Goal: Task Accomplishment & Management: Manage account settings

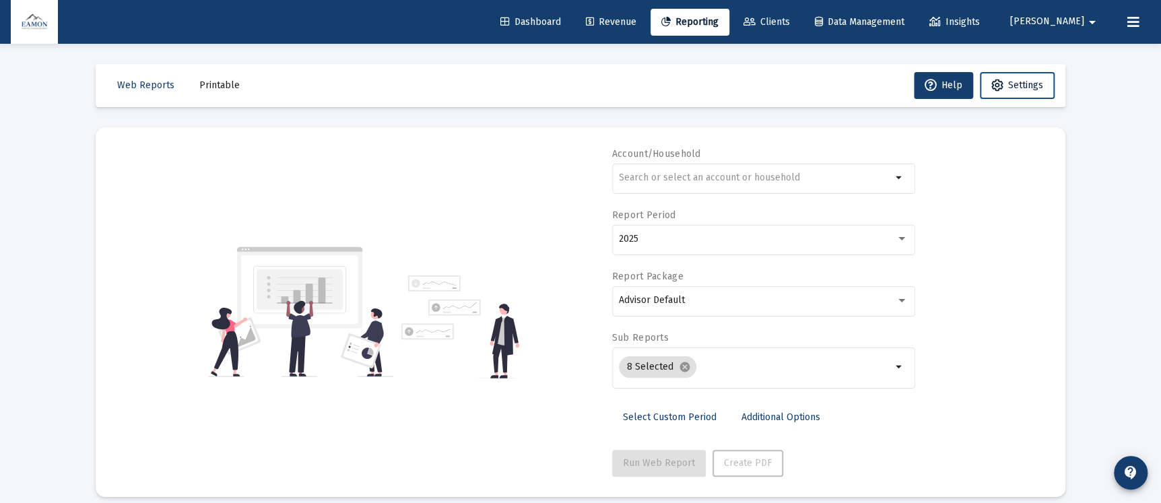
click at [1011, 83] on span "Settings" at bounding box center [1025, 84] width 35 height 11
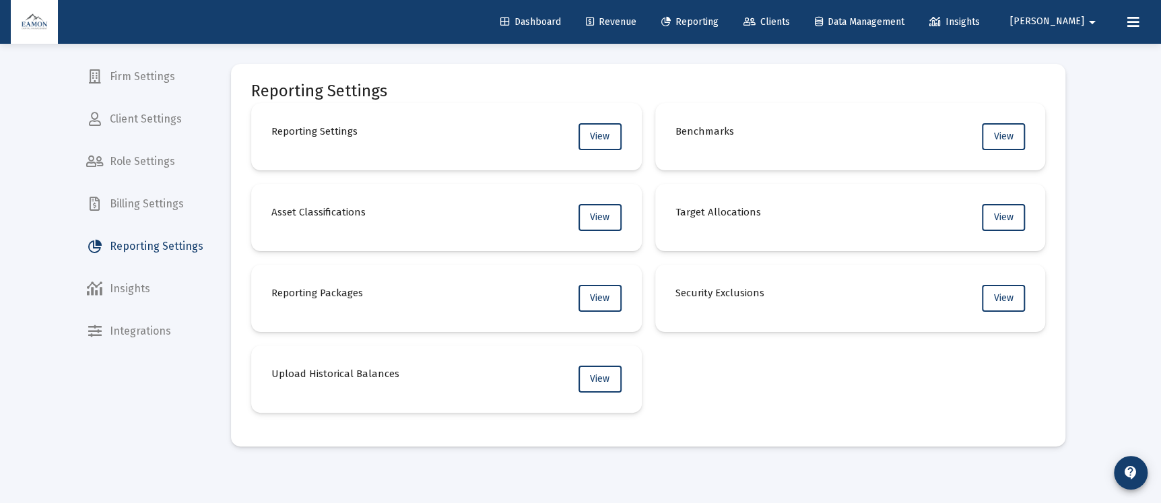
click at [719, 22] on span "Reporting" at bounding box center [689, 21] width 57 height 11
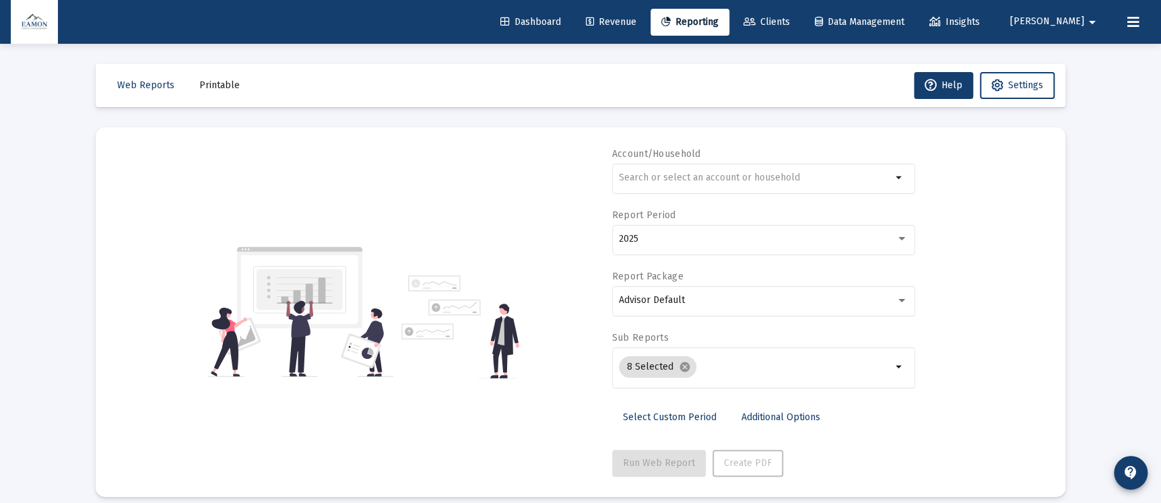
click at [636, 18] on span "Revenue" at bounding box center [611, 21] width 51 height 11
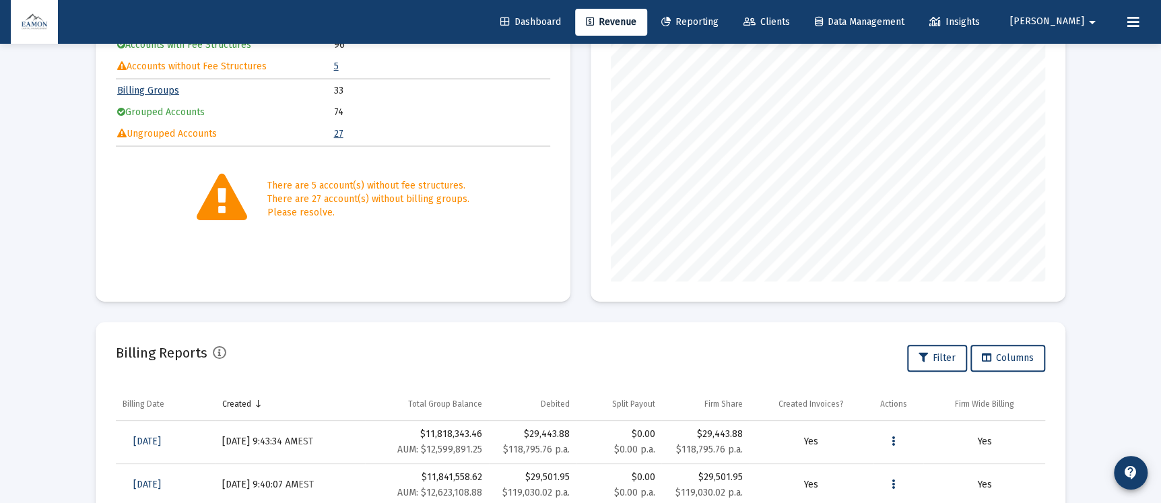
scroll to position [391, 0]
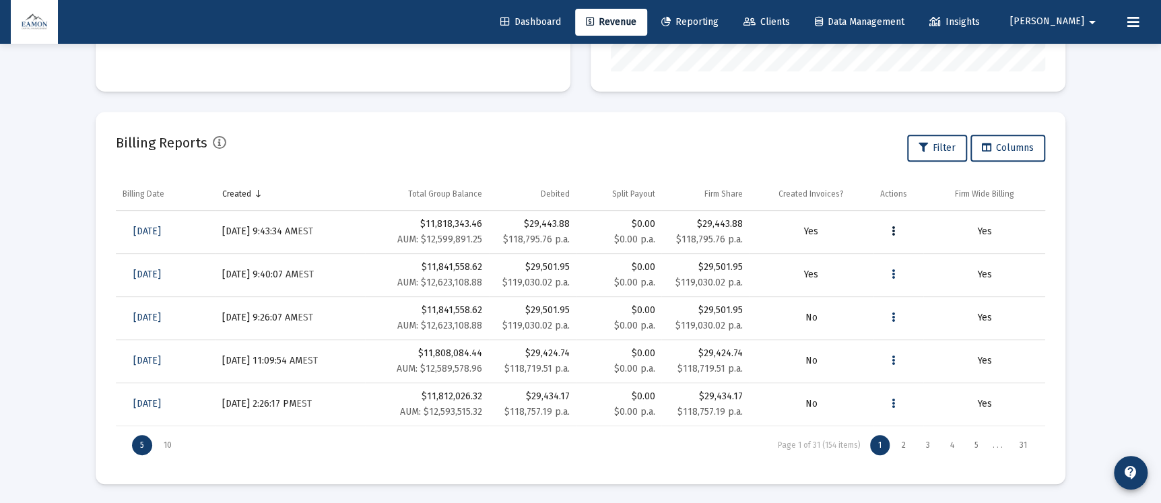
click at [892, 224] on icon "Data grid" at bounding box center [893, 232] width 3 height 16
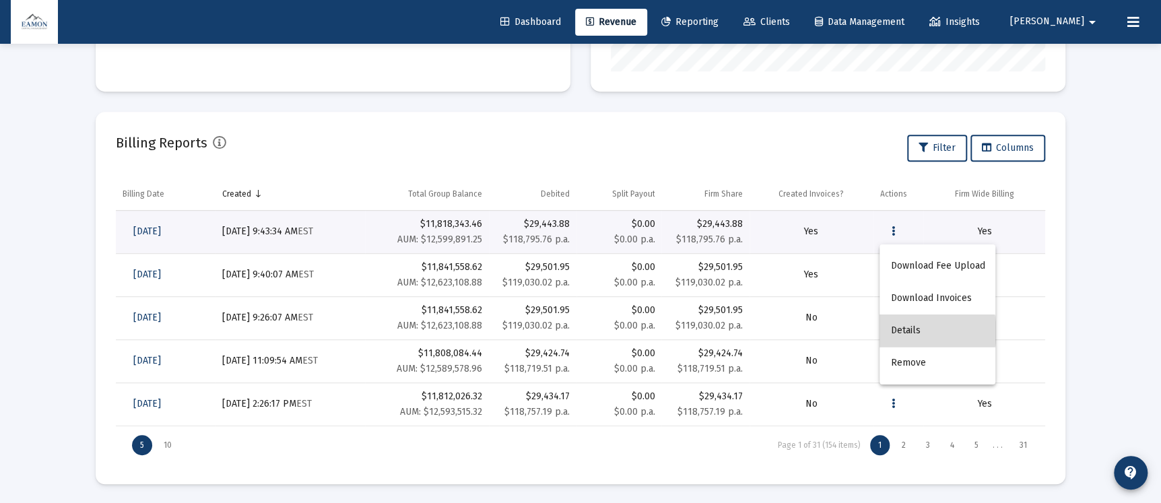
click at [919, 332] on button "Details" at bounding box center [938, 331] width 116 height 32
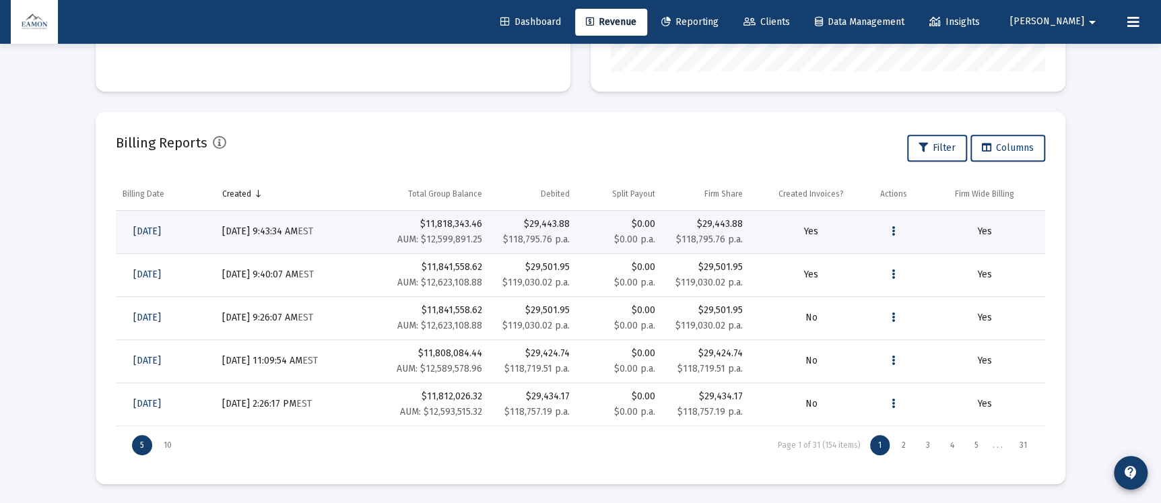
scroll to position [44, 0]
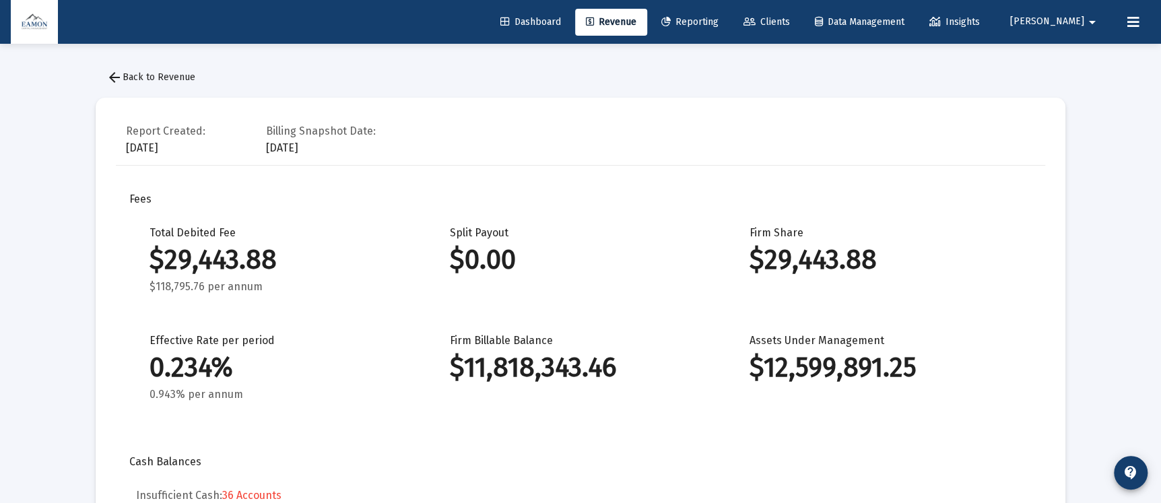
click at [123, 73] on span "arrow_back Back to Revenue" at bounding box center [150, 76] width 89 height 11
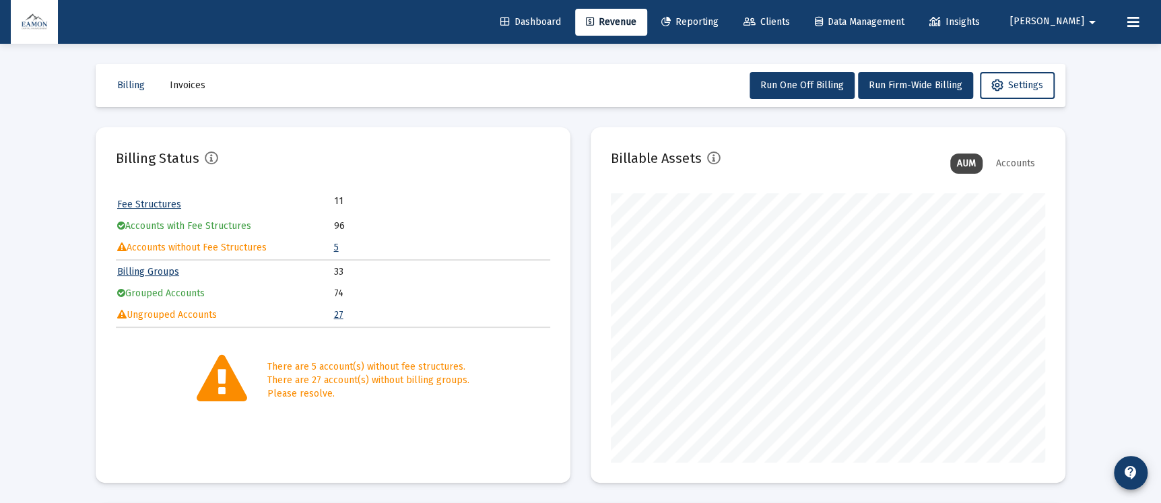
scroll to position [269, 434]
click at [1131, 478] on mat-icon "contact_support" at bounding box center [1131, 473] width 16 height 16
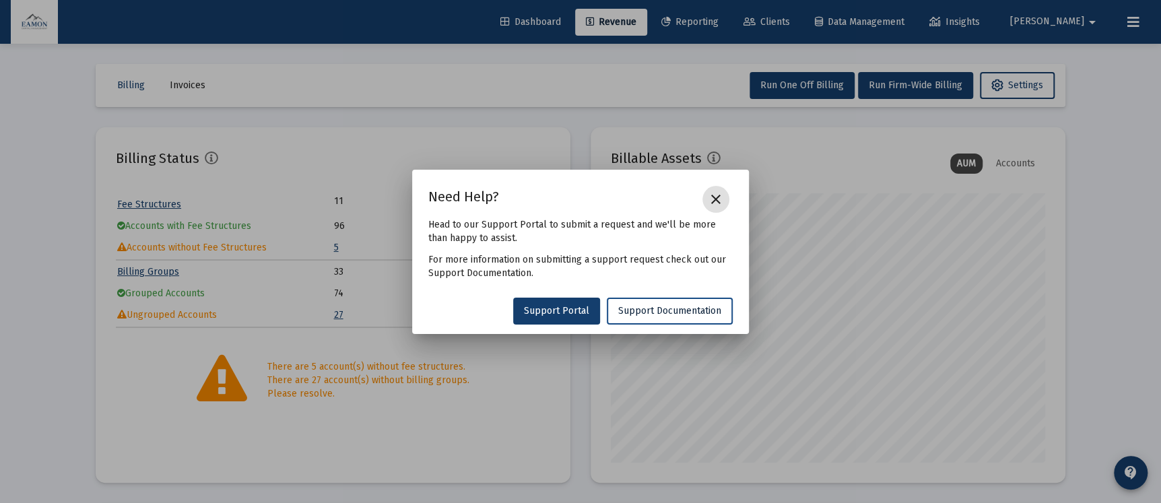
click at [640, 308] on span "Support Documentation" at bounding box center [669, 310] width 103 height 11
click at [691, 311] on span "Support Documentation" at bounding box center [669, 310] width 103 height 11
click at [718, 195] on mat-icon "close" at bounding box center [716, 199] width 16 height 16
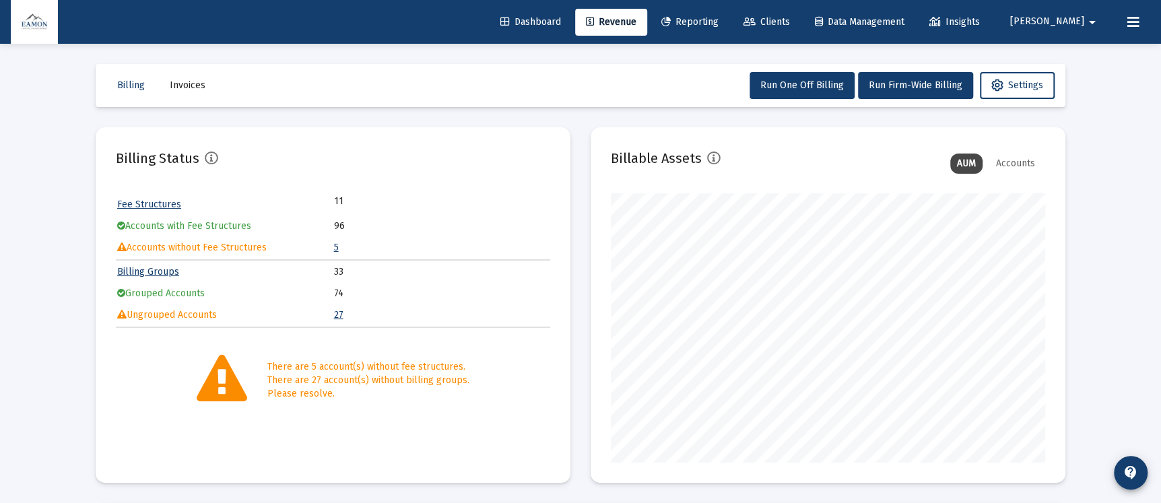
click at [719, 18] on span "Reporting" at bounding box center [689, 21] width 57 height 11
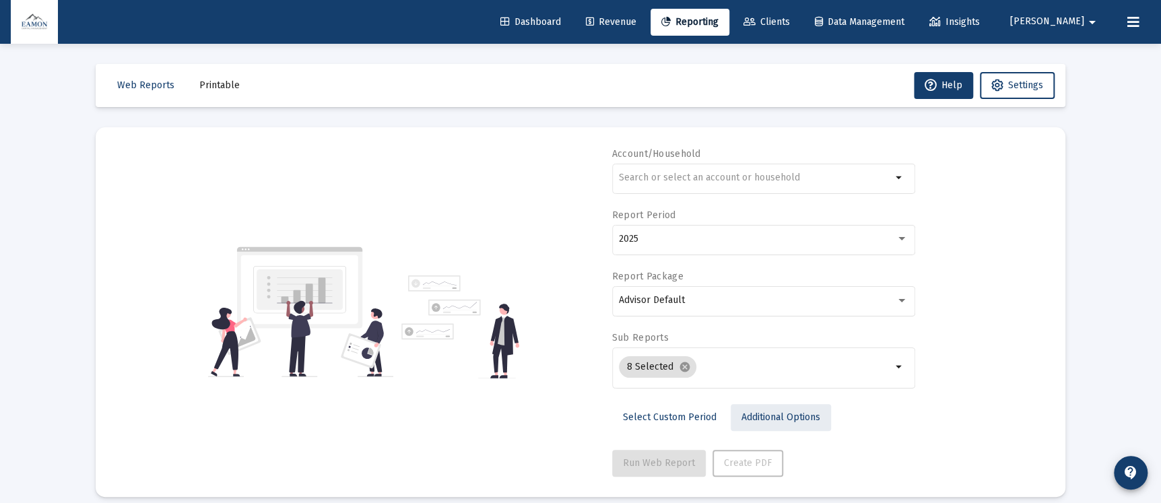
click at [795, 415] on span "Additional Options" at bounding box center [781, 417] width 79 height 11
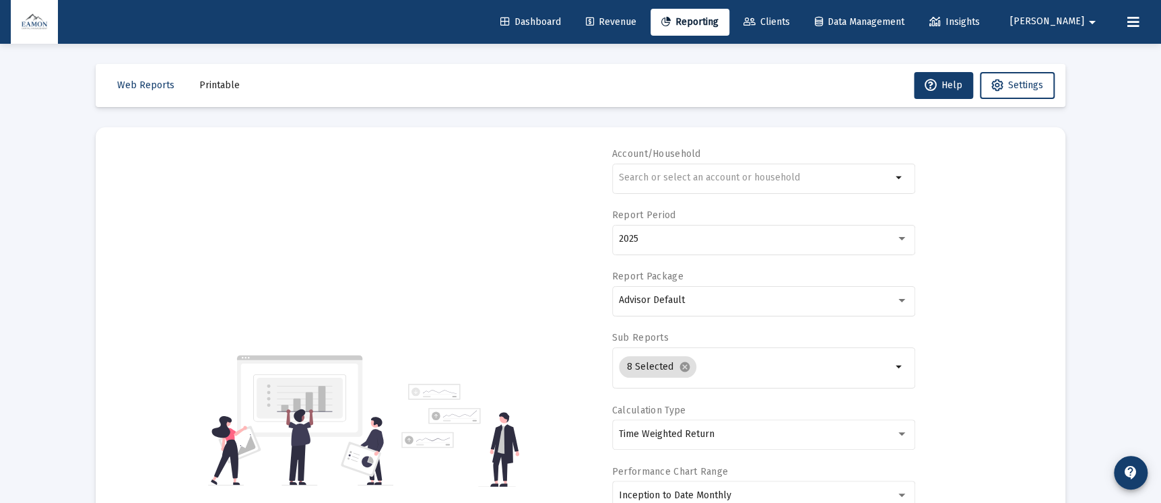
click at [801, 29] on link "Clients" at bounding box center [767, 22] width 68 height 27
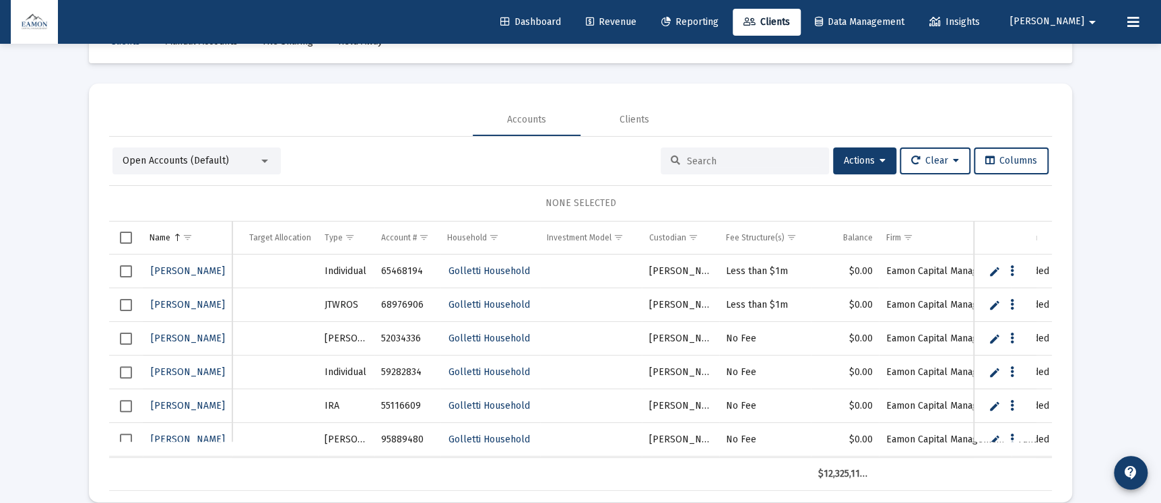
scroll to position [63, 0]
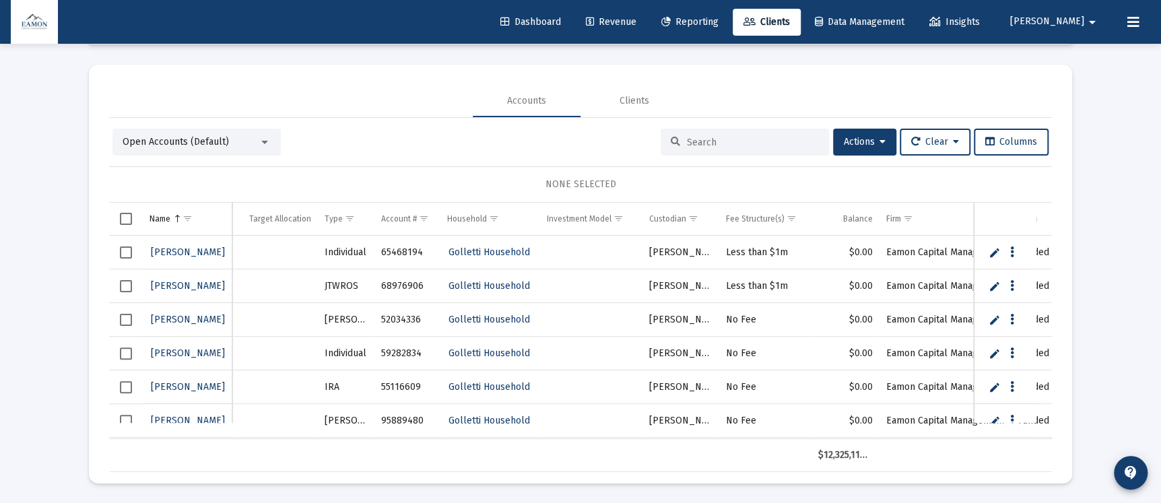
click at [202, 150] on div "Open Accounts (Default)" at bounding box center [196, 142] width 168 height 27
click at [203, 143] on span "Open Accounts (Default)" at bounding box center [176, 141] width 106 height 11
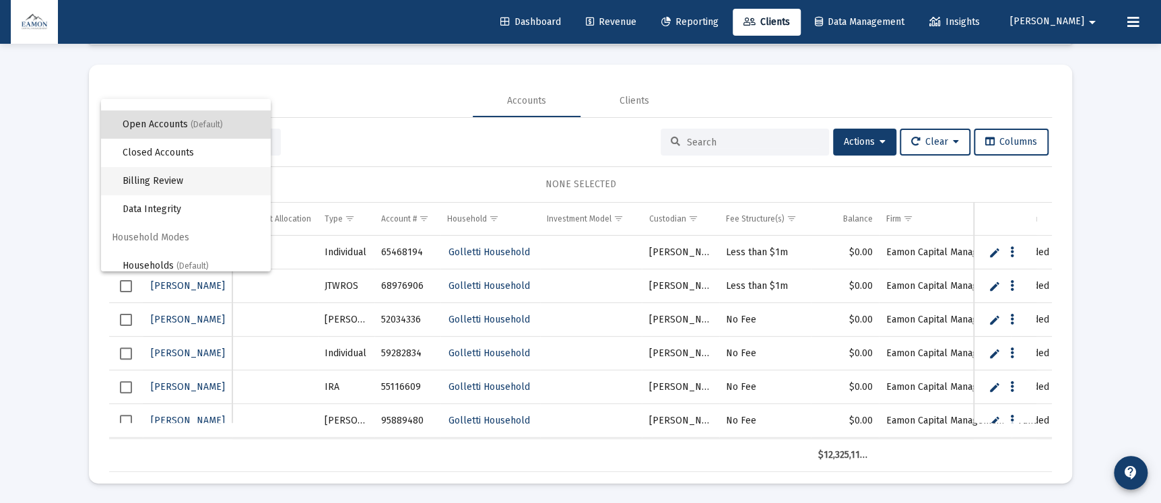
scroll to position [25, 0]
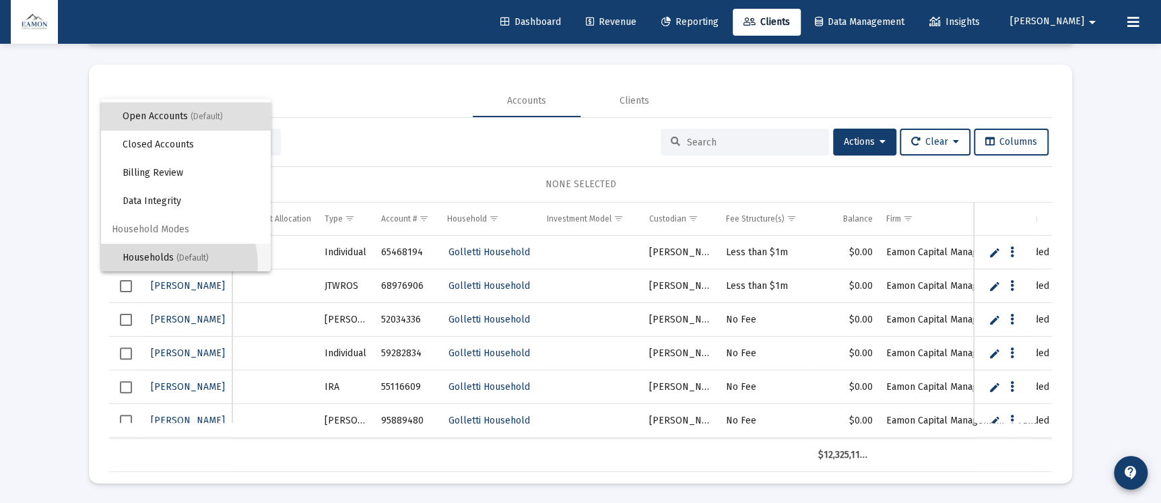
click at [173, 264] on span "Households (Default)" at bounding box center [191, 258] width 137 height 28
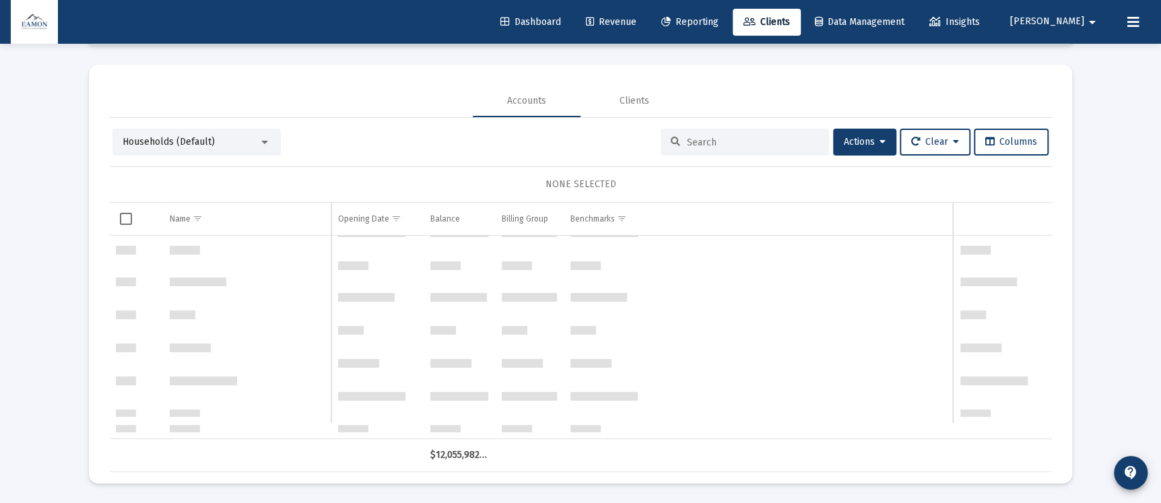
scroll to position [399, 0]
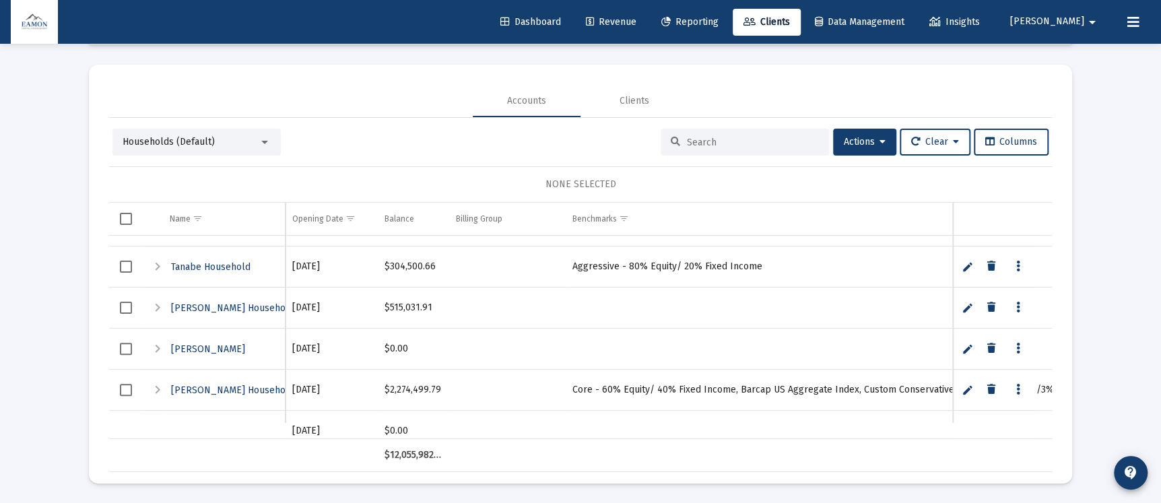
click at [126, 214] on span "Select all" at bounding box center [126, 219] width 12 height 12
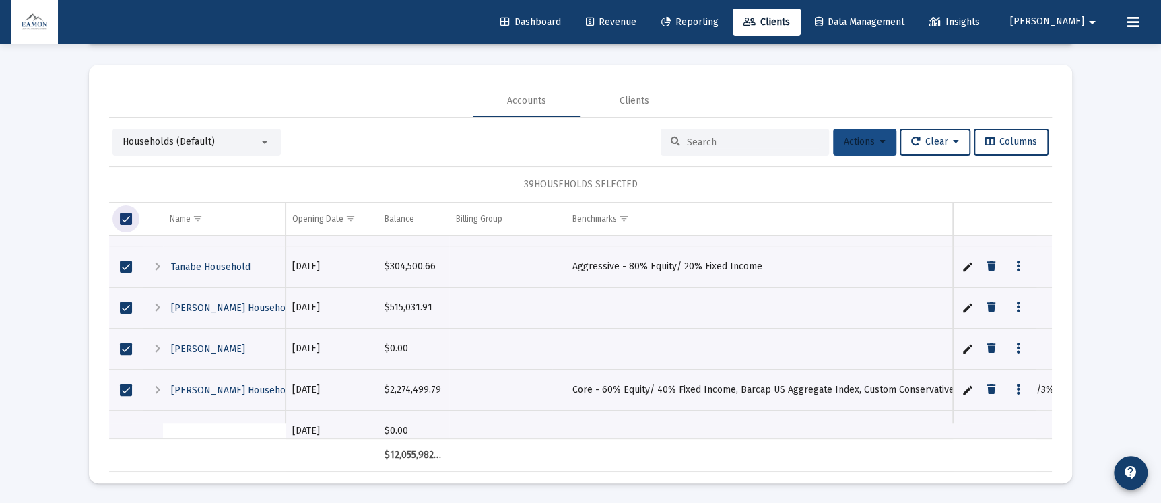
click at [880, 139] on icon at bounding box center [883, 141] width 6 height 9
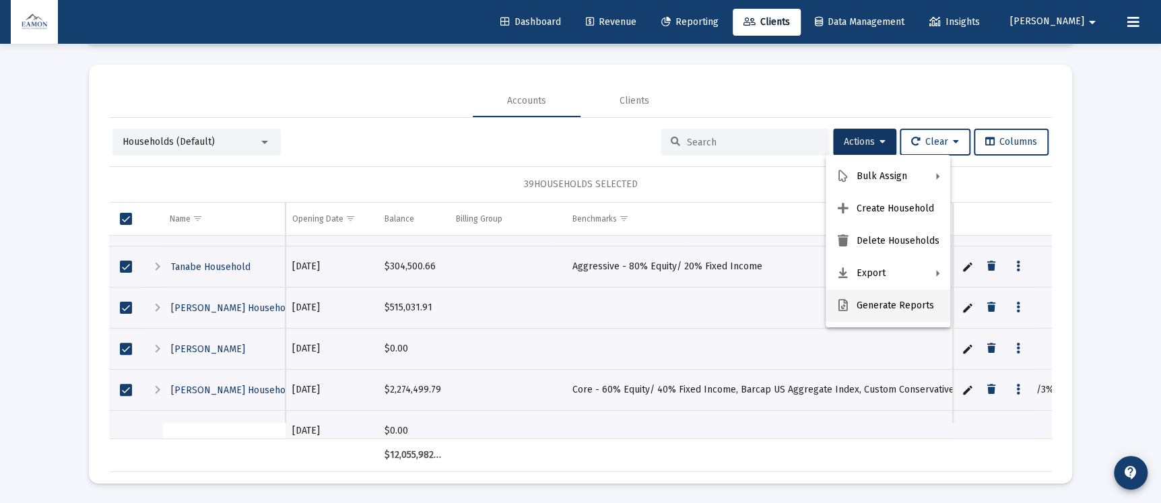
click at [874, 300] on button "Generate Reports" at bounding box center [888, 306] width 125 height 32
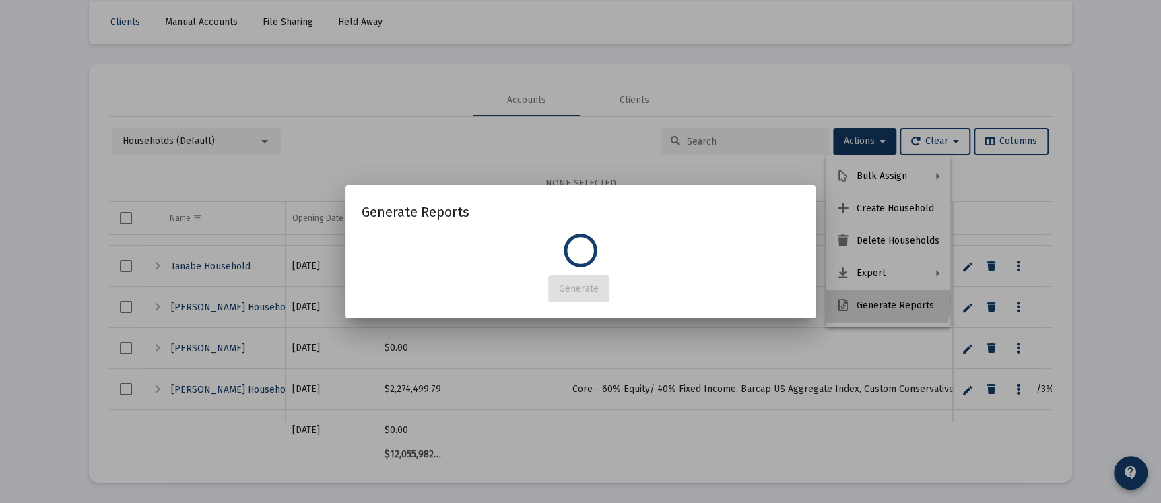
scroll to position [0, 0]
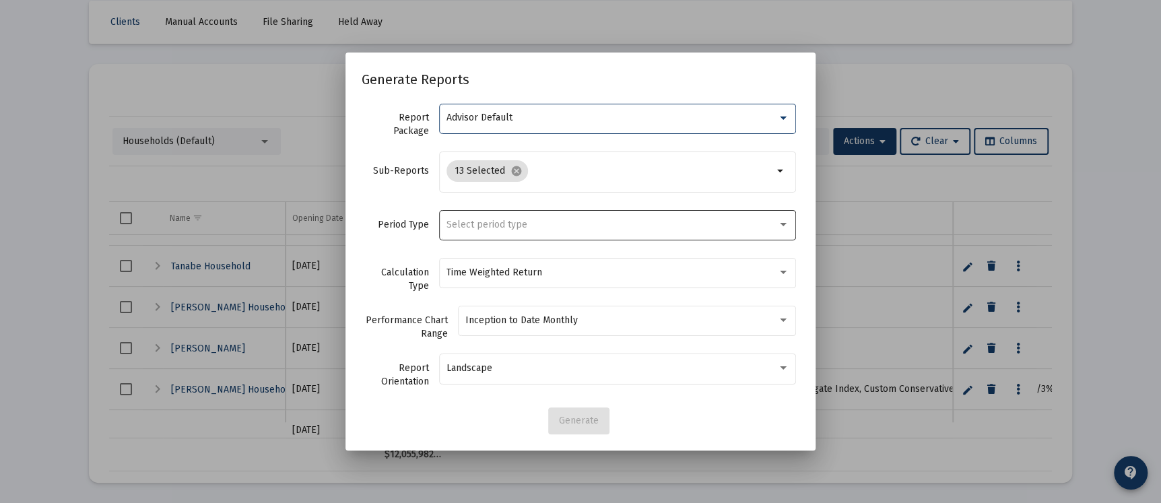
click at [539, 218] on div "Select period type" at bounding box center [618, 224] width 343 height 33
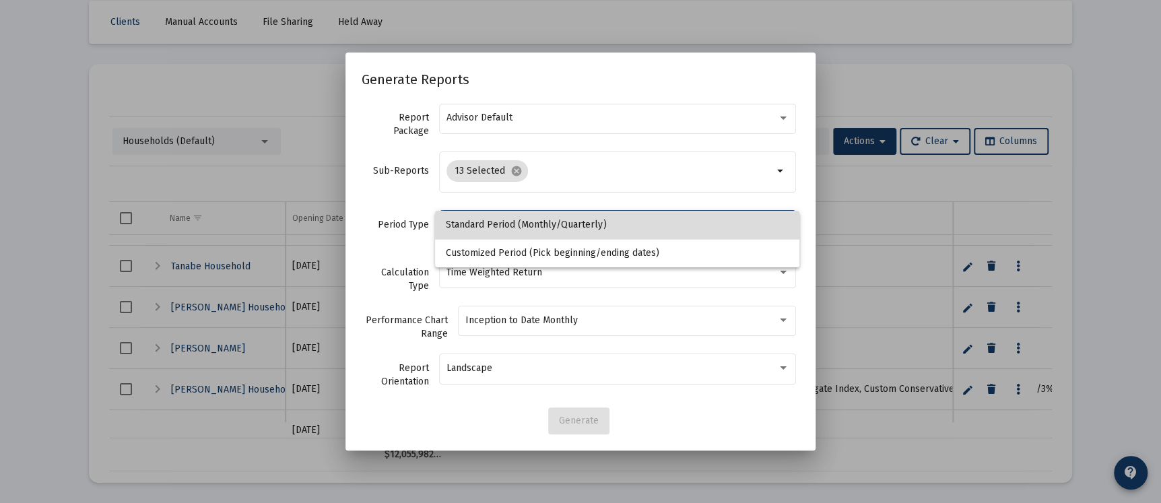
click at [539, 218] on span "Standard Period (Monthly/Quarterly)" at bounding box center [617, 225] width 343 height 28
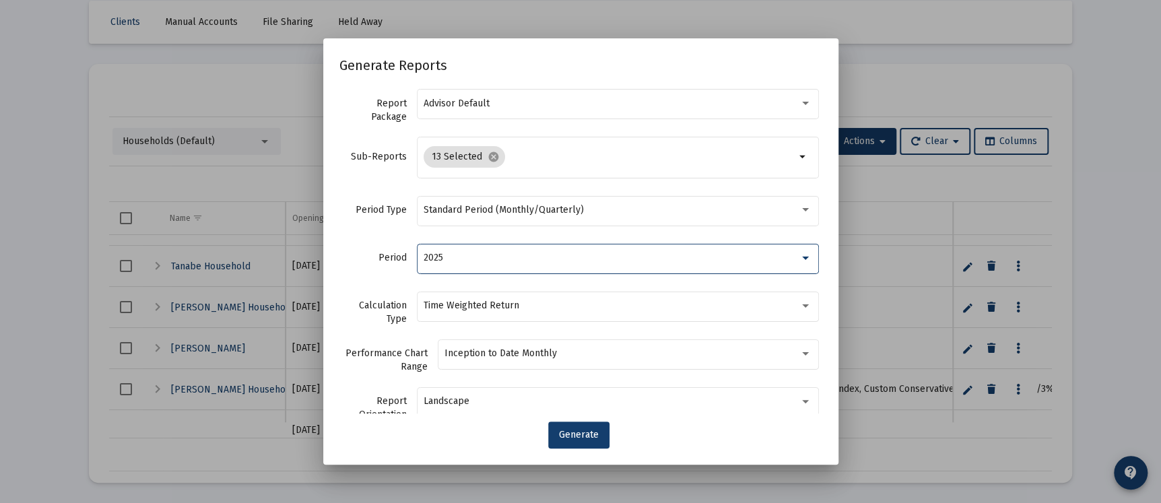
click at [524, 253] on div "2025" at bounding box center [612, 258] width 376 height 11
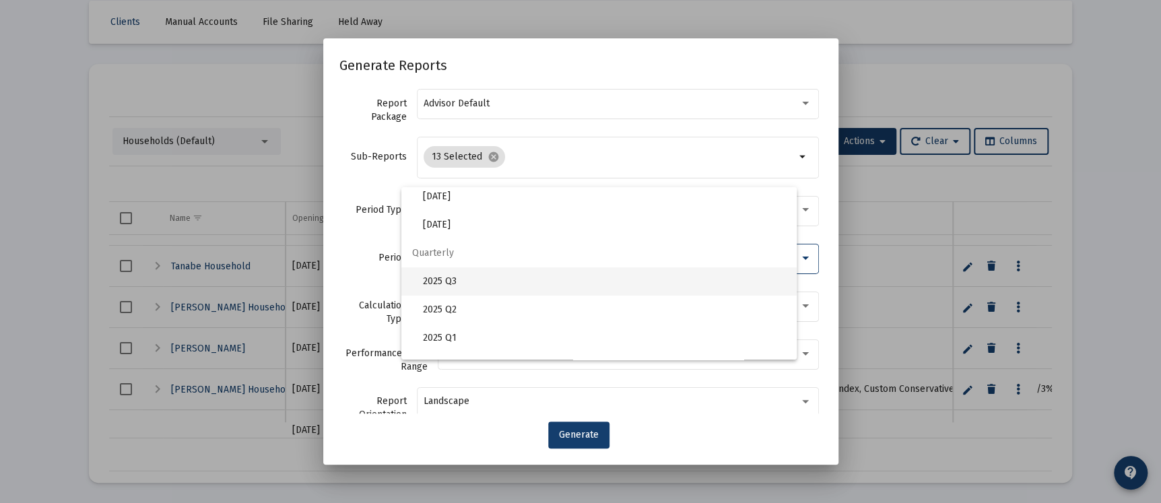
scroll to position [449, 0]
click at [432, 284] on span "2025 Q2" at bounding box center [604, 289] width 363 height 28
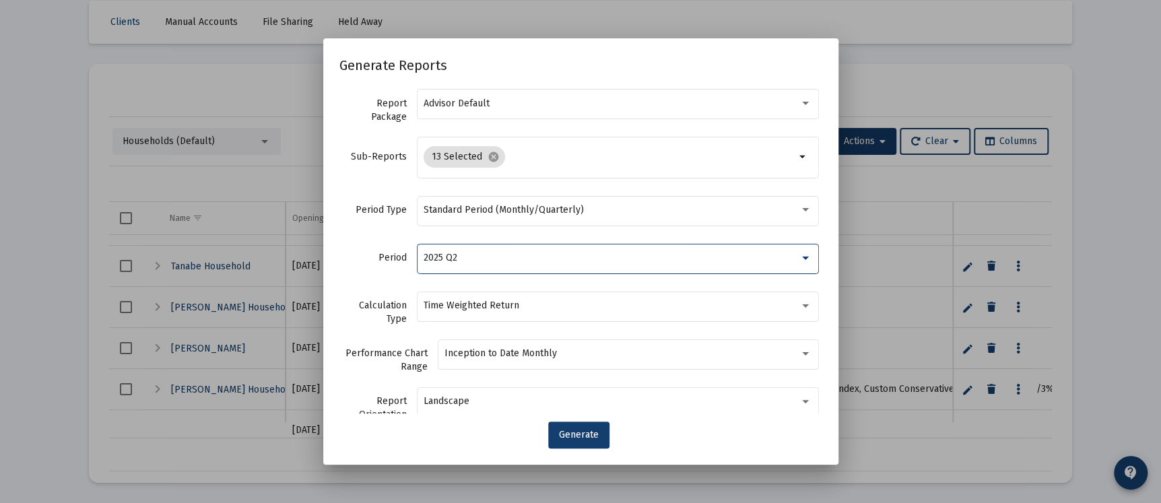
click at [384, 237] on div "Period Type Standard Period (Monthly/Quarterly)" at bounding box center [580, 217] width 483 height 48
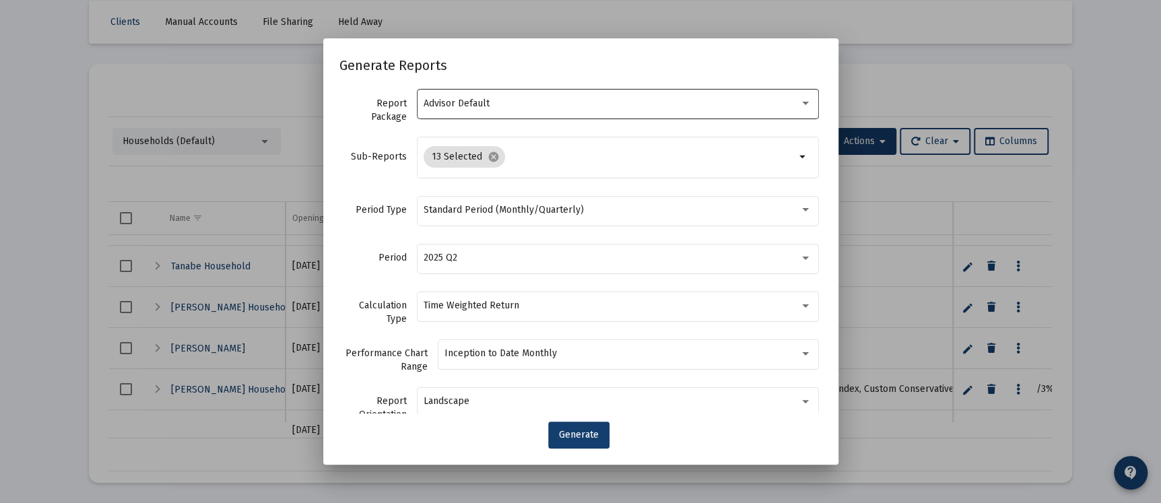
click at [552, 110] on div "Advisor Default" at bounding box center [618, 103] width 388 height 33
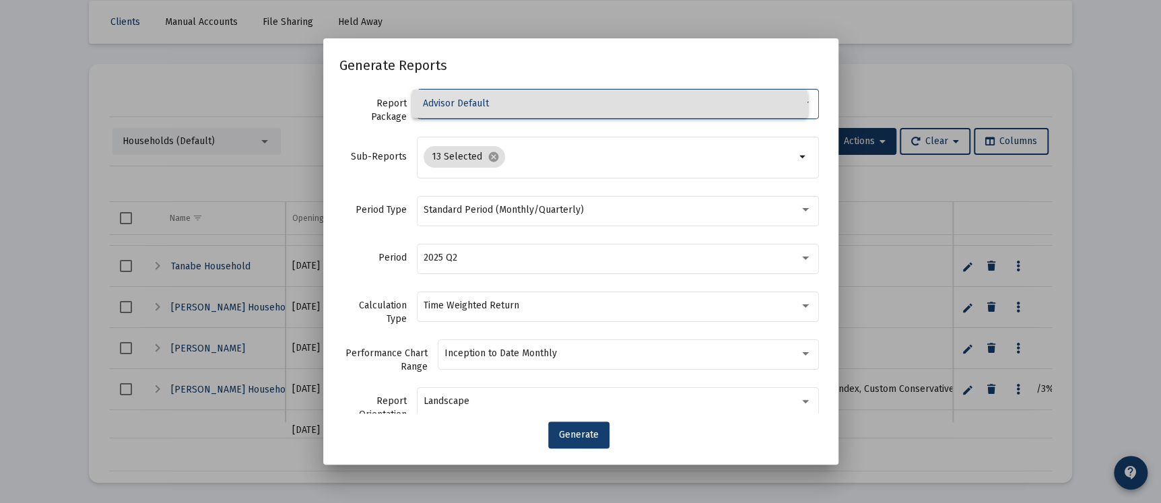
click at [552, 110] on span "Advisor Default" at bounding box center [610, 104] width 374 height 28
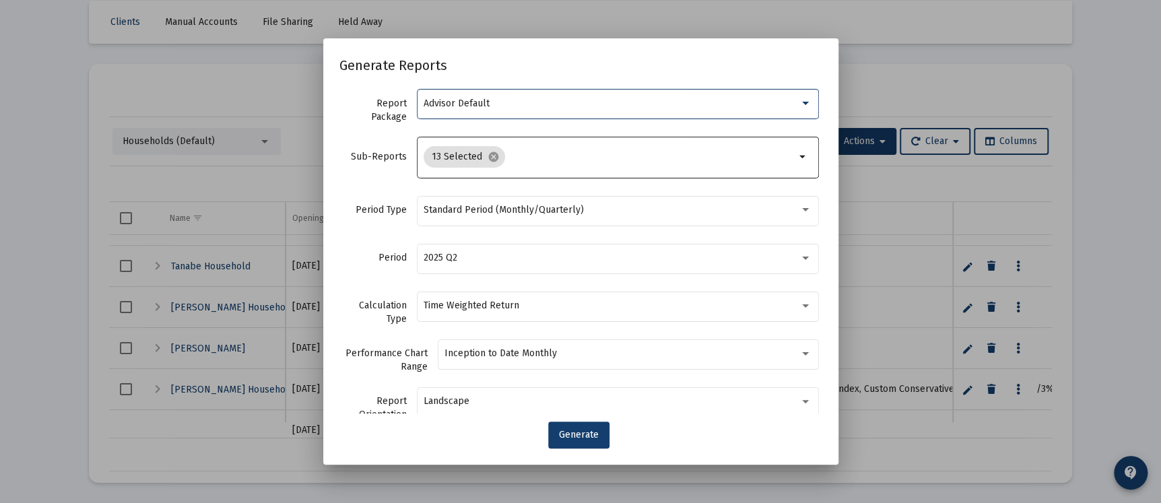
click at [585, 152] on input "Selection" at bounding box center [653, 157] width 285 height 11
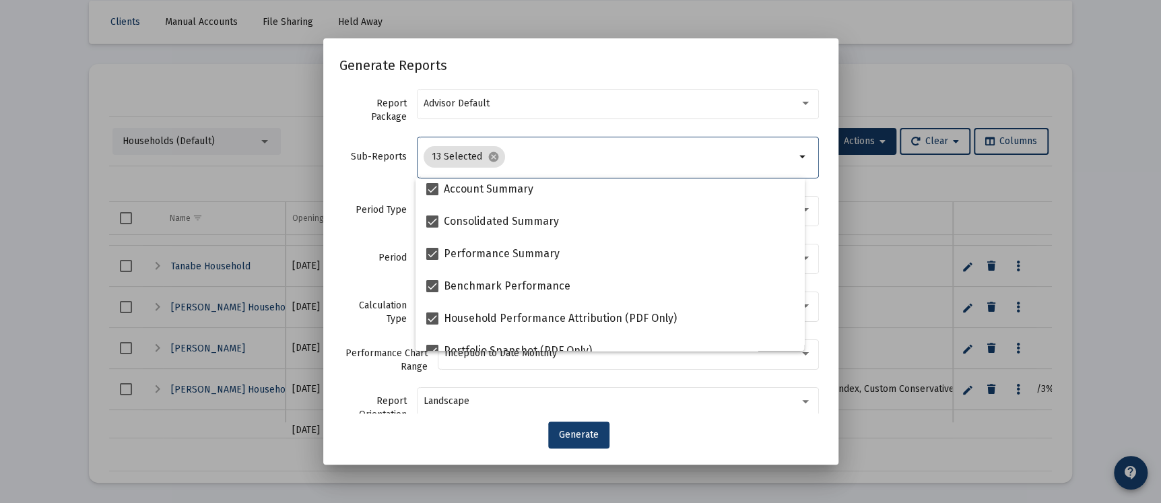
scroll to position [0, 0]
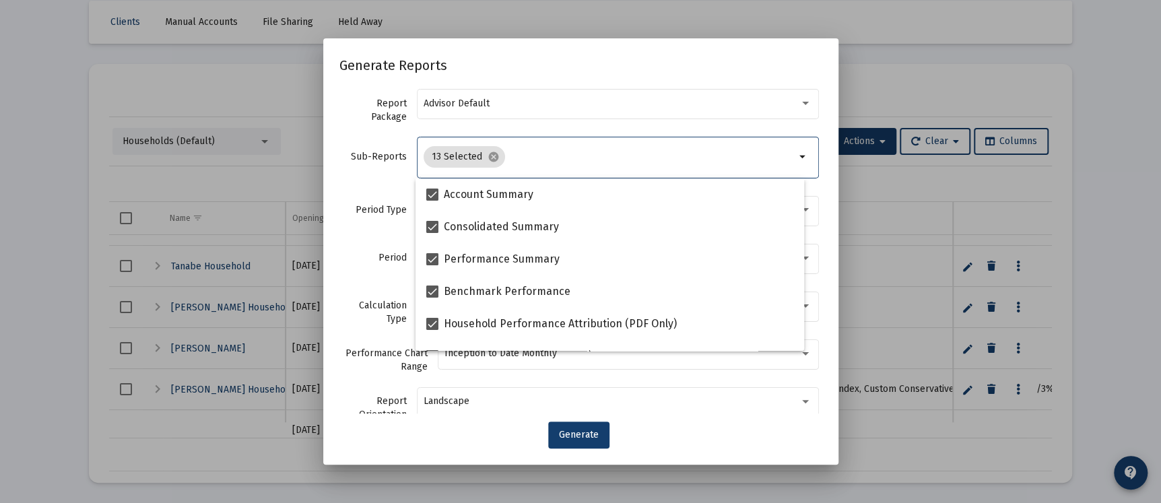
click at [504, 423] on div "Generate" at bounding box center [580, 435] width 483 height 27
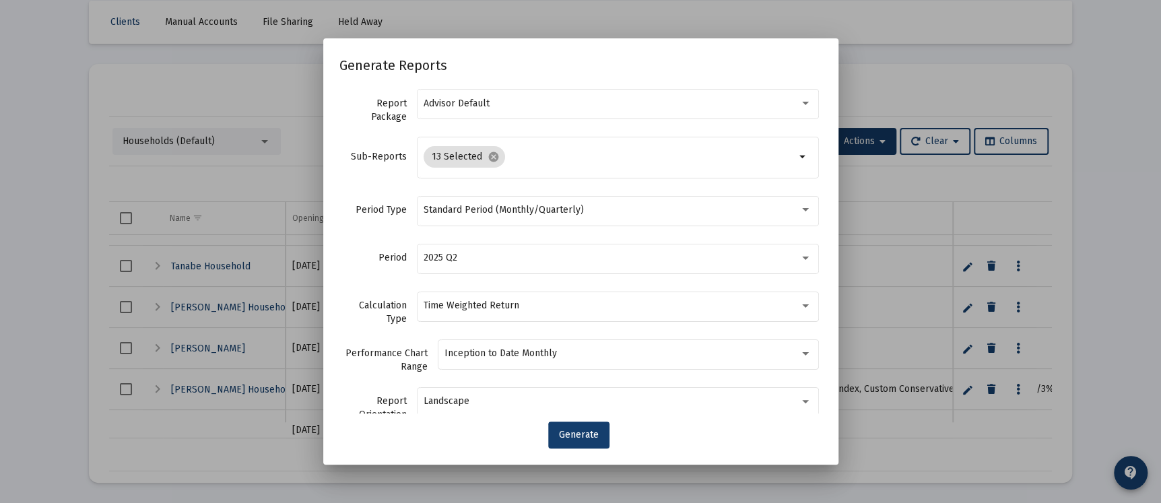
click at [953, 49] on div at bounding box center [580, 251] width 1161 height 503
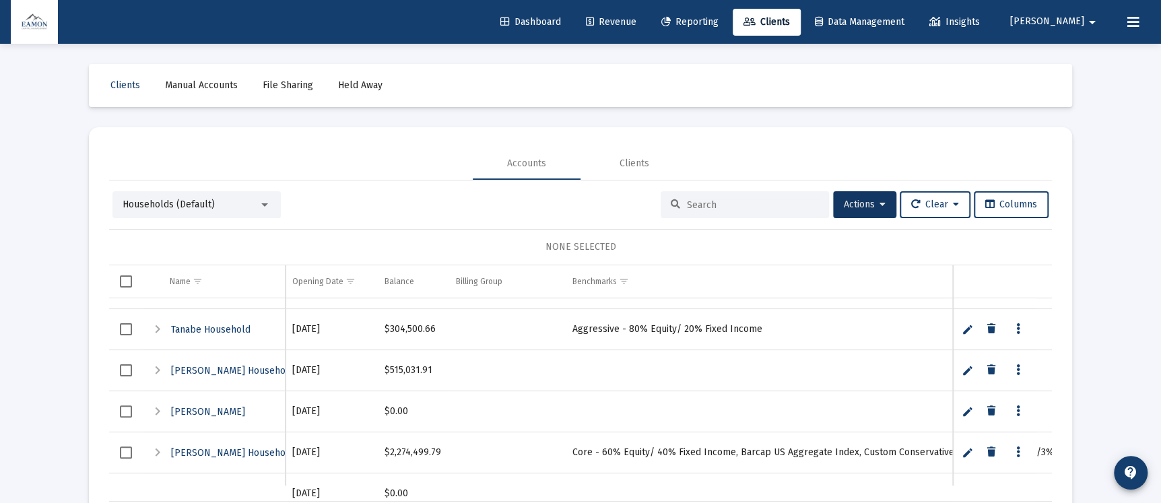
scroll to position [63, 0]
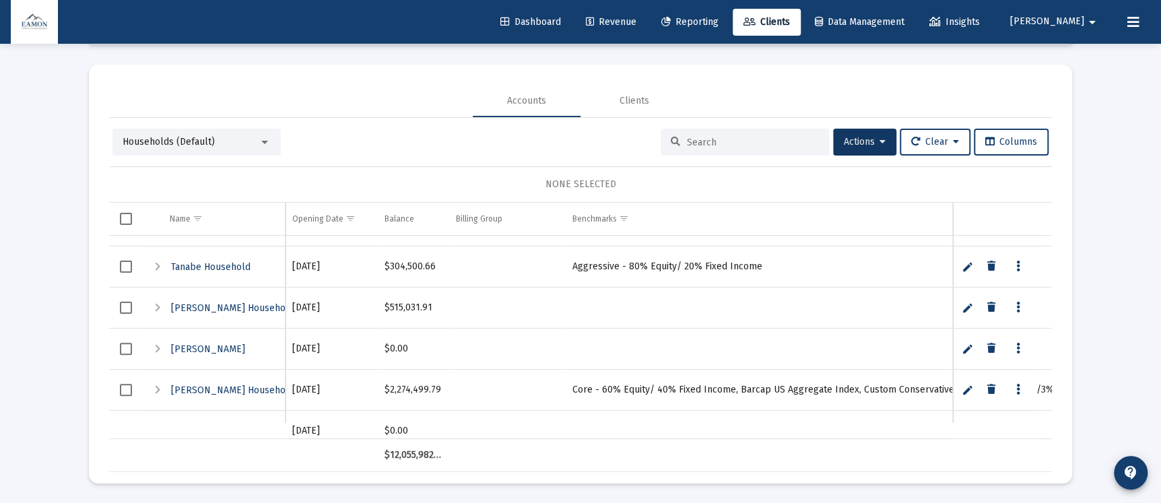
click at [719, 24] on span "Reporting" at bounding box center [689, 21] width 57 height 11
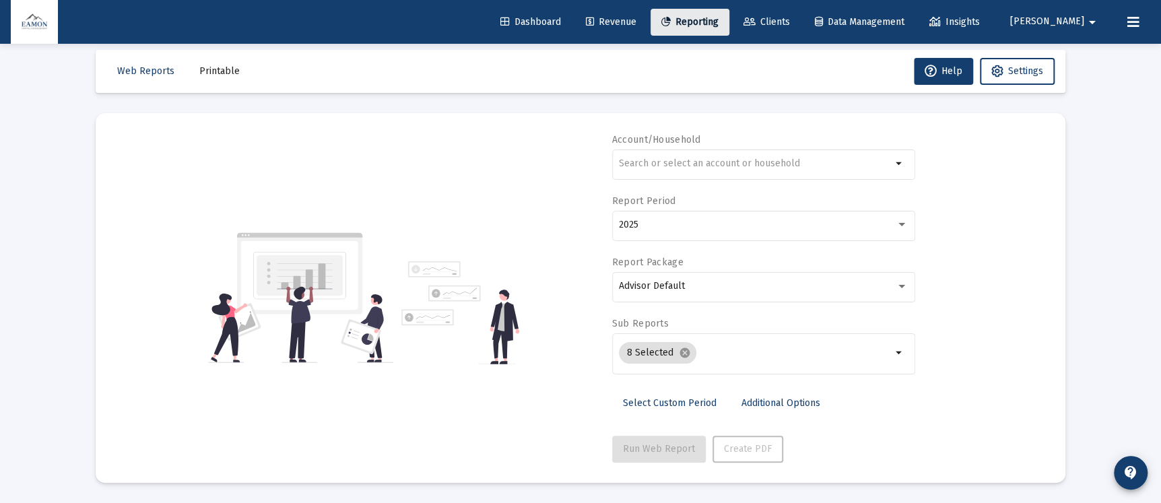
scroll to position [13, 0]
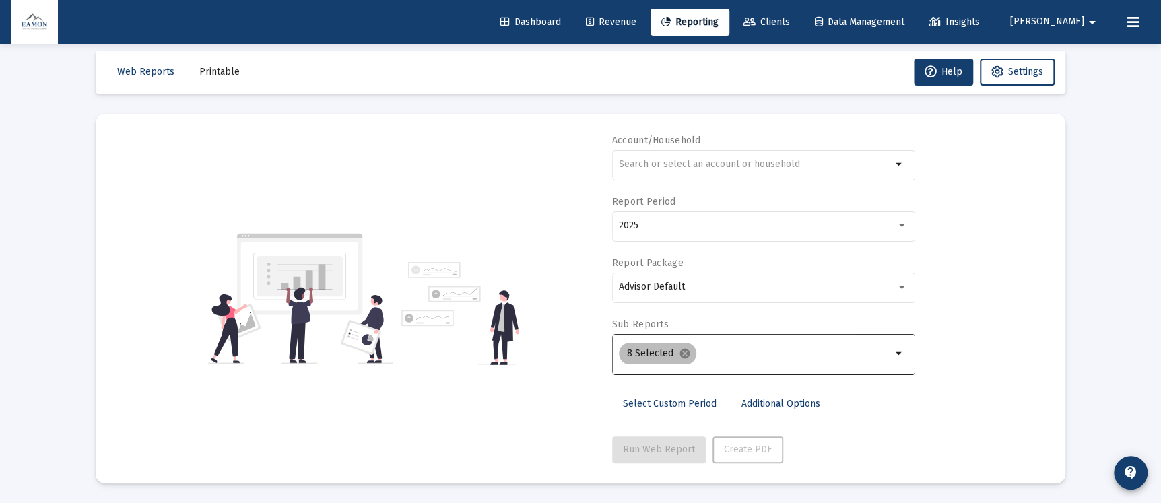
click at [748, 343] on div "8 Selected cancel" at bounding box center [755, 353] width 278 height 27
click at [752, 352] on input "Selection" at bounding box center [797, 353] width 190 height 11
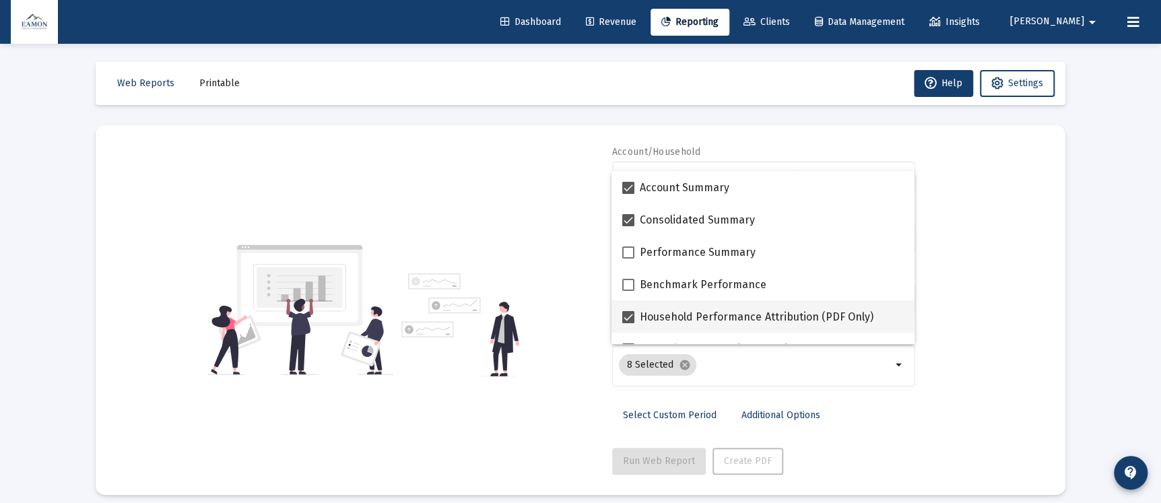
scroll to position [0, 0]
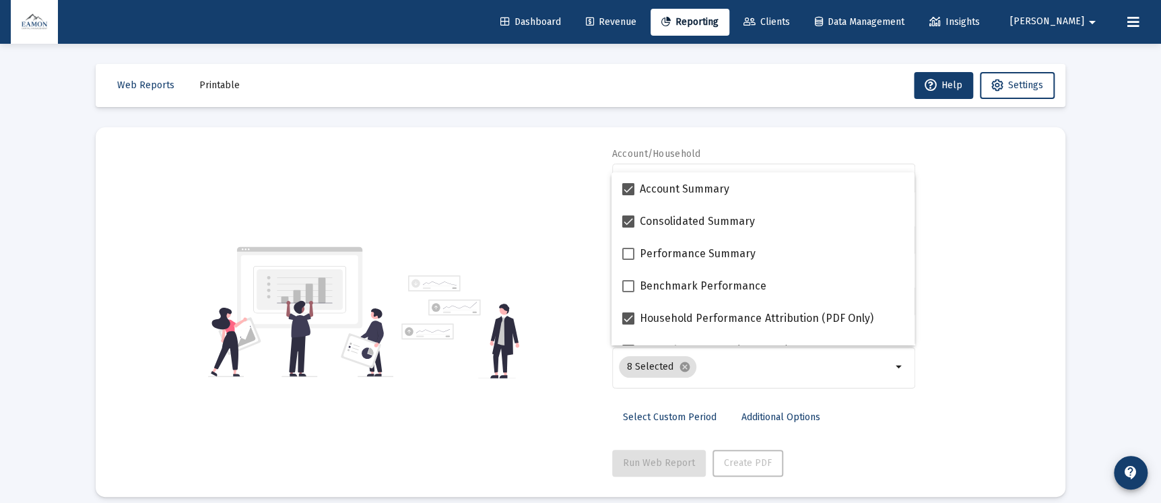
click at [977, 260] on div "Account/Household arrow_drop_down Report Period 2025 Report Package Advisor Def…" at bounding box center [580, 312] width 929 height 329
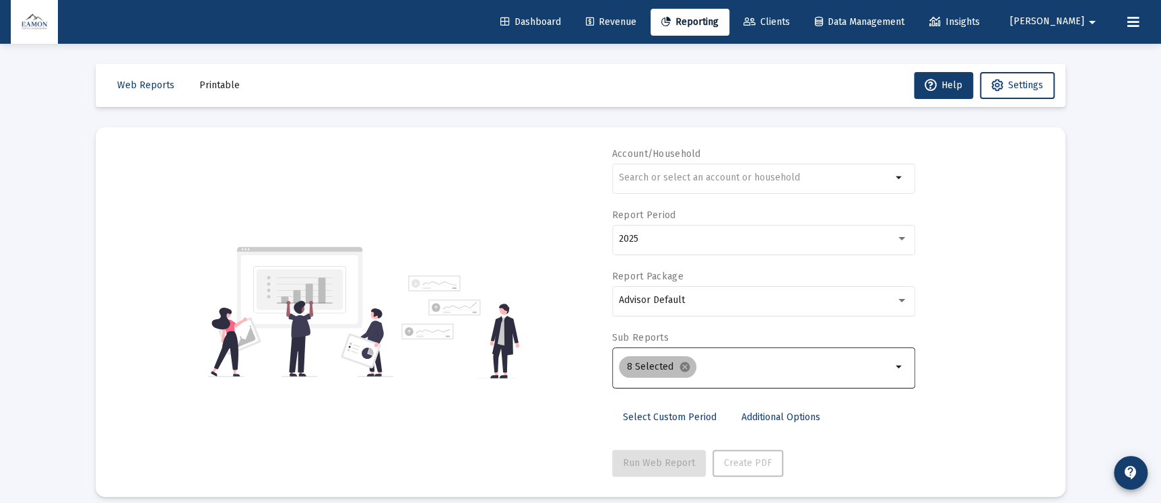
click at [808, 372] on div "8 Selected cancel" at bounding box center [755, 367] width 278 height 27
click at [809, 364] on input "Selection" at bounding box center [797, 367] width 190 height 11
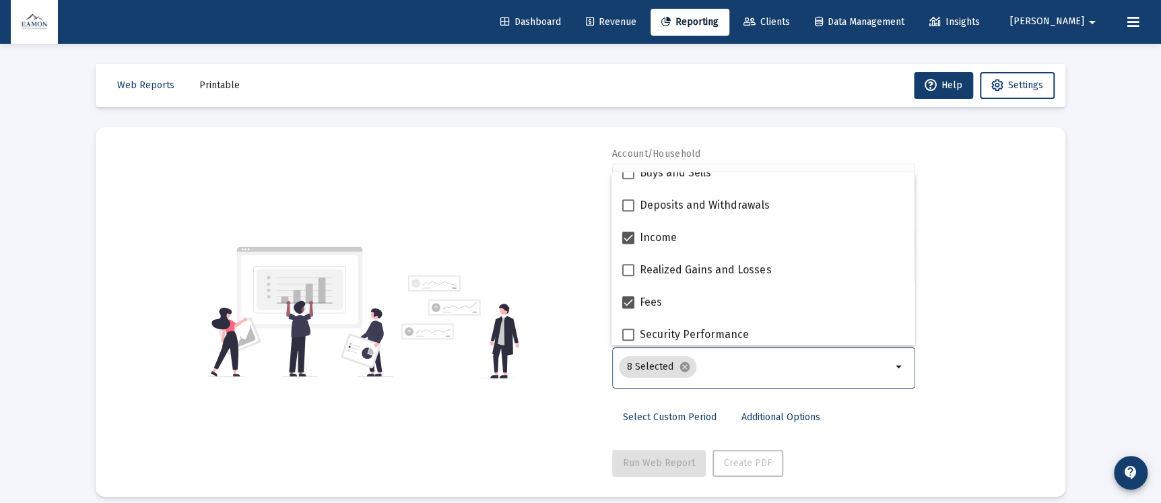
scroll to position [539, 0]
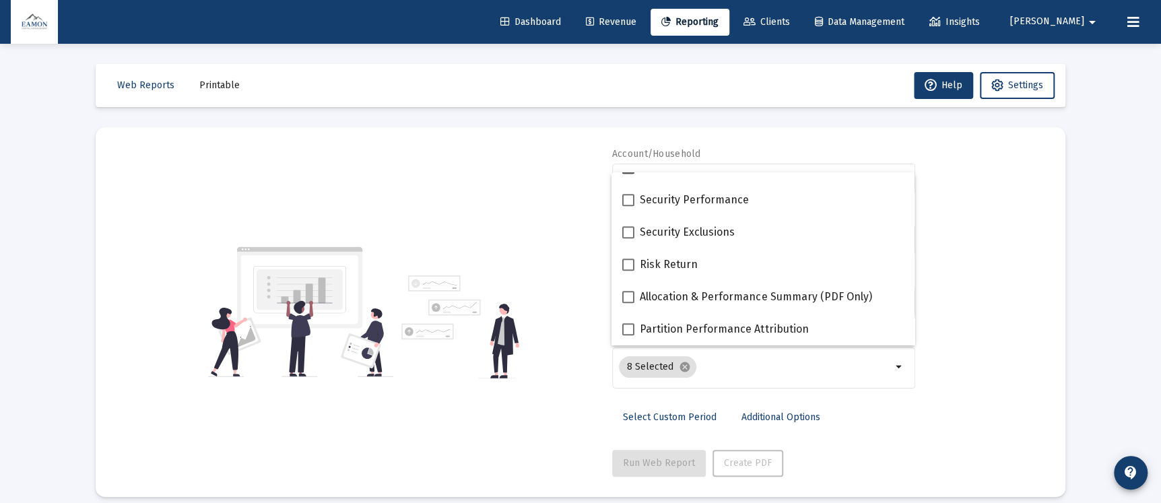
click at [958, 261] on div "Account/Household arrow_drop_down Report Period 2025 Report Package Advisor Def…" at bounding box center [580, 312] width 929 height 329
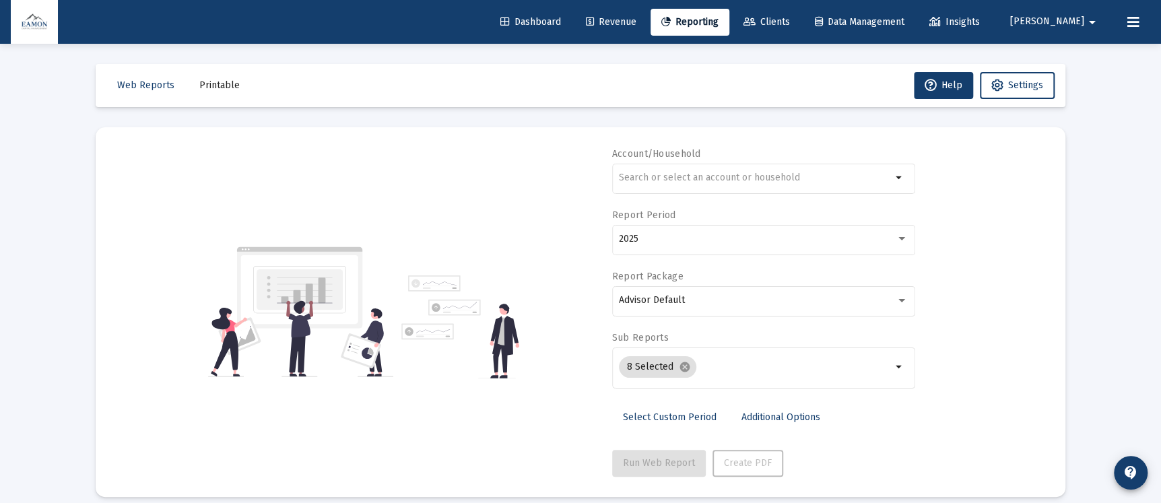
click at [830, 7] on div "Dashboard Revenue Reporting Clients Data Management Insights [PERSON_NAME]" at bounding box center [581, 22] width 1140 height 44
click at [790, 22] on span "Clients" at bounding box center [767, 21] width 46 height 11
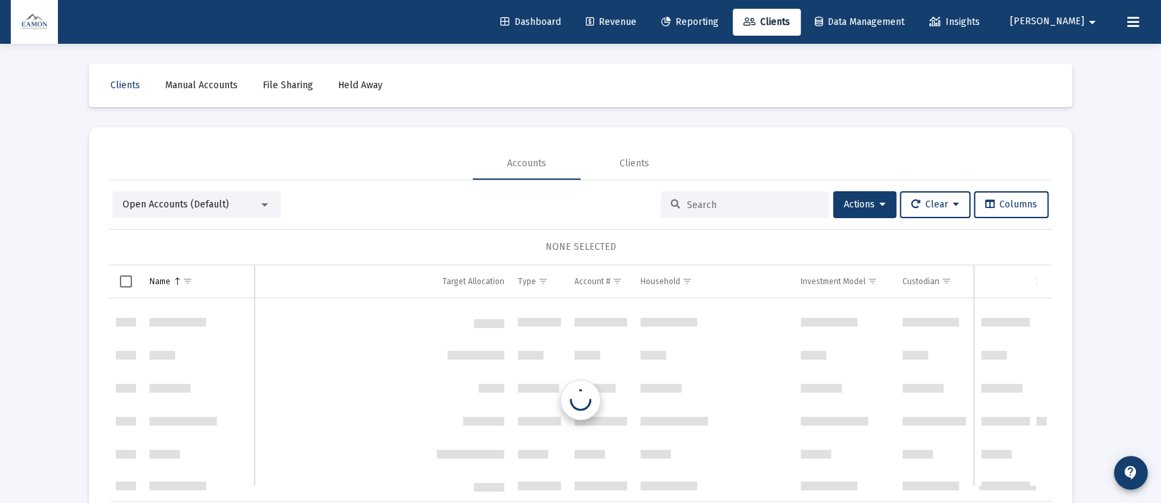
scroll to position [672, 0]
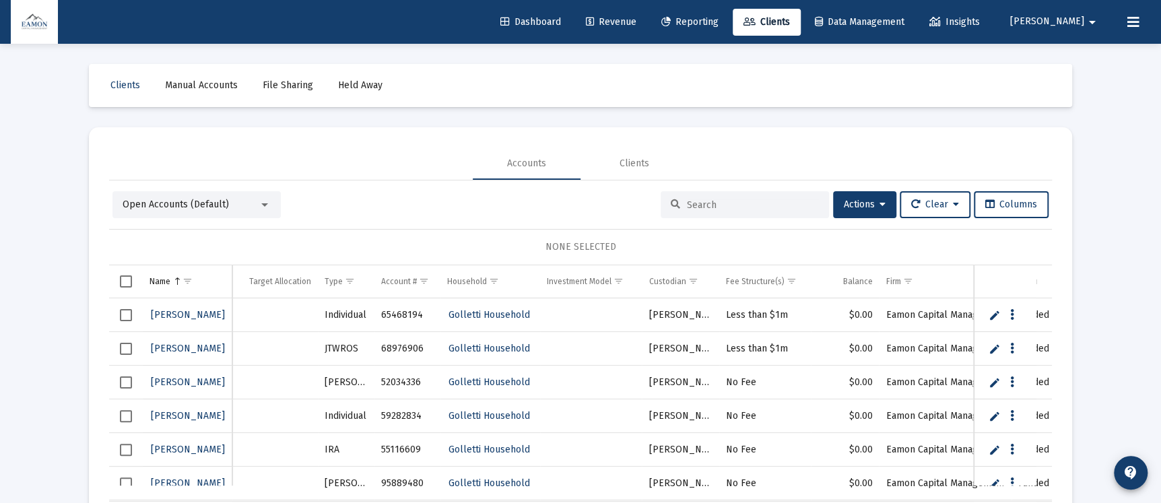
click at [215, 210] on div "Open Accounts (Default)" at bounding box center [191, 204] width 136 height 13
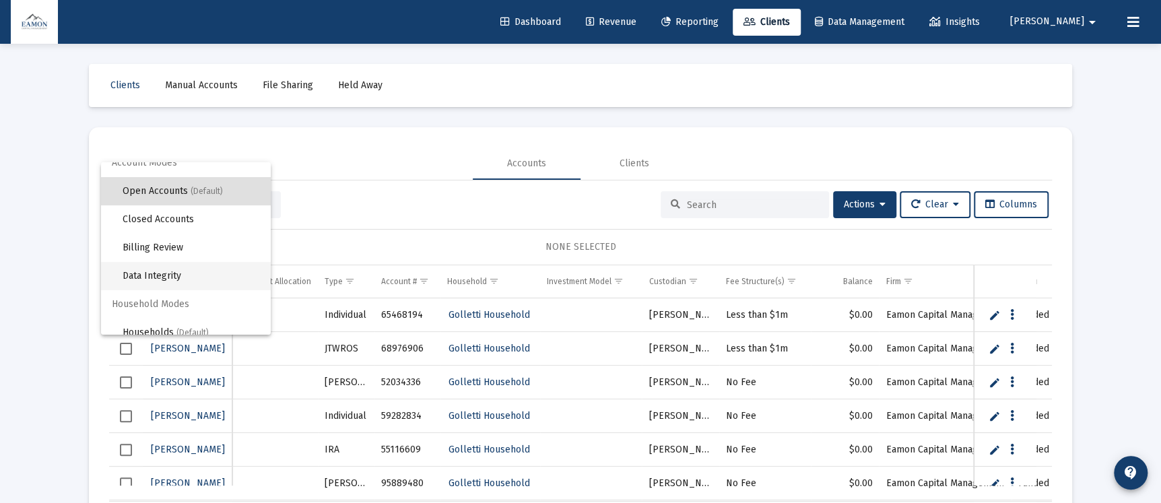
scroll to position [25, 0]
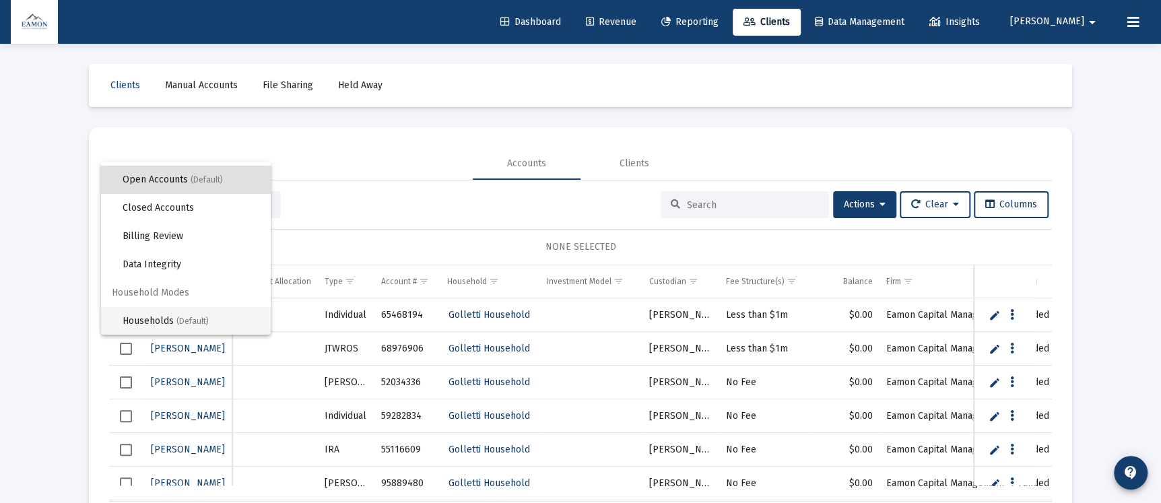
click at [182, 309] on span "Households (Default)" at bounding box center [191, 321] width 137 height 28
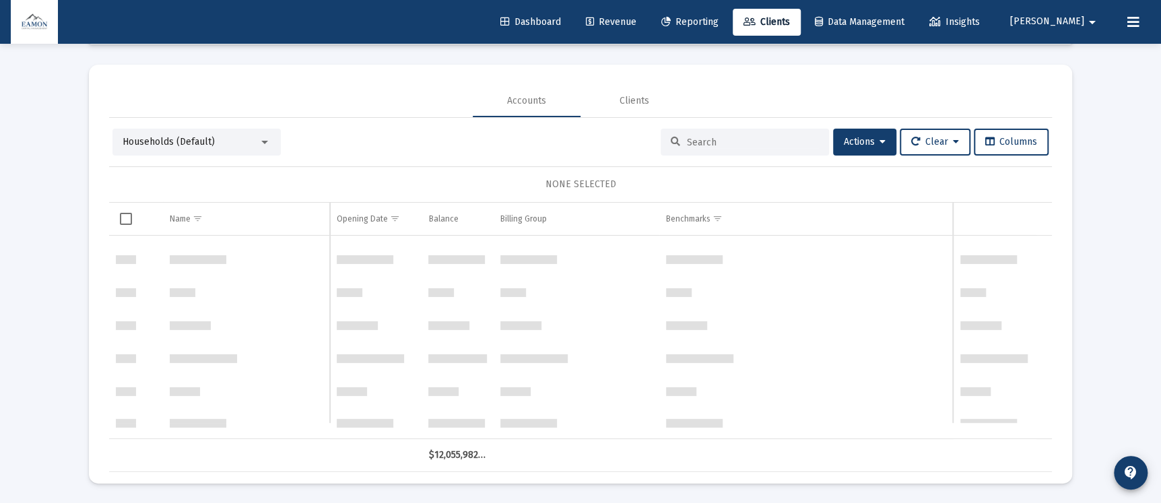
scroll to position [303, 0]
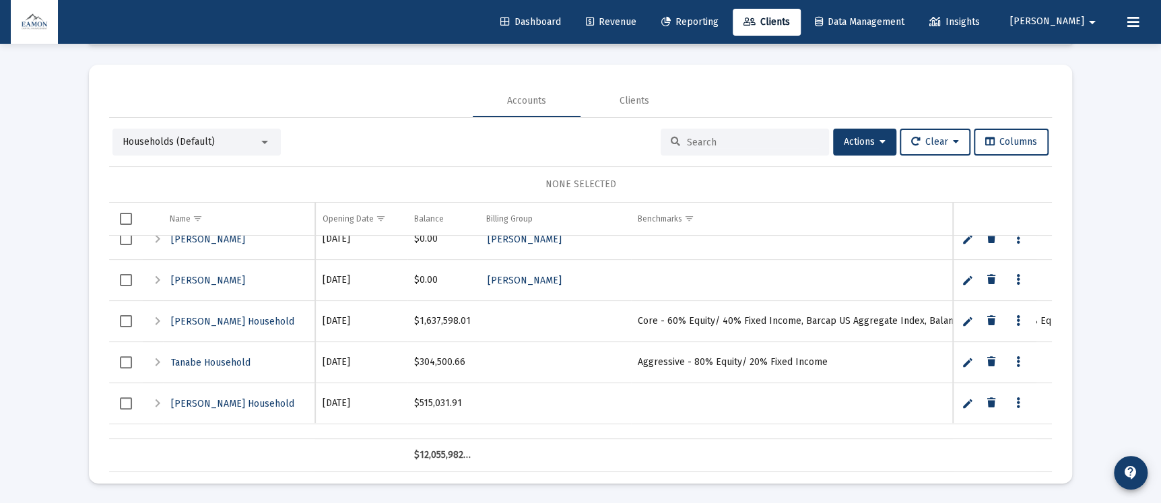
click at [211, 140] on span "Households (Default)" at bounding box center [169, 141] width 92 height 11
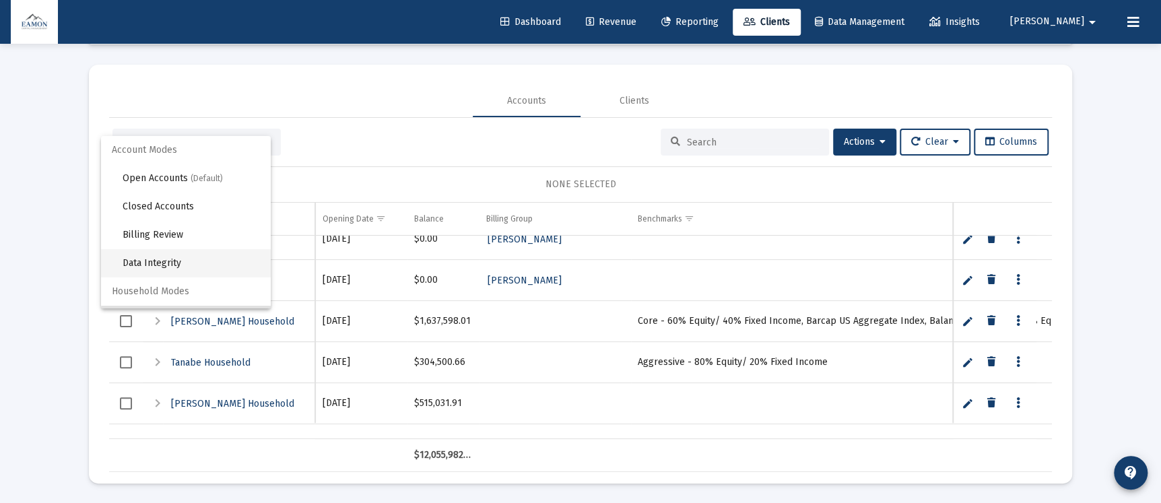
scroll to position [0, 0]
click at [165, 173] on span "Open Accounts (Default)" at bounding box center [191, 178] width 137 height 28
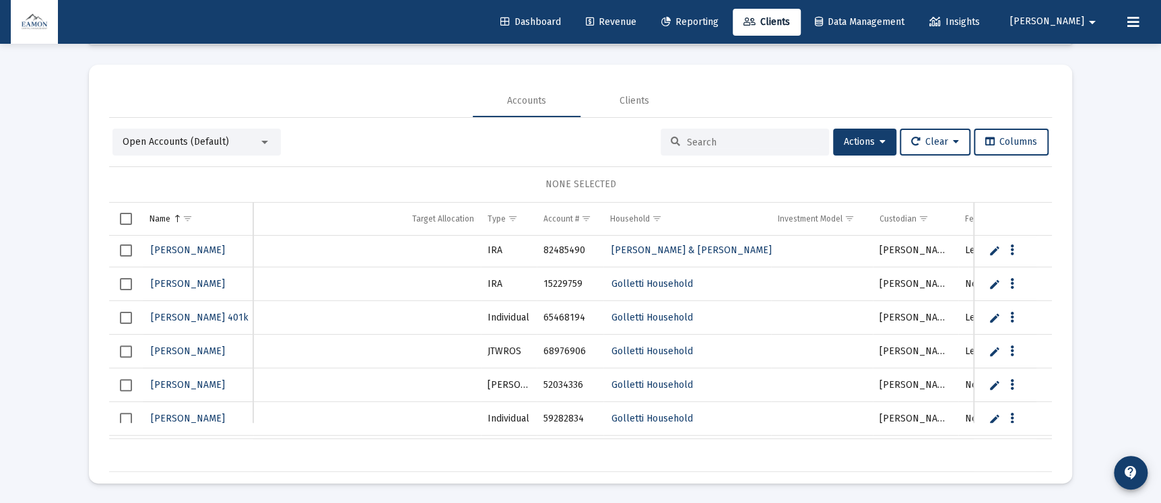
scroll to position [606, 0]
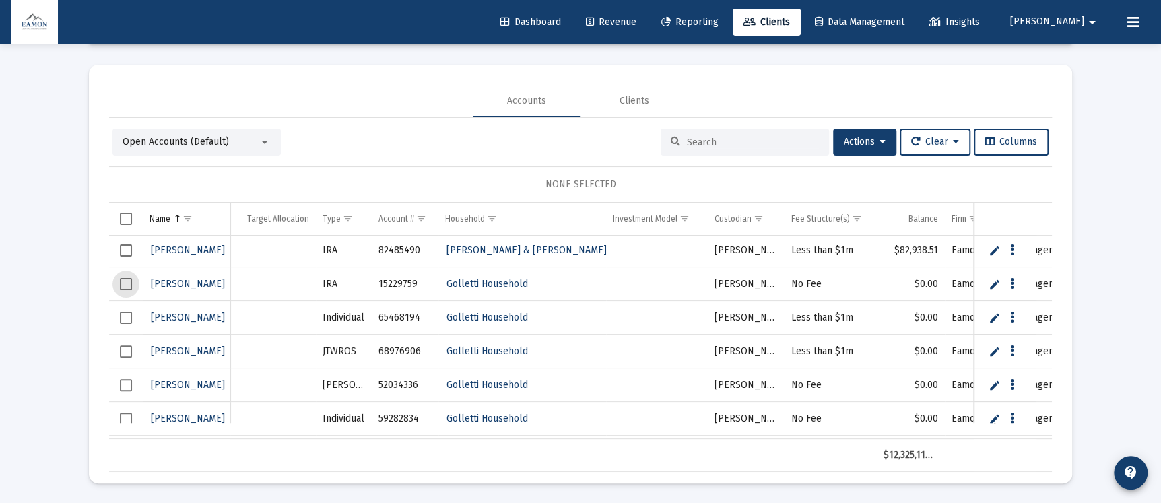
click at [124, 281] on span "Select row" at bounding box center [126, 284] width 12 height 12
click at [128, 316] on span "Select row" at bounding box center [126, 318] width 12 height 12
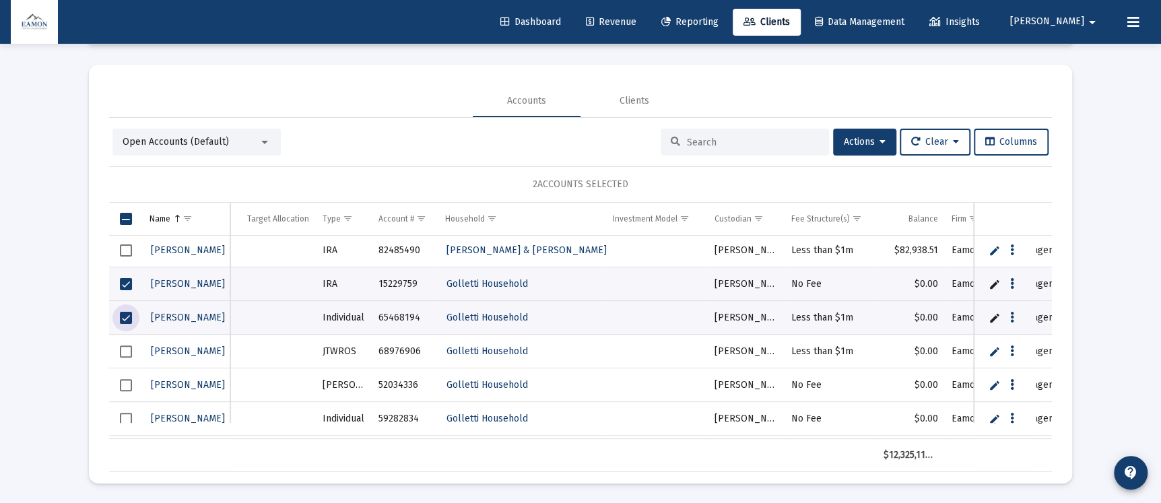
click at [126, 346] on span "Select row" at bounding box center [126, 352] width 12 height 12
click at [124, 379] on span "Select row" at bounding box center [126, 385] width 12 height 12
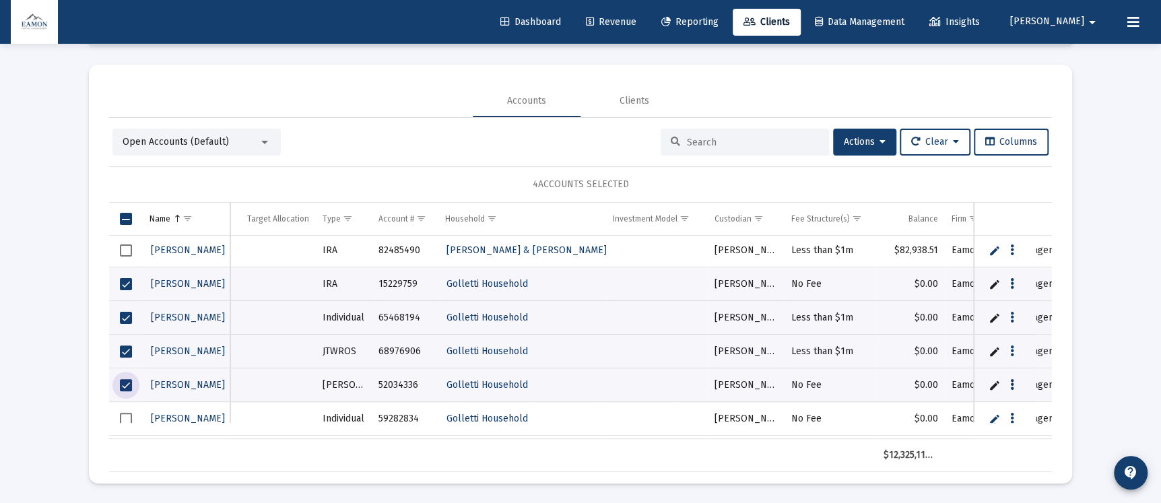
scroll to position [0, 0]
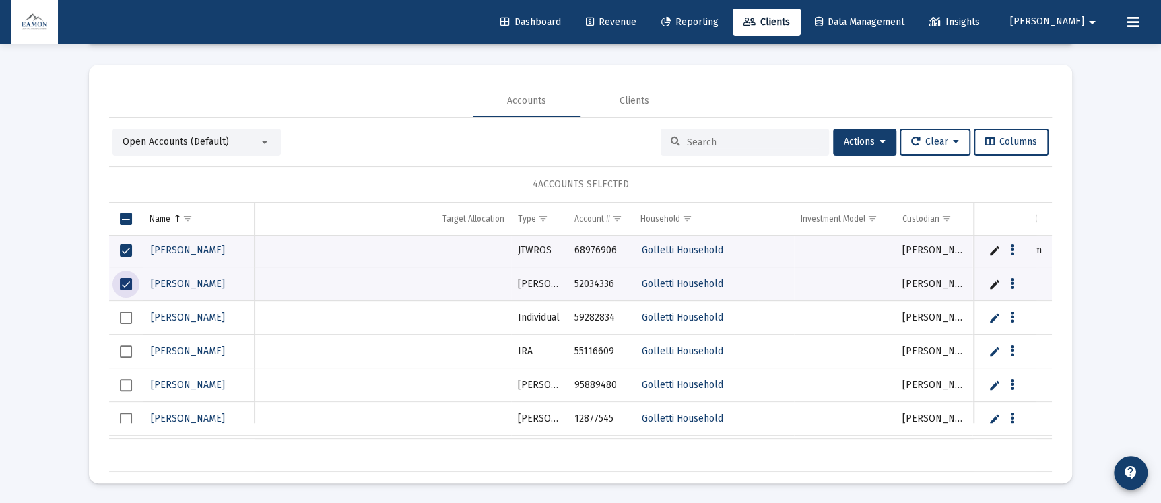
click at [122, 312] on span "Select row" at bounding box center [126, 318] width 12 height 12
click at [128, 349] on span "Select row" at bounding box center [126, 352] width 12 height 12
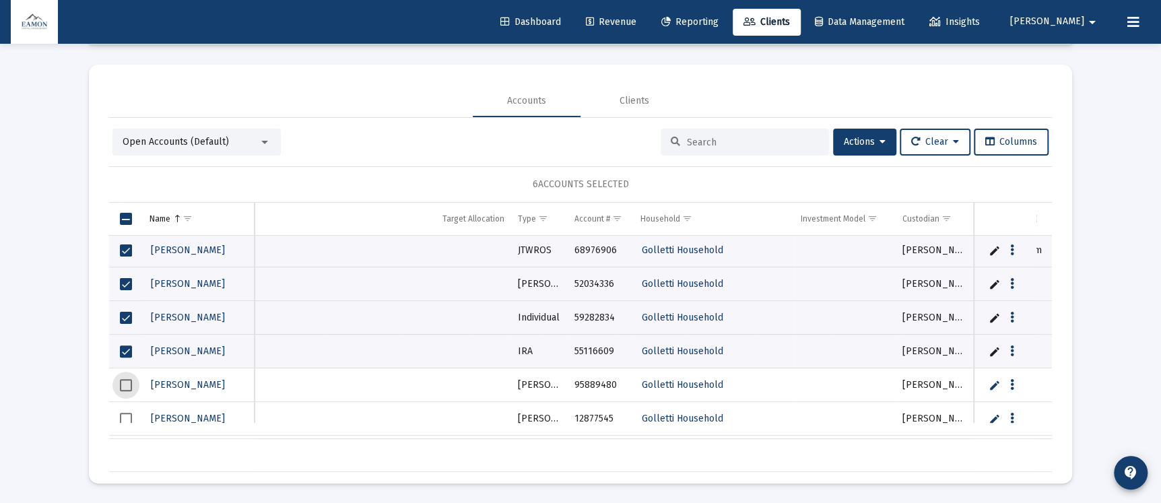
click at [129, 383] on span "Select row" at bounding box center [126, 385] width 12 height 12
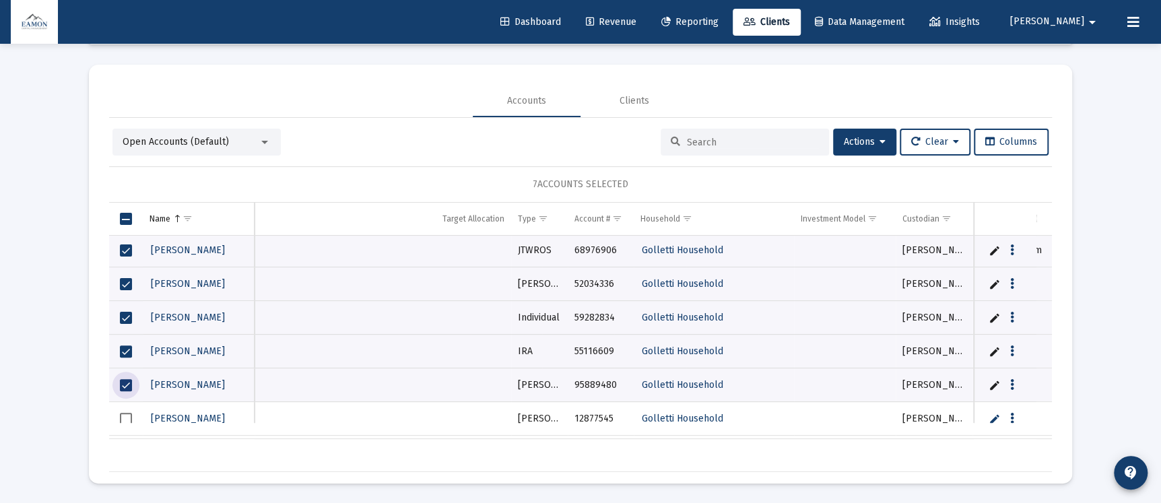
click at [123, 416] on span "Select row" at bounding box center [126, 419] width 12 height 12
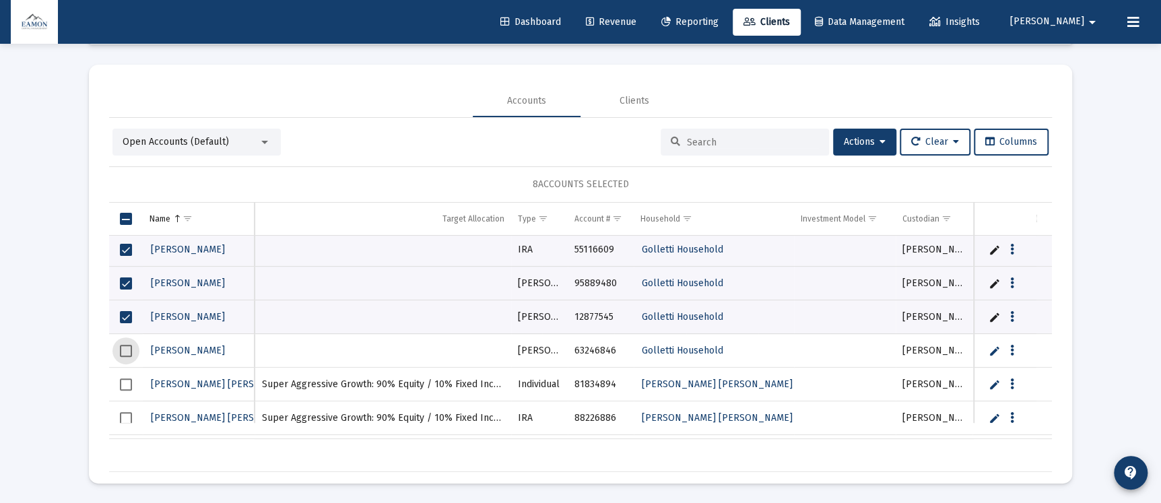
click at [127, 350] on span "Select row" at bounding box center [126, 351] width 12 height 12
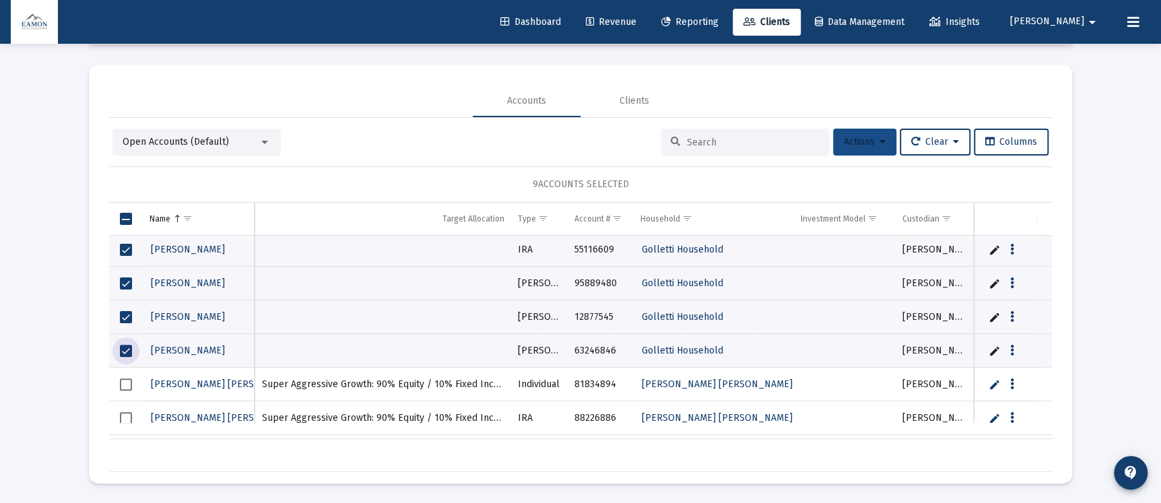
click at [869, 139] on span "Actions" at bounding box center [865, 141] width 42 height 11
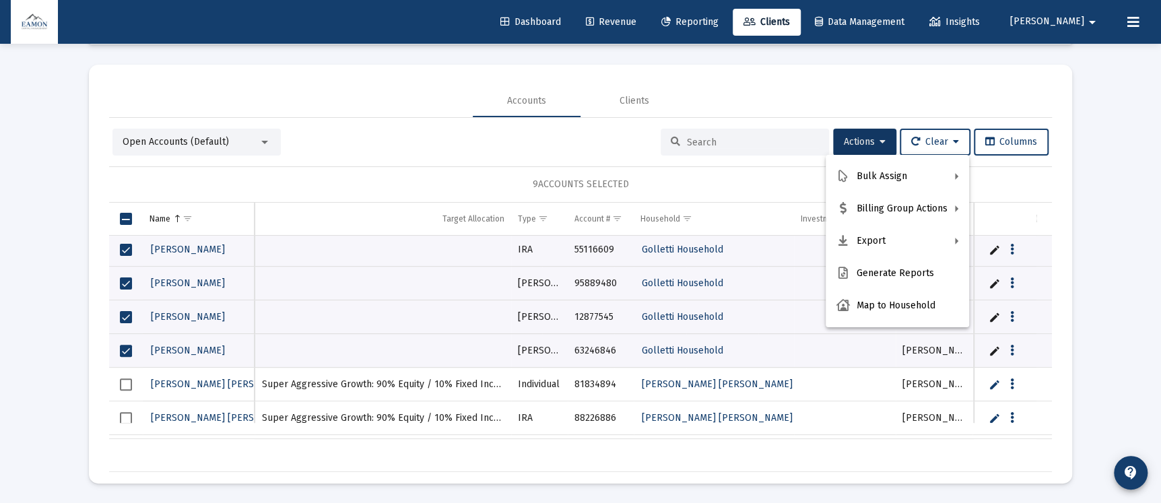
click at [635, 98] on div at bounding box center [580, 251] width 1161 height 503
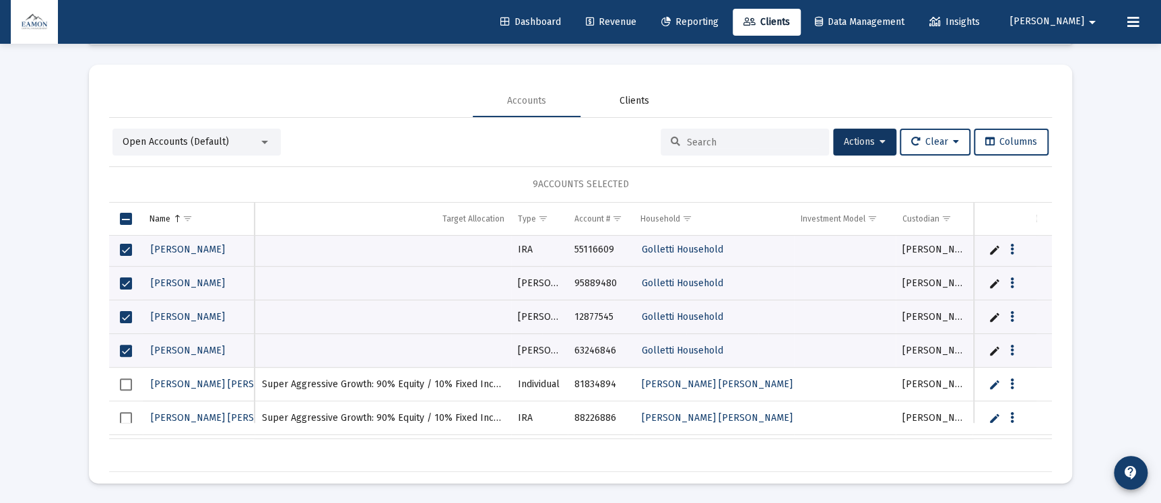
click at [635, 98] on div "Clients" at bounding box center [635, 100] width 30 height 13
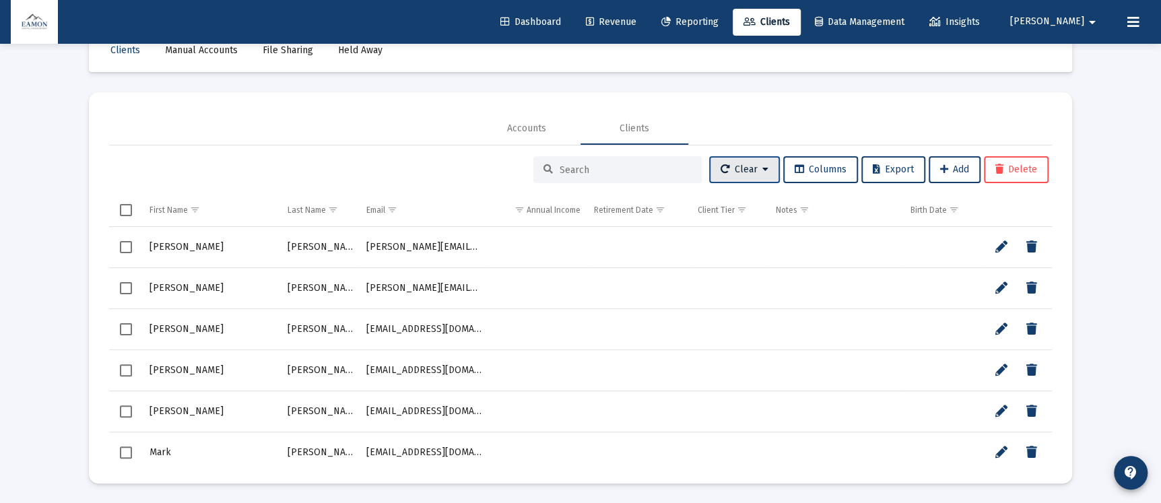
click at [762, 170] on icon at bounding box center [765, 169] width 6 height 9
click at [760, 170] on div at bounding box center [580, 251] width 1161 height 503
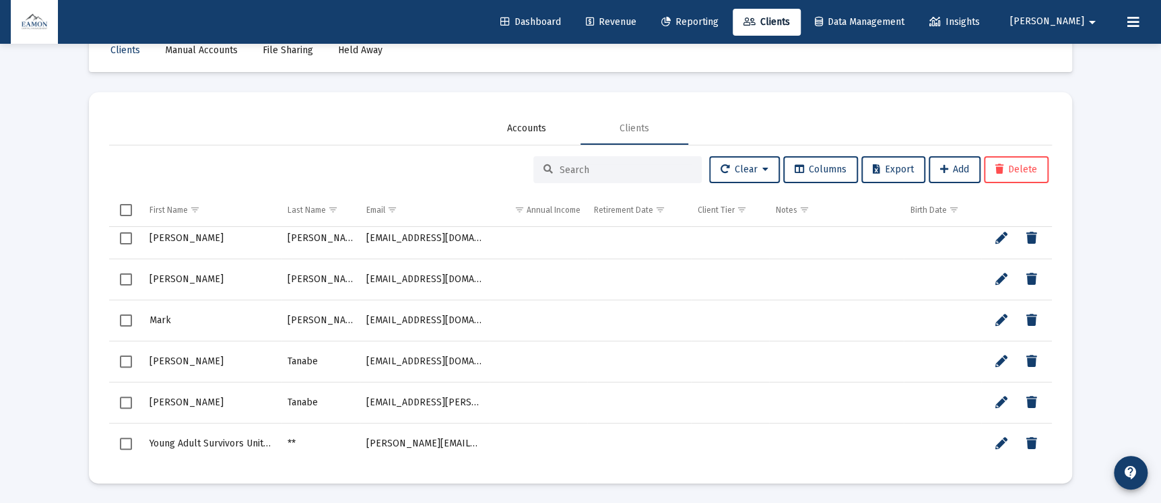
click at [515, 124] on div "Accounts" at bounding box center [526, 128] width 39 height 13
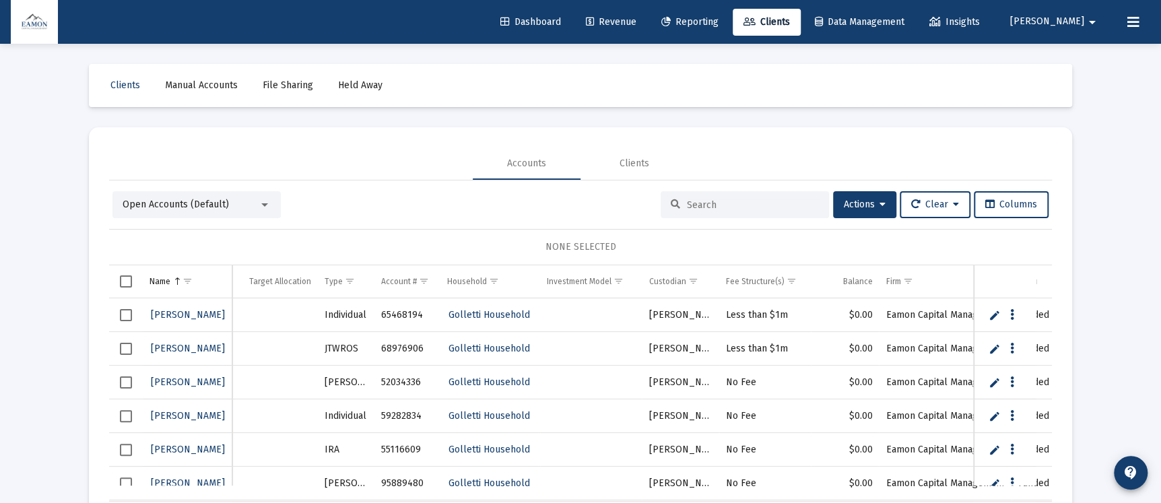
click at [125, 313] on span "Select row" at bounding box center [126, 315] width 12 height 12
click at [1014, 316] on button "Data grid" at bounding box center [1012, 314] width 12 height 12
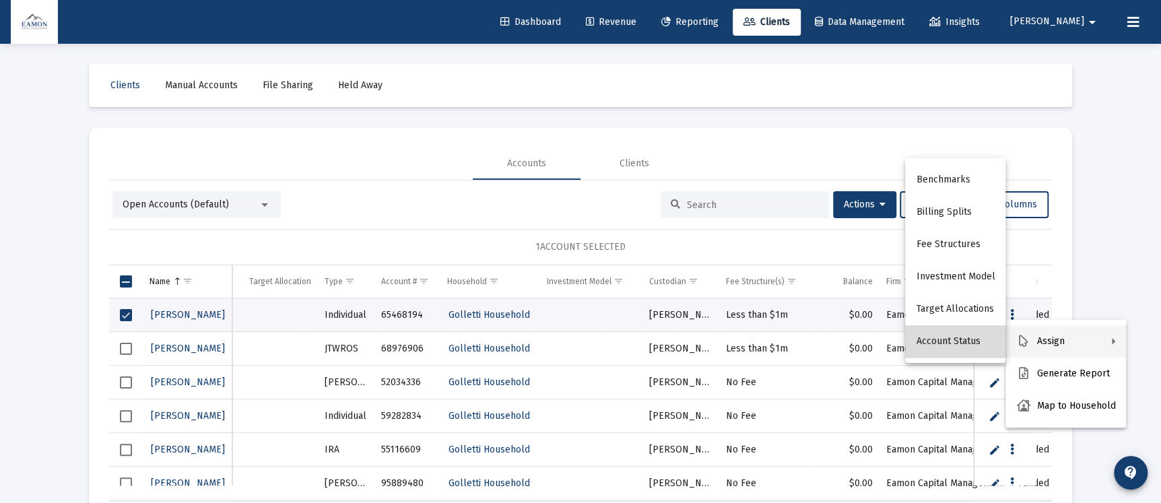
click at [966, 333] on button "Account Status" at bounding box center [955, 341] width 100 height 32
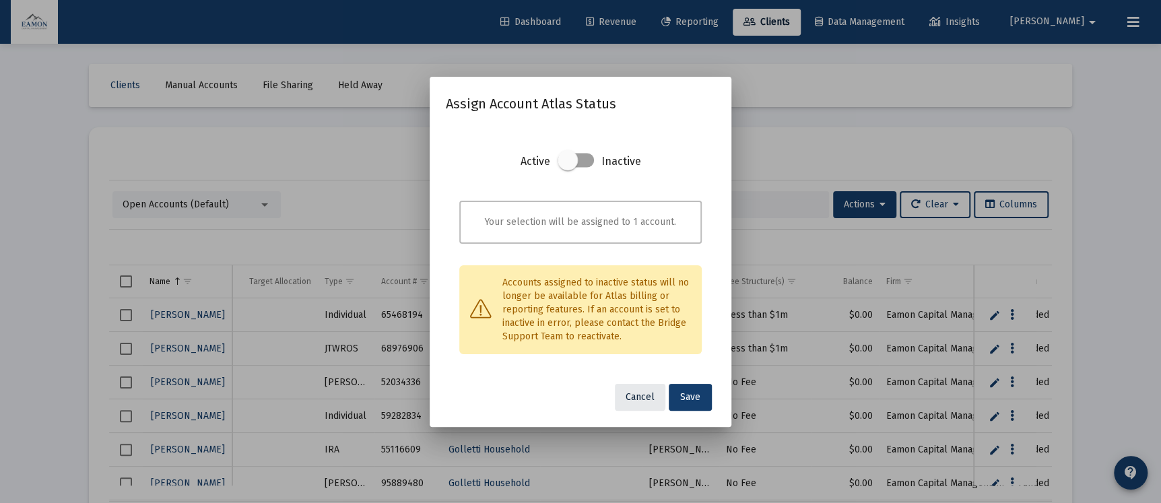
click at [638, 395] on span "Cancel" at bounding box center [640, 396] width 29 height 11
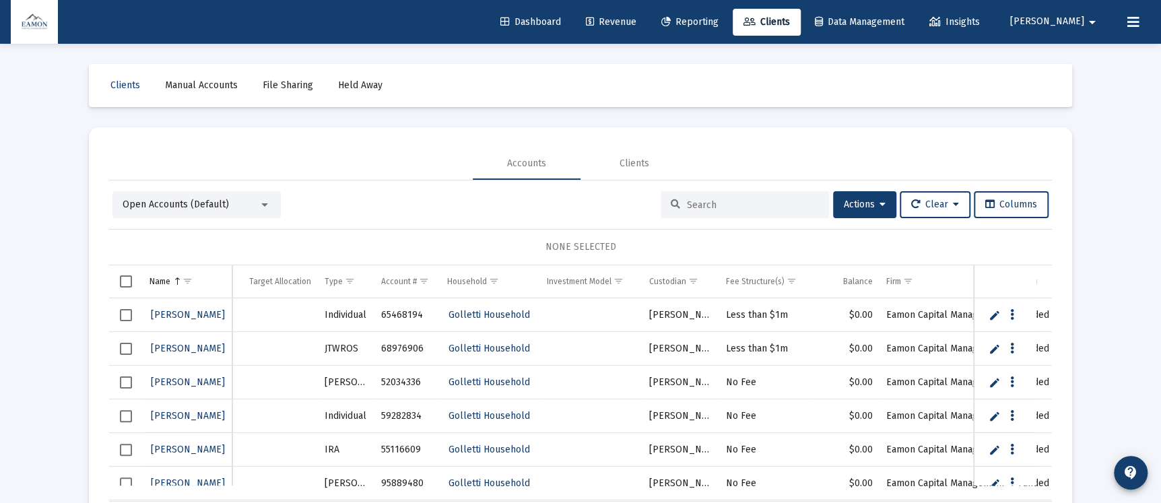
scroll to position [63, 0]
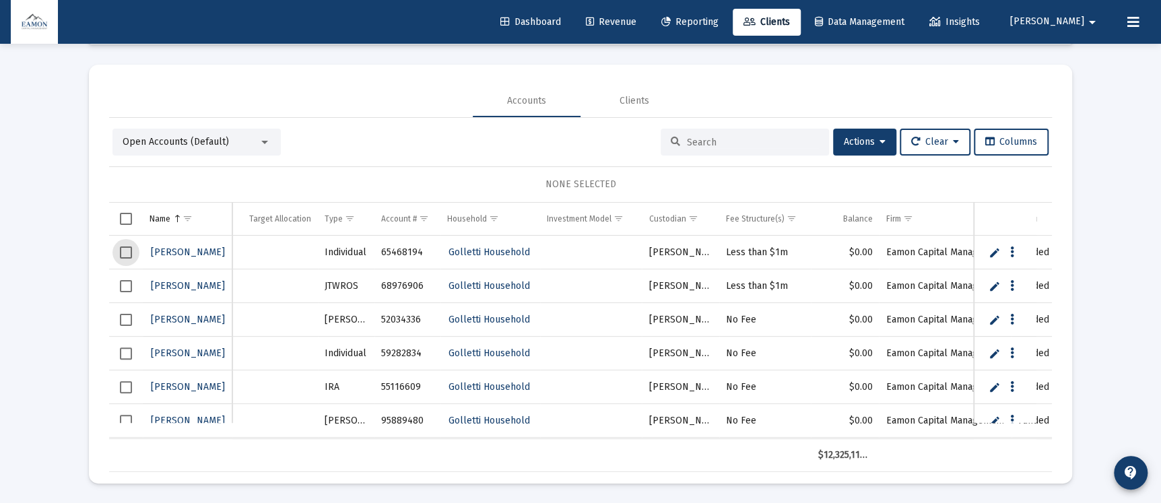
click at [128, 250] on span "Select row" at bounding box center [126, 253] width 12 height 12
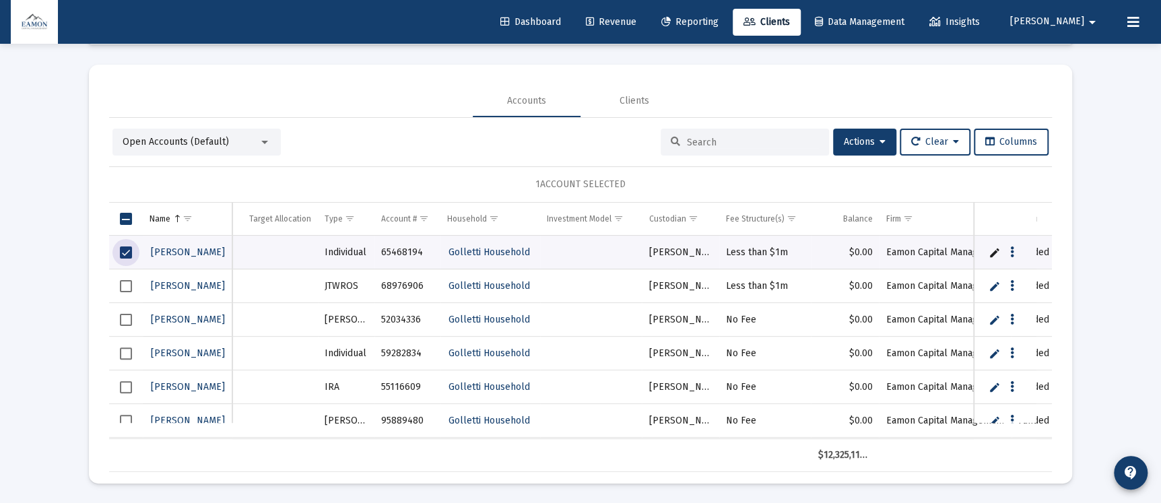
click at [123, 280] on span "Select row" at bounding box center [126, 286] width 12 height 12
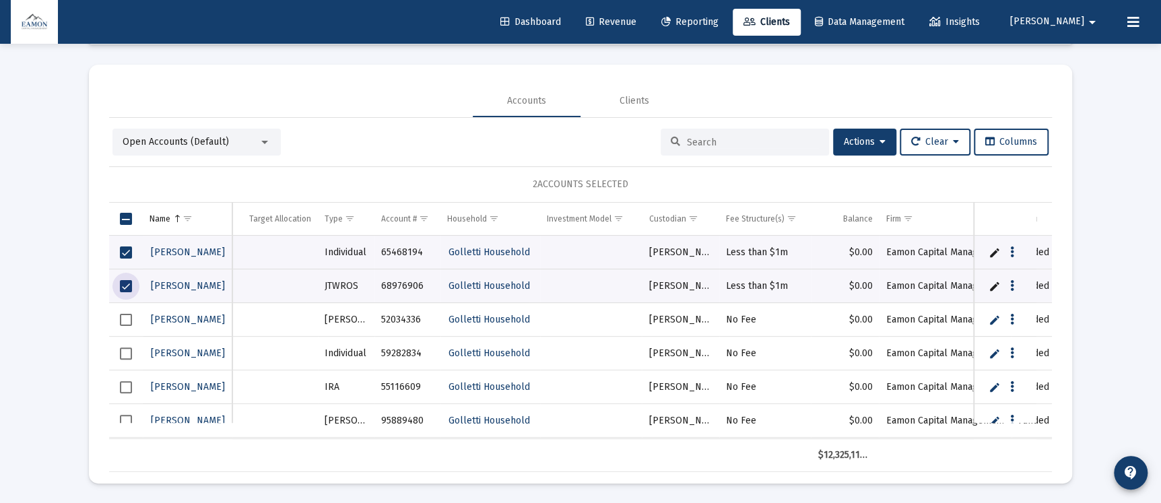
click at [129, 321] on span "Select row" at bounding box center [126, 320] width 12 height 12
click at [123, 343] on td "Data grid" at bounding box center [126, 354] width 34 height 34
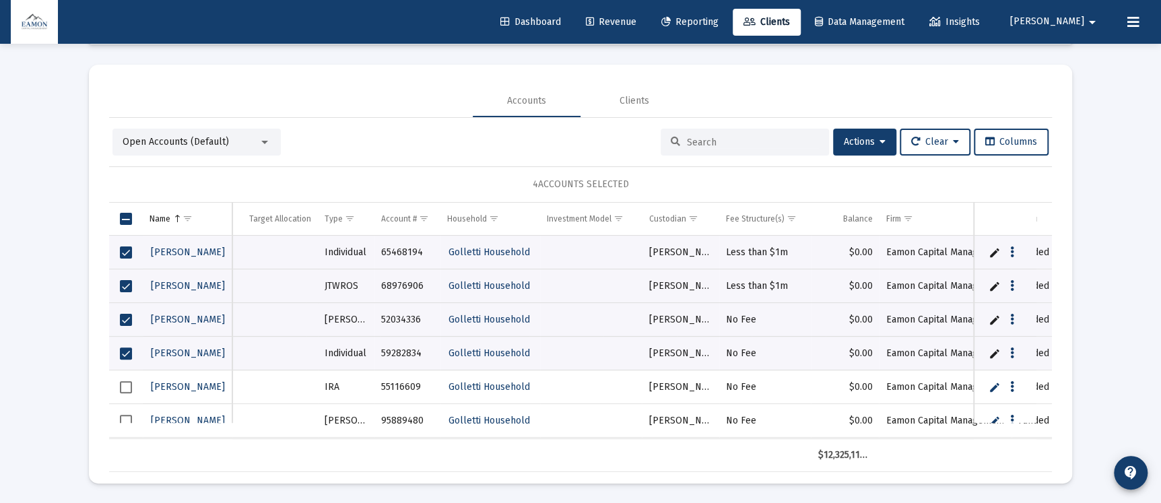
click at [123, 349] on span "Select row" at bounding box center [126, 354] width 12 height 12
click at [127, 354] on span "Select row" at bounding box center [126, 354] width 12 height 12
click at [127, 381] on span "Select row" at bounding box center [126, 387] width 12 height 12
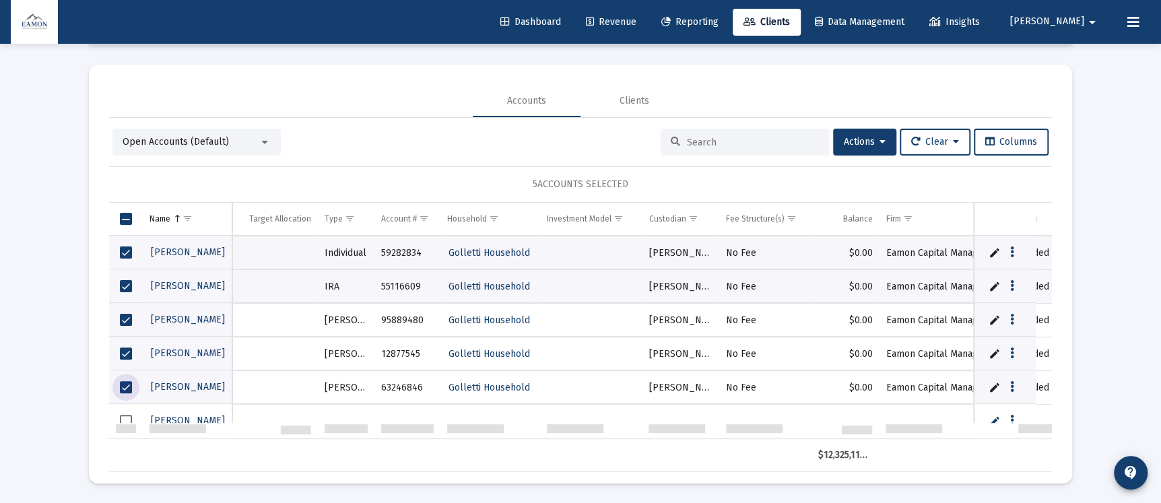
scroll to position [772, 0]
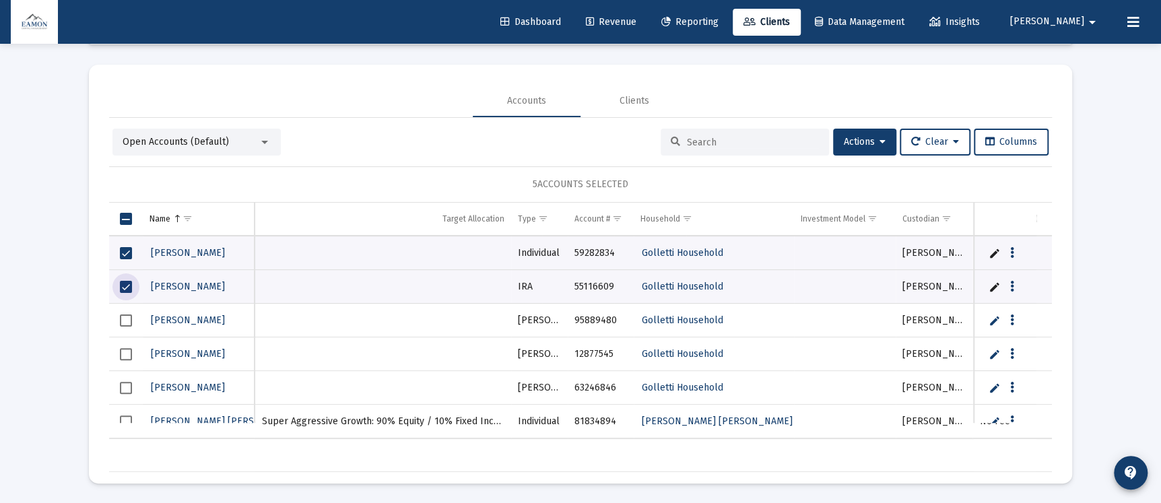
click at [125, 317] on span "Select row" at bounding box center [126, 321] width 12 height 12
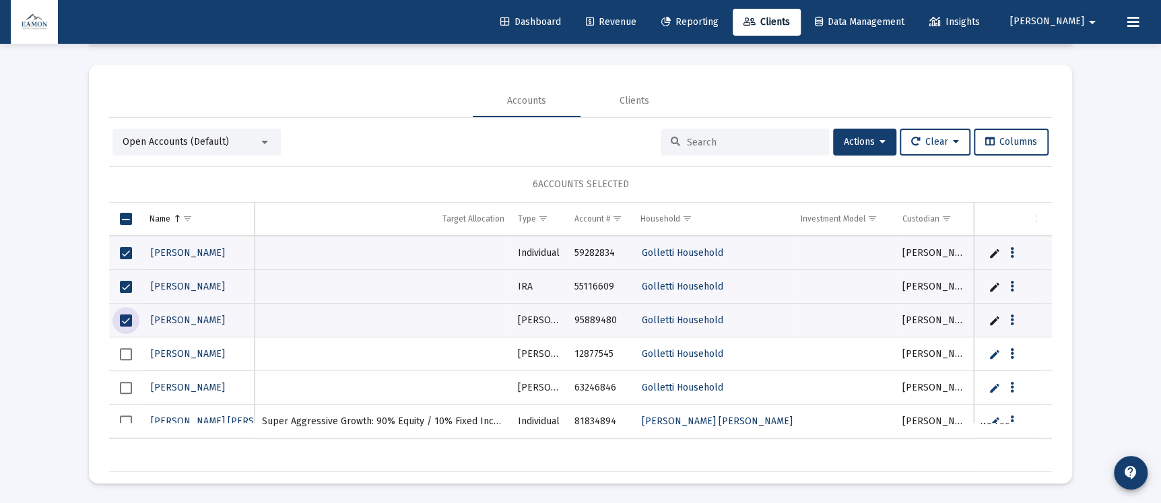
click at [127, 352] on span "Select row" at bounding box center [126, 354] width 12 height 12
click at [126, 383] on span "Select row" at bounding box center [126, 388] width 12 height 12
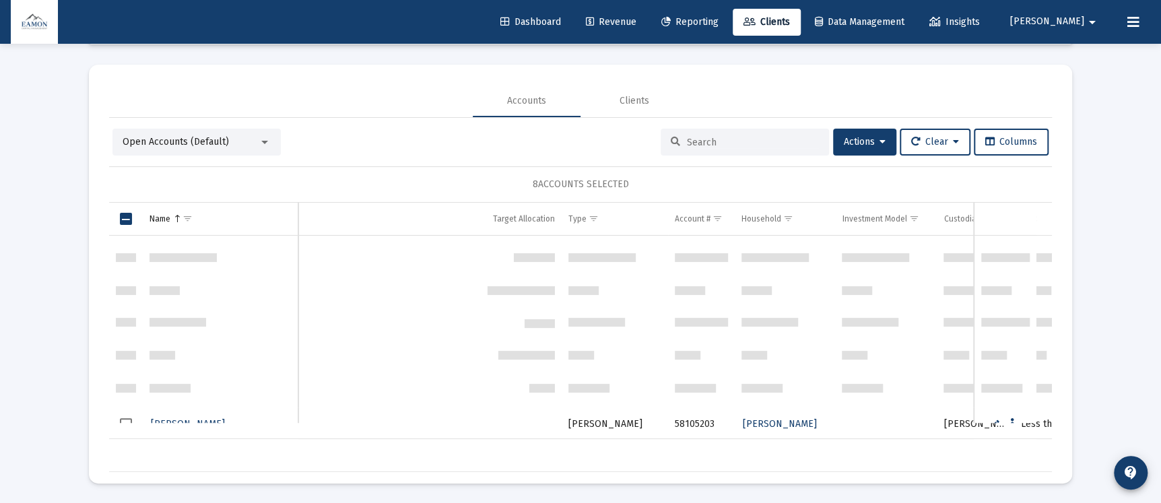
scroll to position [568, 0]
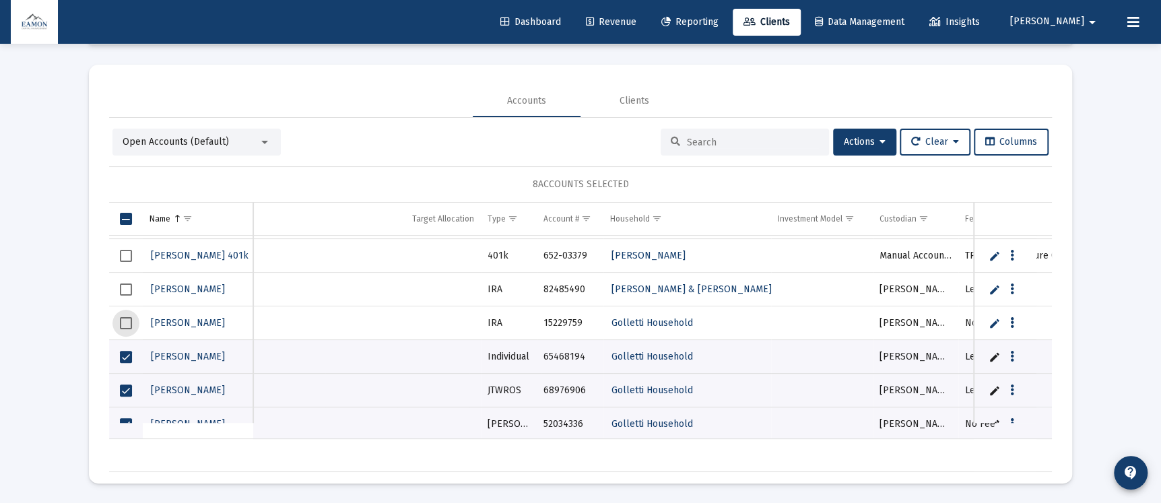
click at [126, 323] on span "Select row" at bounding box center [126, 323] width 12 height 12
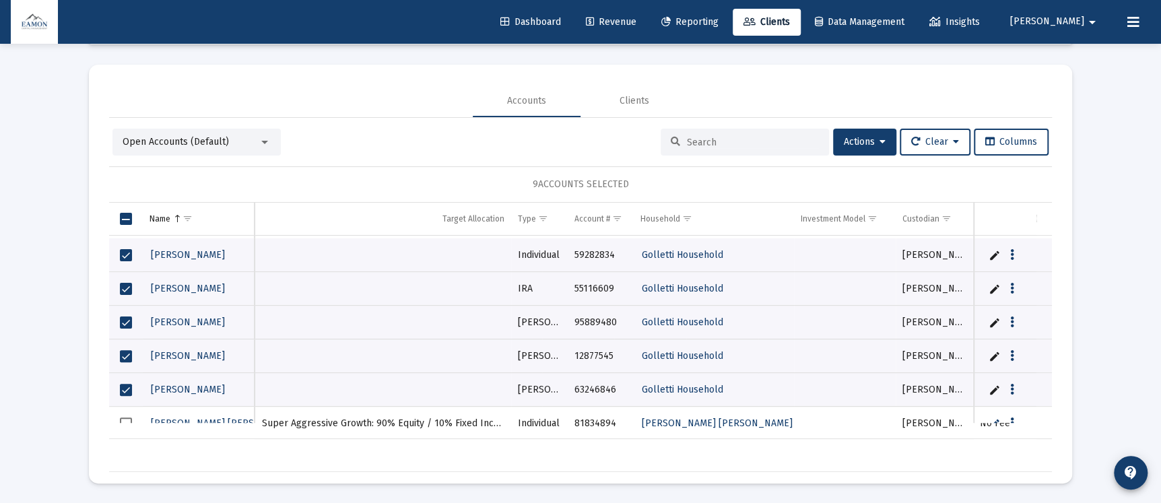
scroll to position [871, 0]
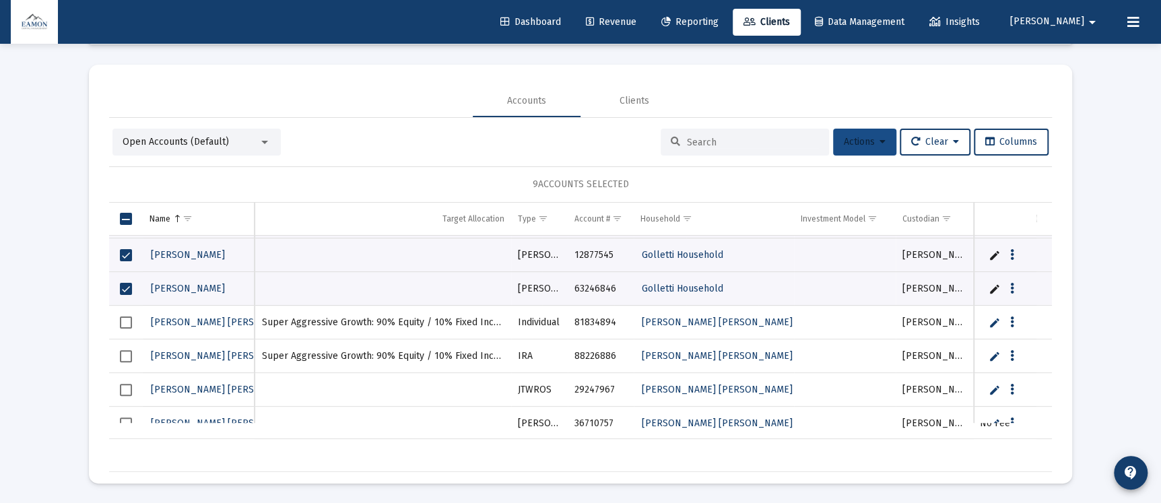
click at [880, 138] on icon at bounding box center [883, 141] width 6 height 9
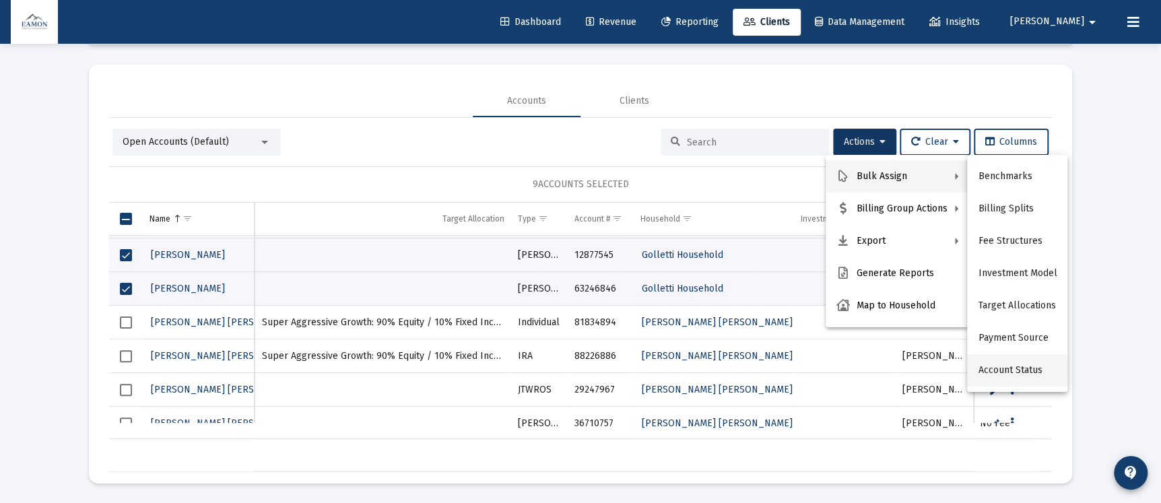
click at [1014, 372] on button "Account Status" at bounding box center [1017, 370] width 100 height 32
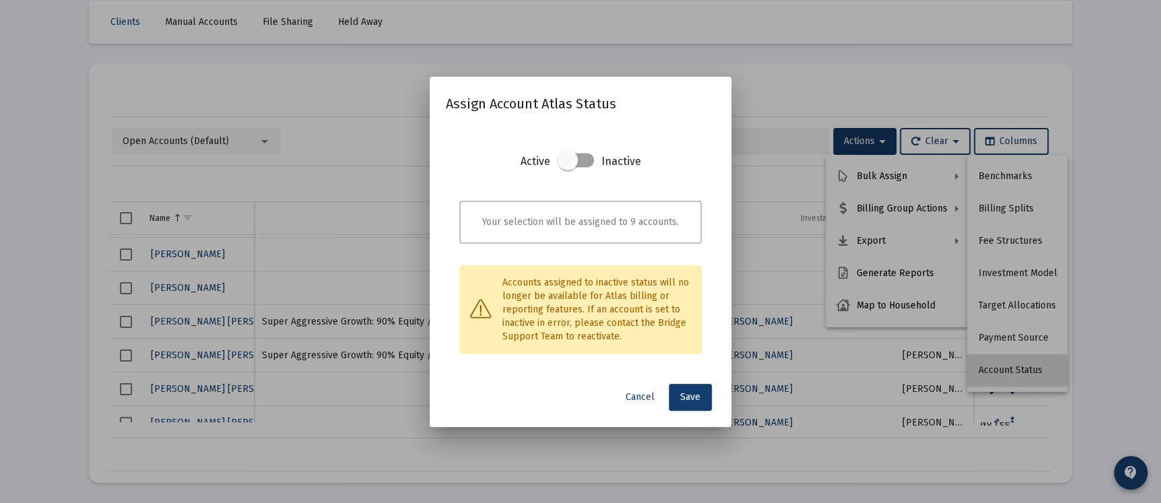
scroll to position [0, 0]
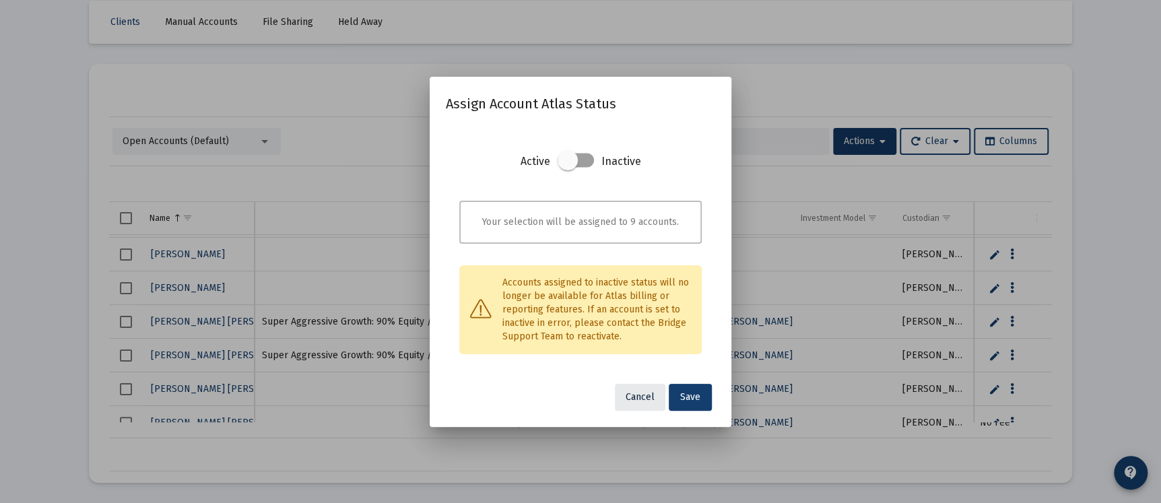
click at [642, 399] on span "Cancel" at bounding box center [640, 396] width 29 height 11
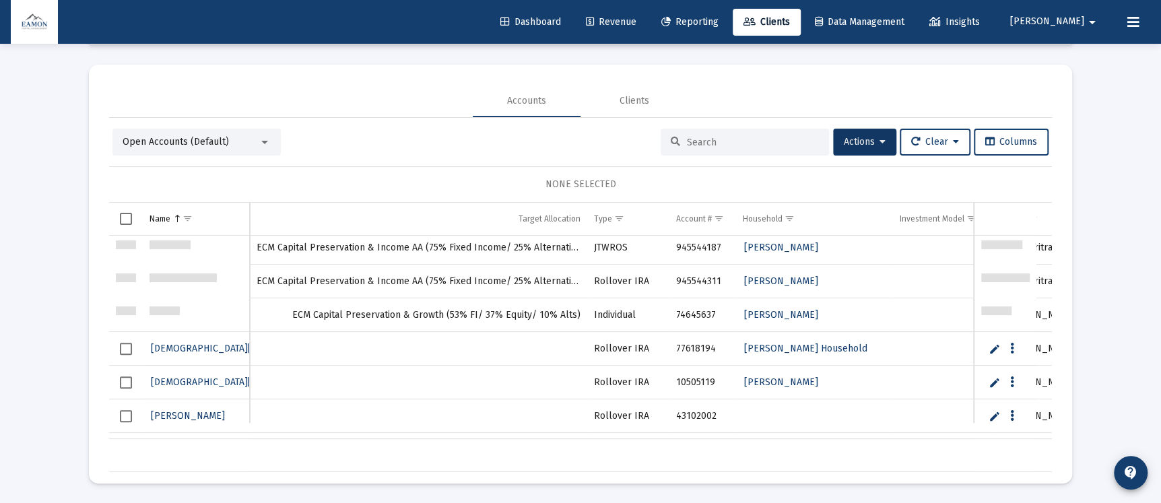
scroll to position [1819, 0]
click at [123, 242] on span "Select row" at bounding box center [126, 248] width 12 height 12
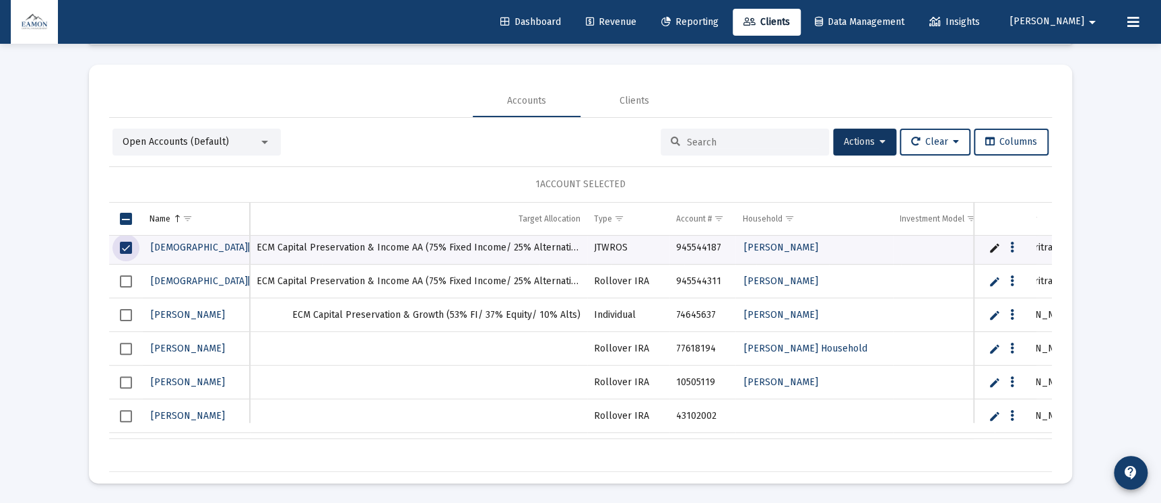
click at [123, 279] on span "Select row" at bounding box center [126, 281] width 12 height 12
click at [123, 310] on span "Select row" at bounding box center [126, 315] width 12 height 12
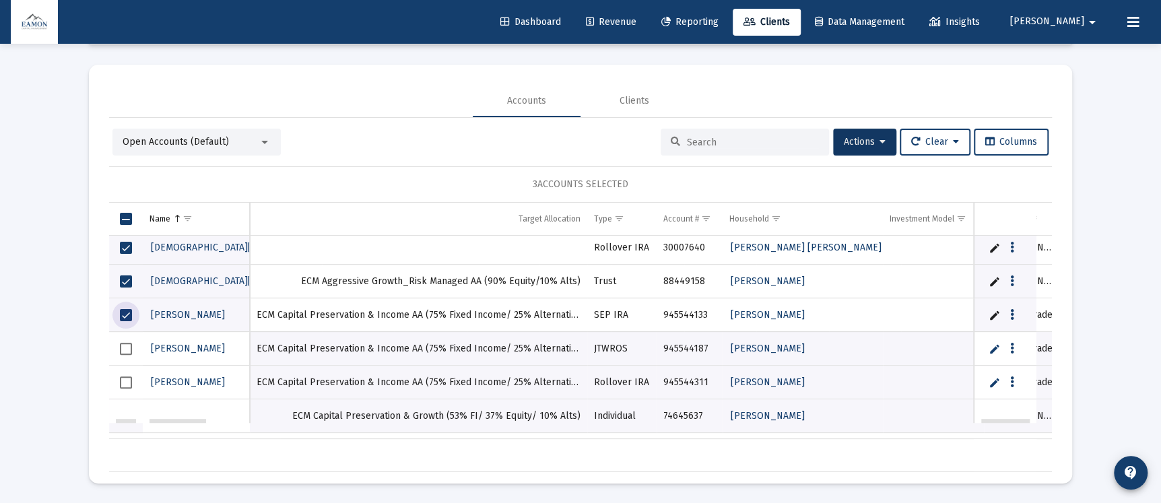
scroll to position [1718, 0]
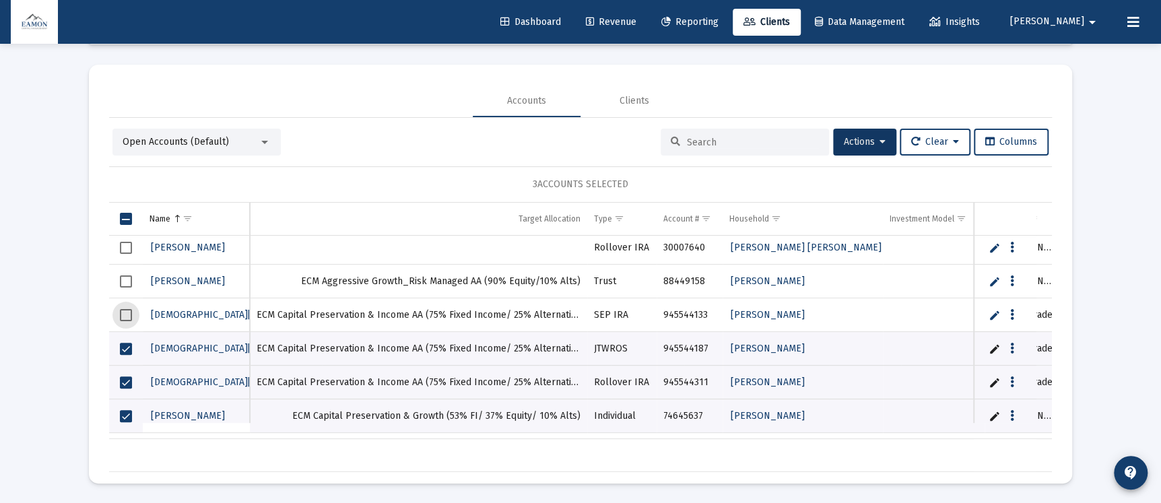
click at [124, 315] on span "Select row" at bounding box center [126, 315] width 12 height 12
click at [870, 135] on button "Actions" at bounding box center [864, 142] width 63 height 27
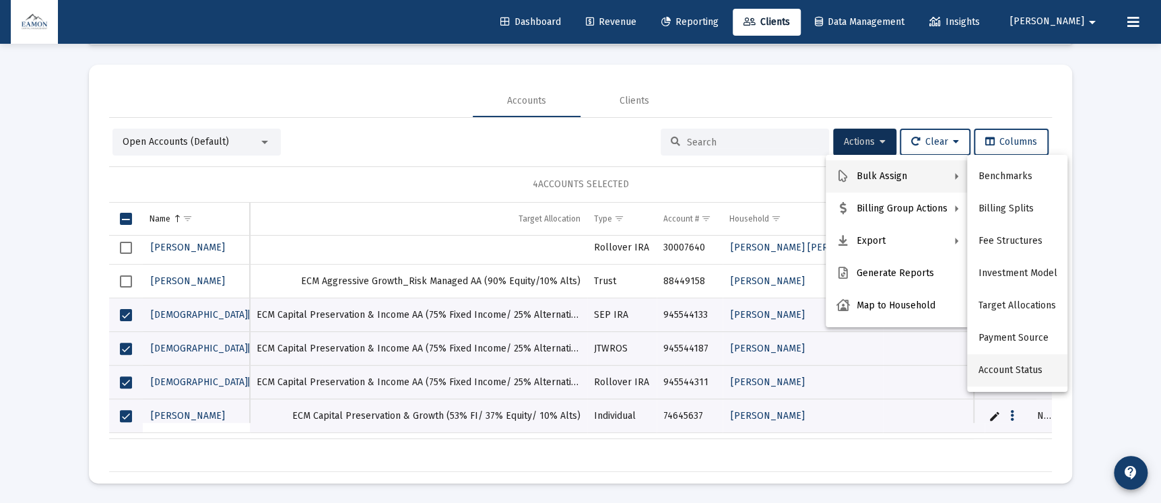
click at [1020, 362] on button "Account Status" at bounding box center [1017, 370] width 100 height 32
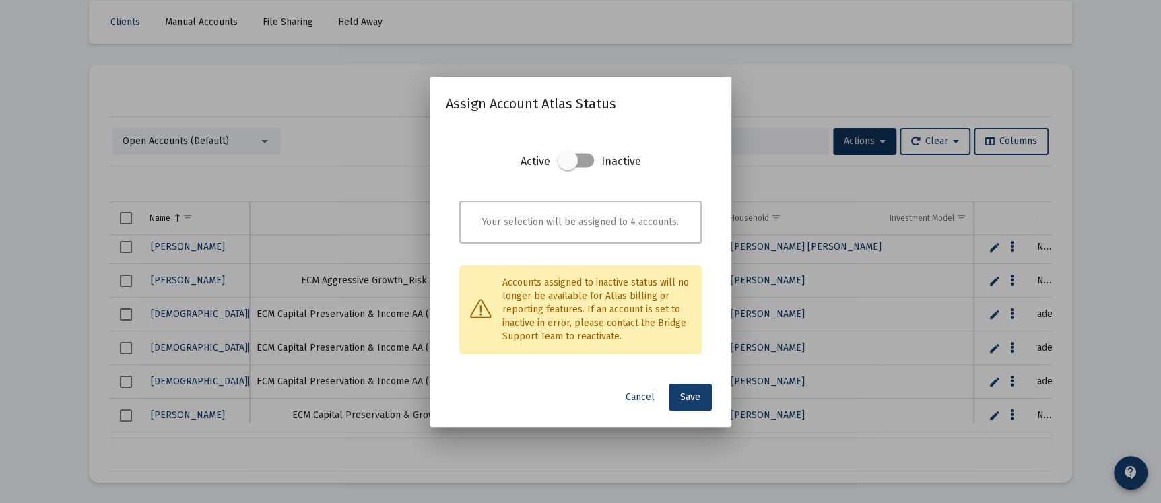
click at [589, 159] on span at bounding box center [576, 160] width 36 height 14
click at [568, 167] on input "checkbox" at bounding box center [566, 167] width 1 height 1
checkbox input "true"
click at [700, 393] on span "Save" at bounding box center [690, 396] width 20 height 11
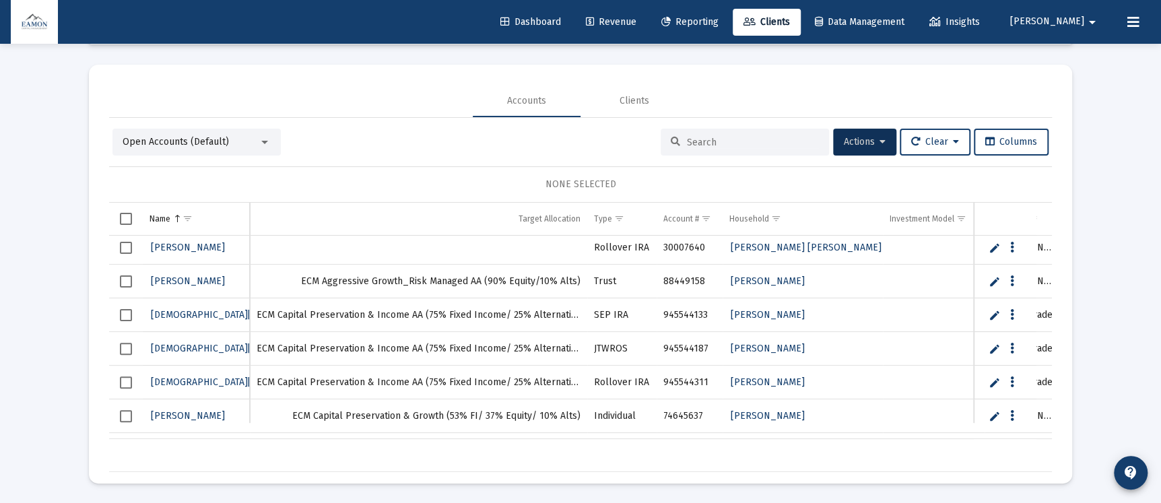
scroll to position [1716, 0]
click at [211, 141] on span "Open Accounts (Default)" at bounding box center [176, 141] width 106 height 11
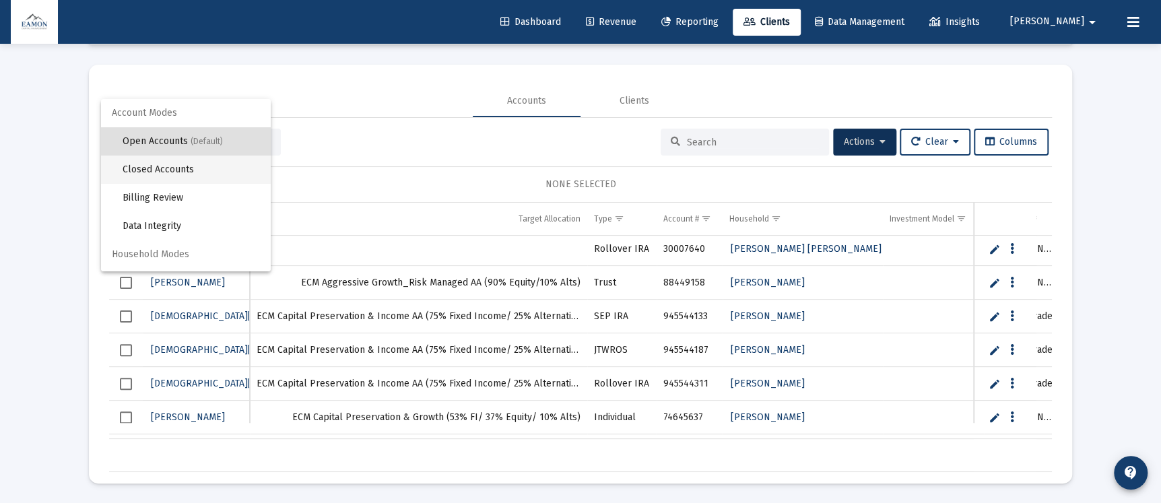
click at [189, 168] on span "Closed Accounts" at bounding box center [191, 170] width 137 height 28
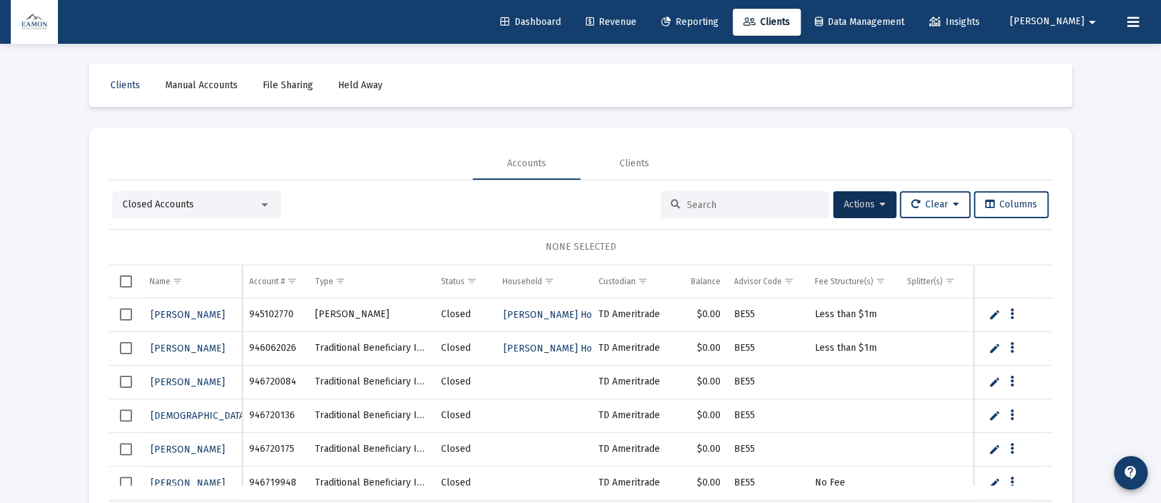
click at [219, 195] on div "Closed Accounts" at bounding box center [196, 204] width 168 height 27
click at [220, 205] on div "Closed Accounts" at bounding box center [191, 204] width 136 height 13
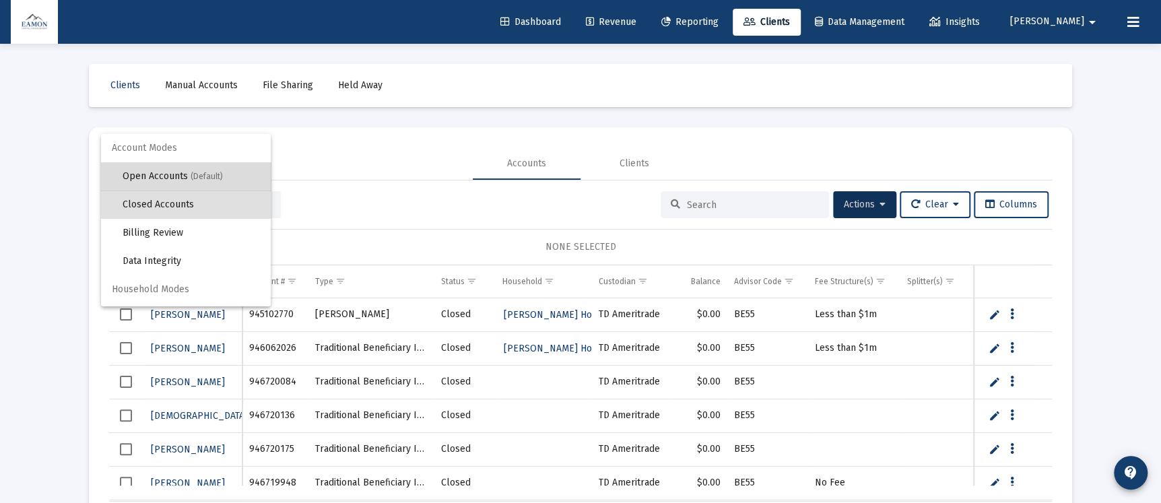
click at [187, 176] on span "Open Accounts (Default)" at bounding box center [191, 176] width 137 height 28
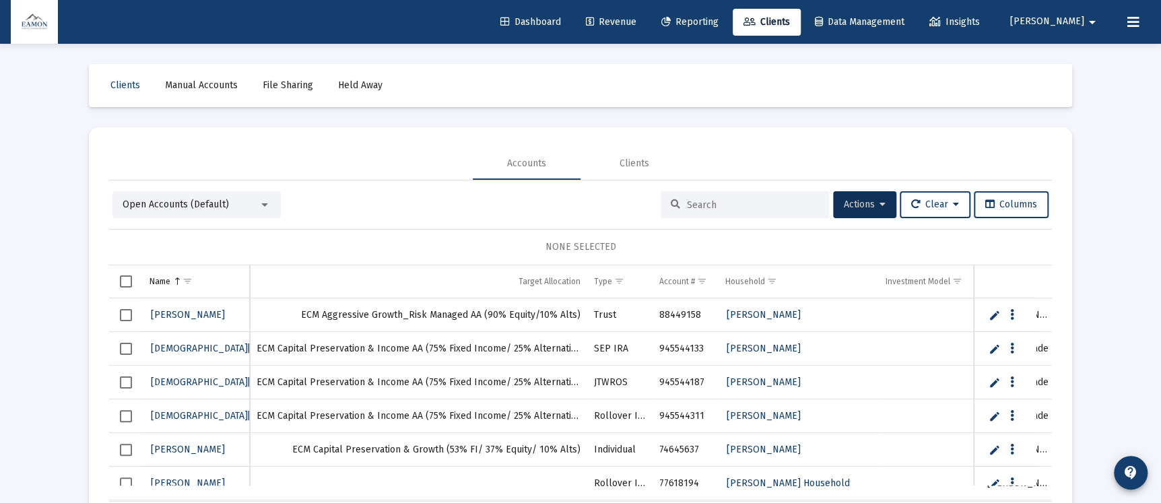
click at [130, 343] on span "Select row" at bounding box center [126, 349] width 12 height 12
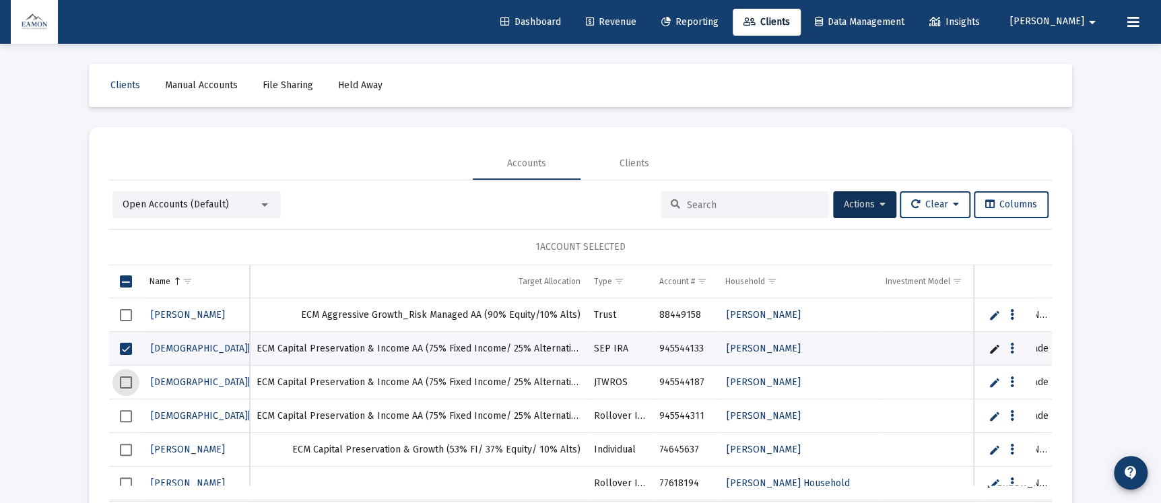
click at [121, 381] on span "Select row" at bounding box center [126, 383] width 12 height 12
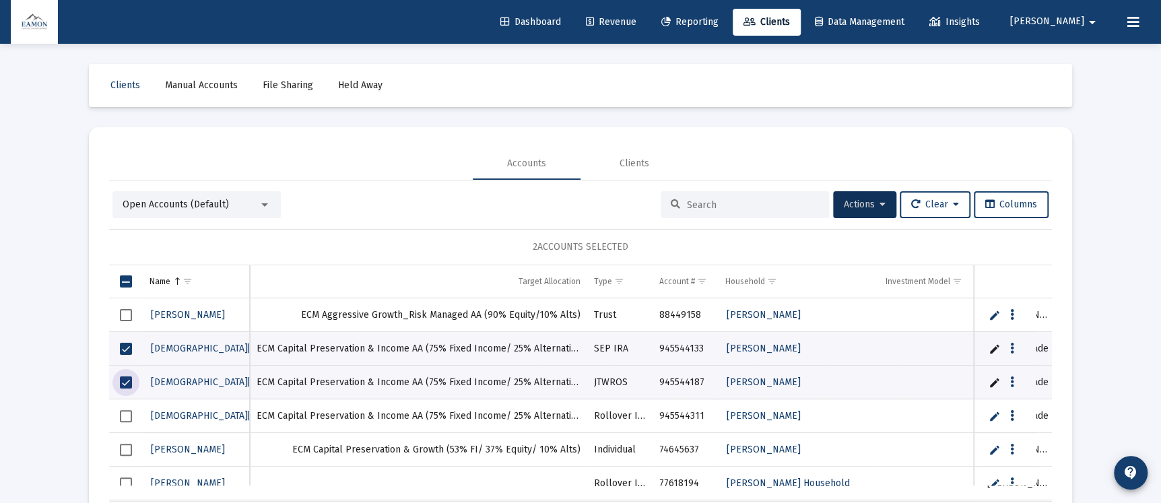
click at [127, 416] on span "Select row" at bounding box center [126, 416] width 12 height 12
click at [126, 447] on span "Select row" at bounding box center [126, 450] width 12 height 12
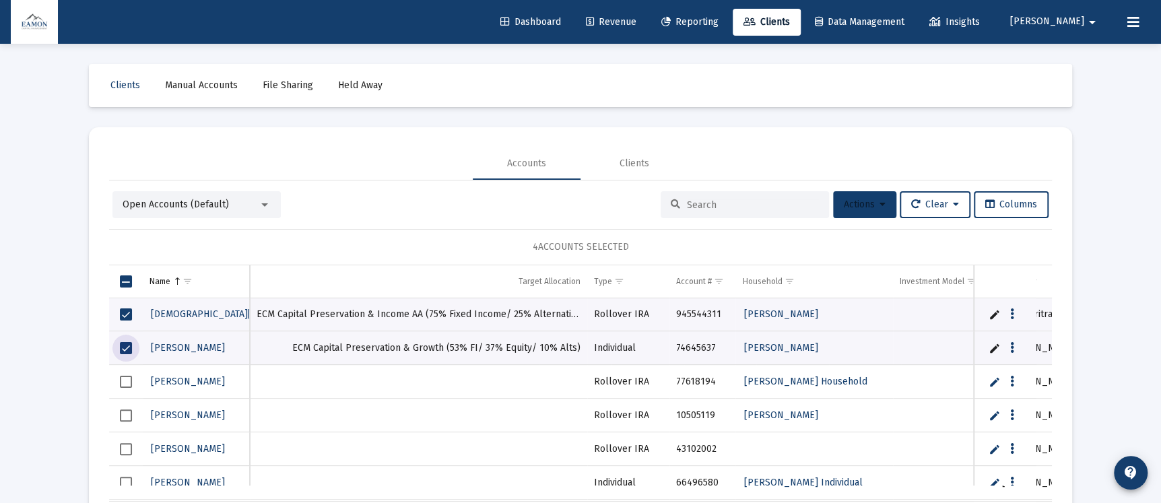
click at [863, 207] on span "Actions" at bounding box center [865, 204] width 42 height 11
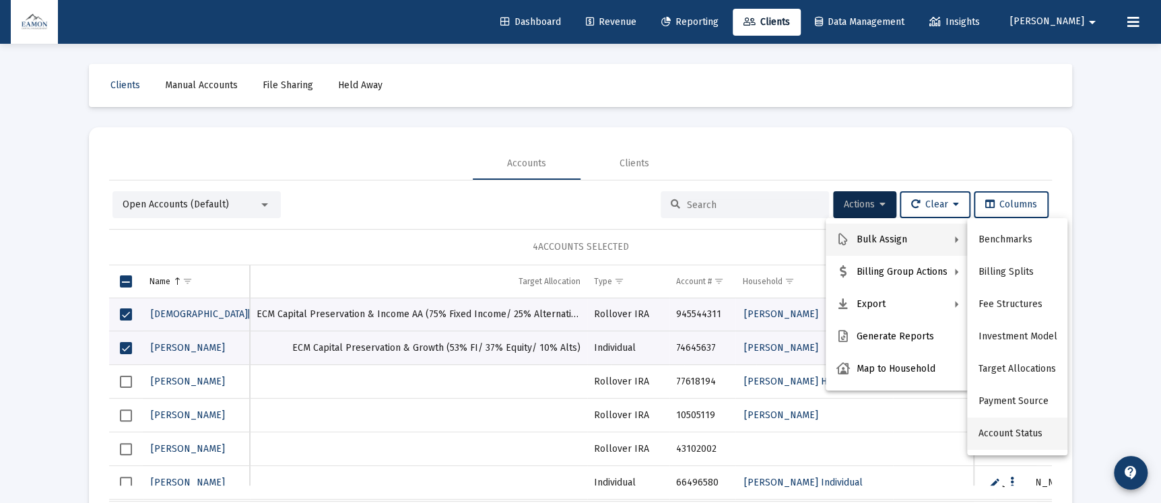
click at [1000, 427] on button "Account Status" at bounding box center [1017, 434] width 100 height 32
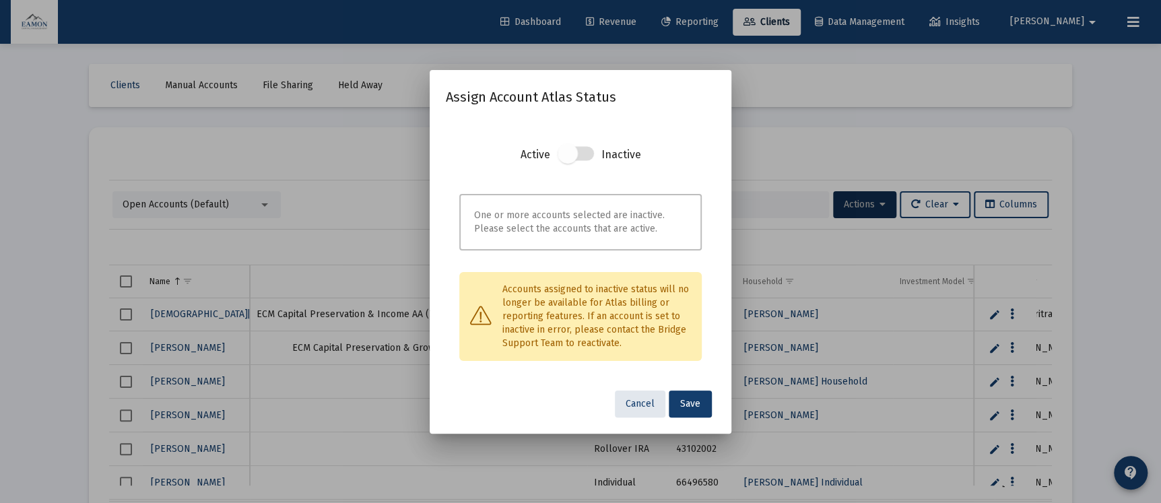
click at [592, 151] on span at bounding box center [576, 153] width 36 height 14
click at [585, 156] on span at bounding box center [576, 153] width 36 height 14
click at [639, 402] on span "Cancel" at bounding box center [640, 403] width 29 height 11
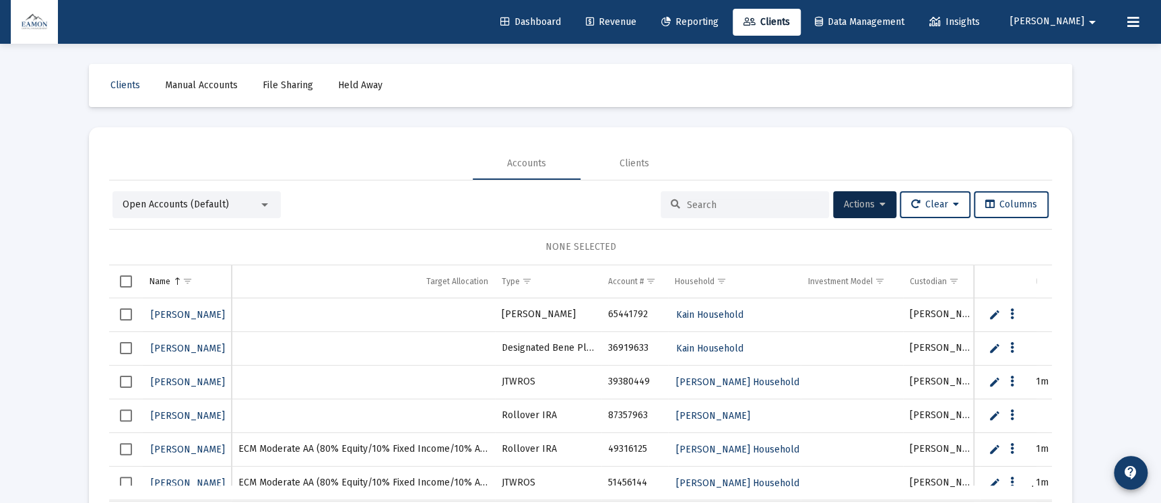
click at [189, 204] on span "Open Accounts (Default)" at bounding box center [176, 204] width 106 height 11
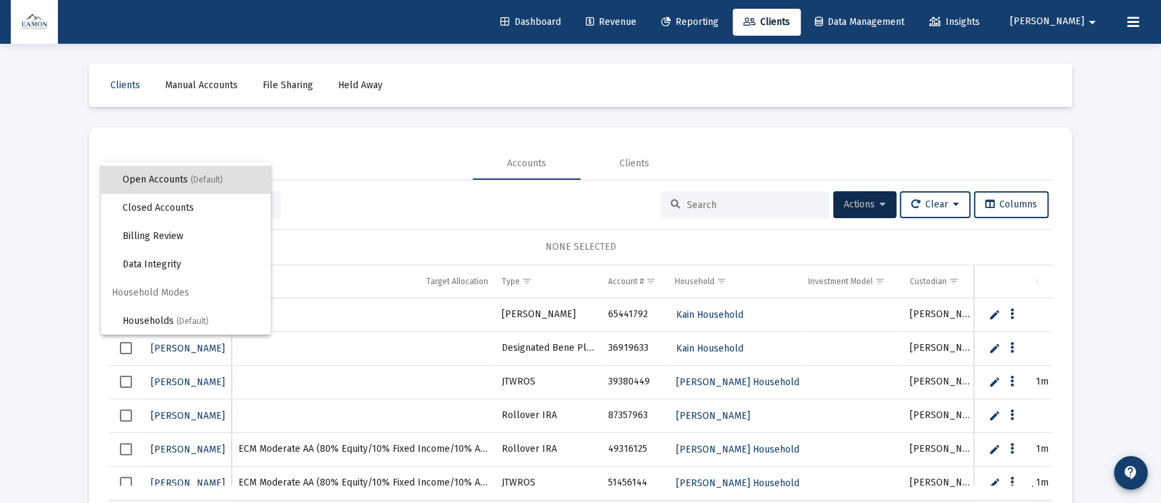
click at [344, 133] on div at bounding box center [580, 251] width 1161 height 503
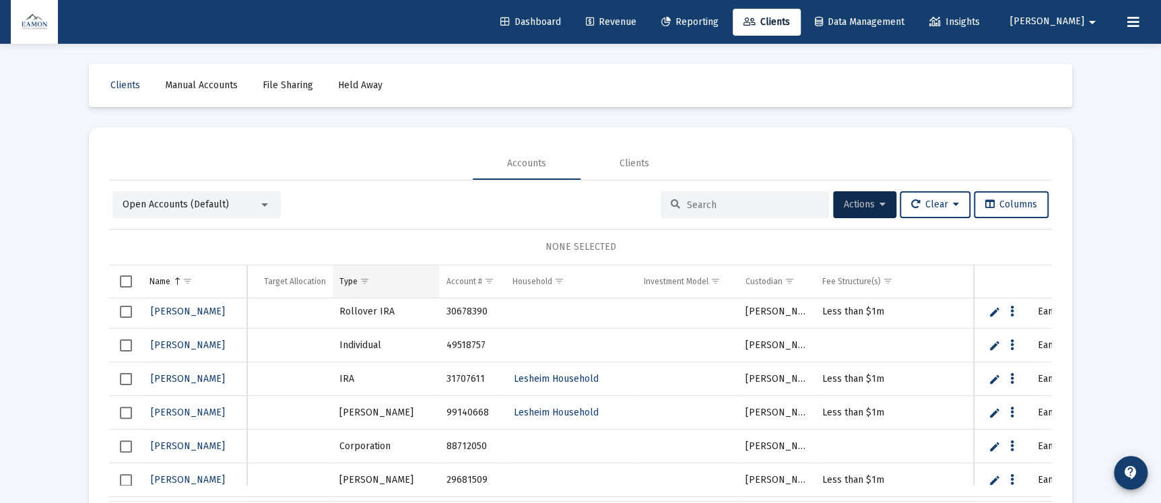
click at [370, 282] on span "Show filter options for column 'Type'" at bounding box center [365, 281] width 10 height 10
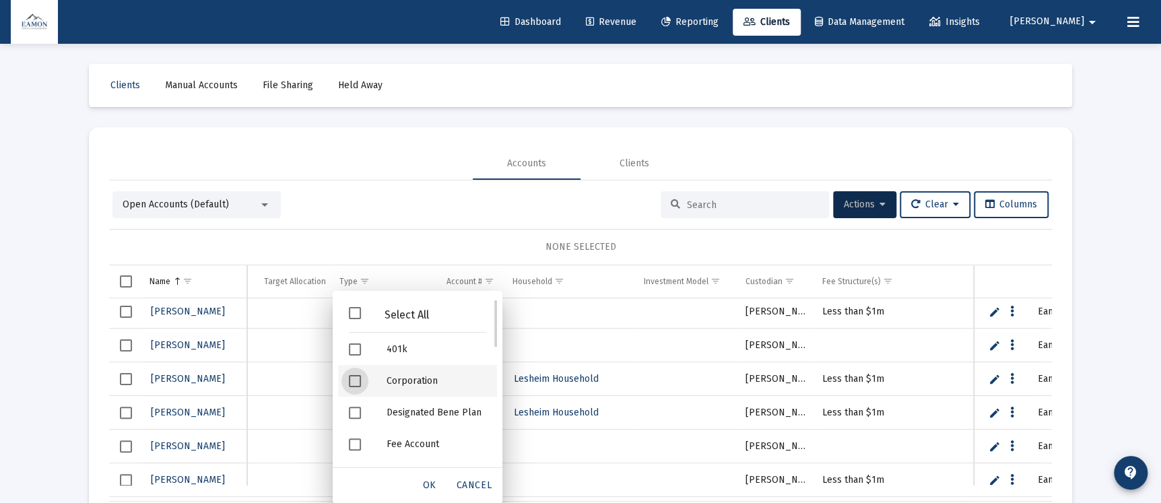
click at [356, 375] on span "Filter options" at bounding box center [355, 381] width 12 height 12
click at [432, 492] on div "OK" at bounding box center [429, 485] width 43 height 24
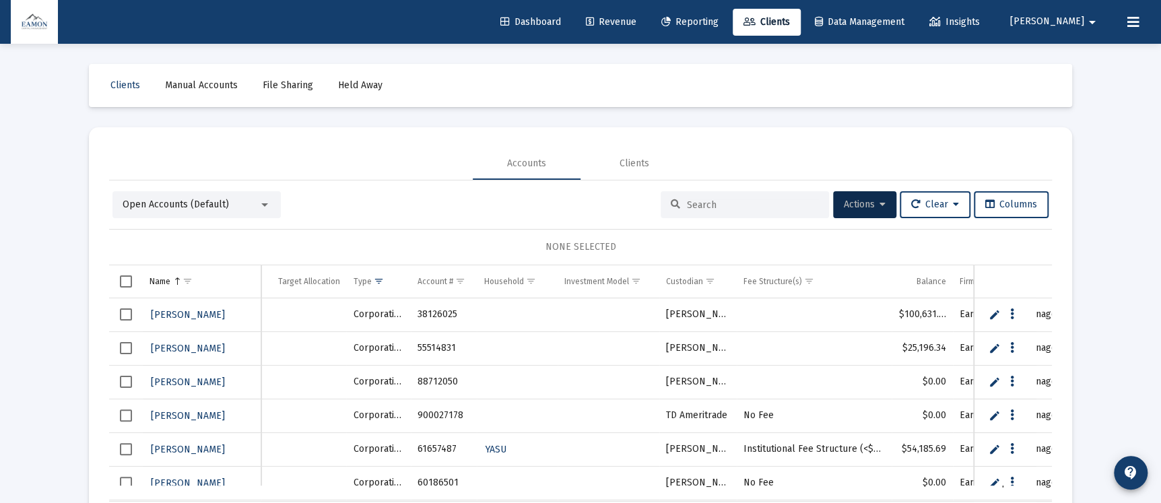
click at [992, 311] on link "Edit" at bounding box center [995, 314] width 12 height 12
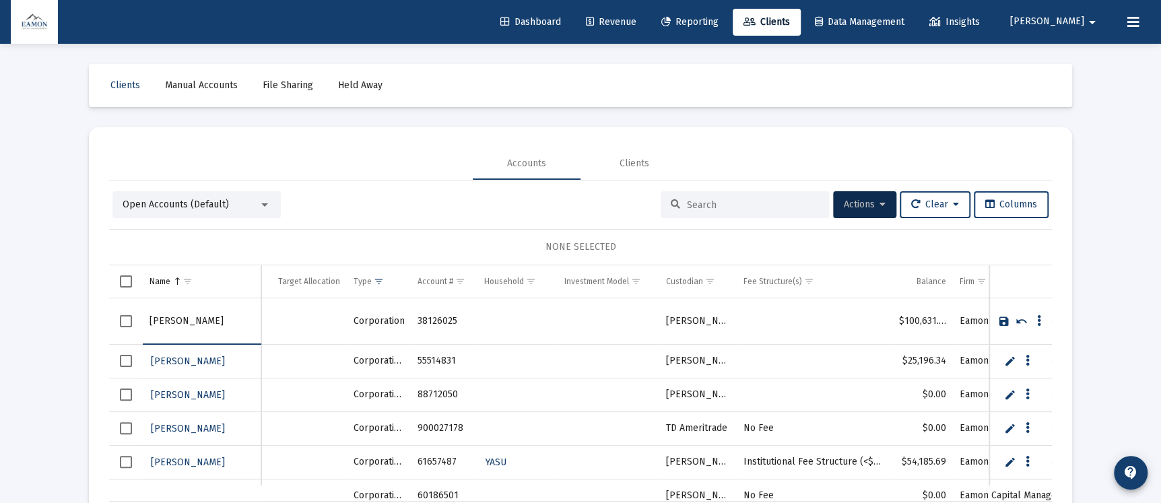
drag, startPoint x: 224, startPoint y: 316, endPoint x: 144, endPoint y: 322, distance: 80.4
click at [144, 322] on td "[PERSON_NAME]" at bounding box center [202, 321] width 119 height 46
type input "Garcor LLC"
click at [1001, 317] on link "Save" at bounding box center [1004, 321] width 12 height 12
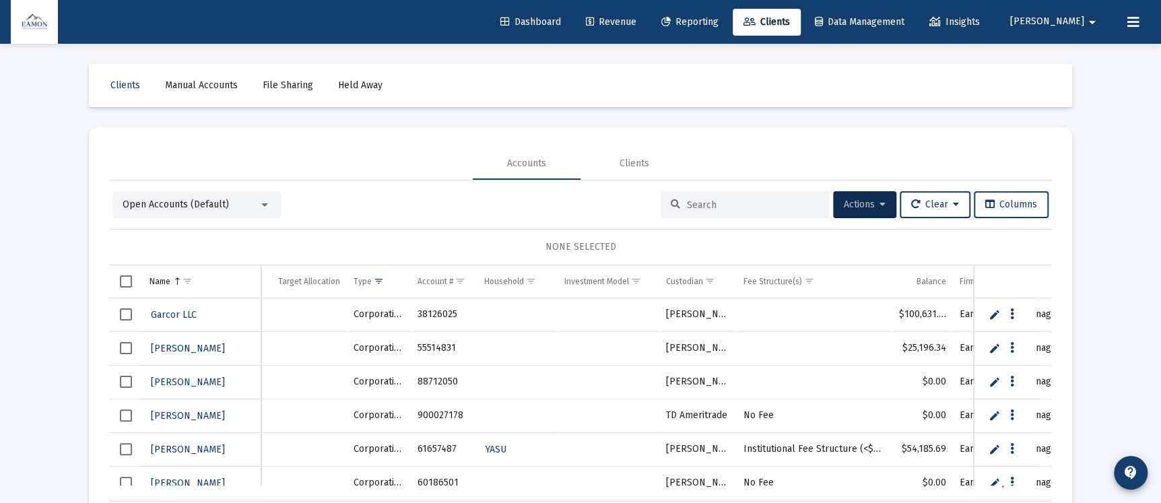
click at [991, 345] on link "Edit" at bounding box center [995, 348] width 12 height 12
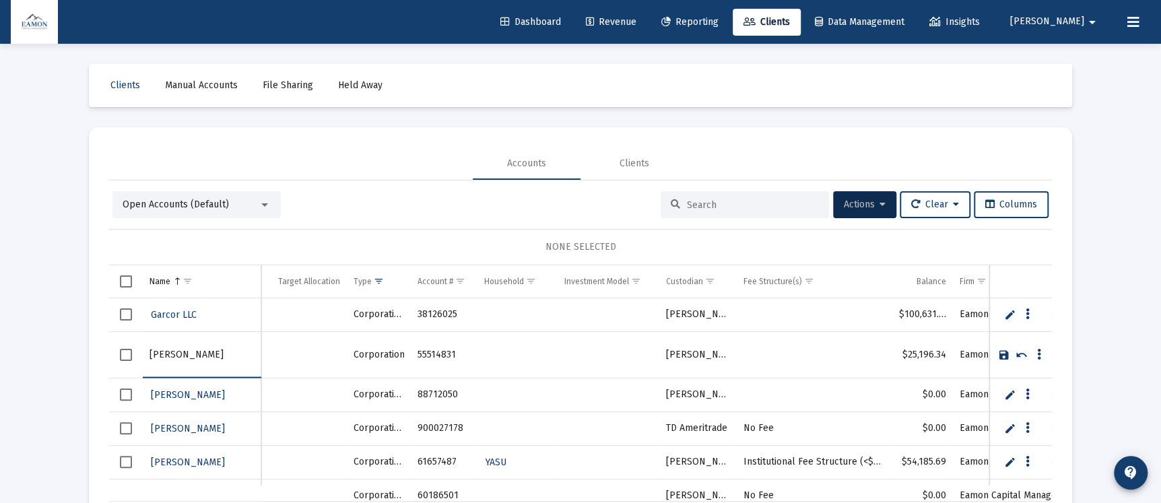
drag, startPoint x: 217, startPoint y: 351, endPoint x: 138, endPoint y: 355, distance: 78.9
click at [138, 355] on tr "[PERSON_NAME]" at bounding box center [580, 354] width 943 height 46
type input "TKGQ MGMT"
click at [1002, 354] on link "Save" at bounding box center [1004, 355] width 12 height 12
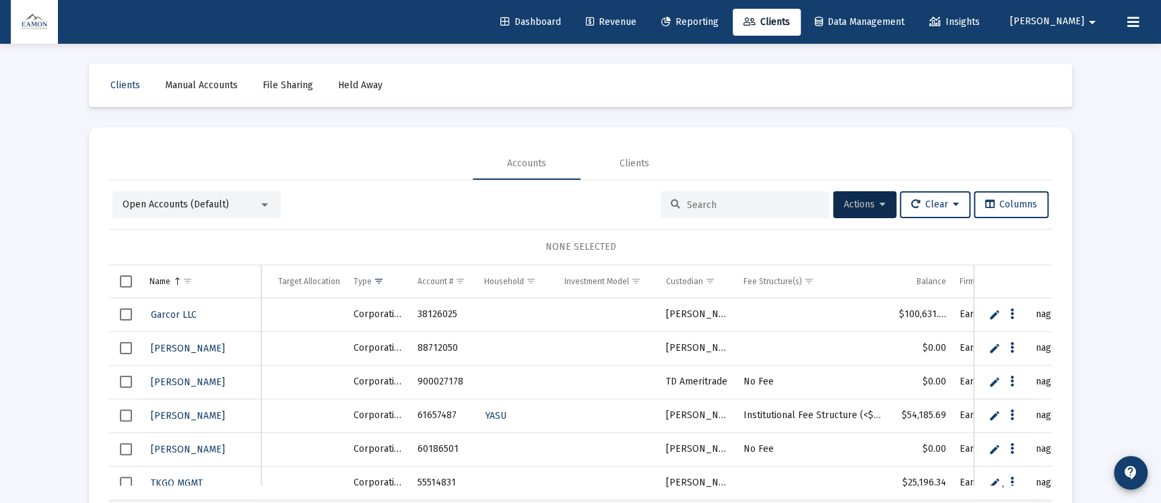
click at [989, 347] on link "Edit" at bounding box center [995, 348] width 12 height 12
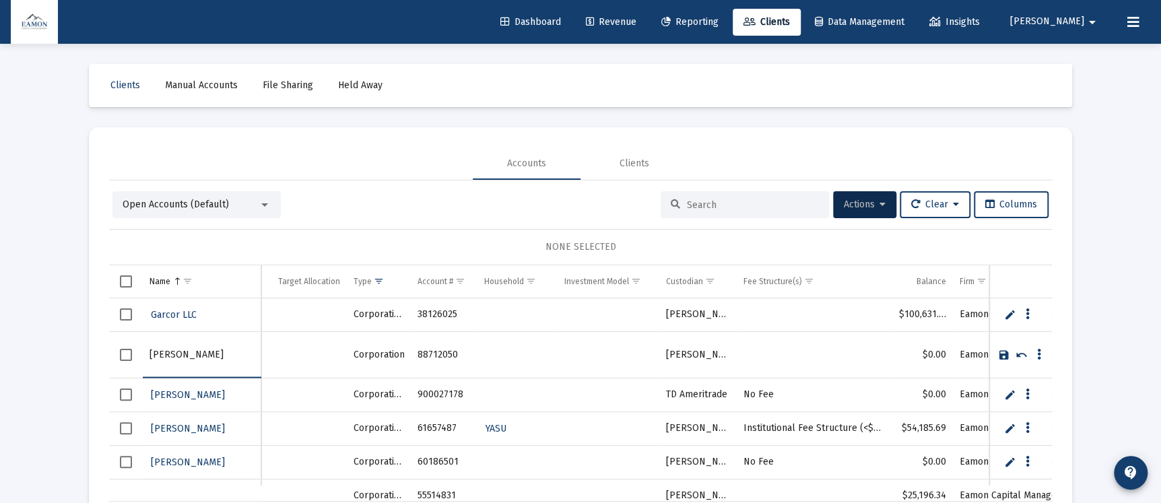
drag, startPoint x: 225, startPoint y: 358, endPoint x: 120, endPoint y: 356, distance: 105.1
click at [120, 356] on tr "[PERSON_NAME]" at bounding box center [580, 354] width 943 height 46
type input "Serving Our Seniors LLC"
click at [1002, 358] on link "Save" at bounding box center [1004, 355] width 12 height 12
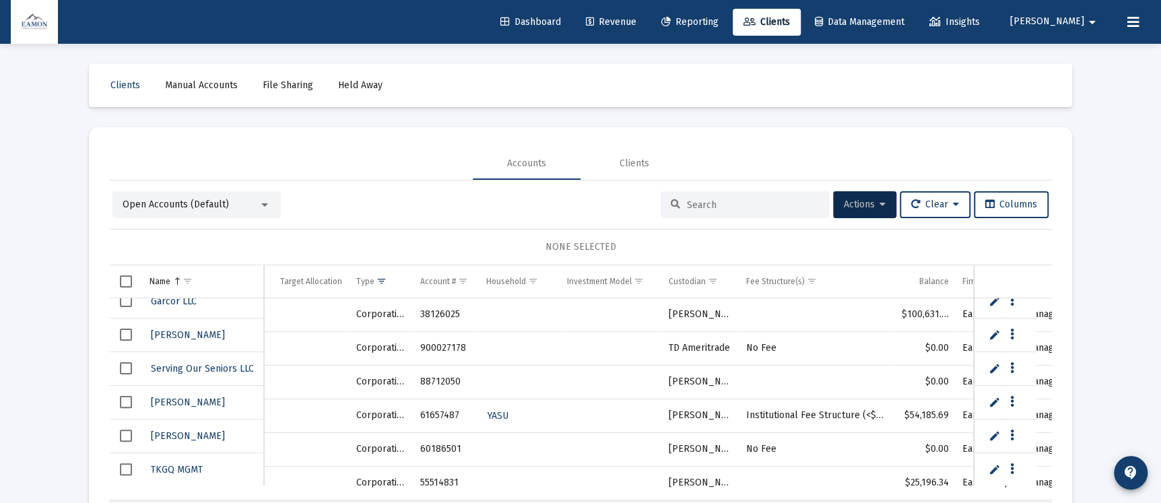
scroll to position [0, 0]
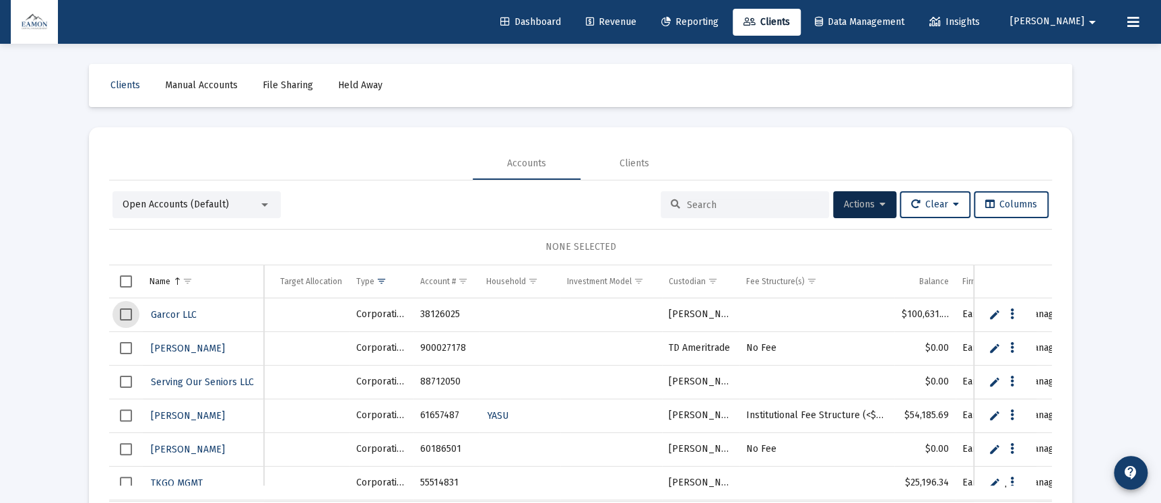
click at [123, 310] on span "Select row" at bounding box center [126, 314] width 12 height 12
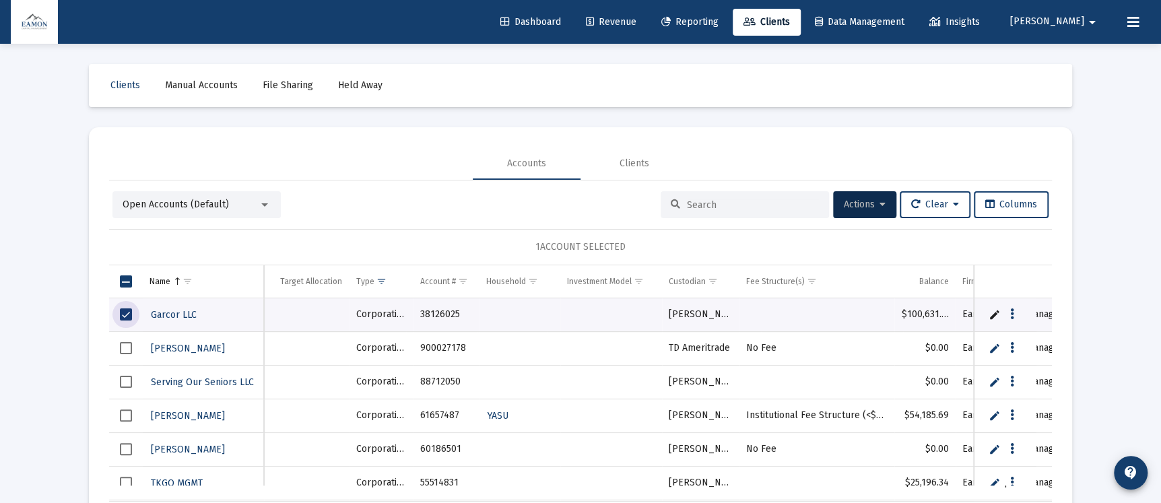
click at [125, 377] on span "Select row" at bounding box center [126, 382] width 12 height 12
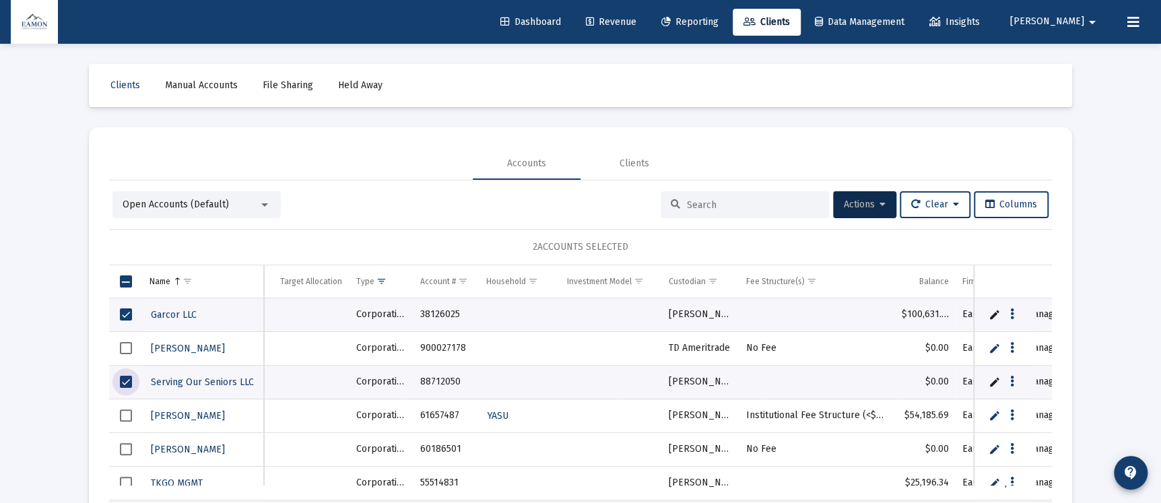
scroll to position [13, 0]
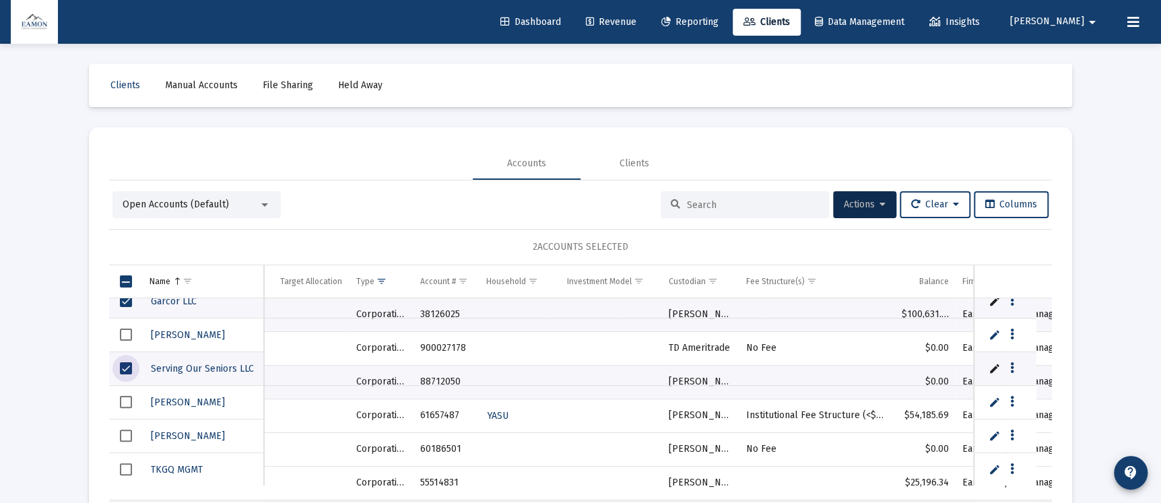
click at [124, 465] on span "Select row" at bounding box center [126, 469] width 12 height 12
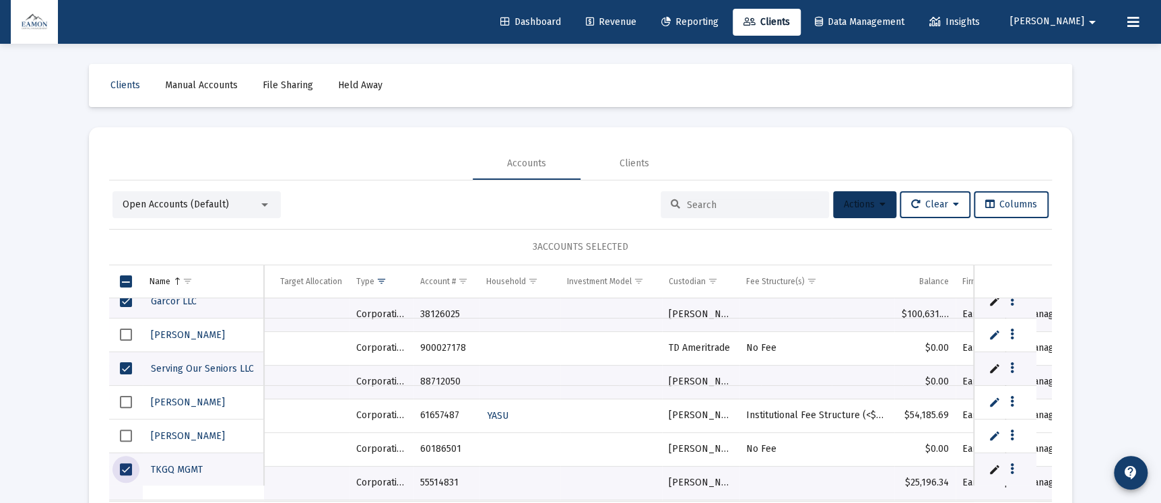
click at [868, 203] on span "Actions" at bounding box center [865, 204] width 42 height 11
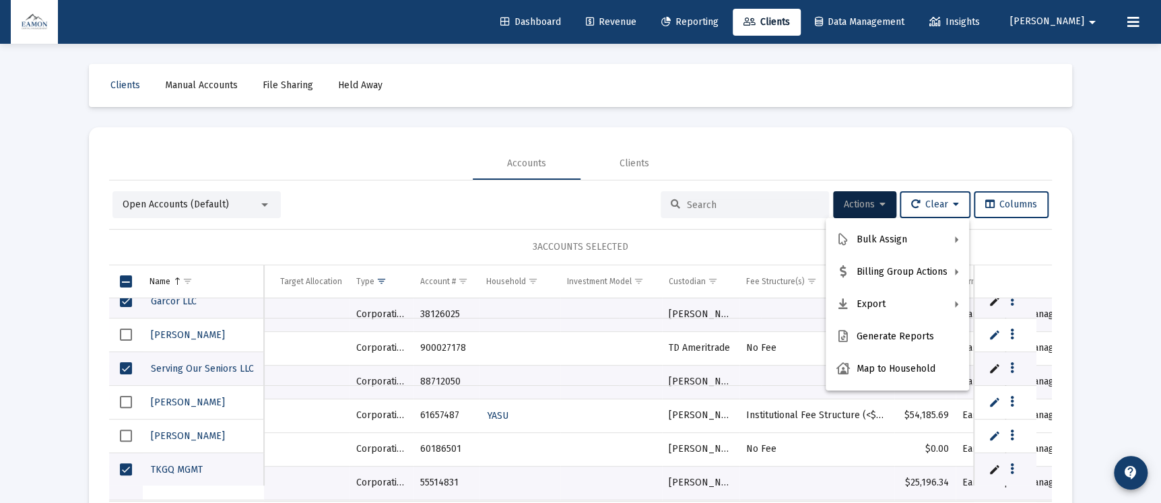
click at [206, 201] on div at bounding box center [580, 251] width 1161 height 503
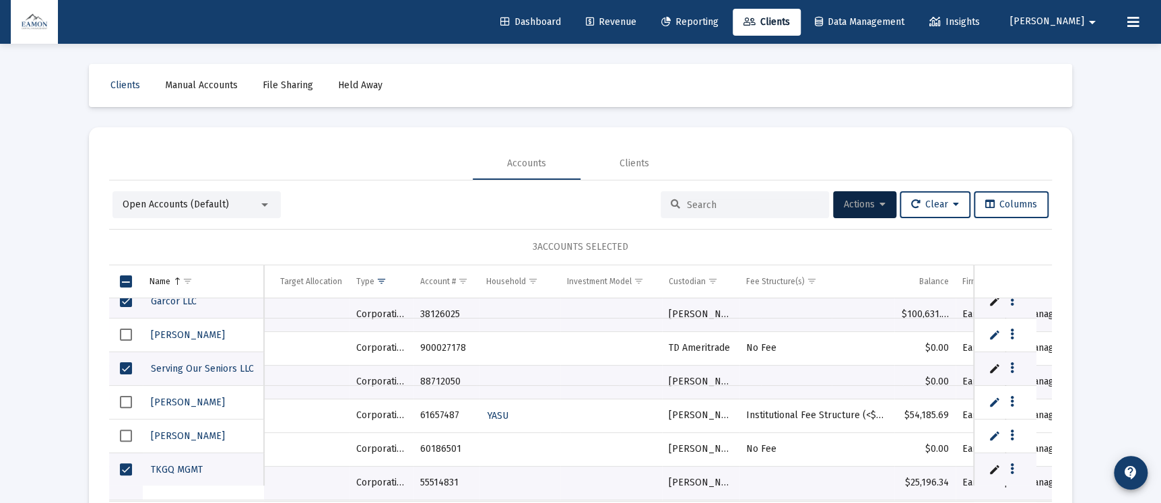
click at [249, 200] on div "Open Accounts (Default)" at bounding box center [191, 204] width 136 height 13
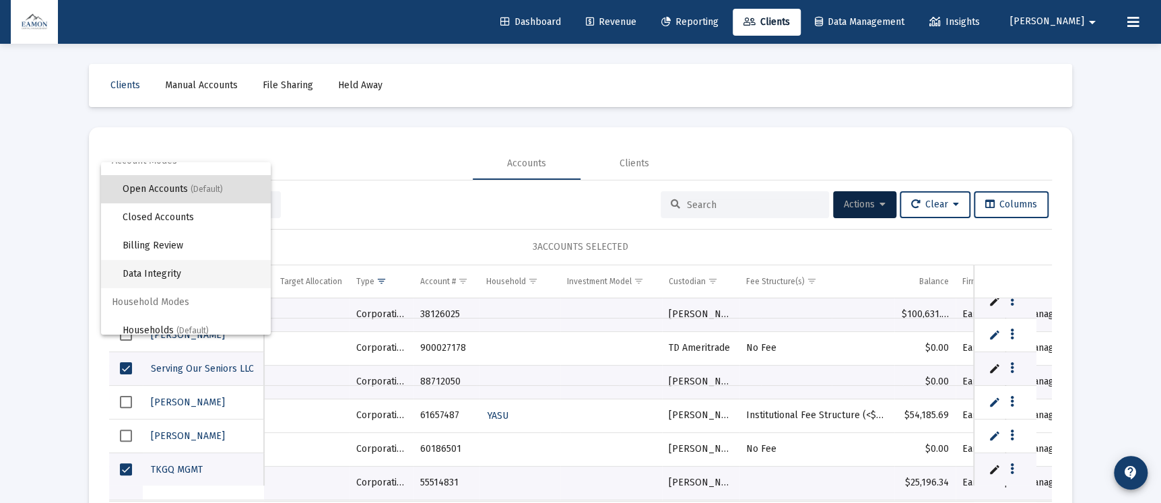
scroll to position [25, 0]
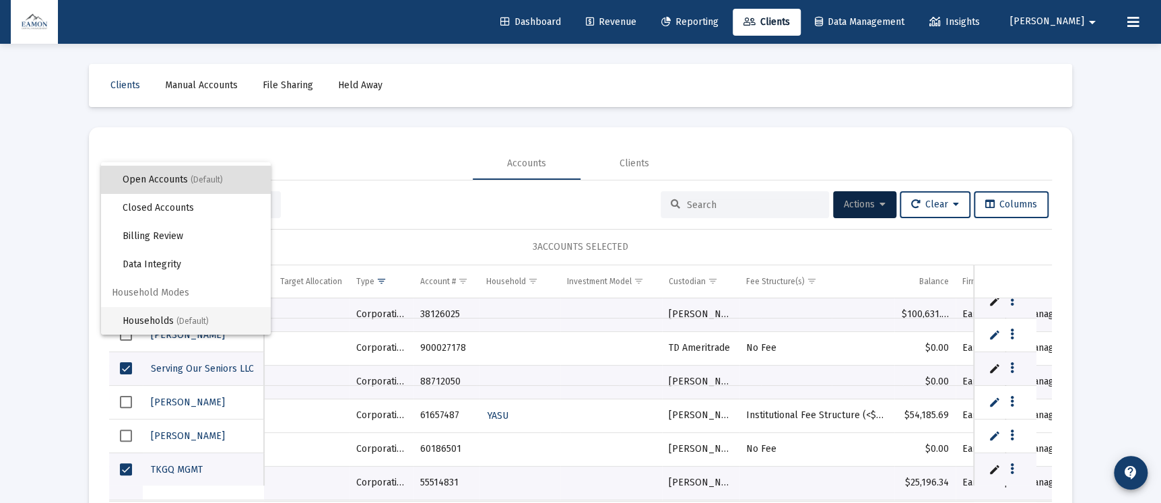
click at [178, 317] on span "(Default)" at bounding box center [192, 321] width 32 height 9
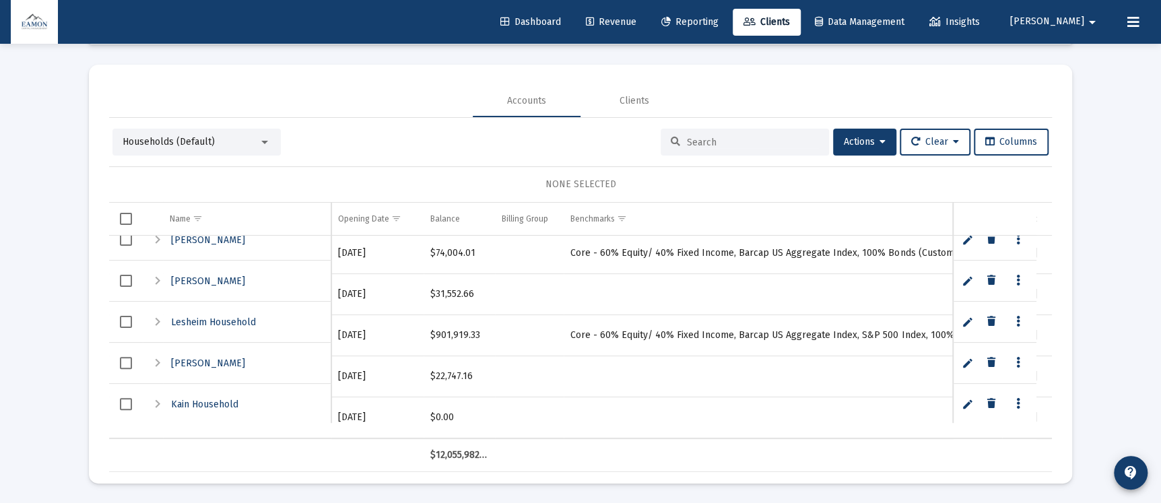
scroll to position [1412, 0]
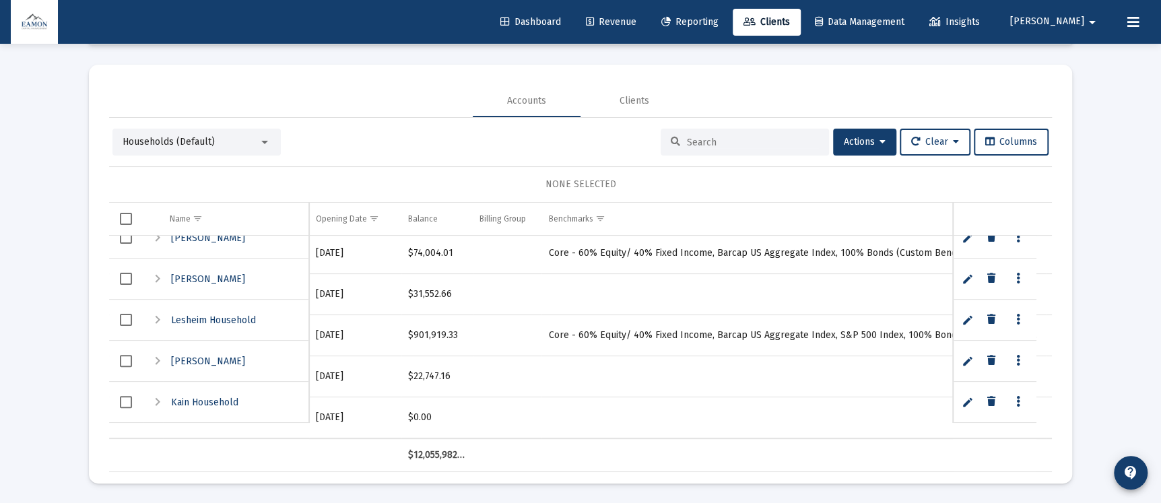
click at [65, 70] on div "Loading... Clients Manual Accounts File Sharing Held Away Accounts Clients Hous…" at bounding box center [580, 220] width 1161 height 566
click at [868, 137] on span "Actions" at bounding box center [865, 141] width 42 height 11
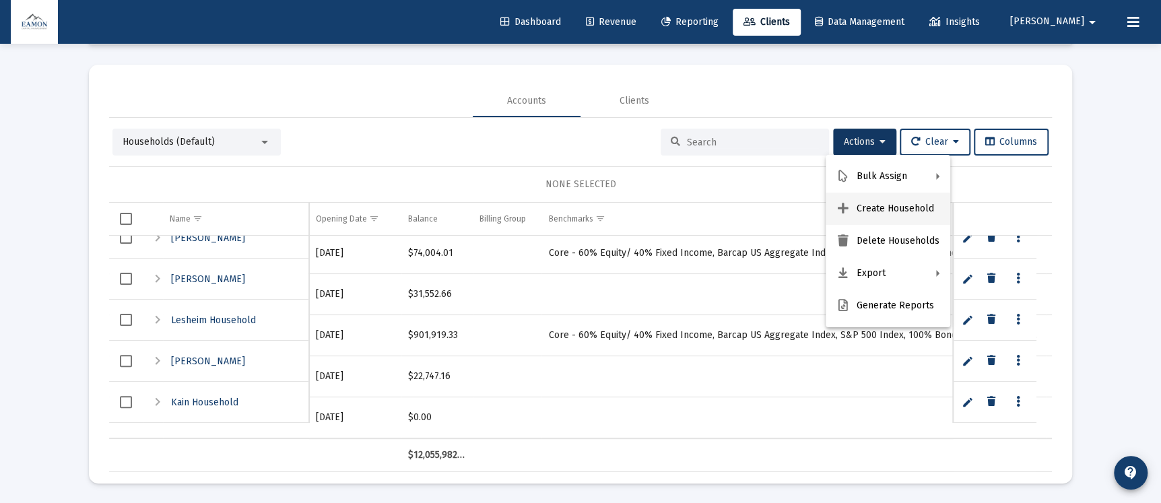
click at [887, 199] on button "Create Household" at bounding box center [888, 209] width 125 height 32
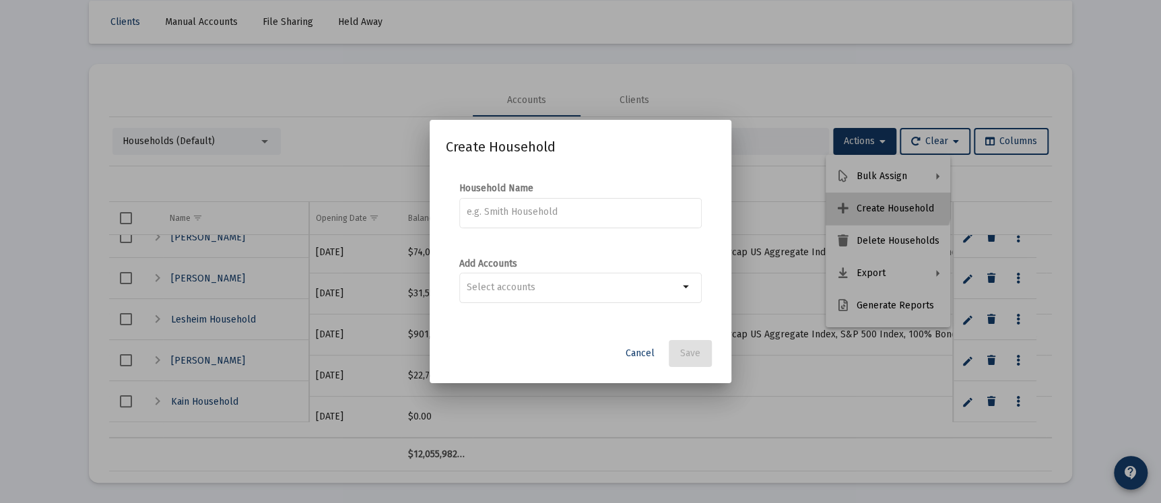
scroll to position [0, 0]
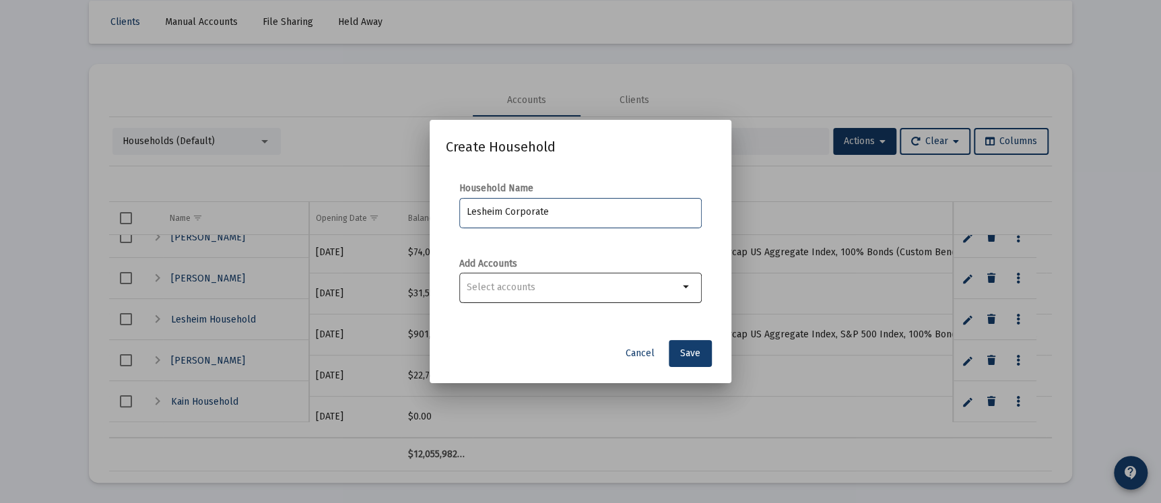
type input "Lesheim Corporate"
click at [553, 292] on input "Selection" at bounding box center [573, 287] width 212 height 11
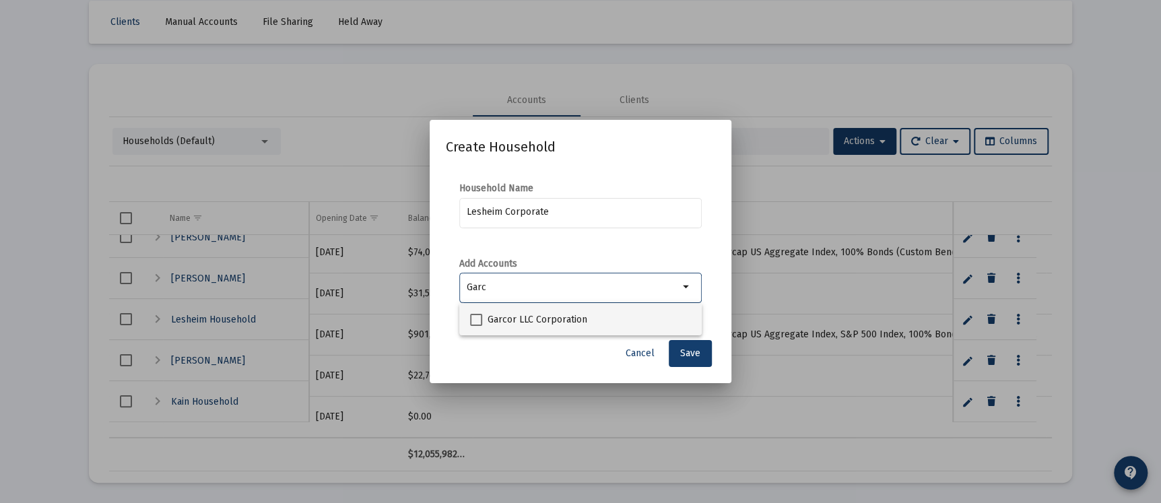
type input "Garc"
click at [473, 314] on span at bounding box center [476, 320] width 12 height 12
click at [476, 326] on input "Garcor LLC Corporation" at bounding box center [476, 326] width 1 height 1
checkbox input "true"
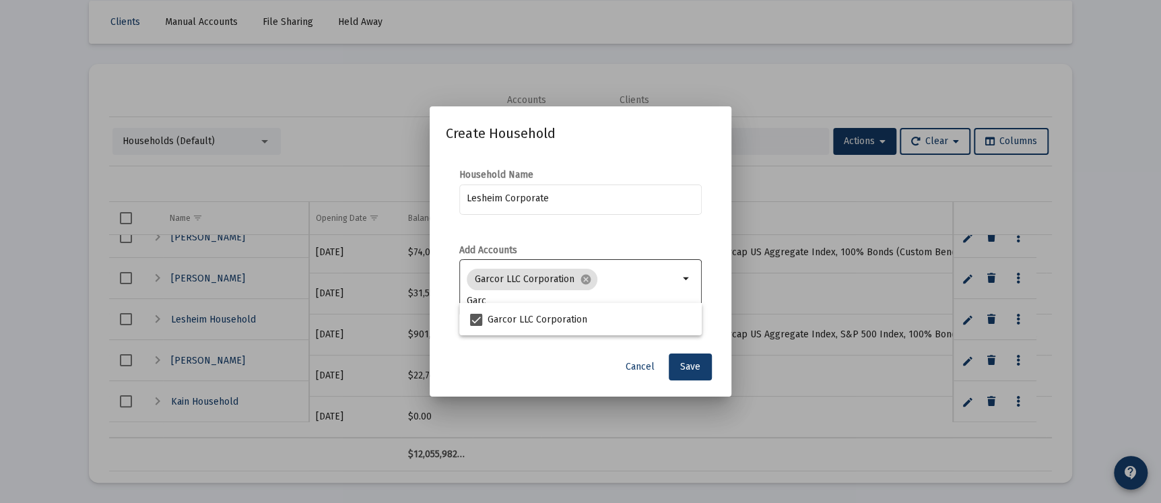
click at [497, 297] on input "Garc" at bounding box center [573, 301] width 212 height 11
type input "TK"
click at [477, 327] on span at bounding box center [476, 333] width 12 height 12
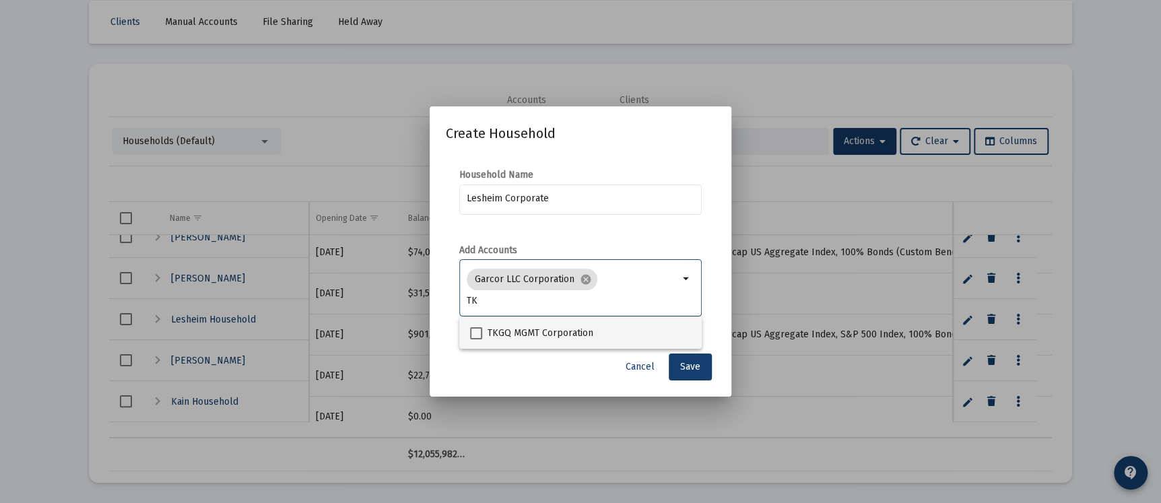
click at [476, 339] on input "TKGQ MGMT Corporation" at bounding box center [476, 339] width 1 height 1
checkbox input "true"
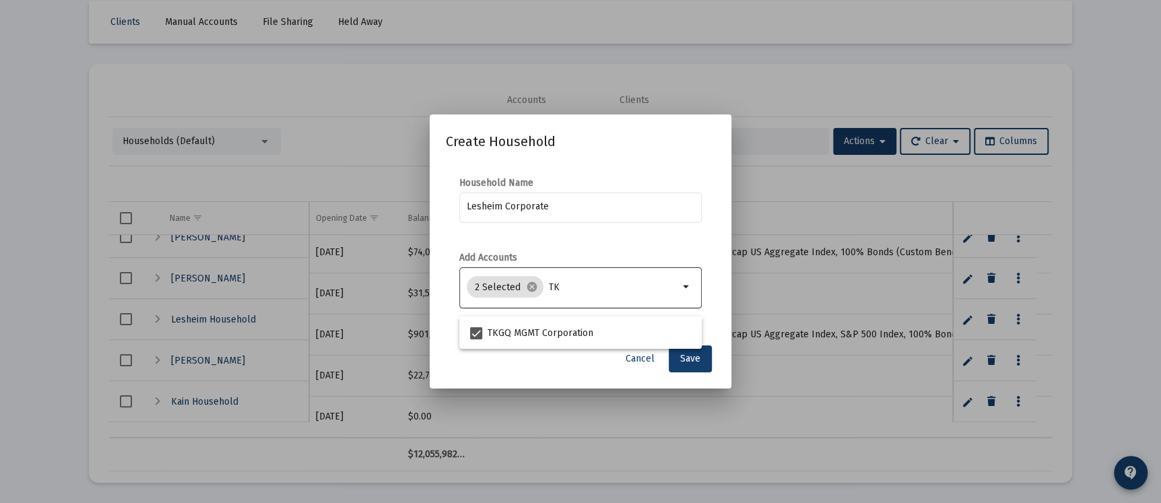
click at [568, 286] on input "TK" at bounding box center [614, 287] width 130 height 11
type input "T"
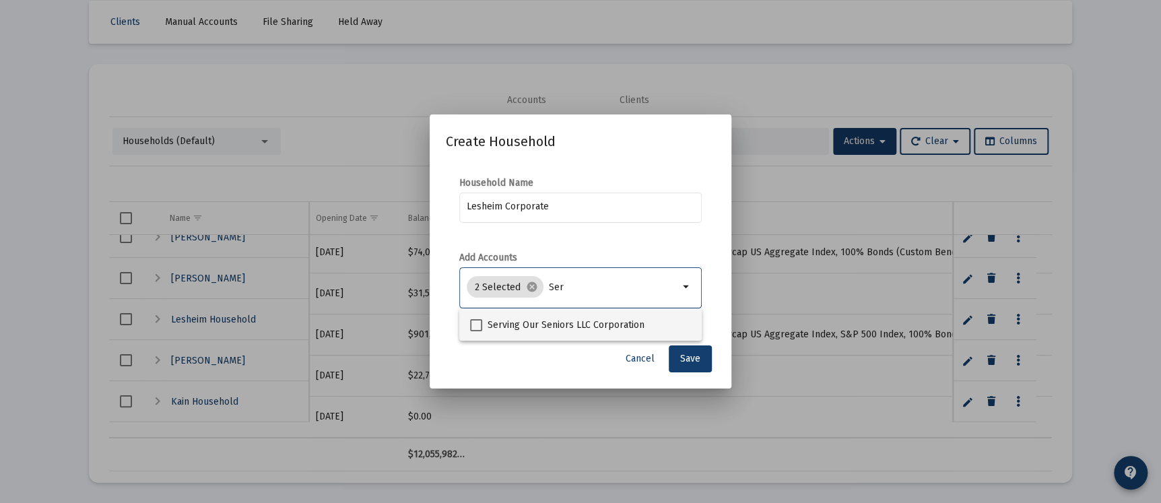
type input "Ser"
click at [481, 323] on span at bounding box center [476, 325] width 12 height 12
click at [476, 331] on input "Serving Our Seniors LLC Corporation" at bounding box center [476, 331] width 1 height 1
checkbox input "true"
click at [614, 284] on input "Ser" at bounding box center [614, 287] width 130 height 11
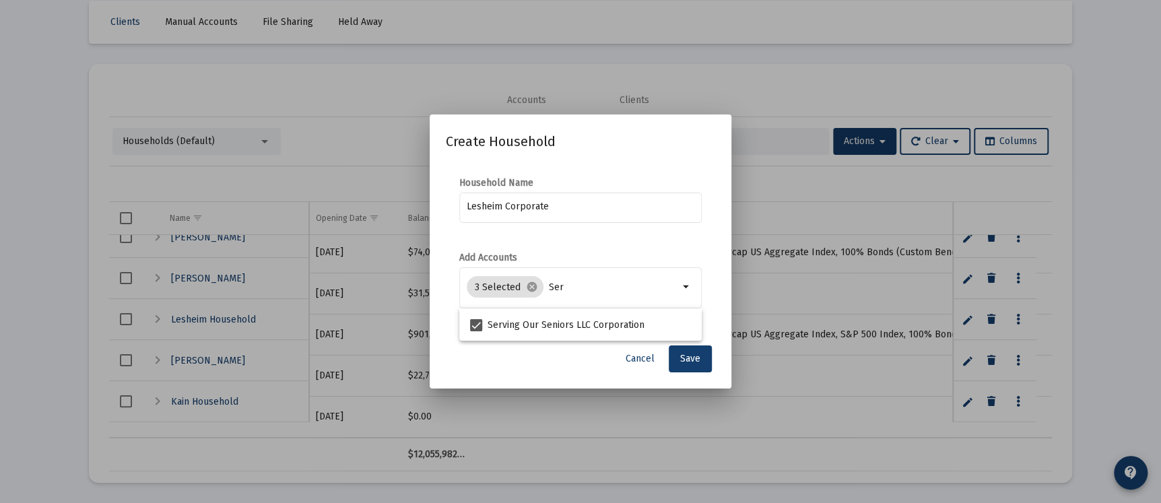
click at [552, 362] on div "Cancel Save" at bounding box center [580, 359] width 269 height 27
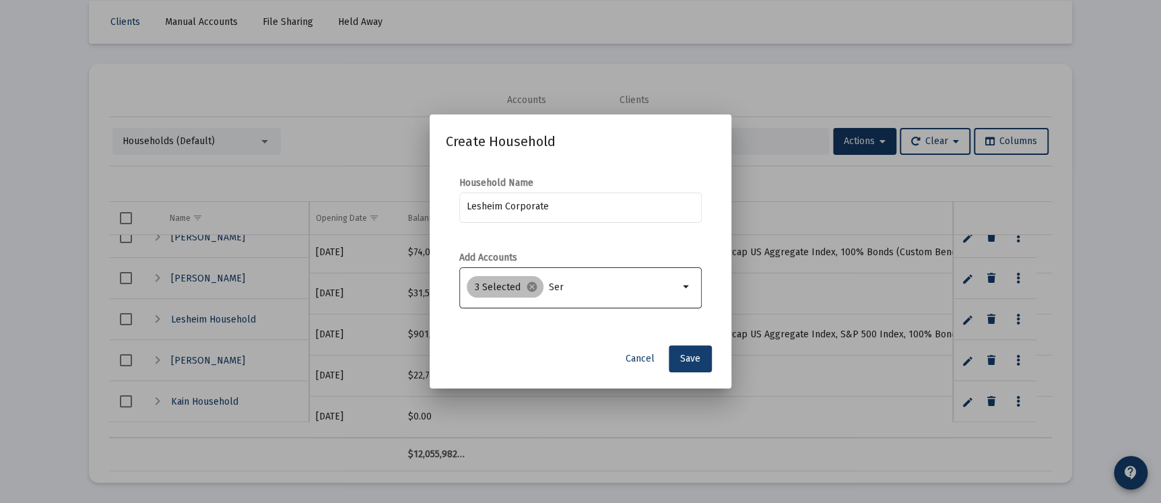
click at [564, 277] on div "3 Selected cancel Ser" at bounding box center [573, 286] width 218 height 27
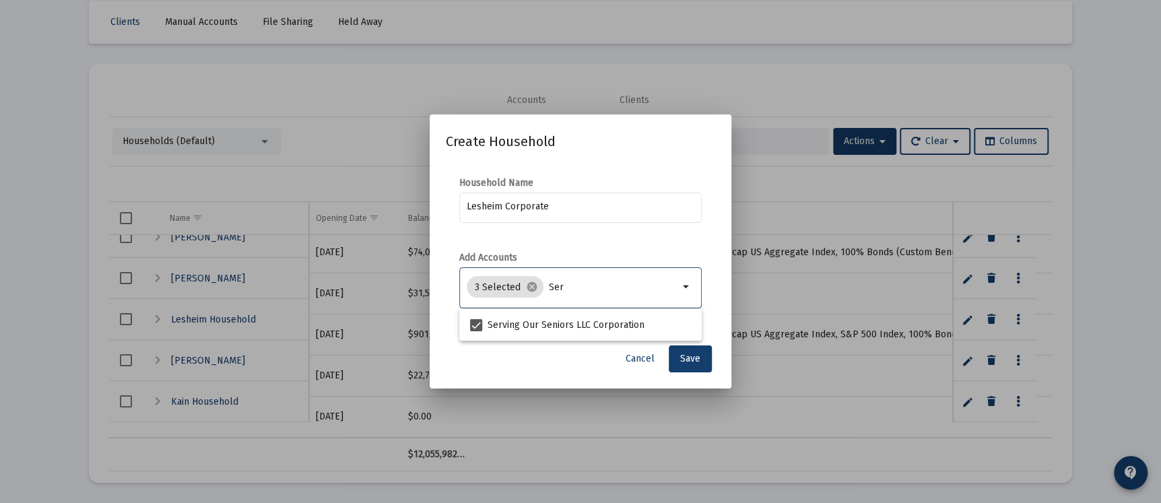
click at [558, 285] on input "Ser" at bounding box center [614, 287] width 130 height 11
click at [540, 373] on mat-dialog-container "Create Household Household Name [PERSON_NAME] Corporate Add Accounts 3 Selected…" at bounding box center [581, 251] width 302 height 273
click at [560, 284] on input "Ser" at bounding box center [614, 287] width 130 height 11
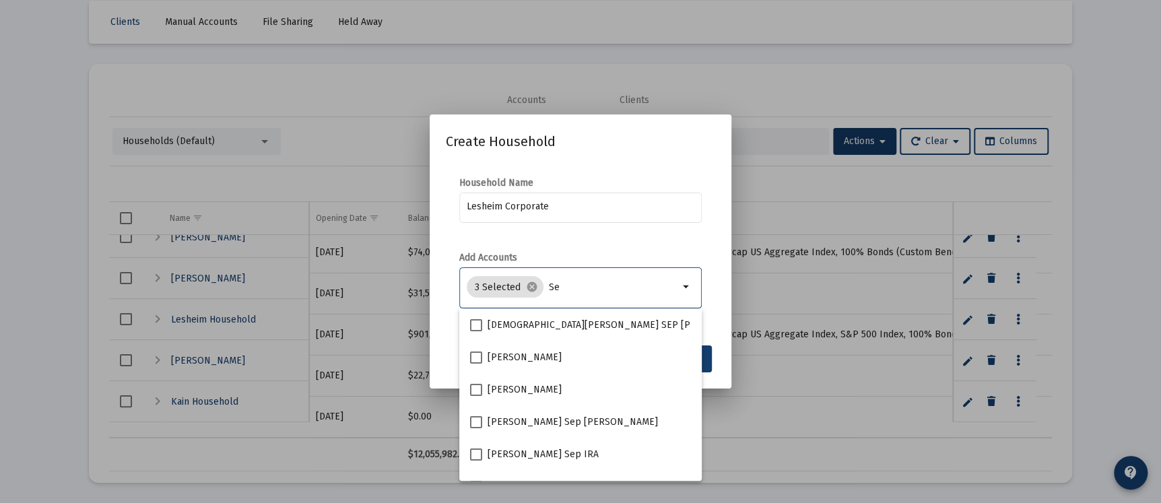
type input "S"
click at [659, 229] on div "Lesheim Corporate" at bounding box center [580, 214] width 242 height 43
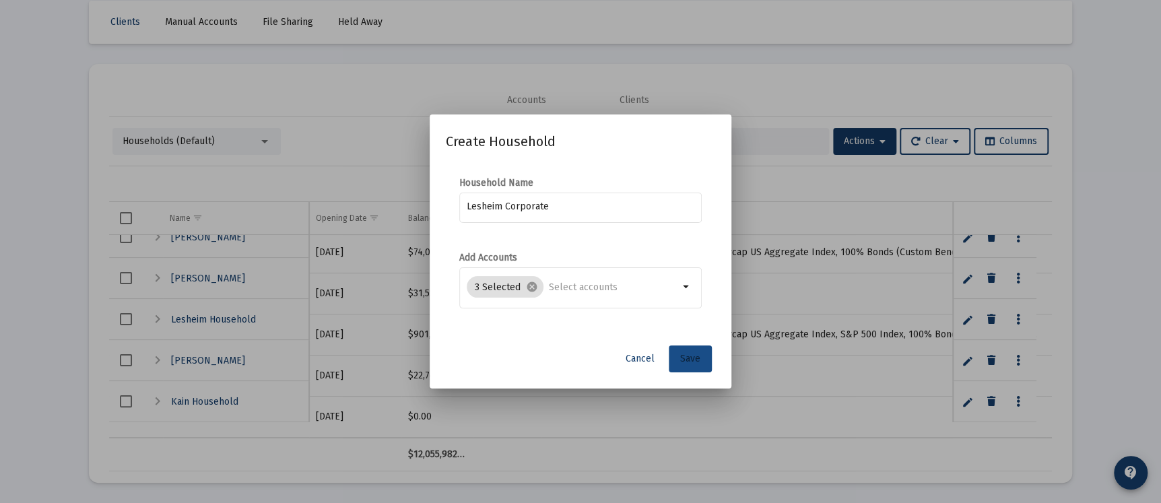
click at [683, 357] on span "Save" at bounding box center [690, 358] width 20 height 11
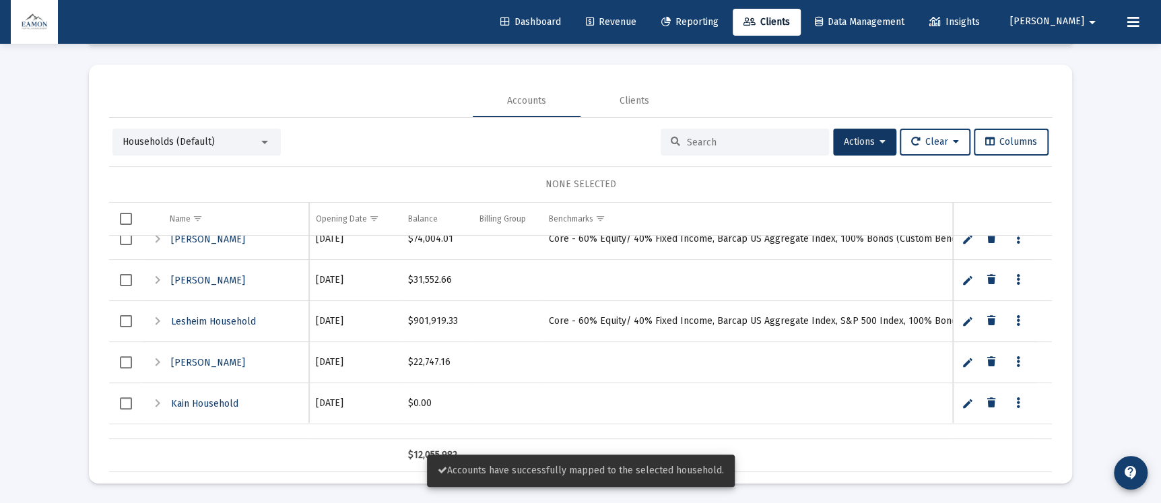
scroll to position [1453, 0]
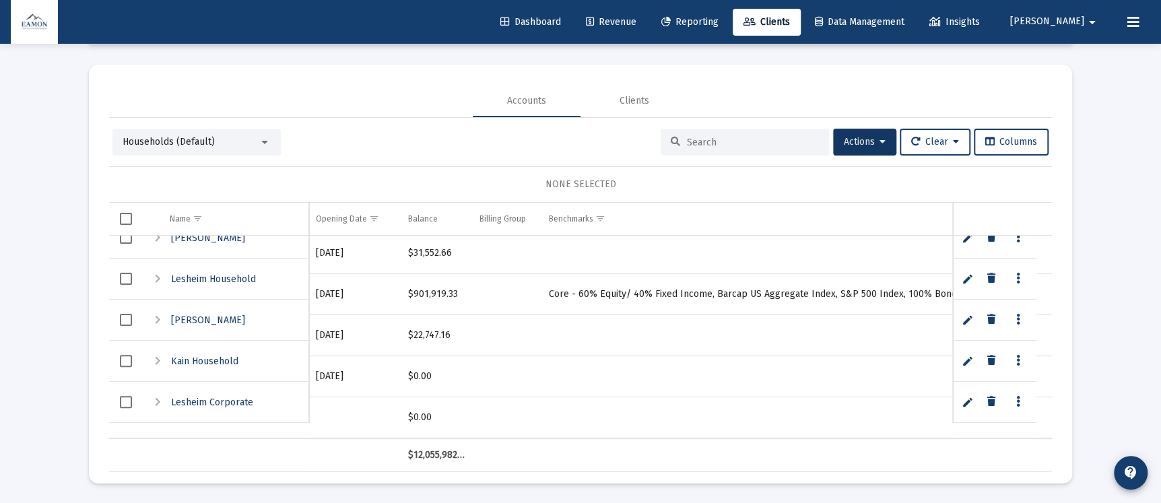
click at [156, 401] on div "Expand" at bounding box center [158, 402] width 16 height 16
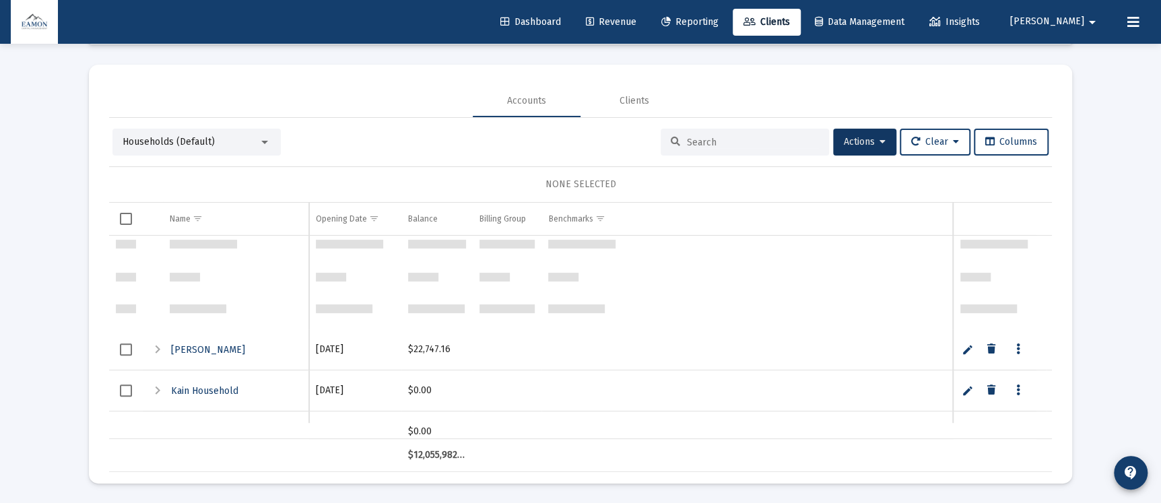
scroll to position [1525, 0]
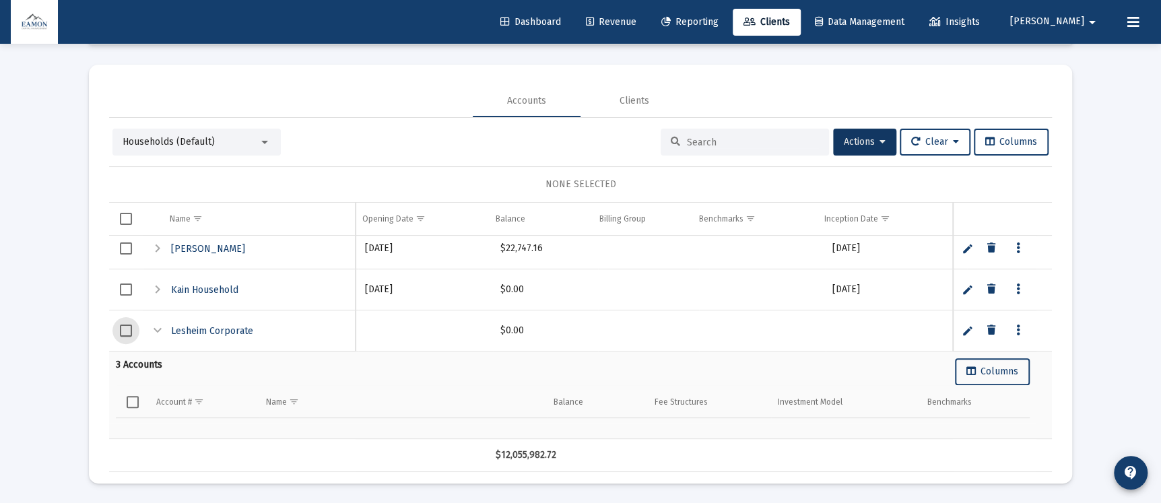
click at [122, 327] on span "Select row" at bounding box center [126, 331] width 12 height 12
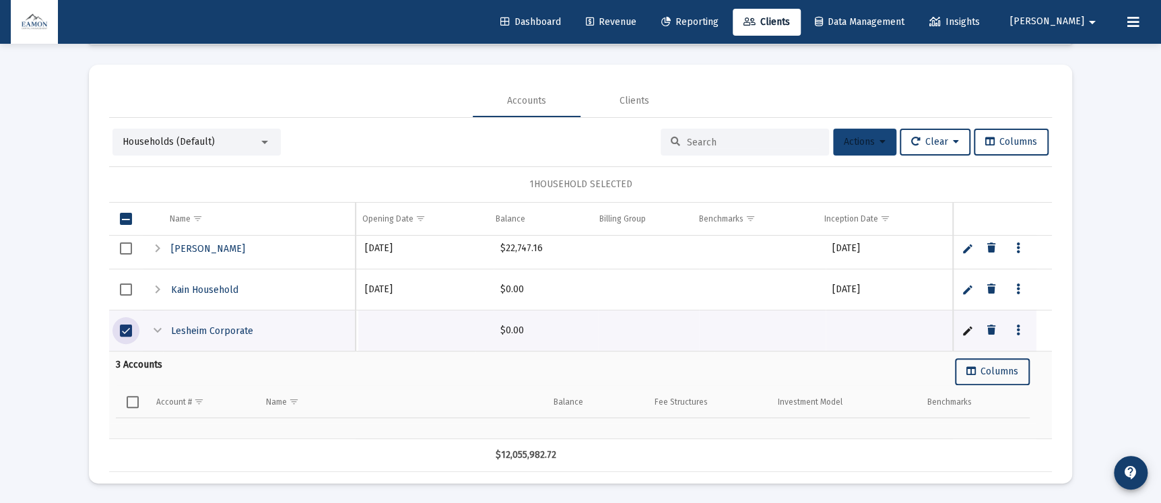
click at [880, 142] on icon at bounding box center [883, 141] width 6 height 9
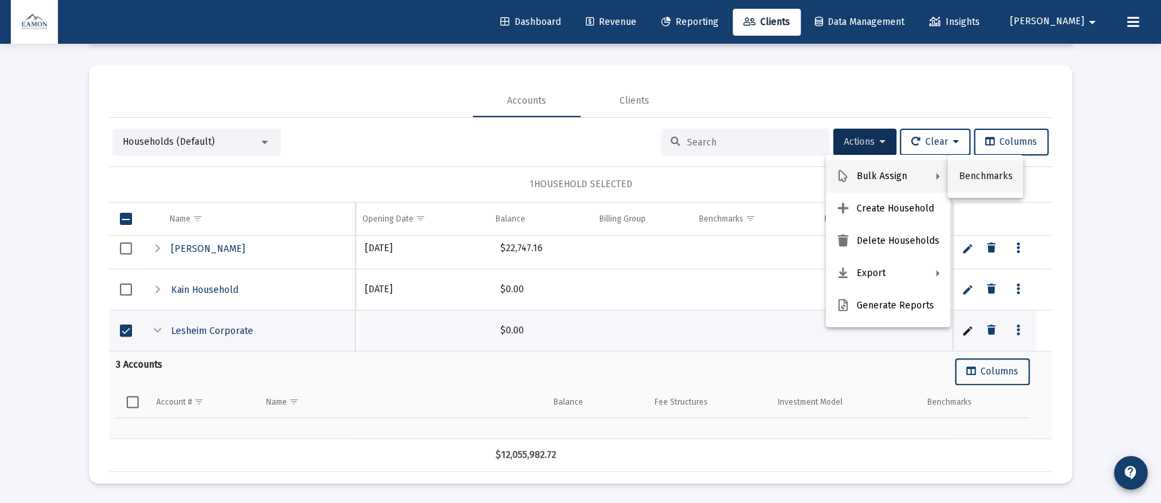
click at [981, 186] on button "Benchmarks" at bounding box center [985, 176] width 75 height 32
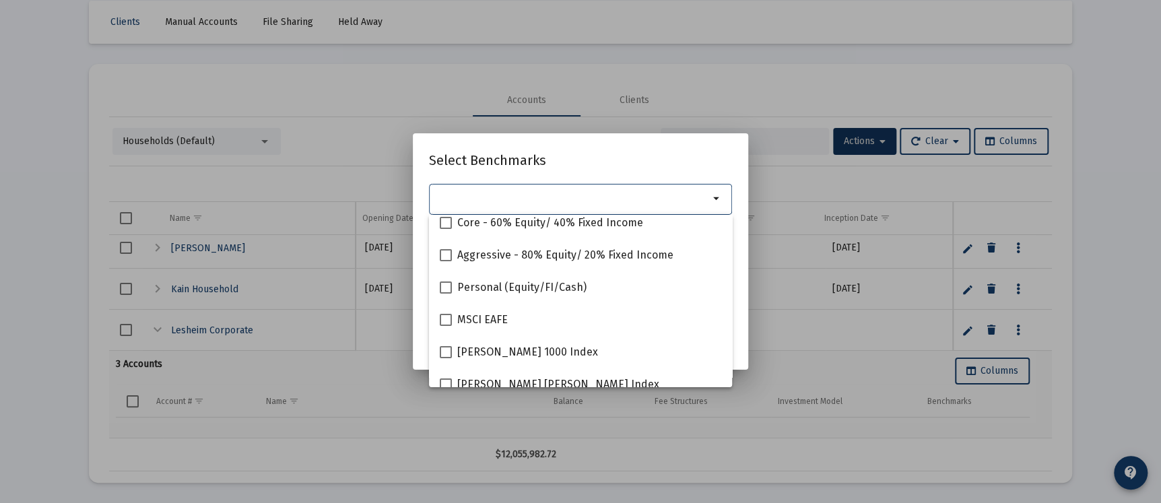
scroll to position [0, 0]
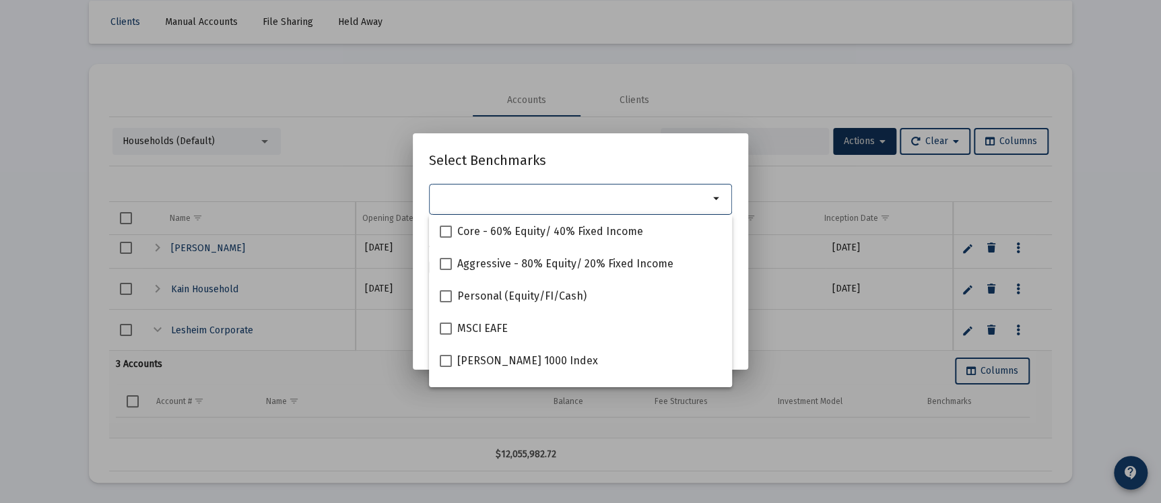
click at [577, 201] on input "Selection" at bounding box center [572, 198] width 273 height 11
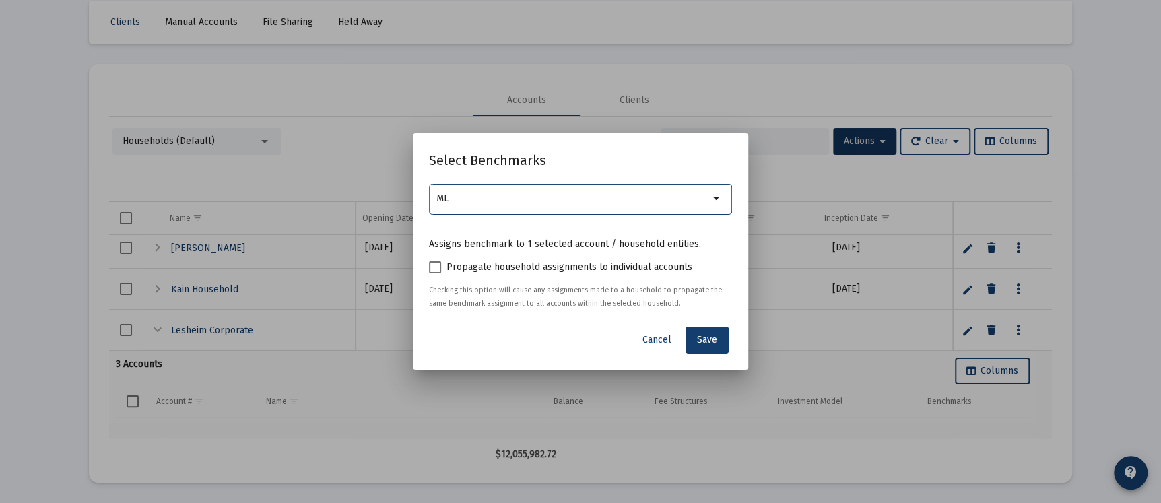
type input "M"
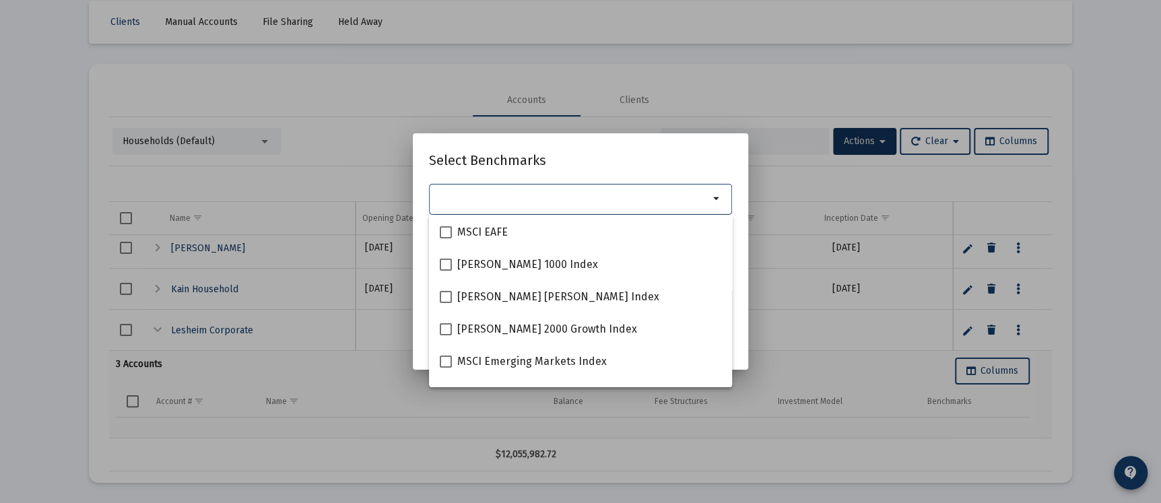
scroll to position [138, 0]
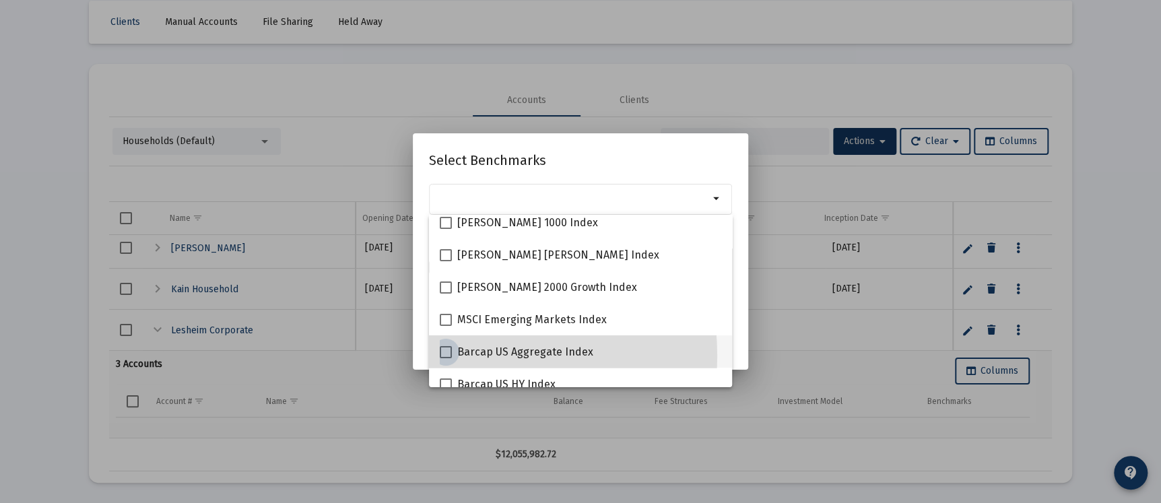
click at [443, 356] on span at bounding box center [446, 352] width 12 height 12
click at [445, 358] on input "Barcap US Aggregate Index" at bounding box center [445, 358] width 1 height 1
checkbox input "true"
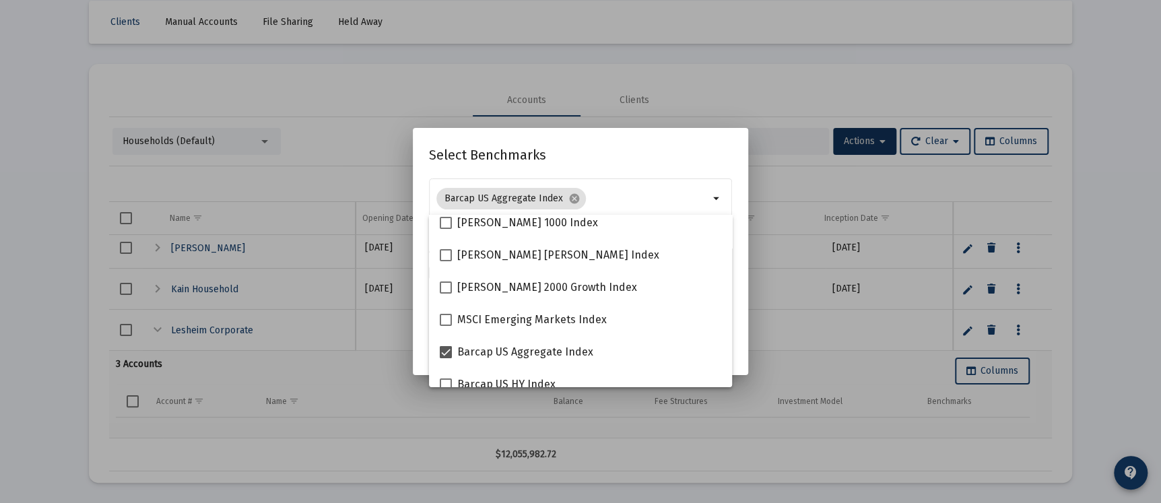
click at [629, 166] on div "Select Benchmarks Barcap [GEOGRAPHIC_DATA] Aggregate Index cancel arrow_drop_do…" at bounding box center [580, 251] width 303 height 215
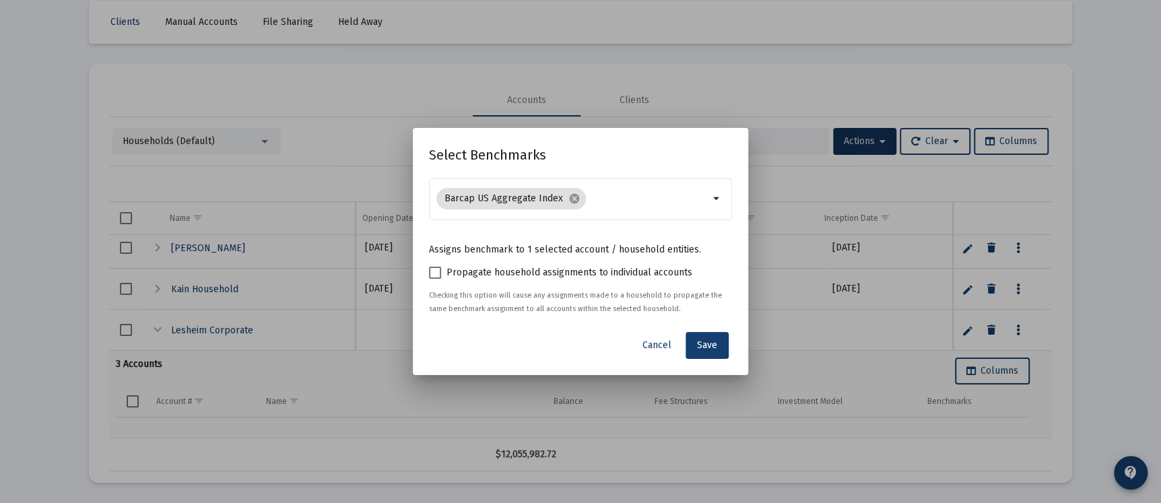
click at [570, 274] on span "Propagate household assignments to individual accounts" at bounding box center [570, 273] width 246 height 16
click at [435, 279] on input "Propagate household assignments to individual accounts" at bounding box center [434, 279] width 1 height 1
checkbox input "true"
click at [701, 341] on span "Save" at bounding box center [707, 344] width 20 height 11
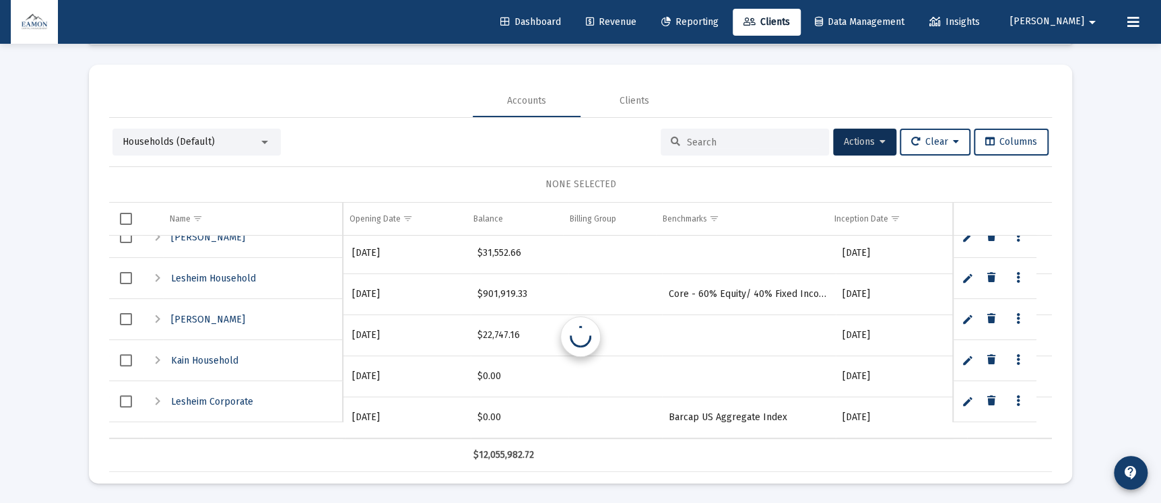
scroll to position [1453, 0]
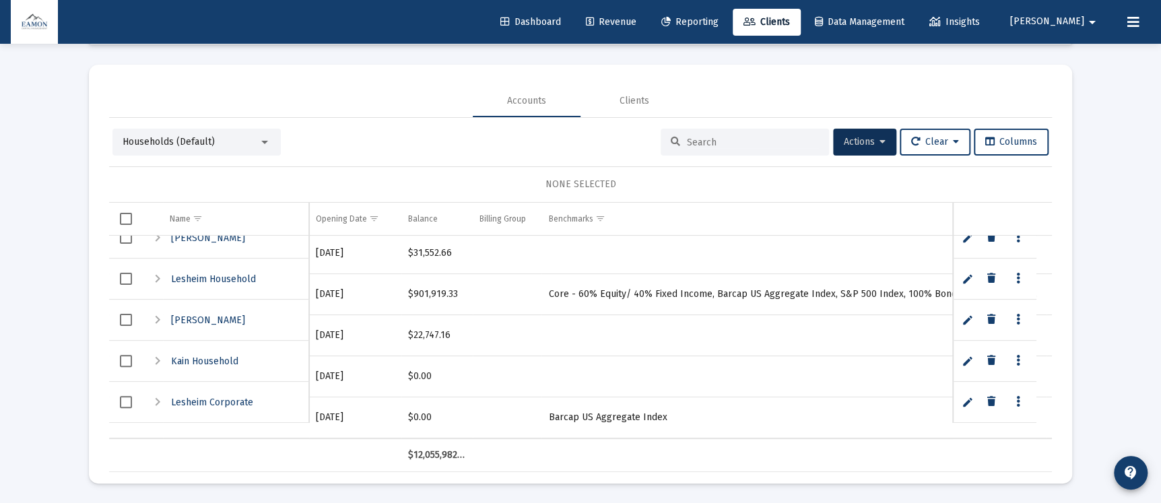
click at [719, 22] on span "Reporting" at bounding box center [689, 21] width 57 height 11
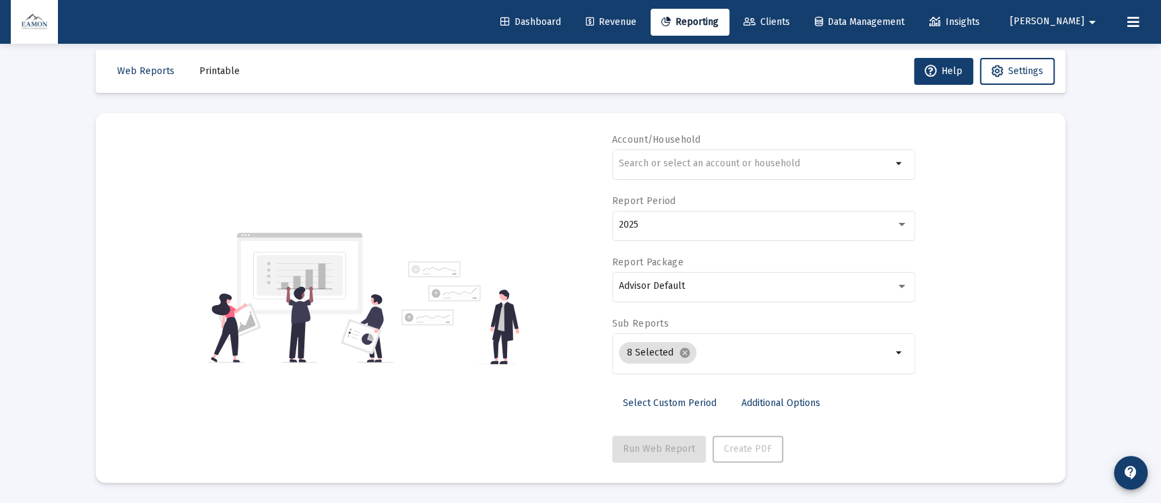
scroll to position [13, 0]
click at [1035, 77] on button "Settings" at bounding box center [1017, 72] width 75 height 27
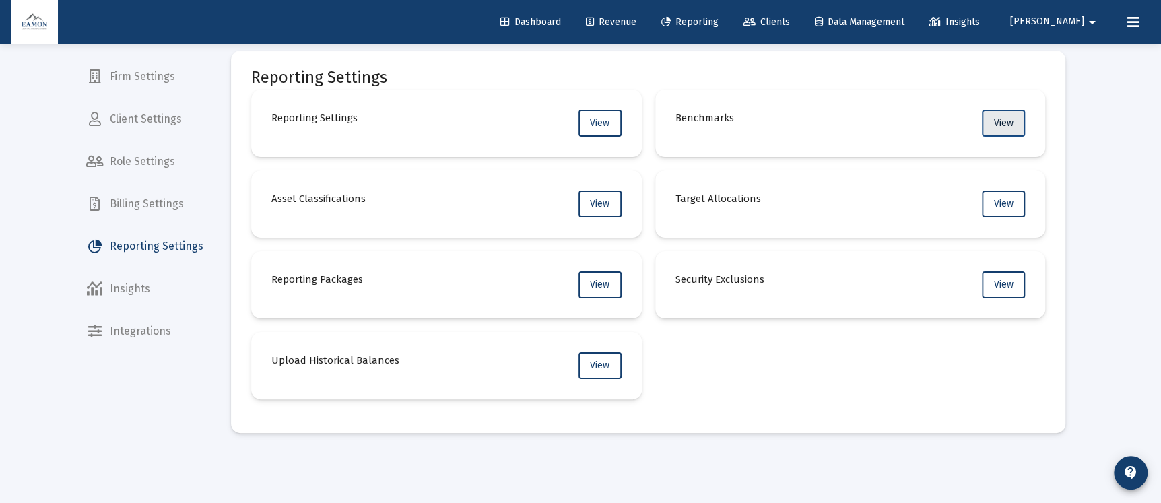
click at [994, 120] on span "View" at bounding box center [1004, 122] width 20 height 11
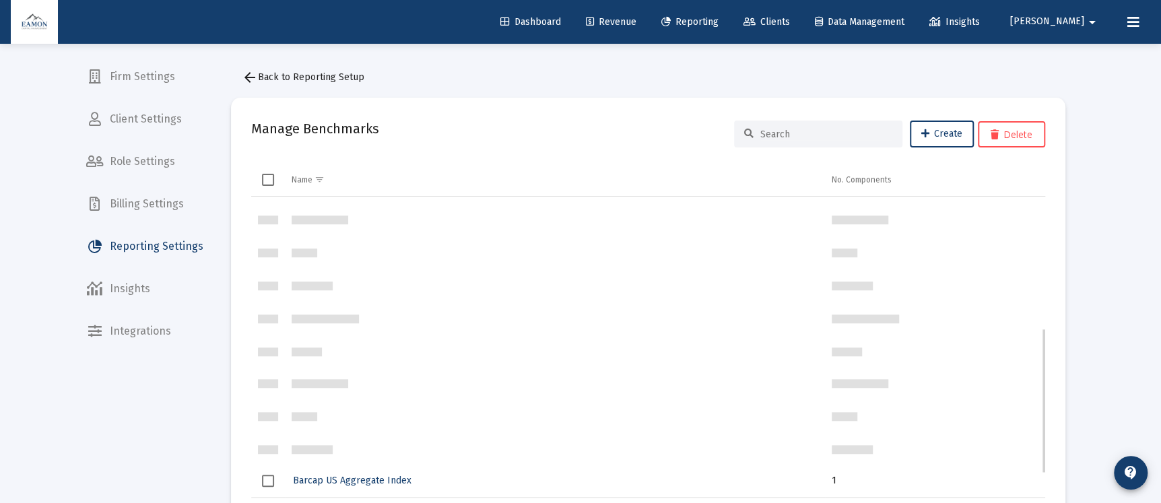
scroll to position [333, 0]
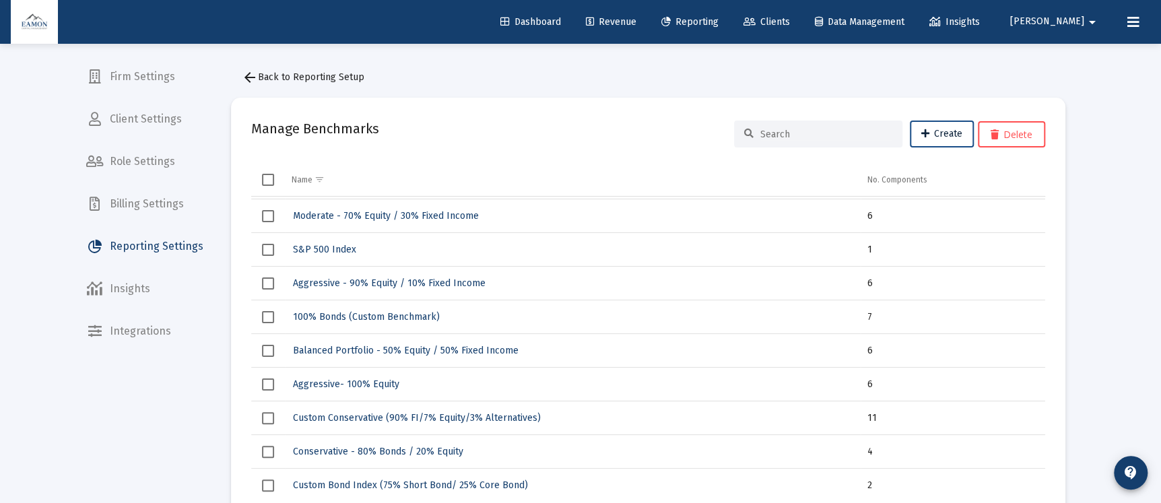
click at [938, 141] on button "Create" at bounding box center [942, 134] width 64 height 27
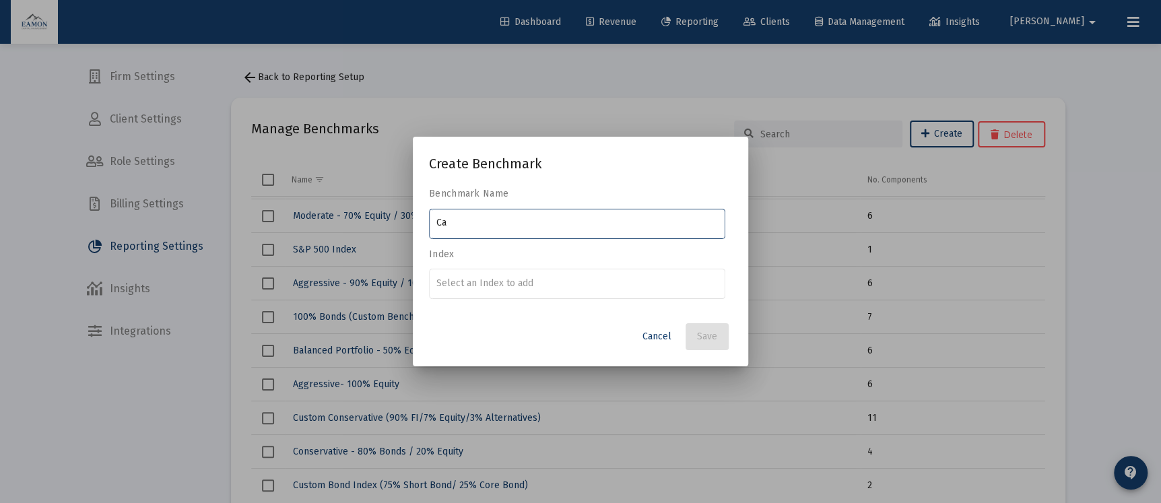
type input "C"
type input "Short-Term Cash Benchmark"
click at [523, 282] on input "Number" at bounding box center [577, 283] width 282 height 11
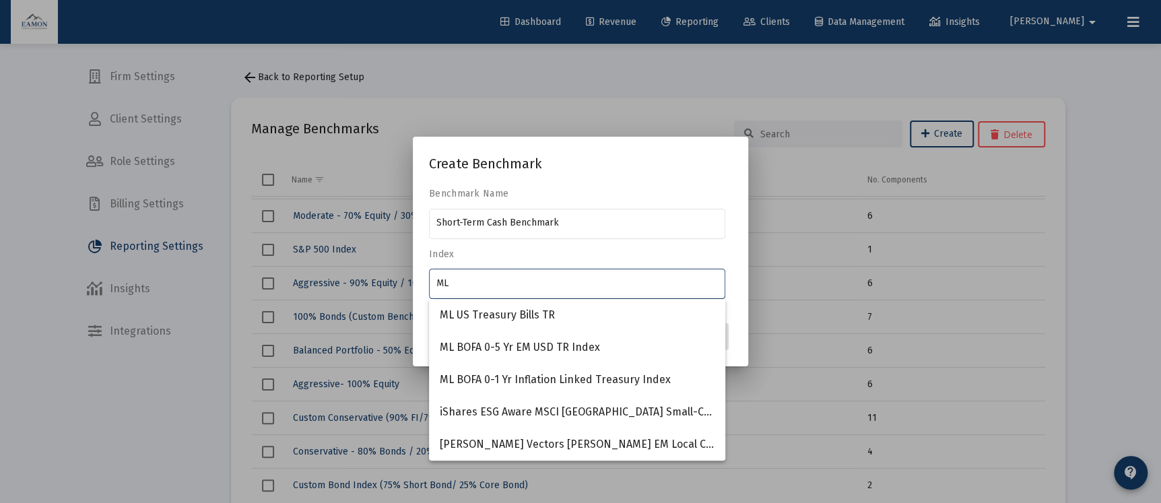
click at [458, 291] on div "ML" at bounding box center [577, 283] width 282 height 33
click at [452, 286] on input "ML" at bounding box center [577, 283] width 282 height 11
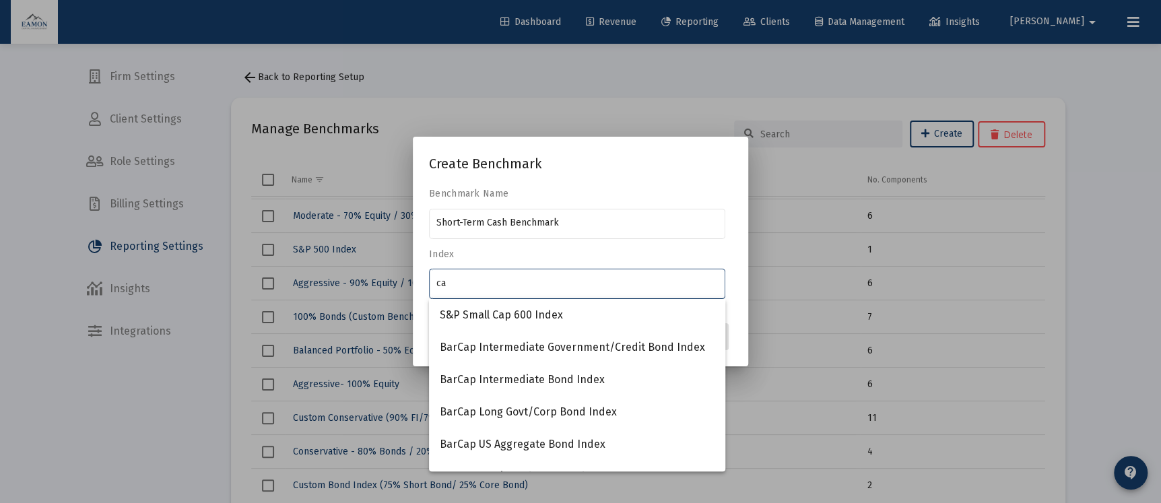
type input "c"
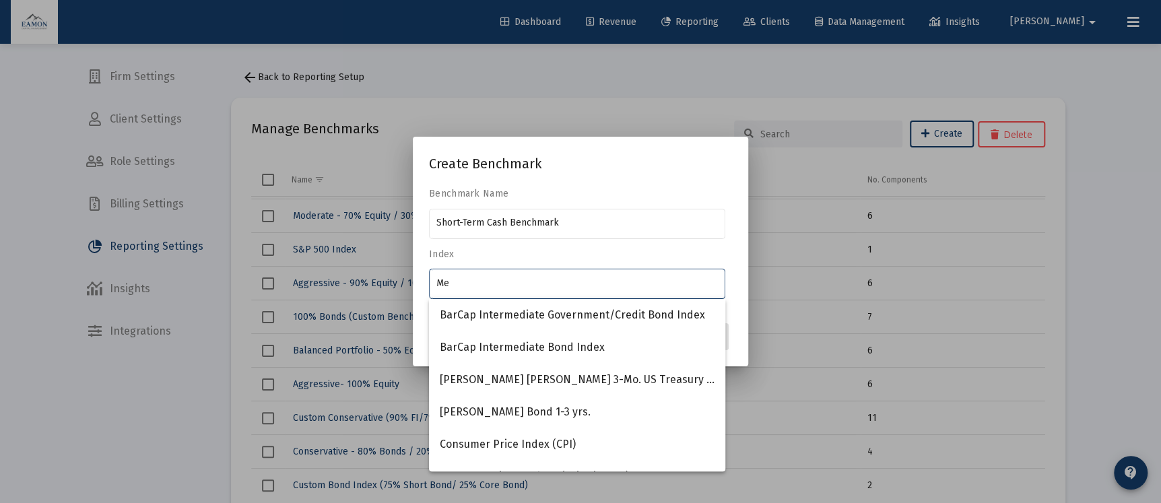
type input "M"
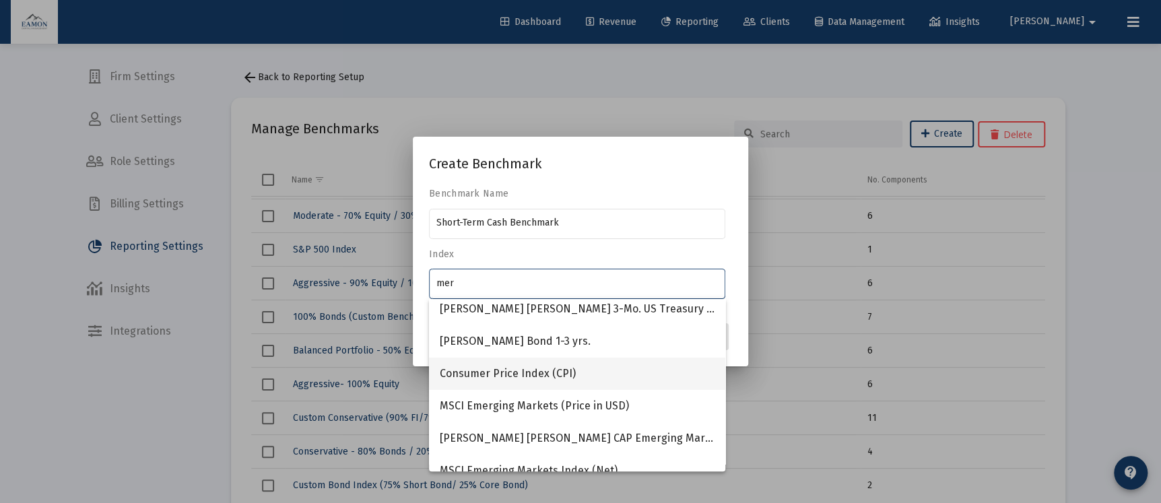
scroll to position [0, 0]
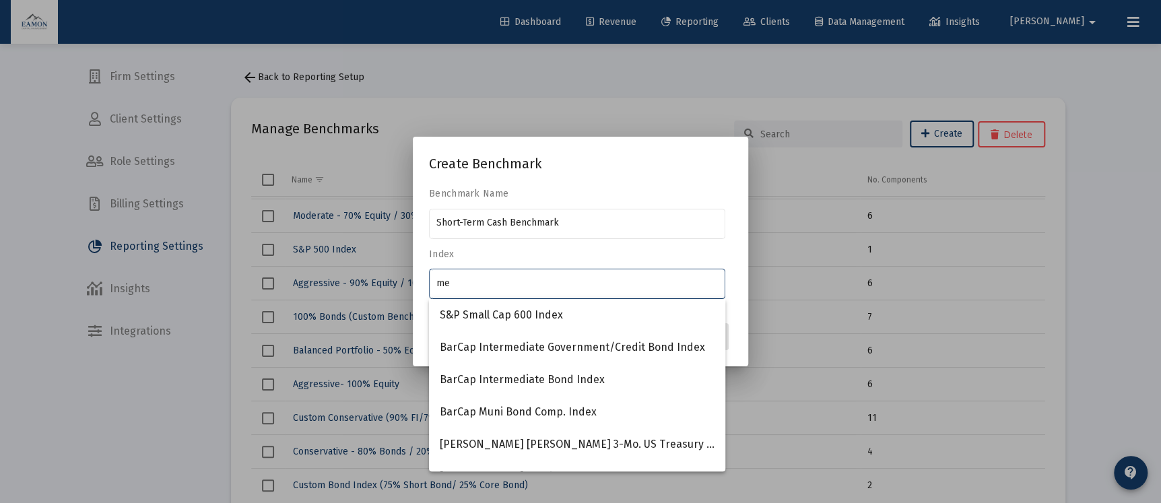
type input "m"
type input "ML"
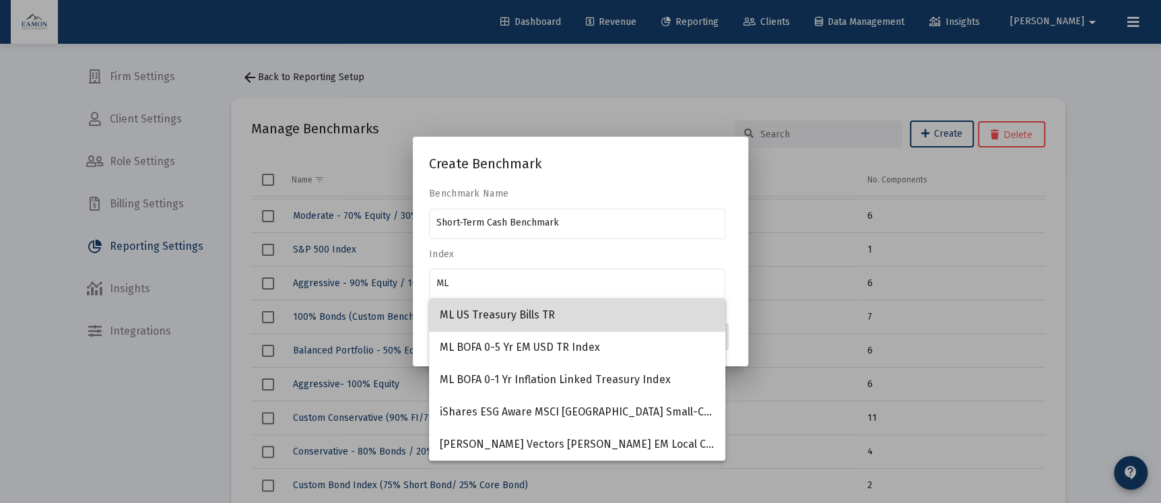
click at [490, 308] on span "ML US Treasury Bills TR" at bounding box center [577, 315] width 275 height 32
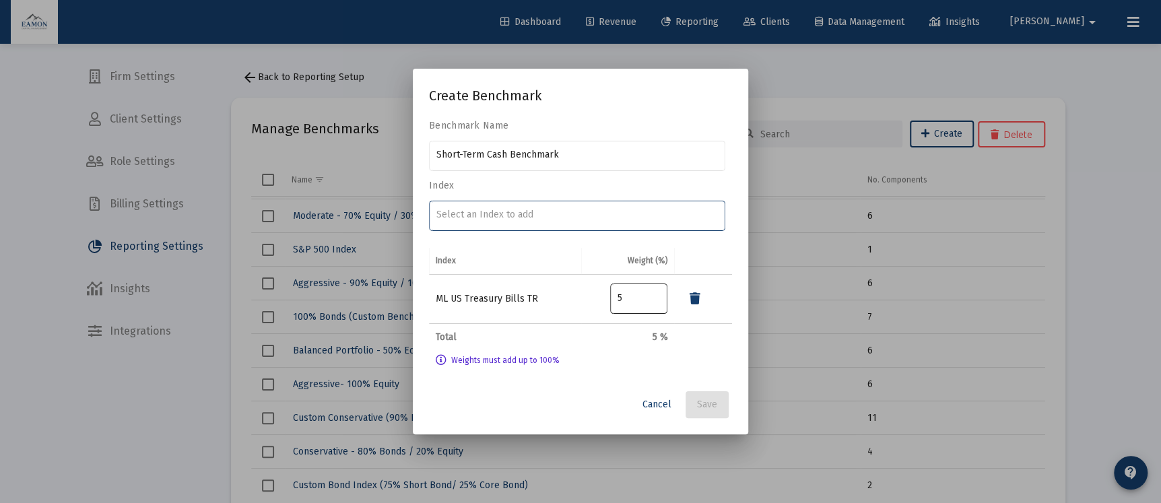
click at [619, 296] on input "5" at bounding box center [639, 298] width 43 height 11
type input "100"
click at [555, 397] on div "Cancel Save" at bounding box center [580, 404] width 303 height 27
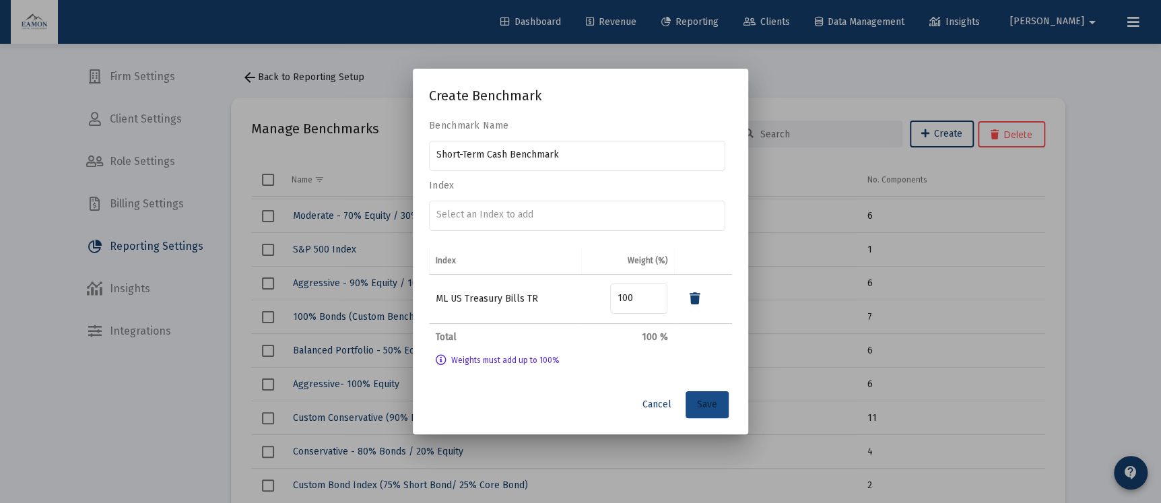
click at [700, 403] on span "Save" at bounding box center [707, 404] width 20 height 11
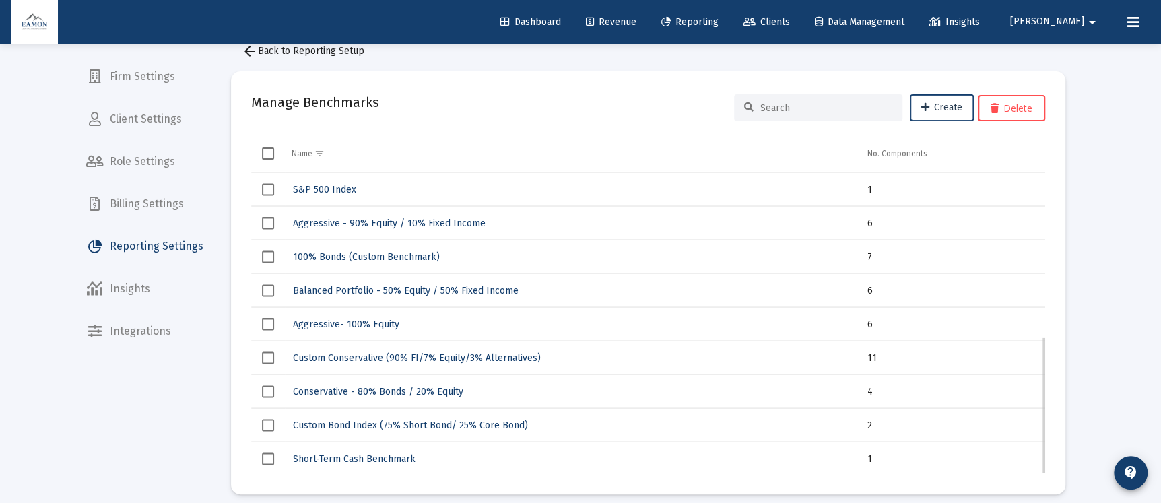
scroll to position [37, 0]
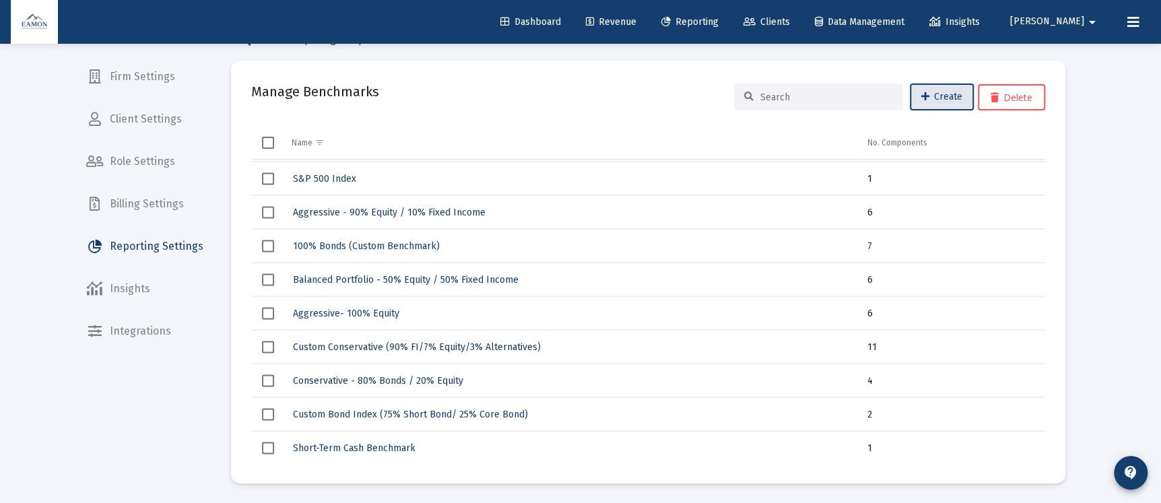
click at [790, 23] on span "Clients" at bounding box center [767, 21] width 46 height 11
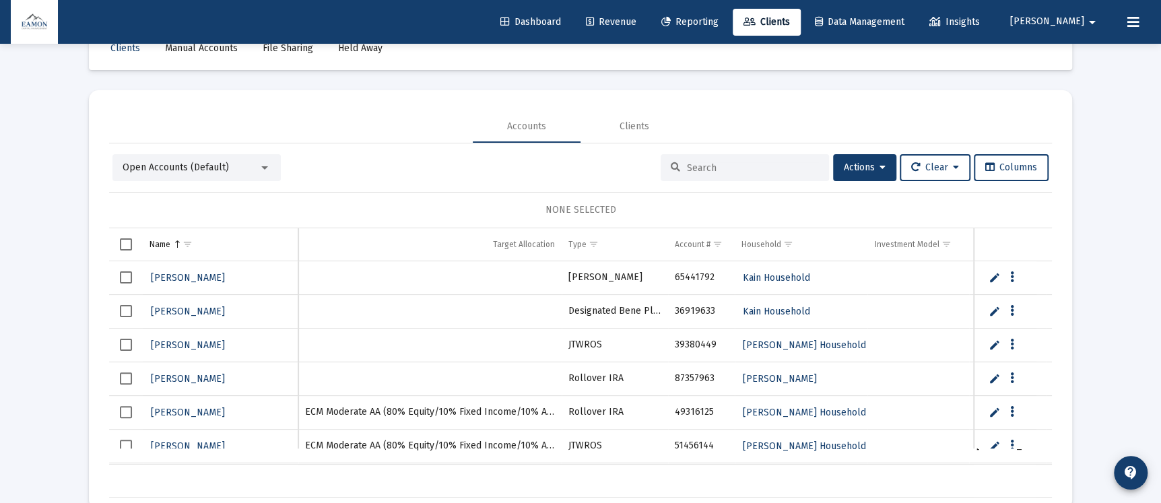
click at [203, 154] on div "Open Accounts (Default)" at bounding box center [196, 167] width 168 height 27
click at [205, 158] on div "Open Accounts (Default)" at bounding box center [196, 167] width 168 height 27
click at [209, 168] on span "Open Accounts (Default)" at bounding box center [176, 167] width 106 height 11
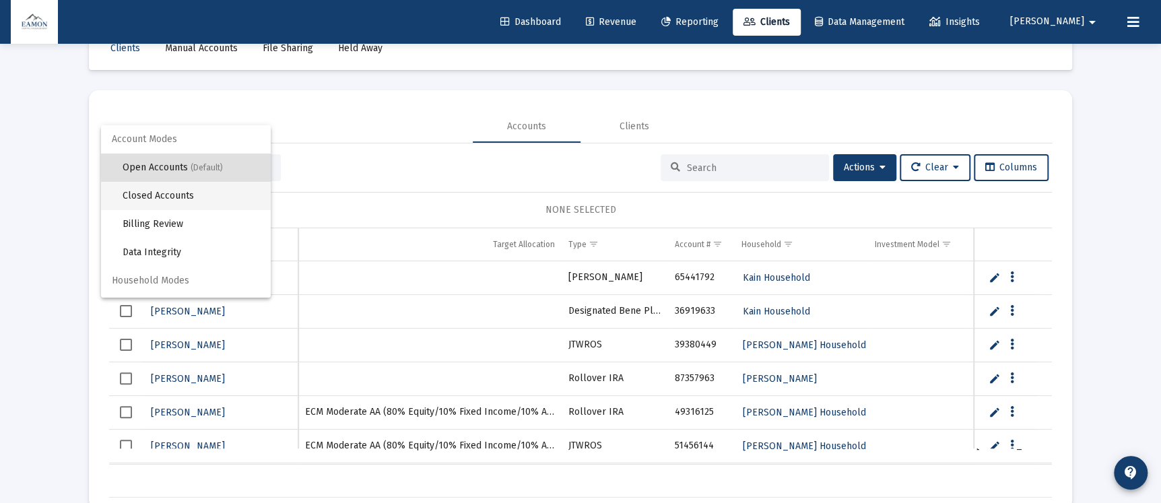
scroll to position [25, 0]
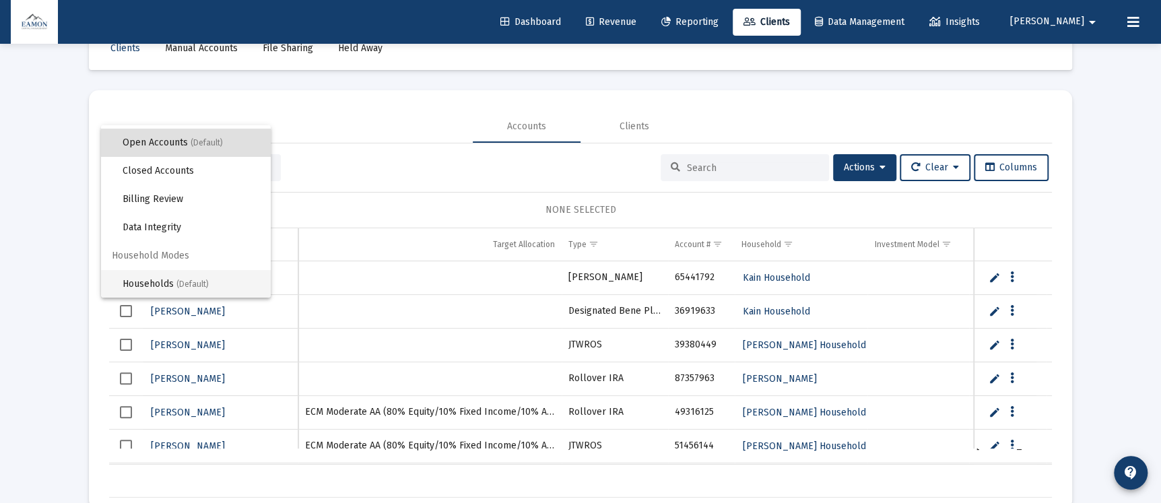
click at [169, 276] on span "Households (Default)" at bounding box center [191, 284] width 137 height 28
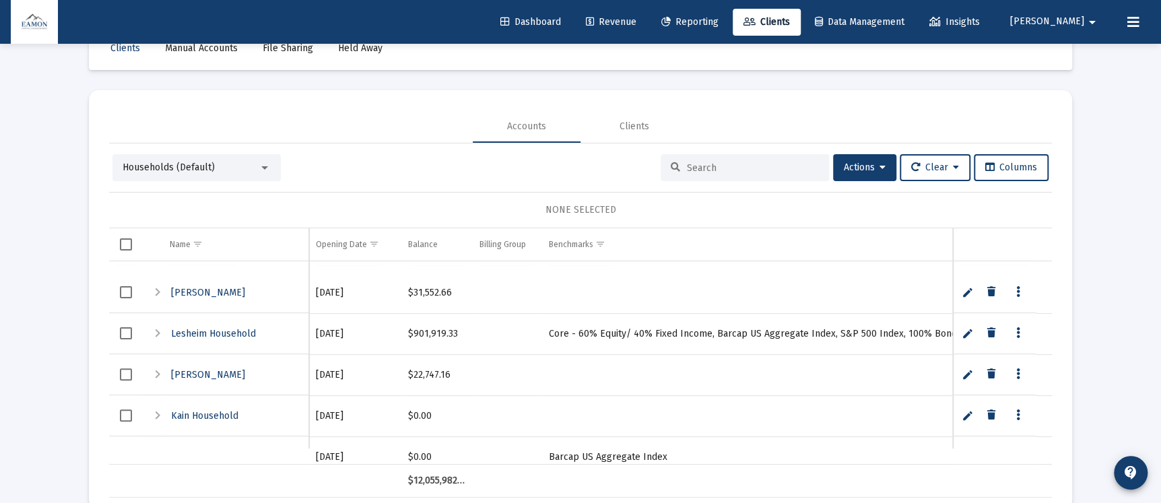
scroll to position [63, 0]
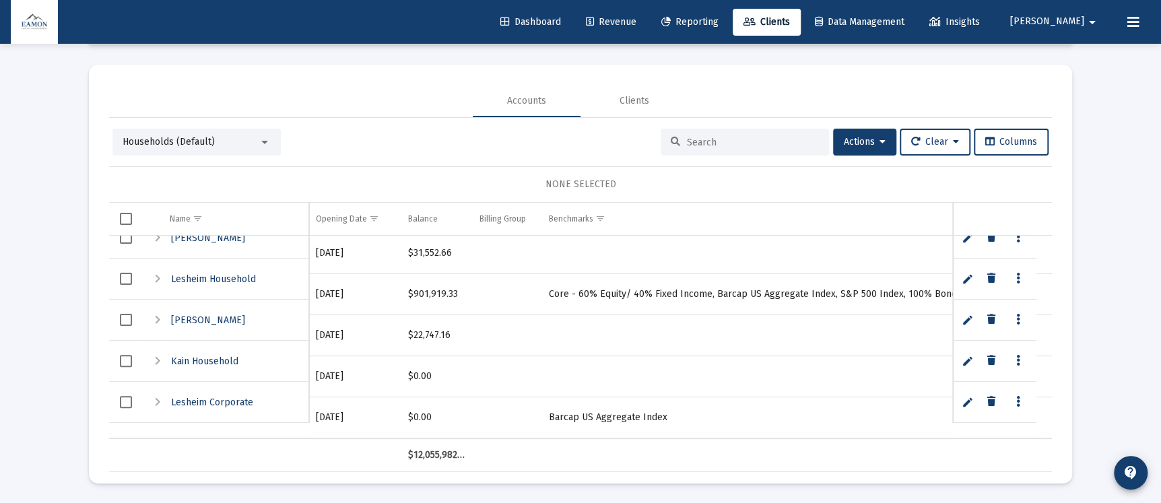
click at [125, 401] on span "Select row" at bounding box center [126, 402] width 12 height 12
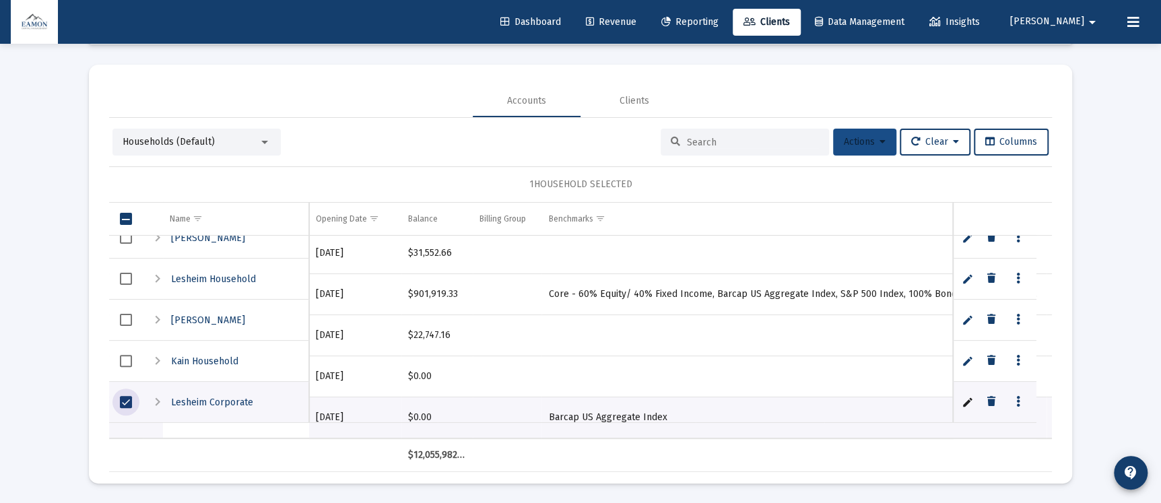
click at [865, 145] on span "Actions" at bounding box center [865, 141] width 42 height 11
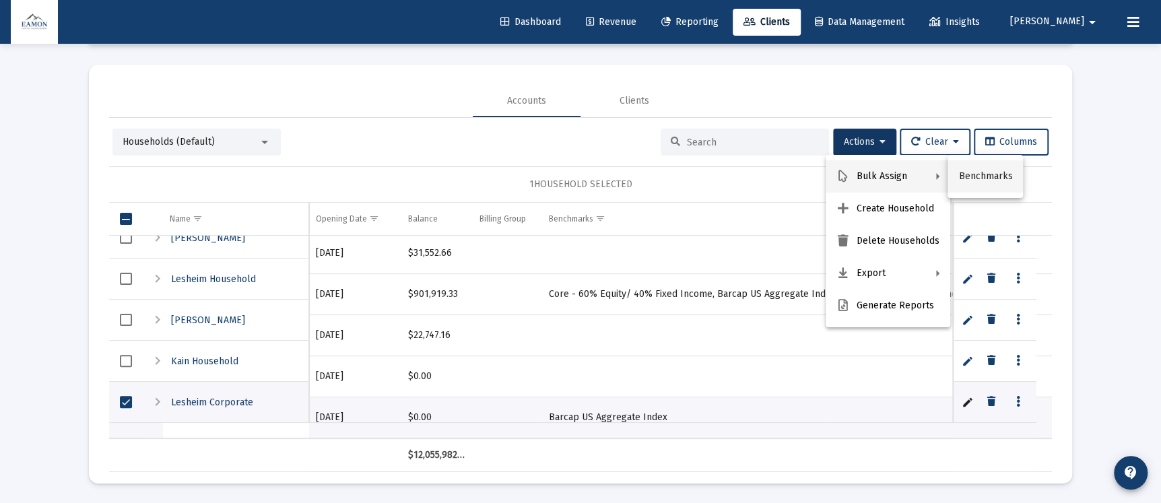
click at [985, 171] on button "Benchmarks" at bounding box center [985, 176] width 75 height 32
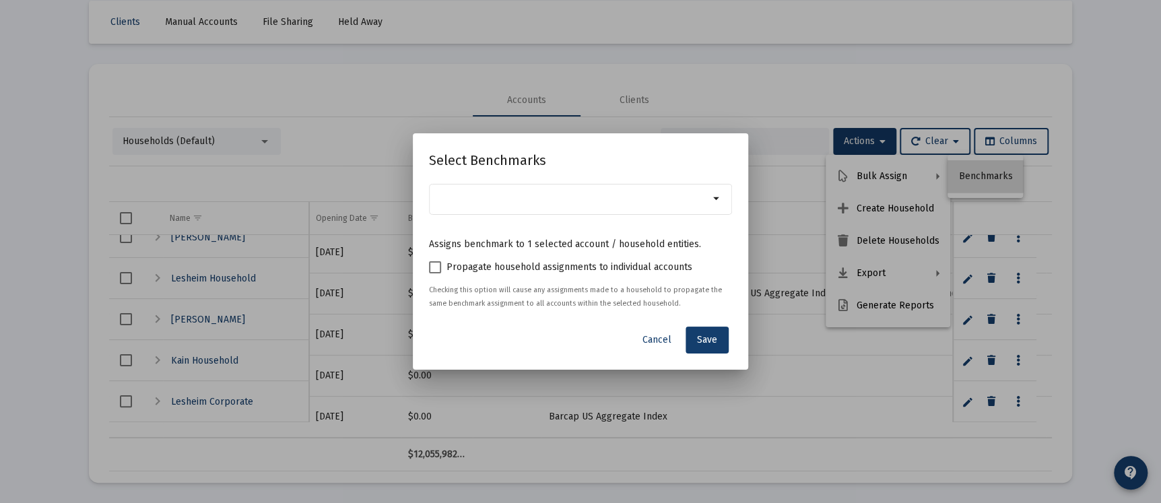
scroll to position [0, 0]
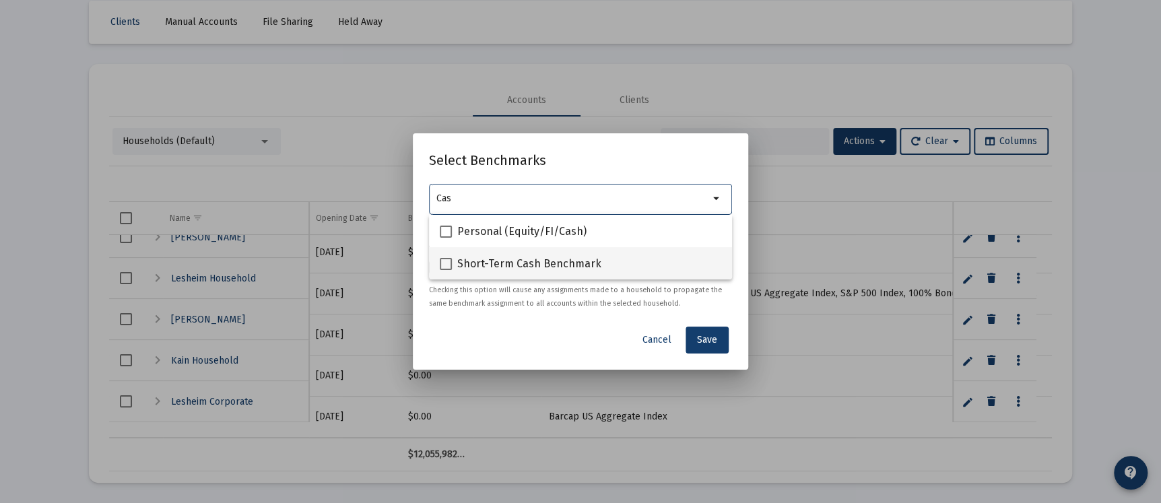
type input "Cas"
click at [448, 261] on span at bounding box center [446, 264] width 12 height 12
click at [446, 270] on input "Short-Term Cash Benchmark" at bounding box center [445, 270] width 1 height 1
checkbox input "true"
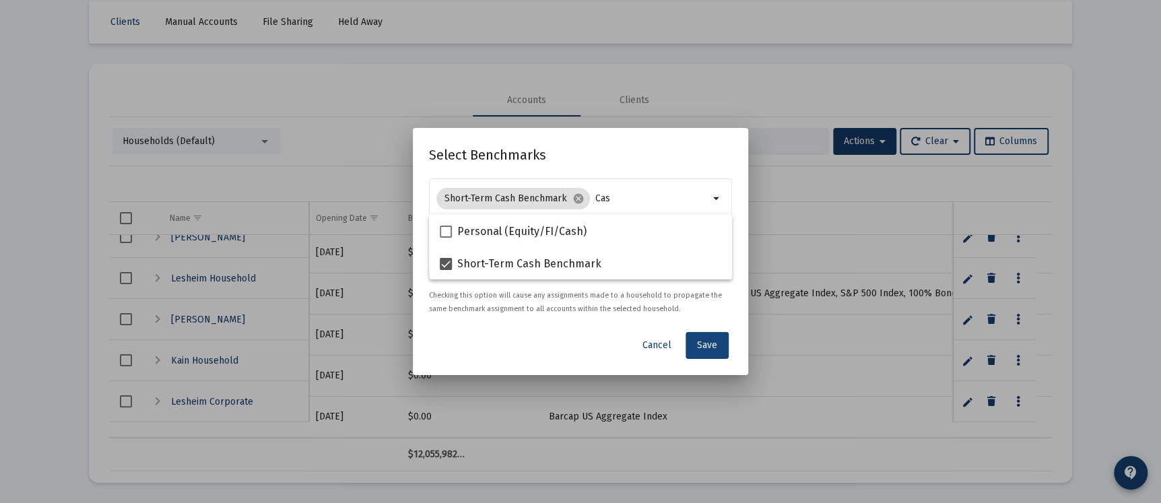
click at [723, 335] on button "Save" at bounding box center [707, 345] width 43 height 27
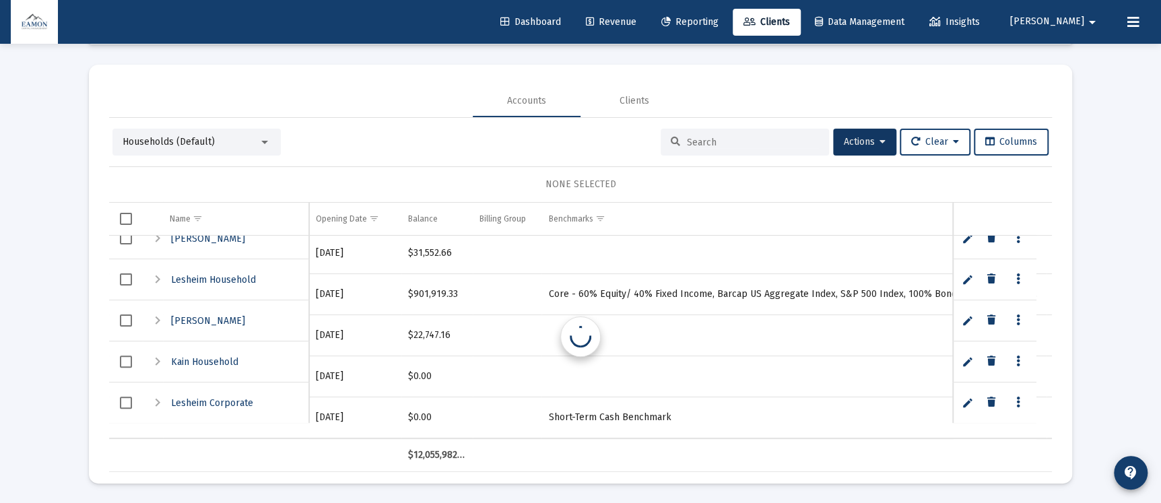
scroll to position [1452, 0]
click at [880, 145] on icon at bounding box center [883, 141] width 6 height 9
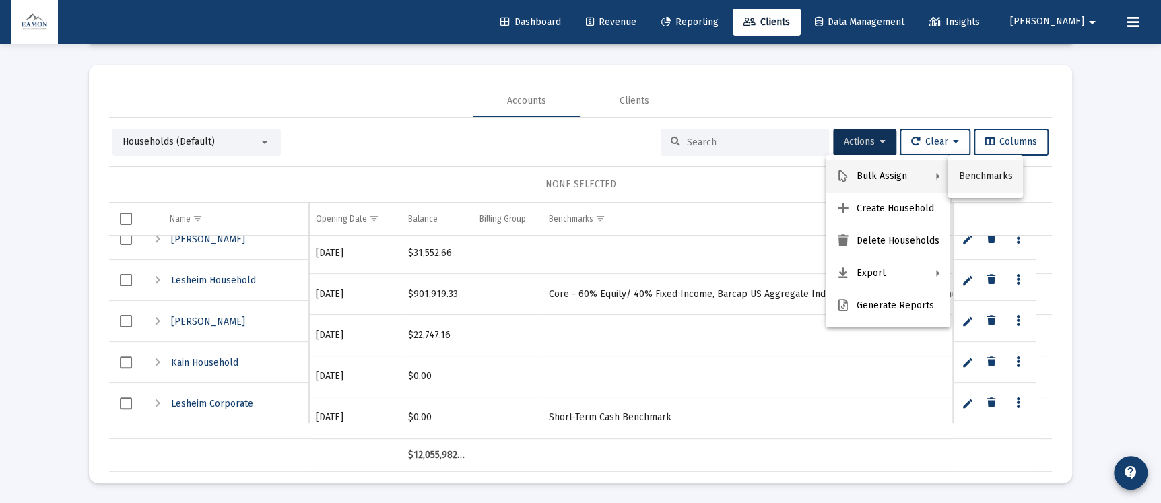
click at [982, 171] on button "Benchmarks" at bounding box center [985, 176] width 75 height 32
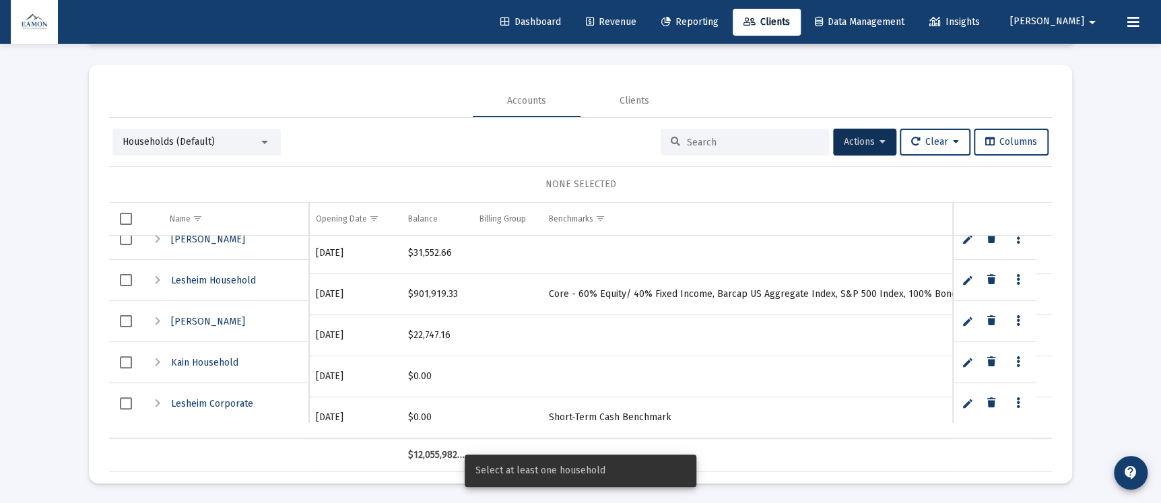
click at [128, 399] on span "Select row" at bounding box center [126, 403] width 12 height 12
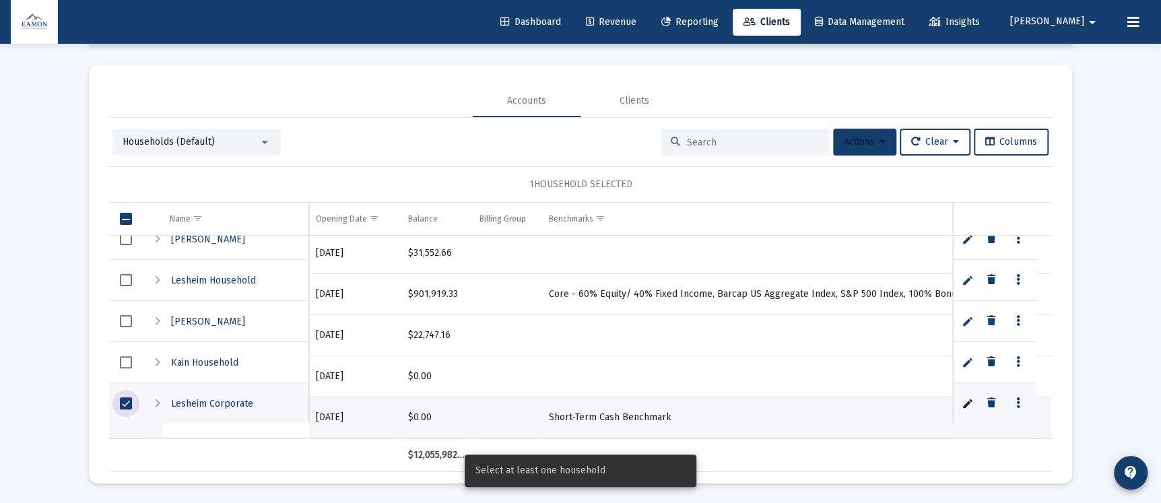
click at [874, 148] on button "Actions" at bounding box center [864, 142] width 63 height 27
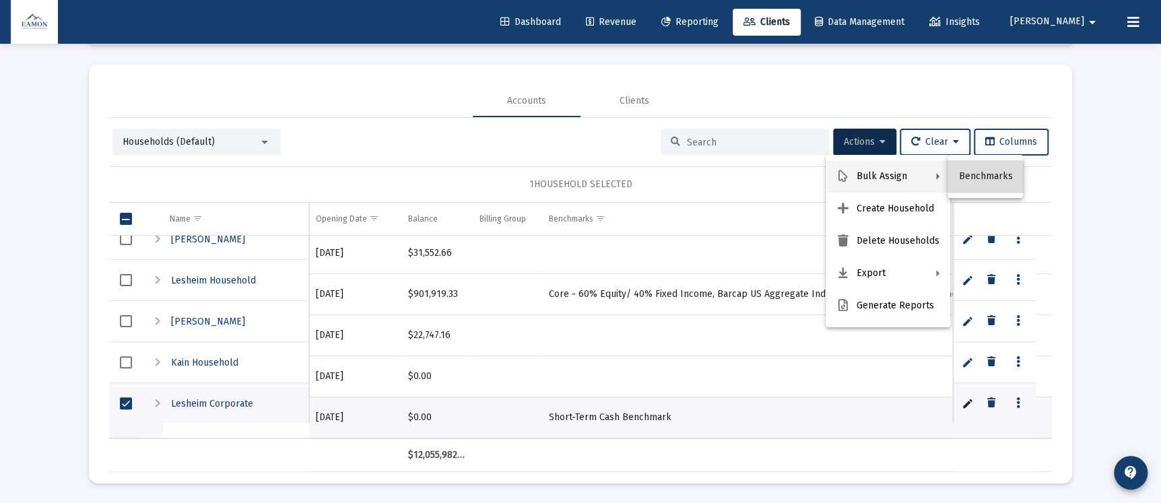
click at [968, 178] on button "Benchmarks" at bounding box center [985, 176] width 75 height 32
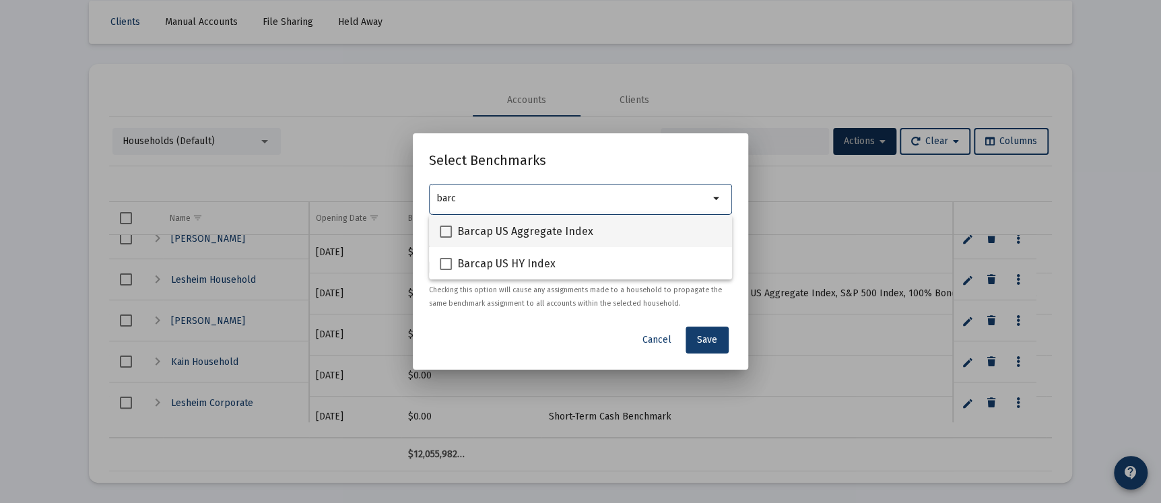
type input "barc"
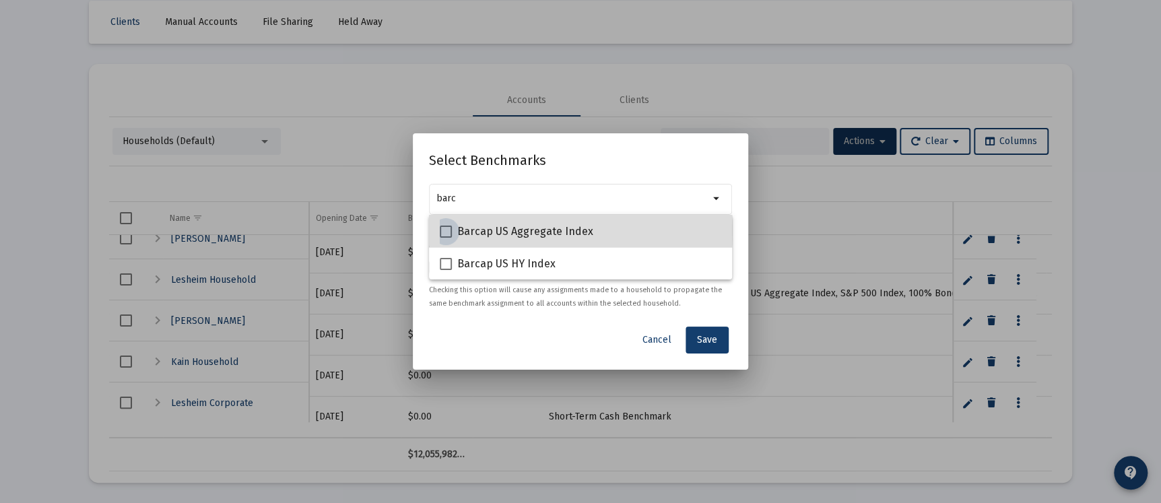
click at [449, 230] on span at bounding box center [446, 232] width 12 height 12
click at [446, 238] on input "Barcap US Aggregate Index" at bounding box center [445, 238] width 1 height 1
checkbox input "true"
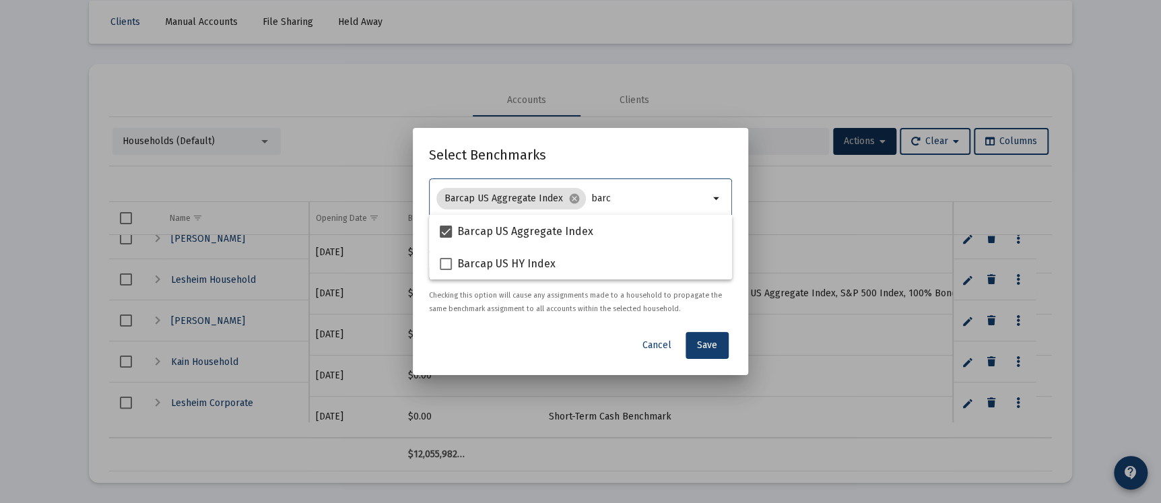
click at [626, 200] on input "barc" at bounding box center [650, 198] width 118 height 11
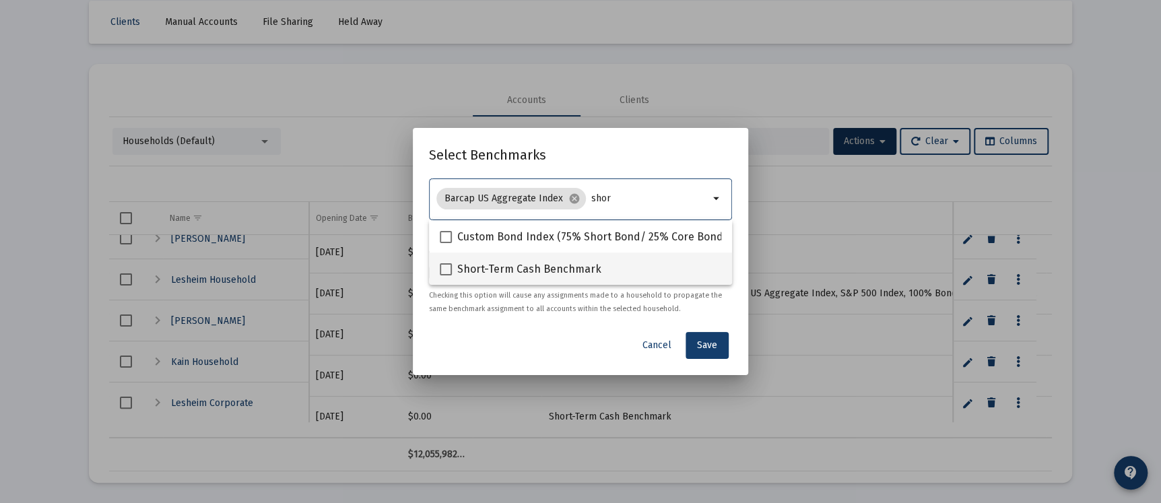
type input "shor"
click at [447, 271] on span at bounding box center [446, 269] width 12 height 12
click at [446, 275] on input "Short-Term Cash Benchmark" at bounding box center [445, 275] width 1 height 1
checkbox input "true"
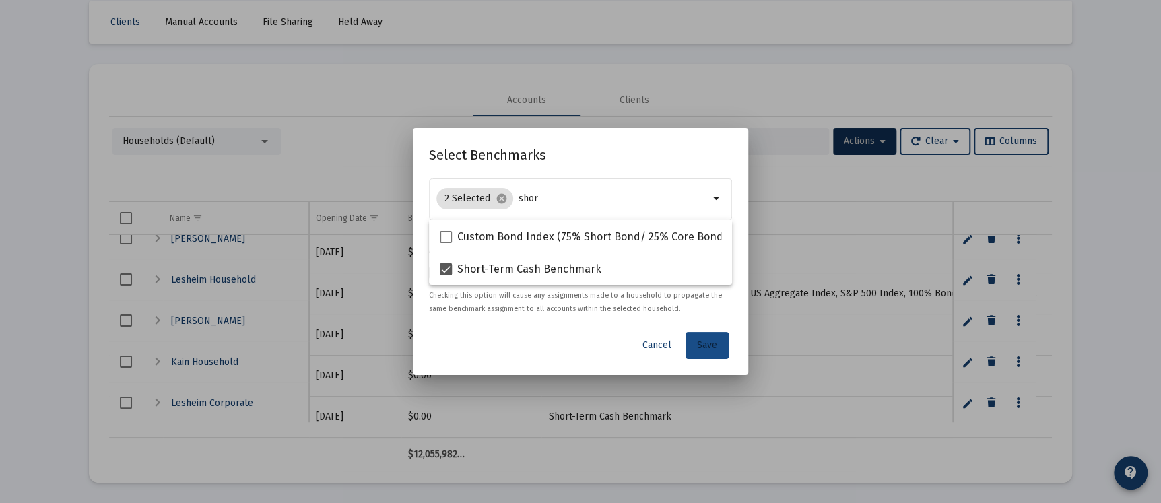
click at [703, 337] on button "Save" at bounding box center [707, 345] width 43 height 27
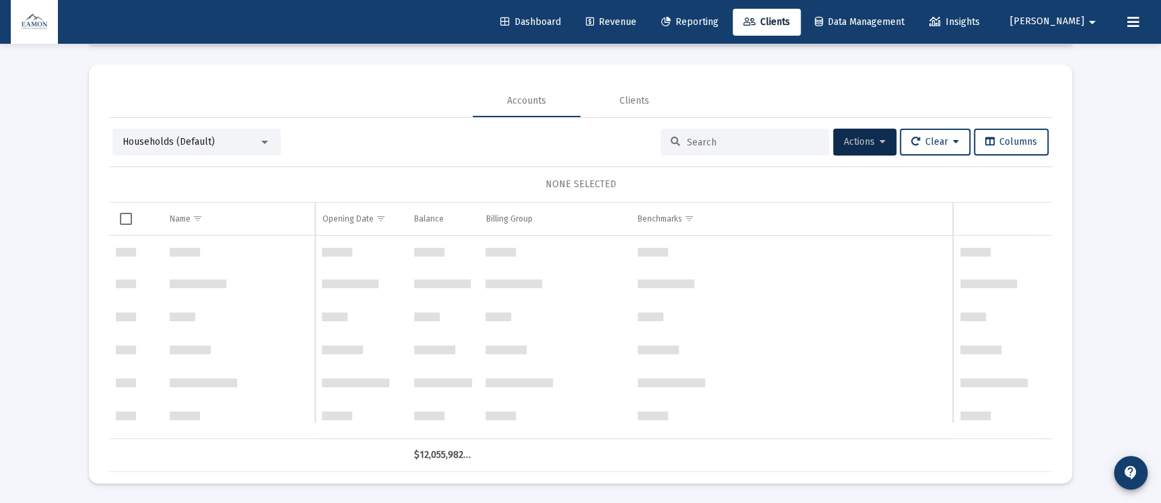
scroll to position [707, 0]
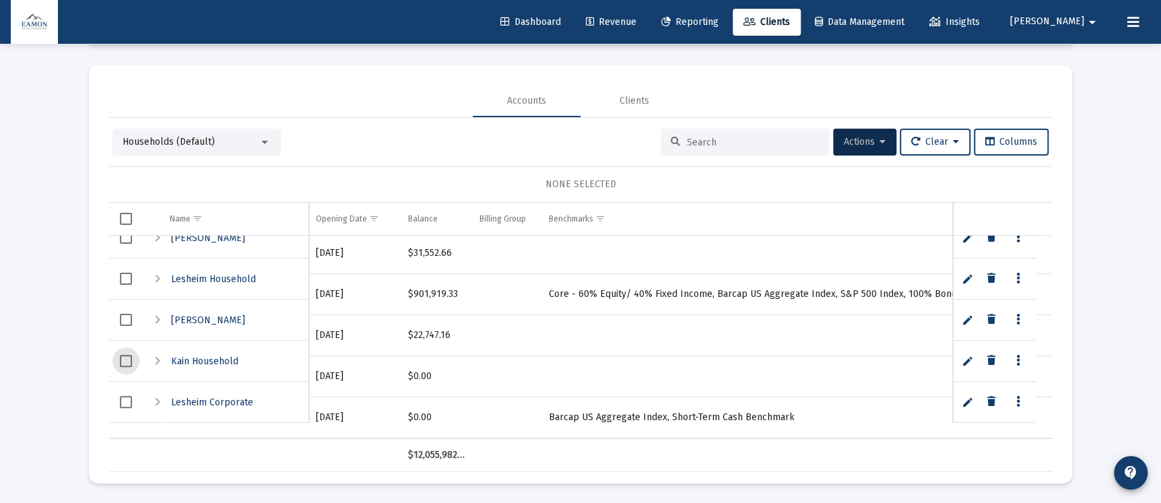
click at [127, 358] on span "Select row" at bounding box center [126, 361] width 12 height 12
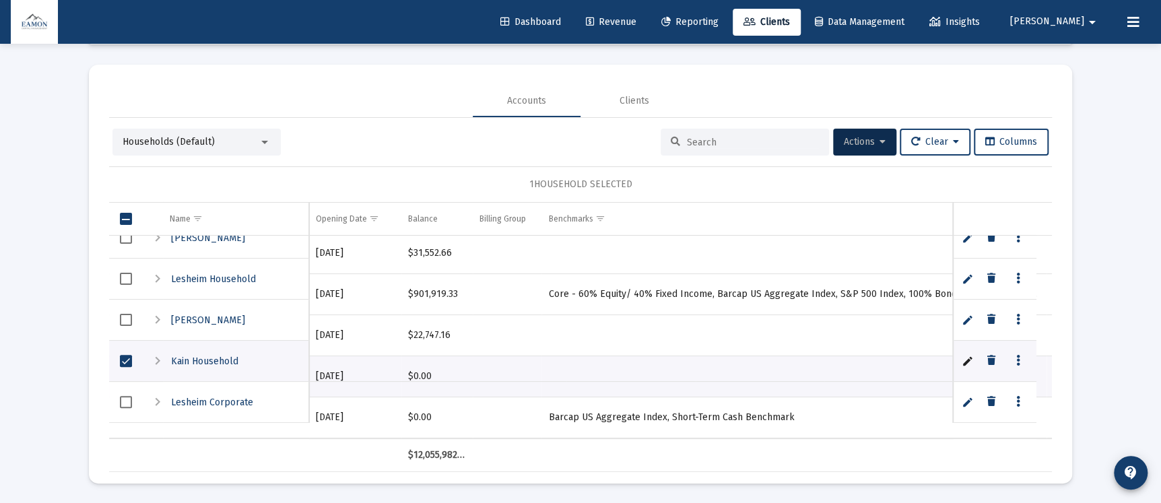
click at [1019, 361] on icon "Data grid" at bounding box center [1018, 361] width 4 height 16
click at [1107, 271] on div at bounding box center [580, 251] width 1161 height 503
click at [123, 359] on span "Select row" at bounding box center [126, 361] width 12 height 12
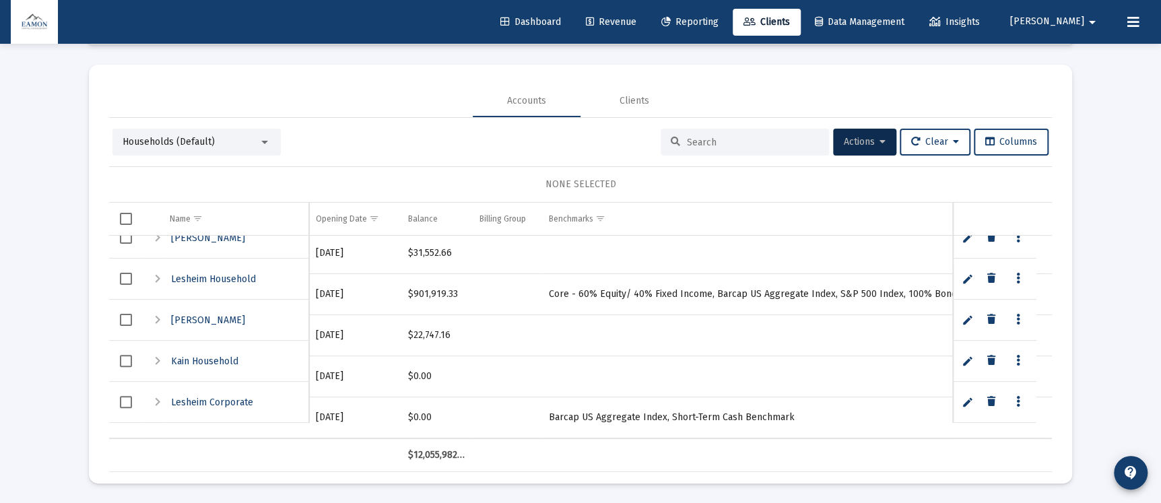
click at [156, 315] on div "Expand" at bounding box center [158, 320] width 16 height 16
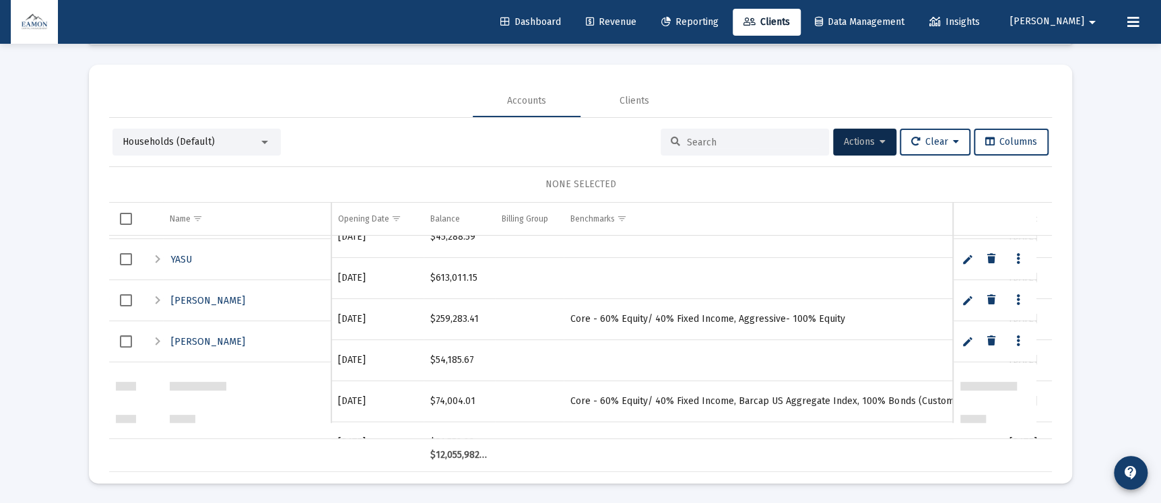
scroll to position [1249, 0]
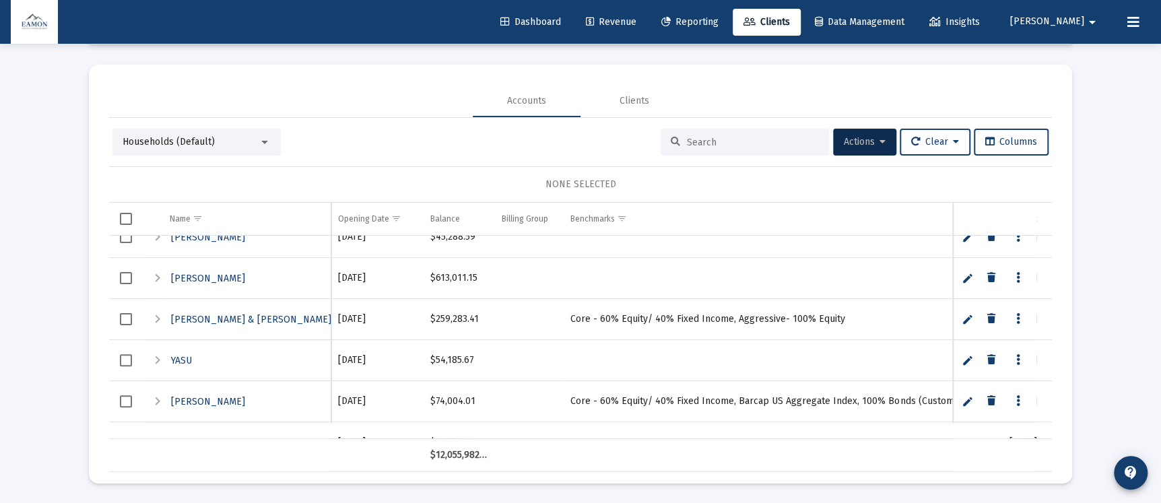
click at [155, 356] on div "Expand" at bounding box center [158, 360] width 16 height 16
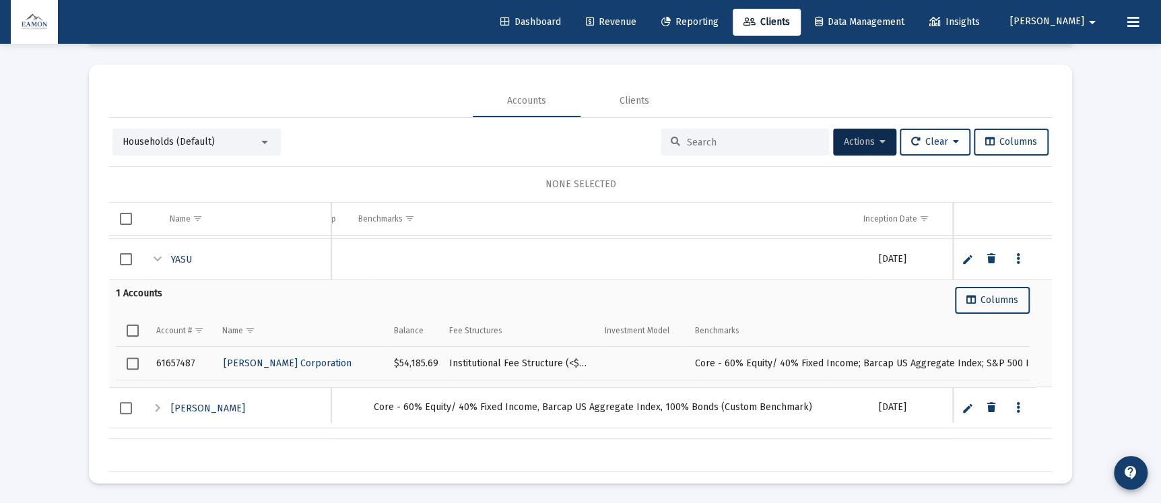
scroll to position [1350, 0]
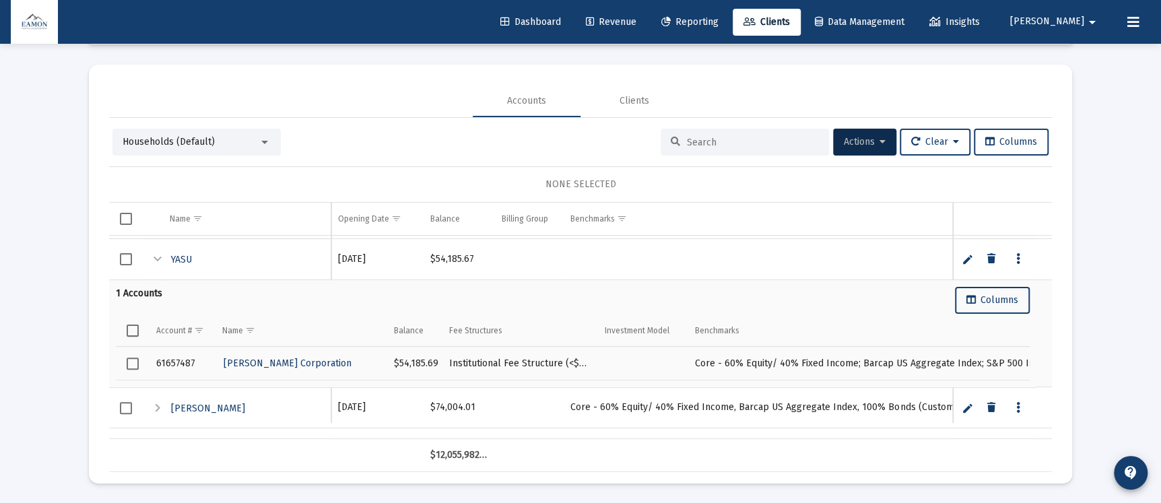
click at [152, 259] on div "Collapse" at bounding box center [158, 259] width 16 height 16
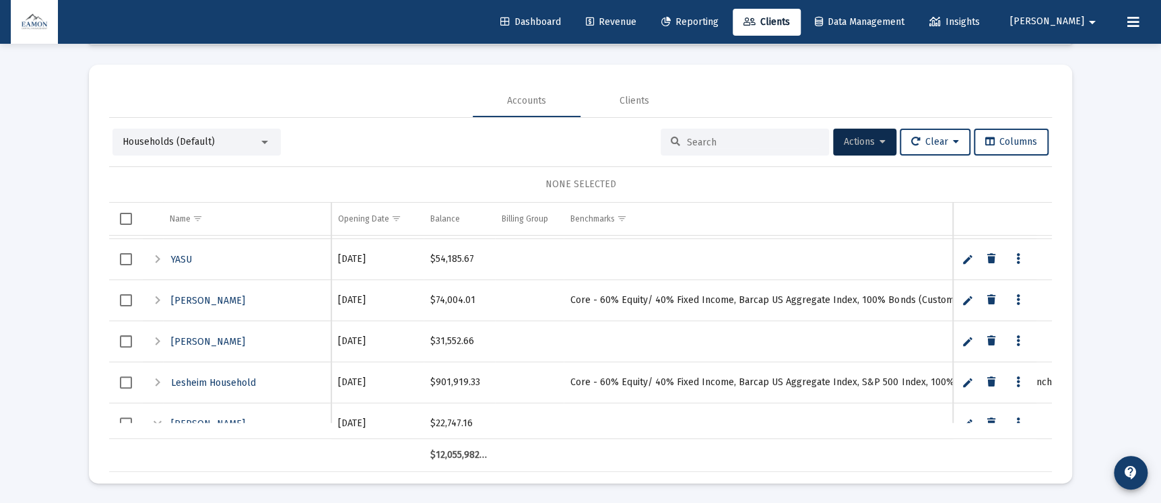
click at [728, 29] on link "Reporting" at bounding box center [690, 22] width 79 height 27
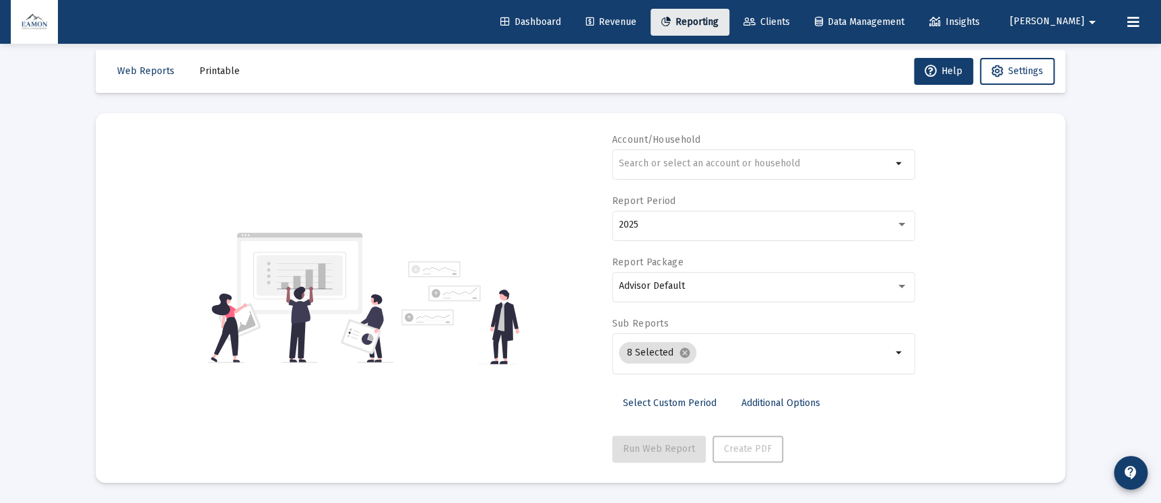
scroll to position [13, 0]
click at [726, 159] on input "text" at bounding box center [755, 164] width 273 height 11
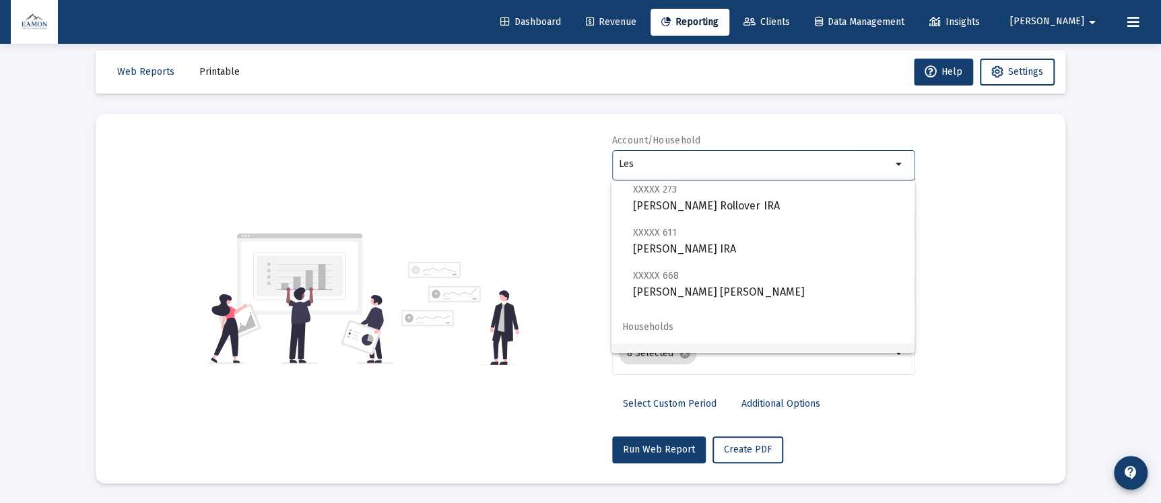
scroll to position [129, 0]
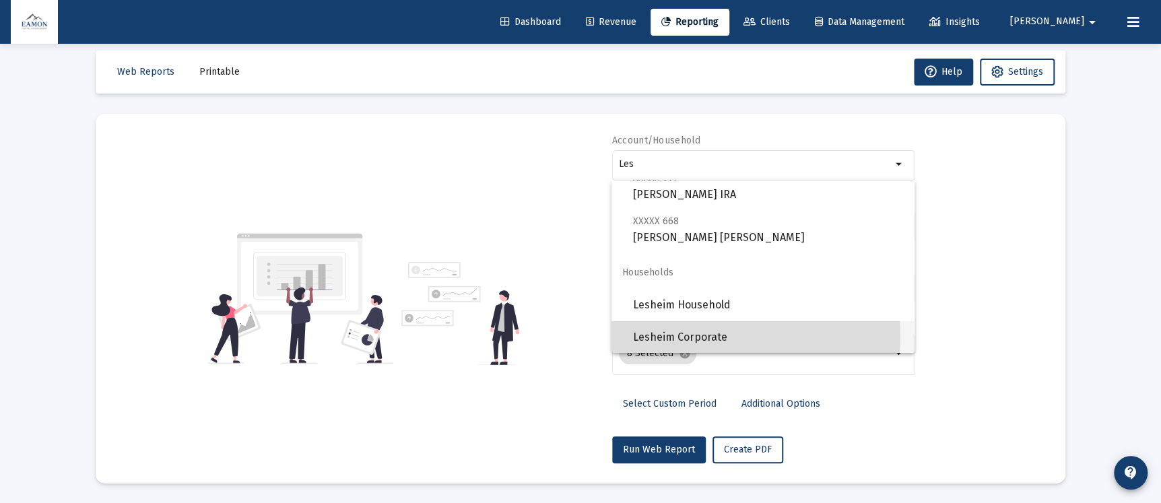
click at [679, 335] on span "Lesheim Corporate" at bounding box center [768, 337] width 271 height 32
type input "Lesheim Corporate"
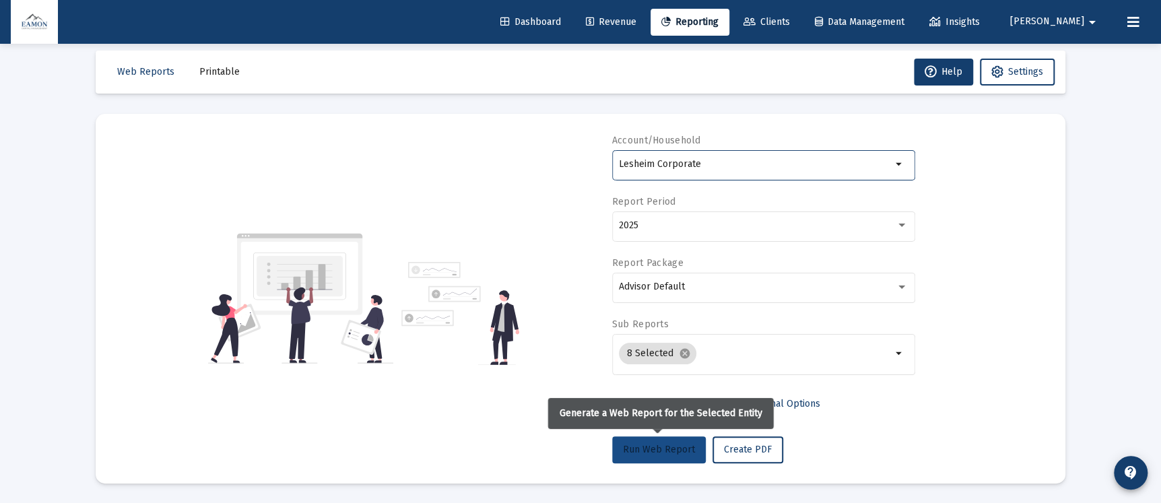
click at [681, 444] on span "Run Web Report" at bounding box center [659, 449] width 72 height 11
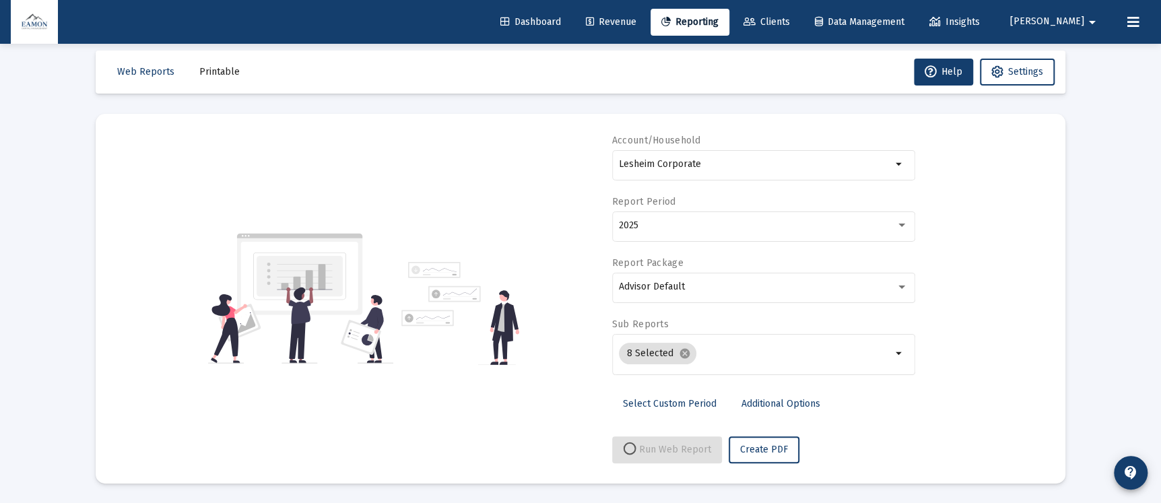
select select "View all"
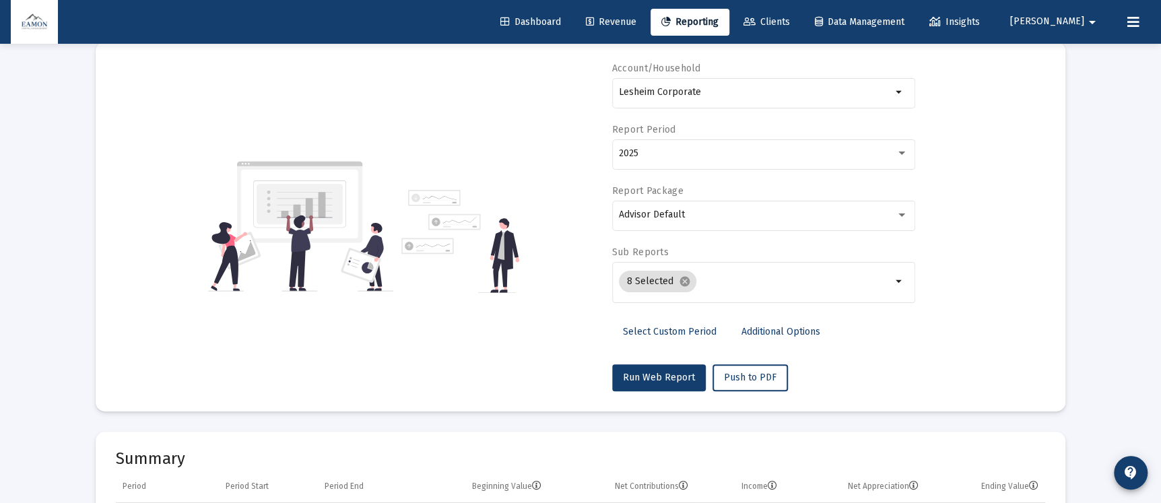
scroll to position [13, 0]
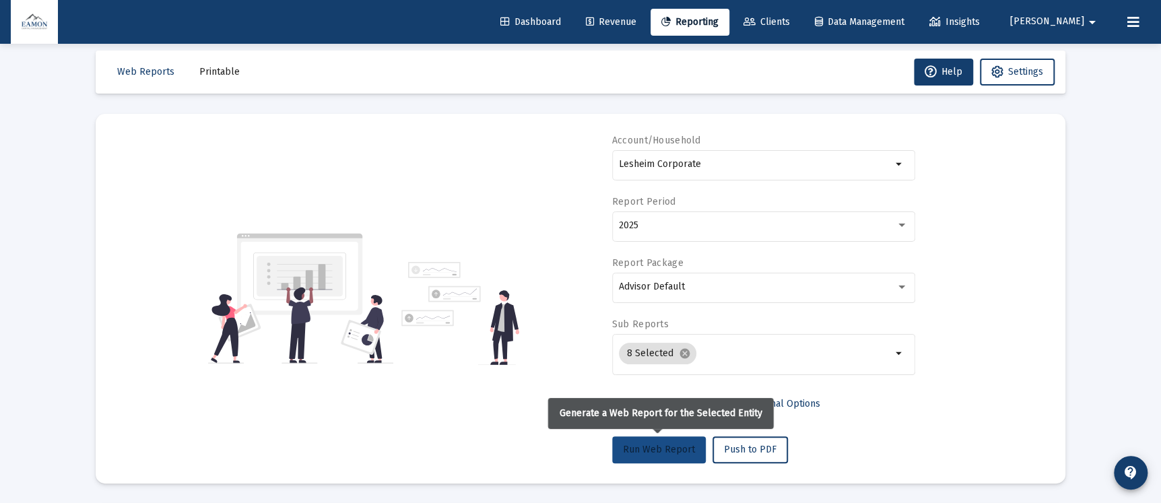
click at [659, 451] on span "Run Web Report" at bounding box center [659, 449] width 72 height 11
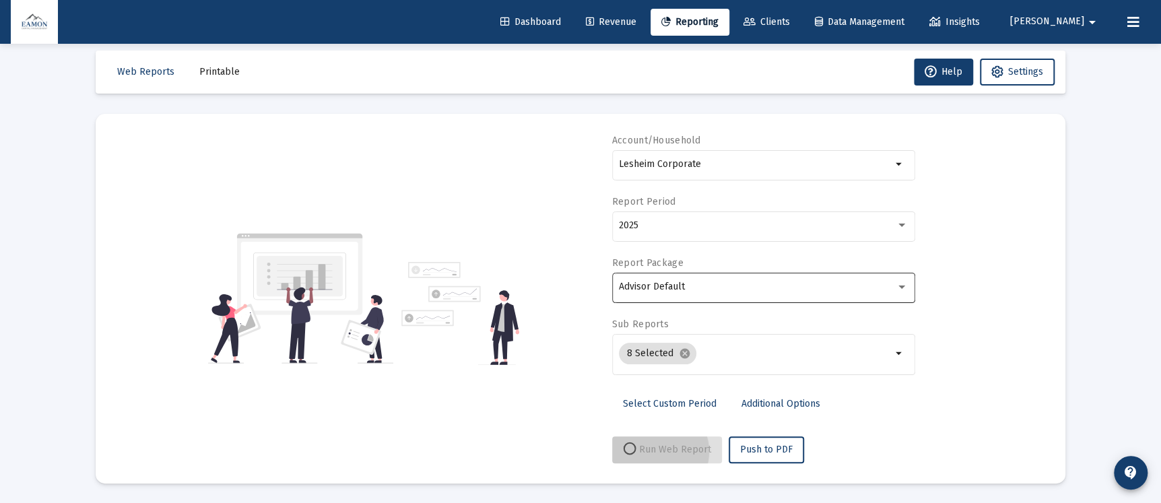
select select "View all"
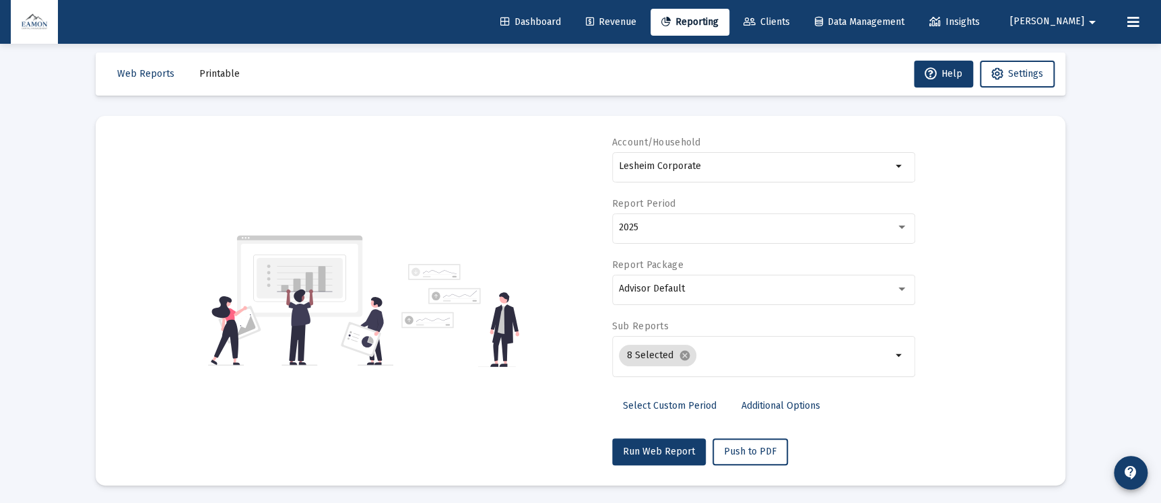
scroll to position [0, 0]
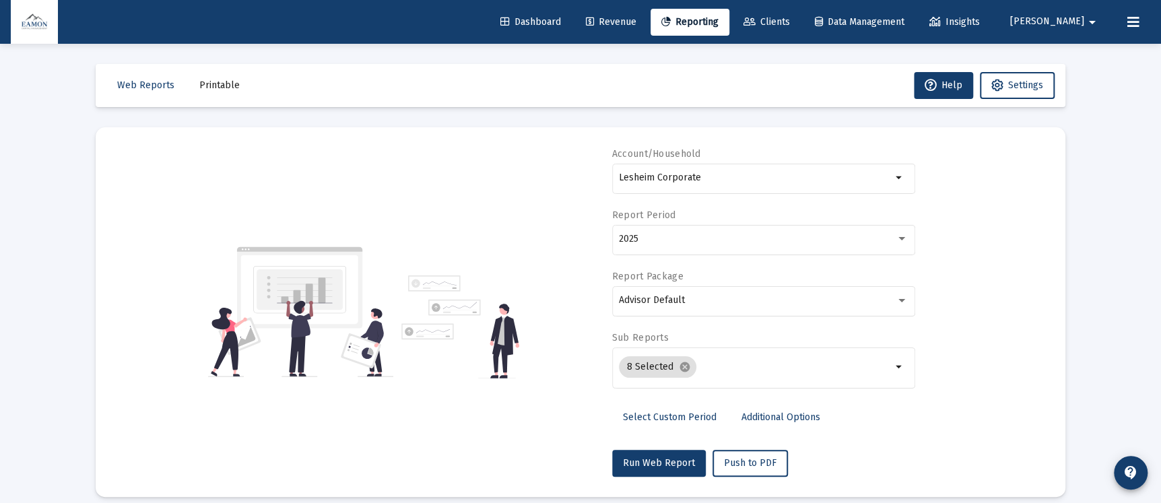
click at [790, 21] on span "Clients" at bounding box center [767, 21] width 46 height 11
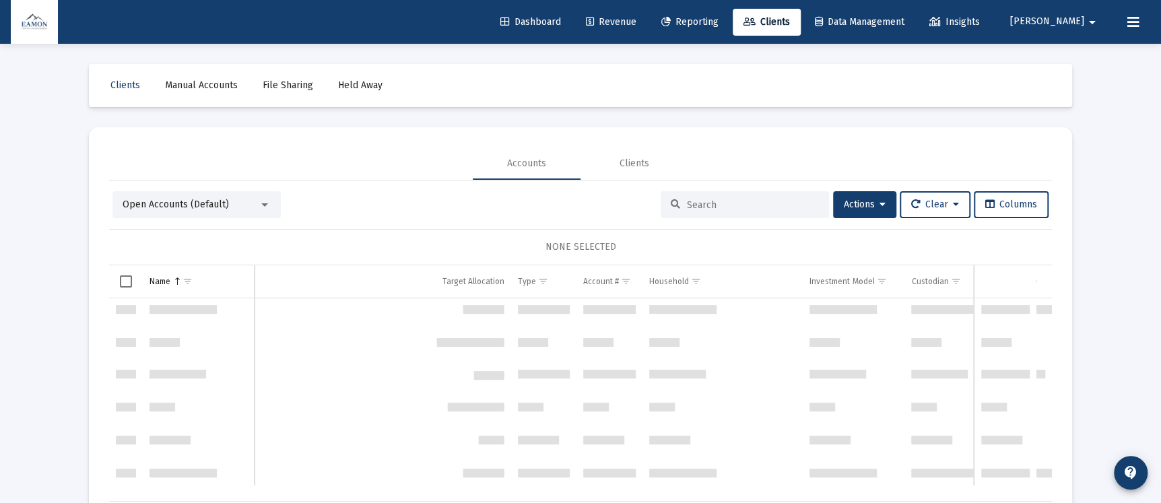
scroll to position [404, 0]
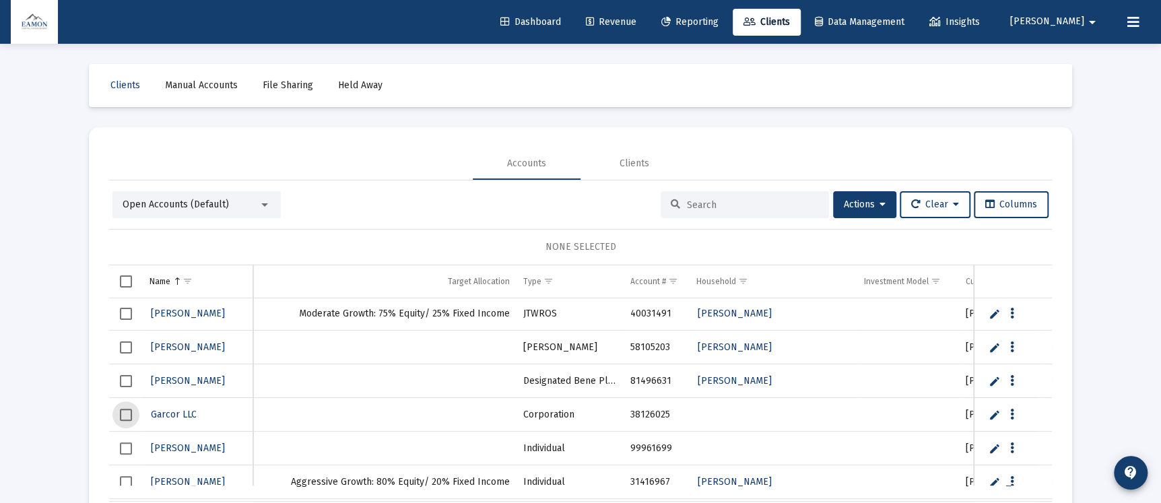
click at [127, 411] on span "Select row" at bounding box center [126, 415] width 12 height 12
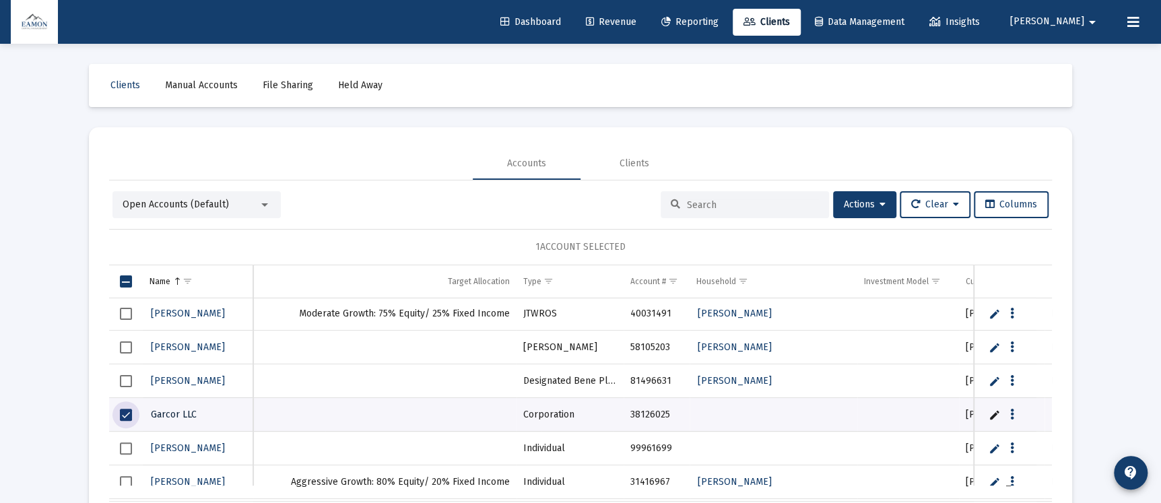
click at [158, 409] on span "Garcor LLC" at bounding box center [174, 414] width 46 height 11
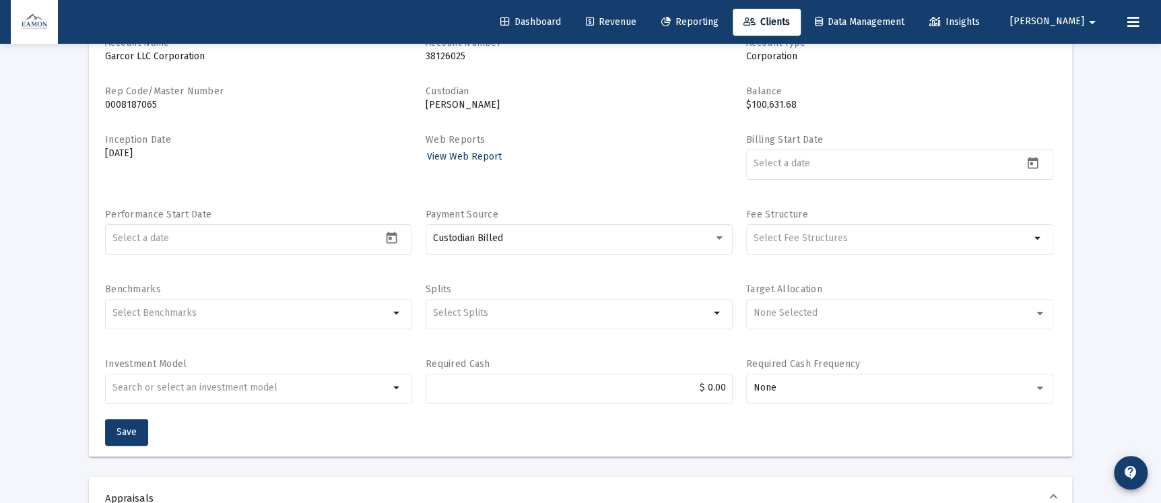
scroll to position [202, 0]
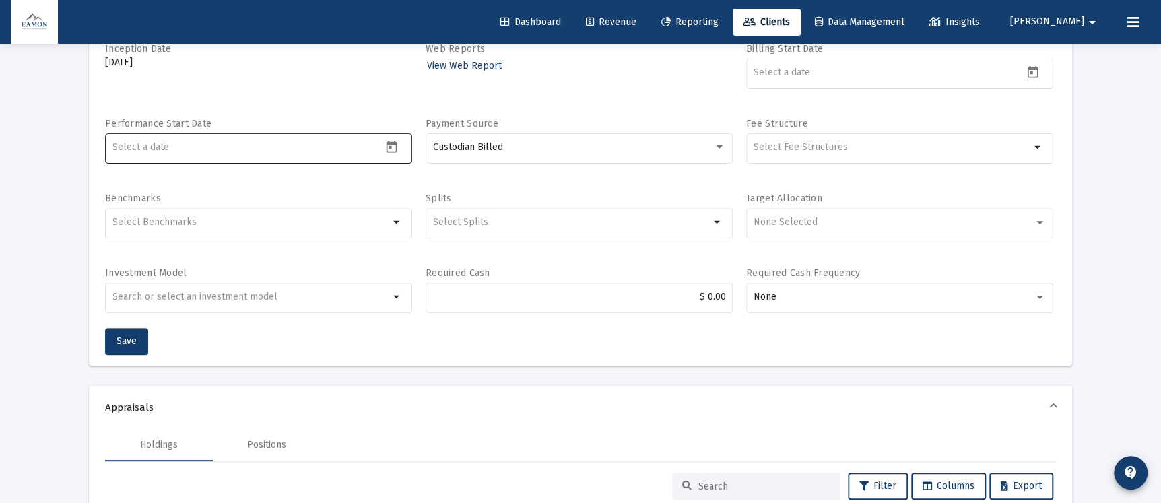
click at [394, 143] on icon "Open calendar" at bounding box center [392, 147] width 11 height 12
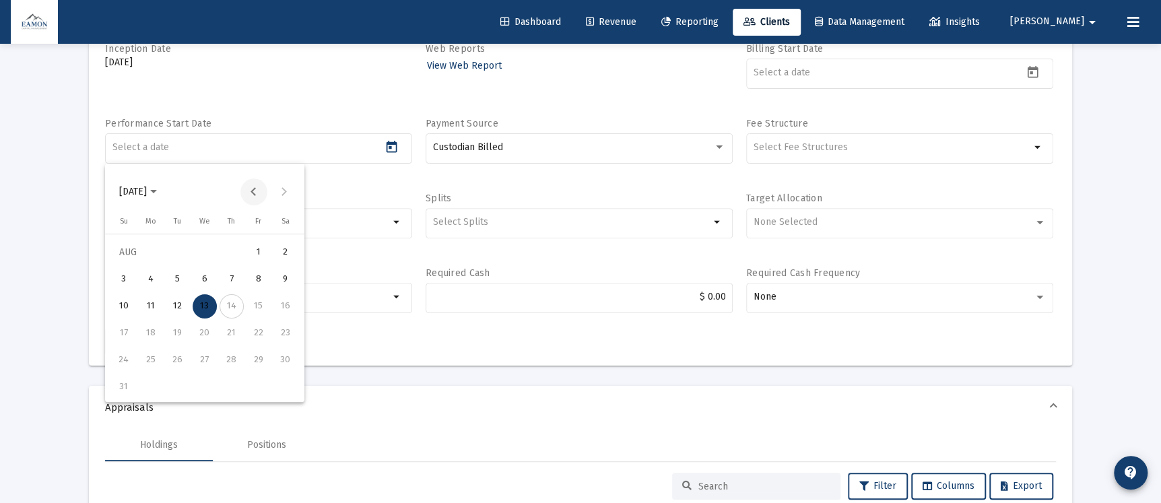
click at [251, 193] on button "Previous month" at bounding box center [253, 191] width 27 height 27
click at [180, 329] on div "15" at bounding box center [178, 333] width 24 height 24
type input "[DATE]"
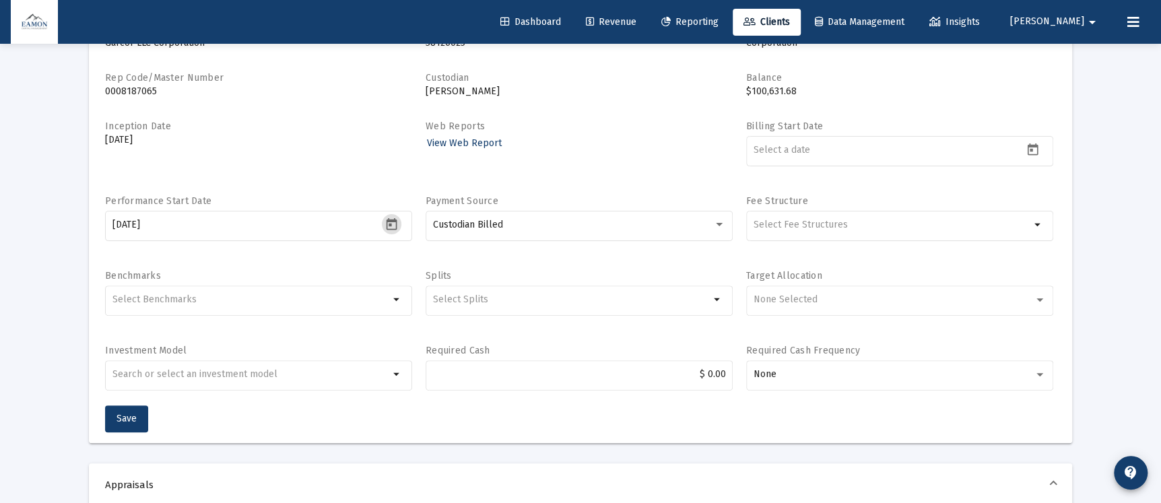
scroll to position [101, 0]
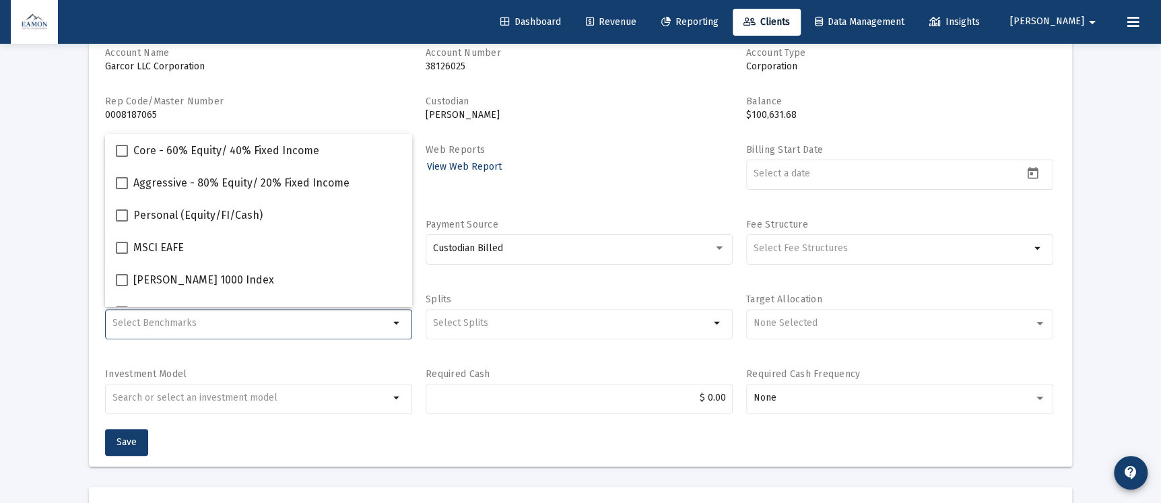
click at [324, 323] on input "Selection" at bounding box center [250, 323] width 277 height 11
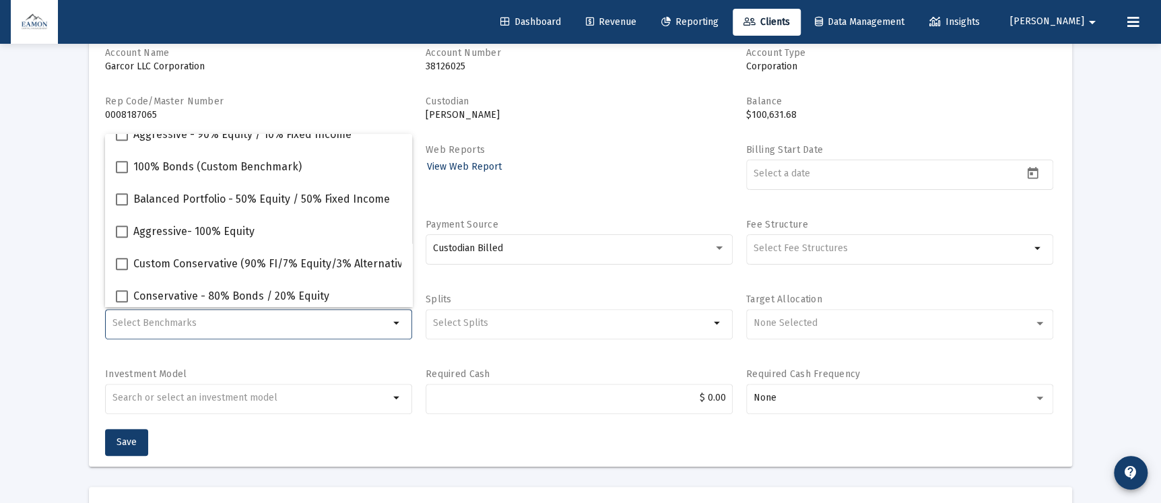
scroll to position [473, 0]
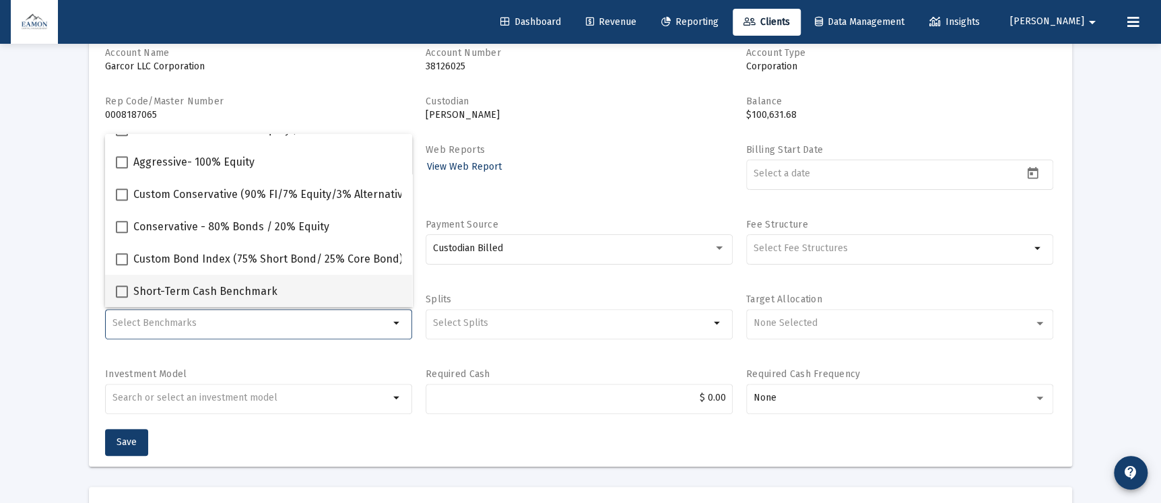
click at [216, 287] on span "Short-Term Cash Benchmark" at bounding box center [205, 292] width 144 height 16
click at [122, 298] on input "Short-Term Cash Benchmark" at bounding box center [121, 298] width 1 height 1
checkbox input "true"
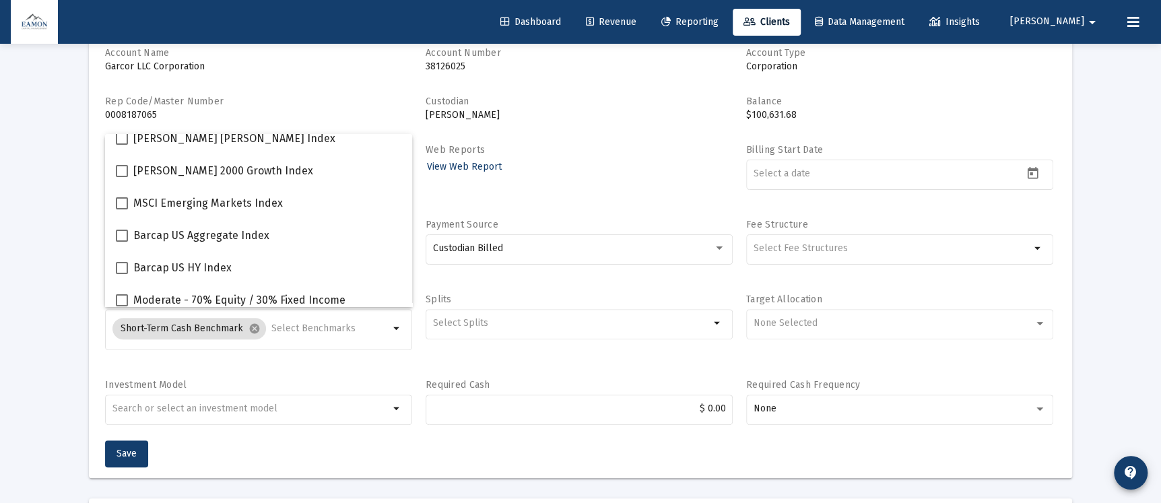
scroll to position [202, 0]
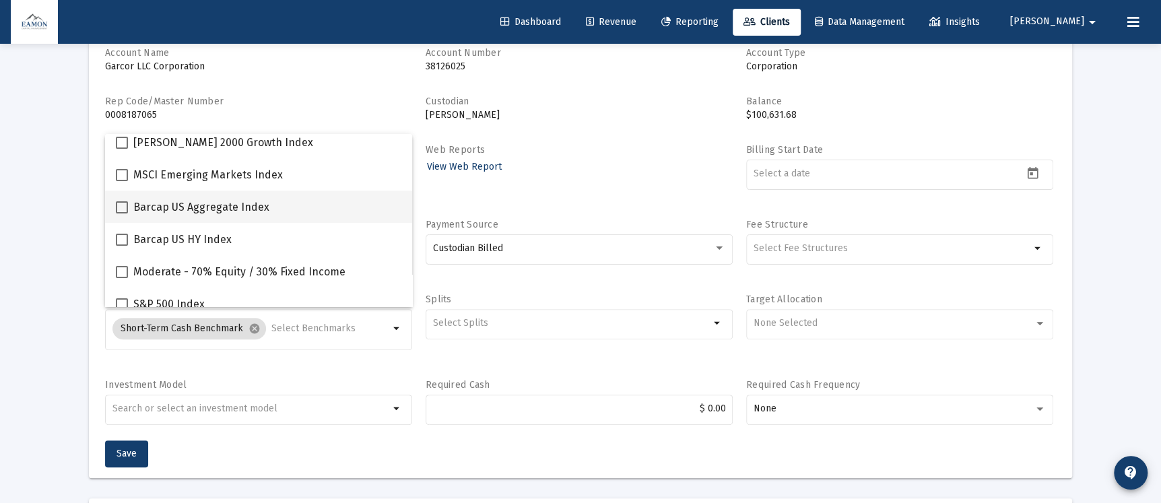
click at [116, 210] on span at bounding box center [122, 207] width 12 height 12
click at [121, 214] on input "Barcap US Aggregate Index" at bounding box center [121, 214] width 1 height 1
checkbox input "true"
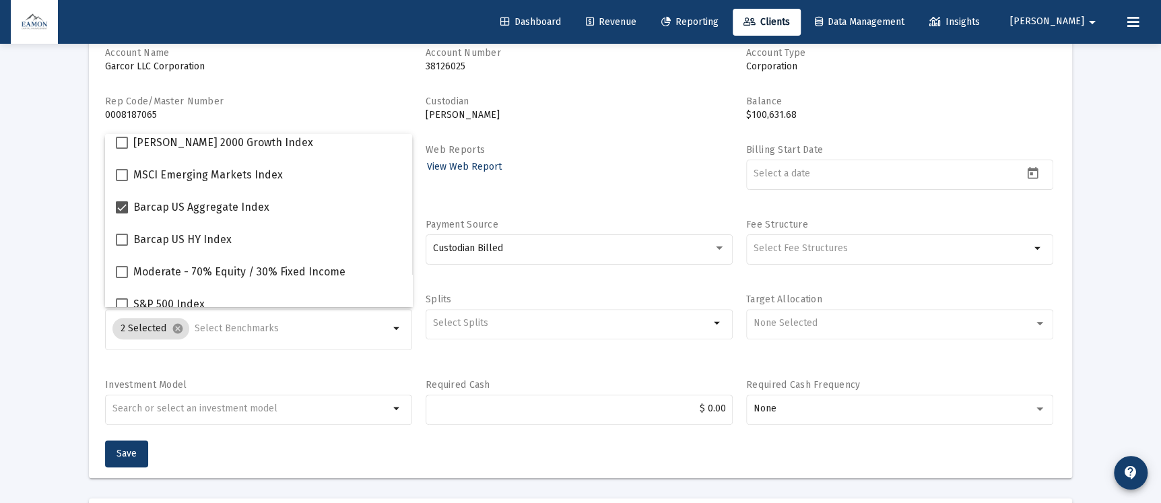
click at [449, 463] on div "Account Name Garcor LLC Corporation Account Number 38126025 Account Type Corpor…" at bounding box center [580, 262] width 983 height 432
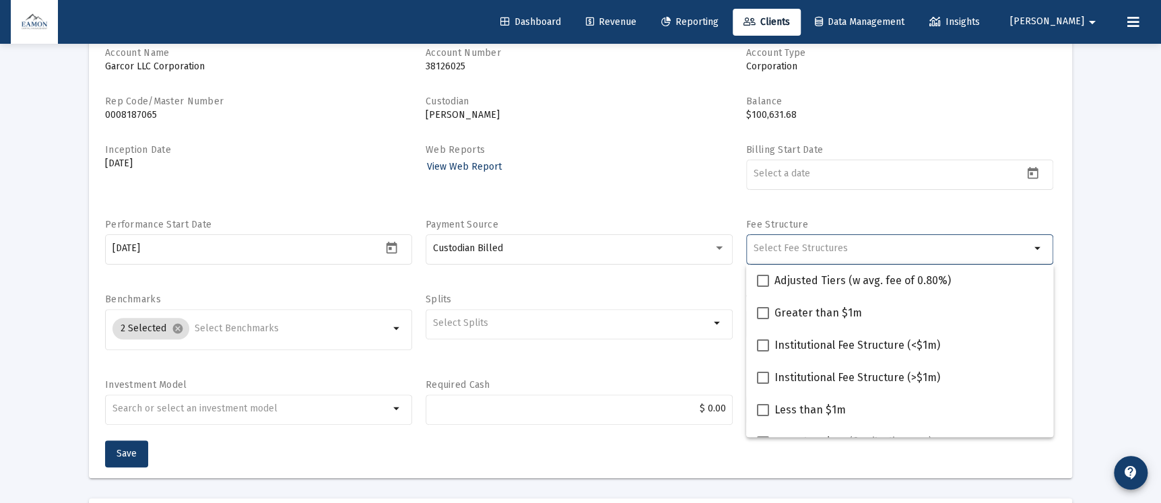
click at [821, 248] on input "Selection" at bounding box center [891, 248] width 277 height 11
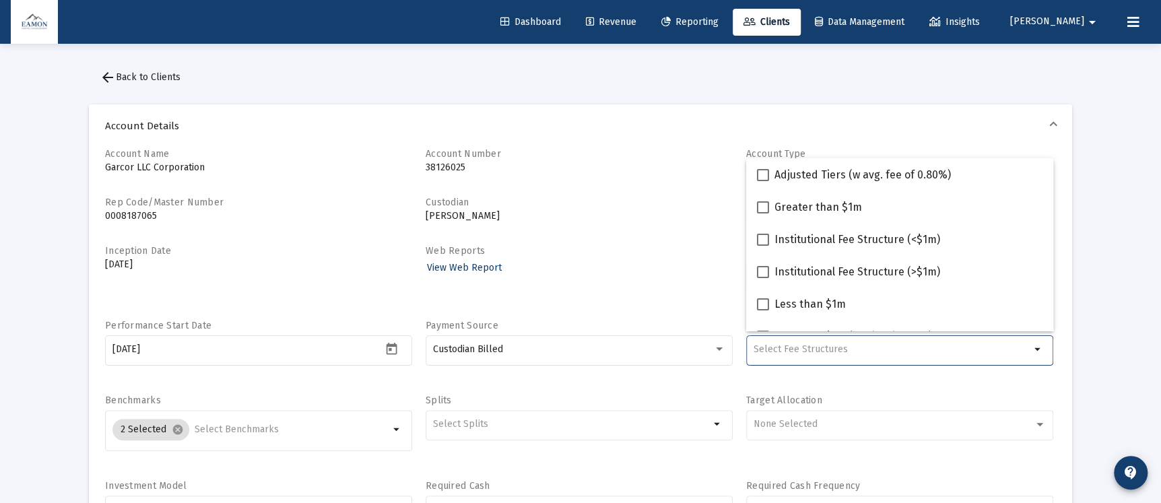
scroll to position [101, 0]
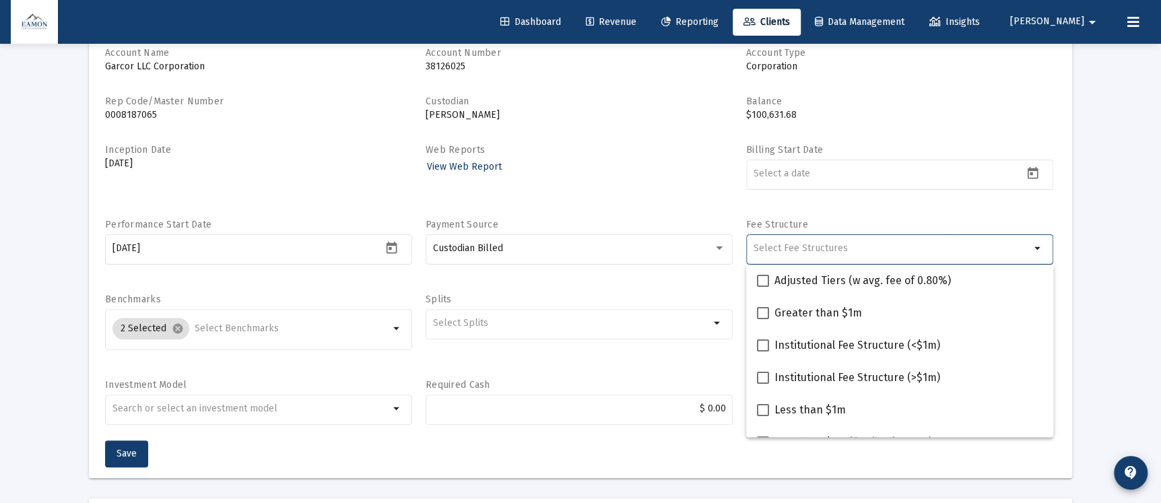
click at [660, 438] on mat-form-field "$ 0.00" at bounding box center [579, 416] width 307 height 48
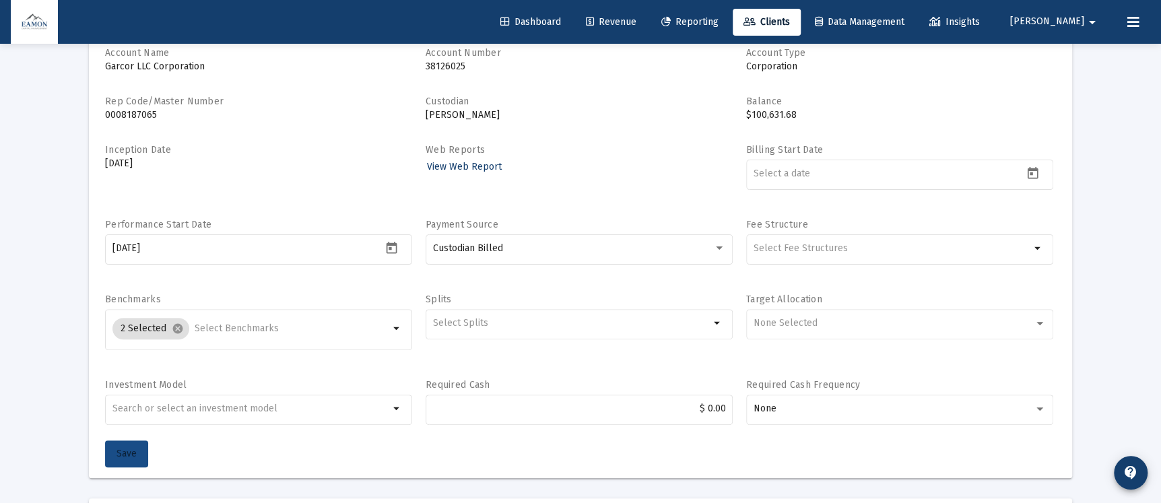
click at [120, 459] on button "Save" at bounding box center [126, 453] width 43 height 27
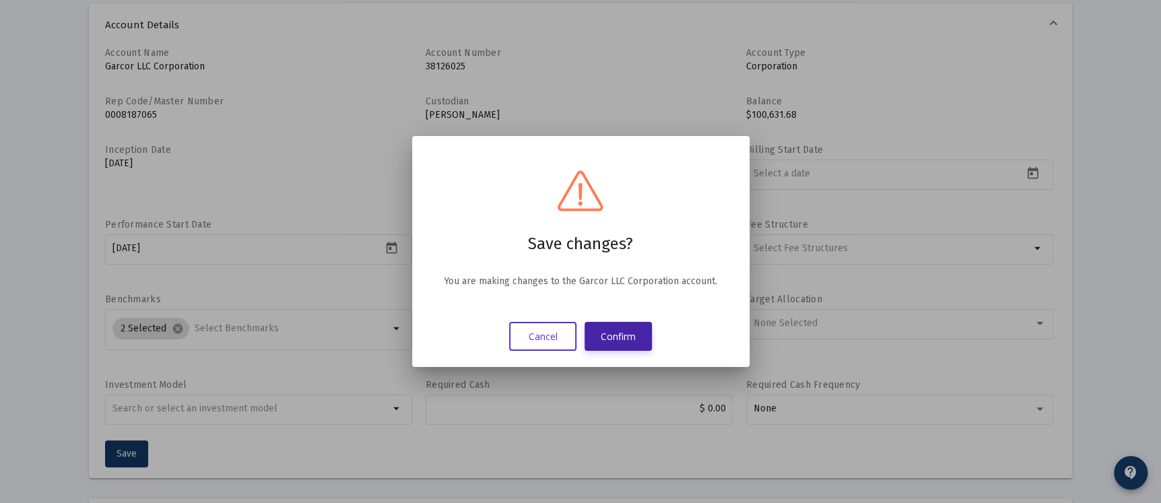
click at [610, 337] on button "Confirm" at bounding box center [618, 336] width 67 height 29
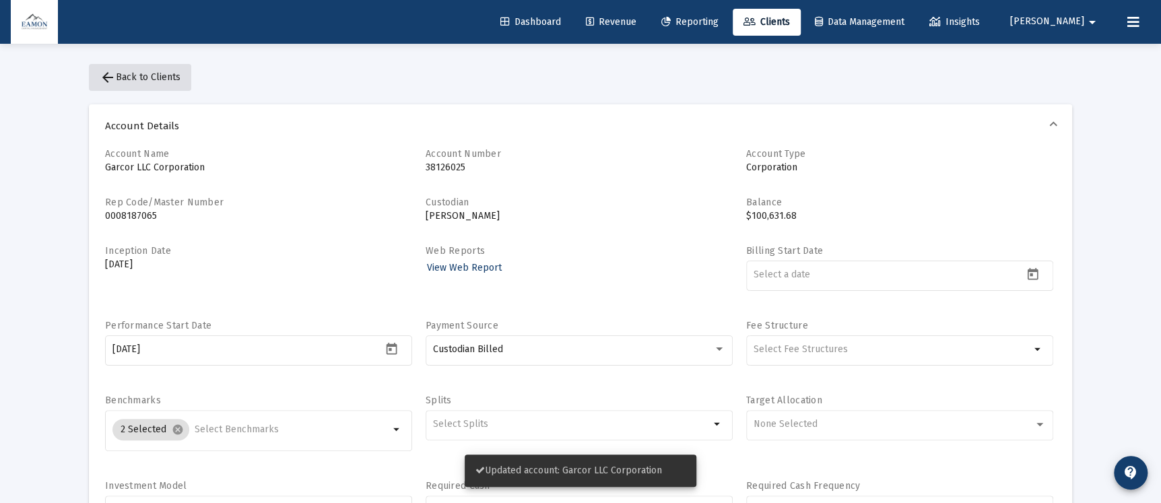
click at [95, 73] on button "arrow_back Back to Clients" at bounding box center [140, 77] width 102 height 27
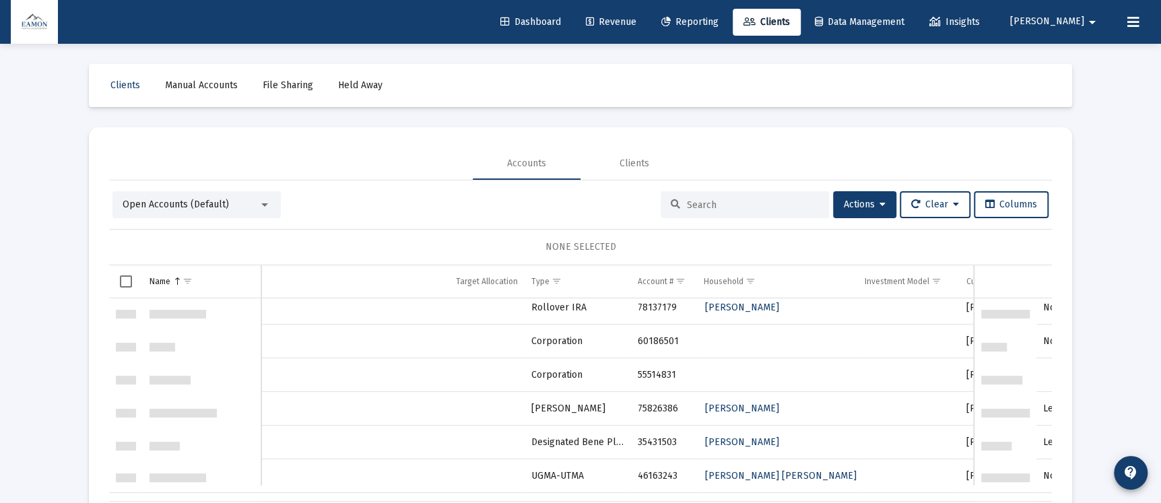
scroll to position [2829, 0]
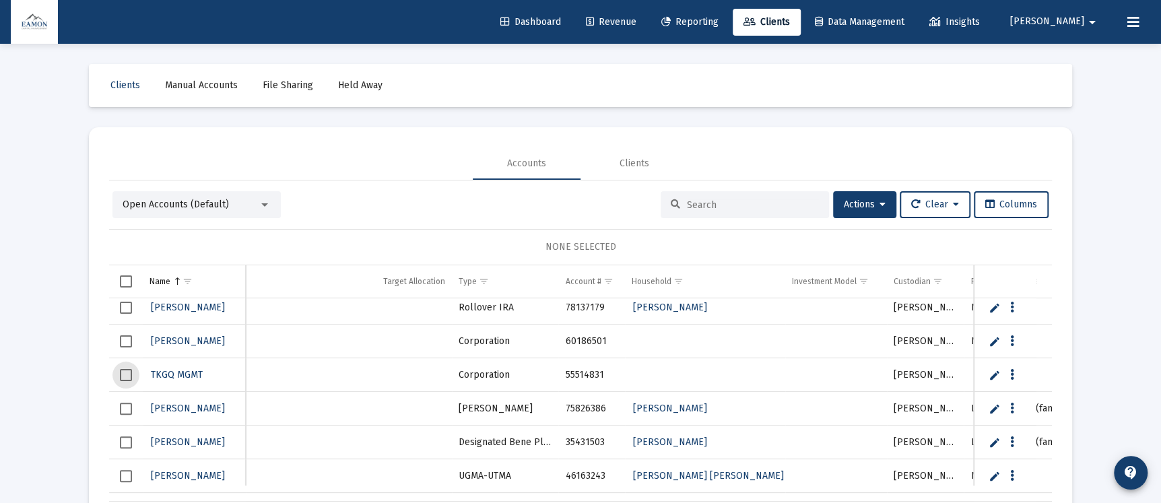
click at [121, 374] on span "Select row" at bounding box center [126, 375] width 12 height 12
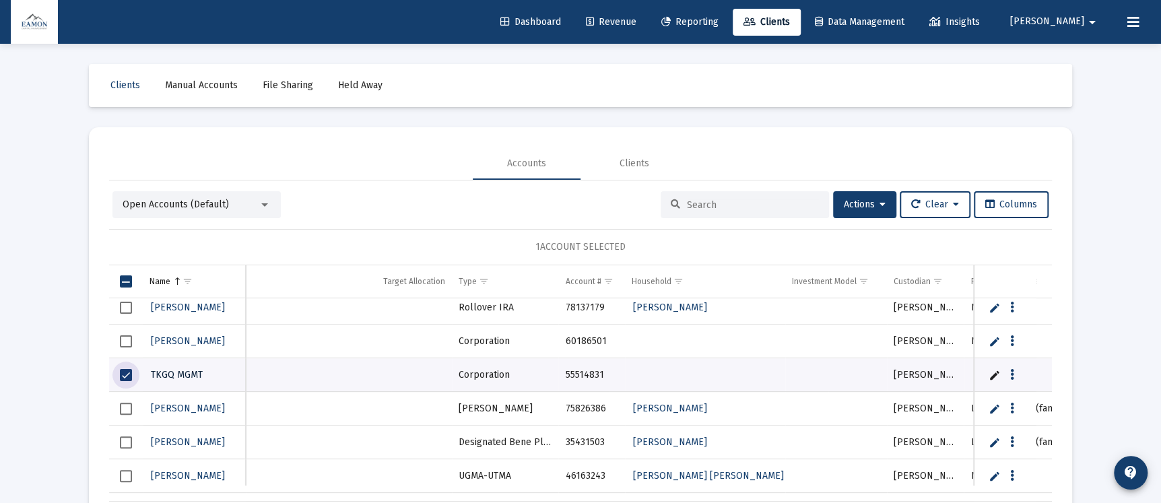
click at [157, 371] on span "TKGQ MGMT" at bounding box center [177, 374] width 52 height 11
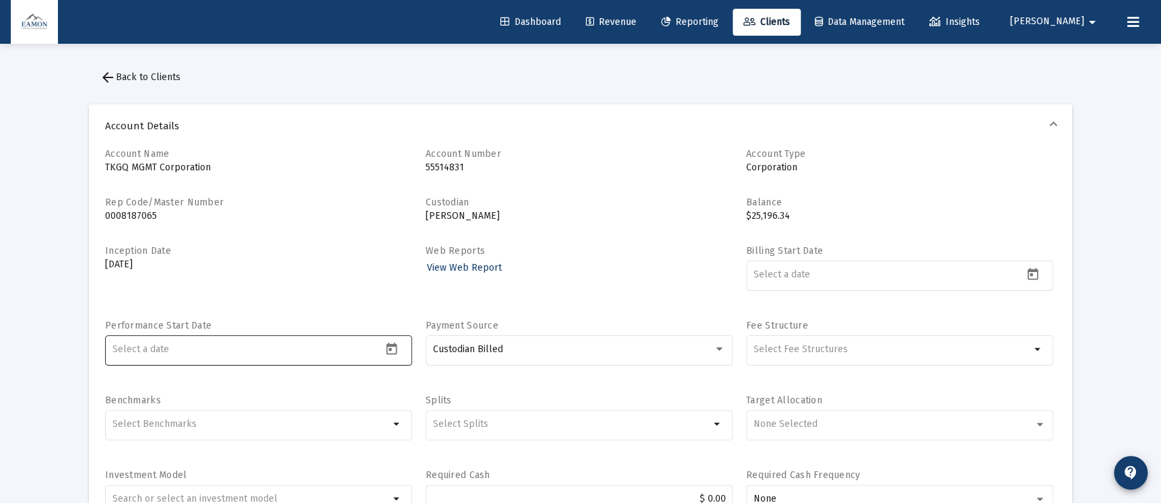
click at [323, 351] on input at bounding box center [247, 349] width 270 height 11
click at [391, 343] on icon "Open calendar" at bounding box center [392, 349] width 14 height 14
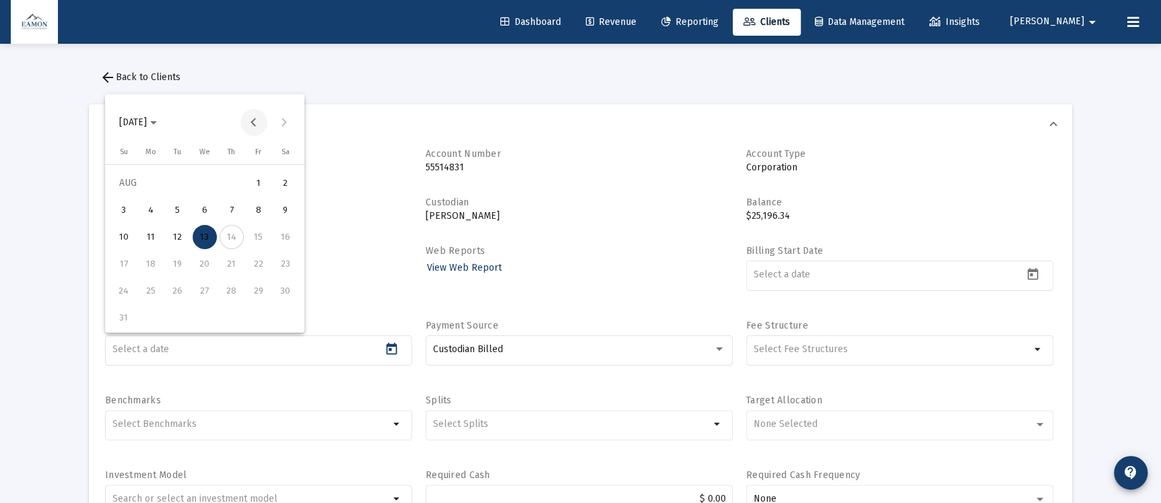
click at [251, 122] on button "Previous month" at bounding box center [253, 122] width 27 height 27
click at [211, 200] on button "2" at bounding box center [204, 210] width 27 height 27
type input "[DATE]"
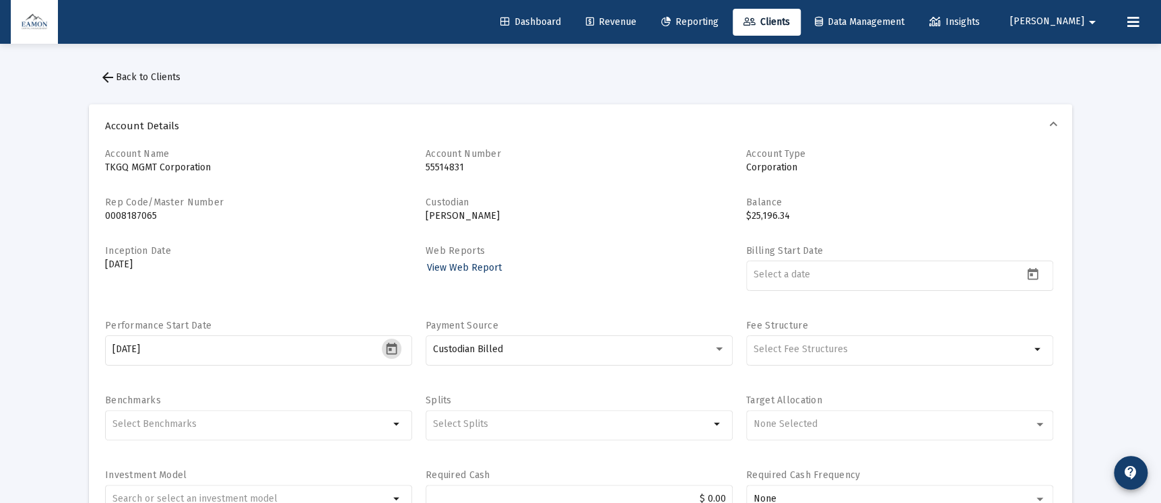
click at [326, 190] on div "Account Name TKGQ MGMT Corporation Account Number 55514831 Account Type Corpora…" at bounding box center [580, 339] width 951 height 383
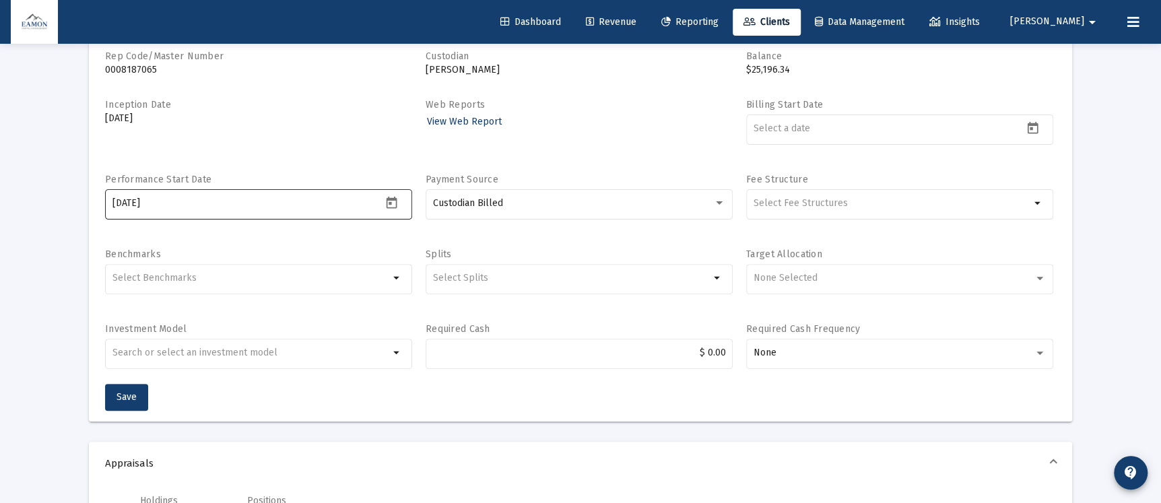
scroll to position [101, 0]
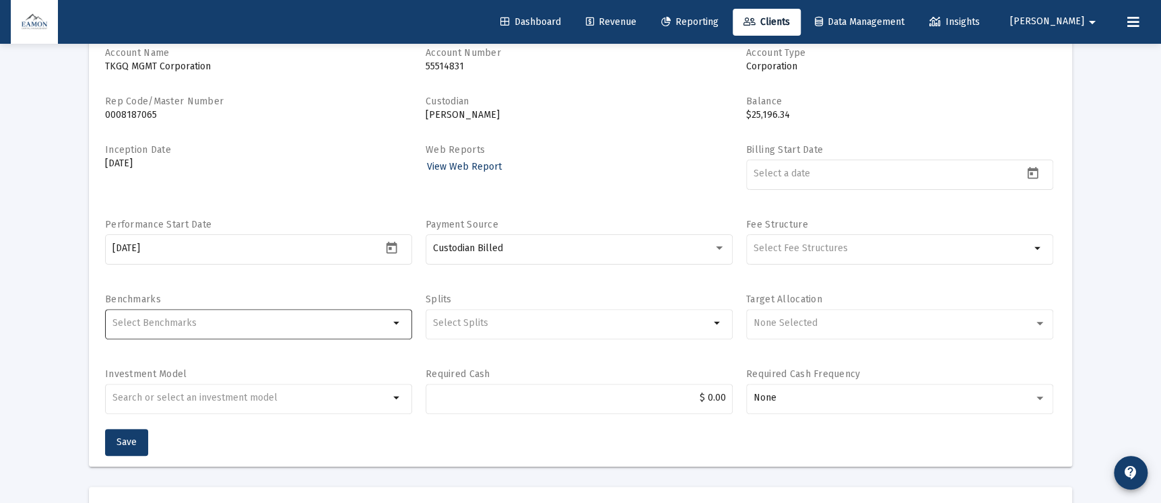
click at [285, 328] on div "Selection" at bounding box center [251, 323] width 282 height 16
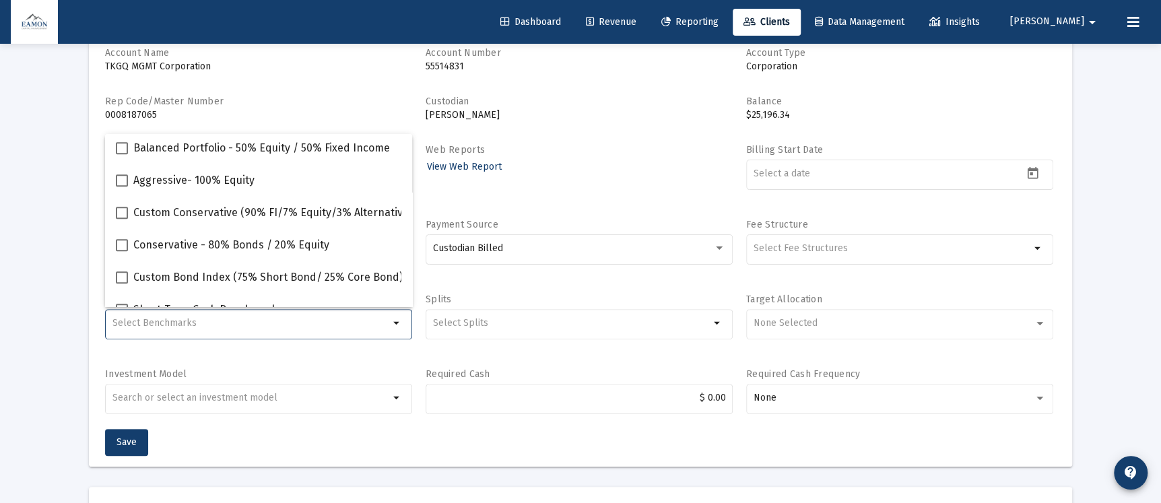
scroll to position [473, 0]
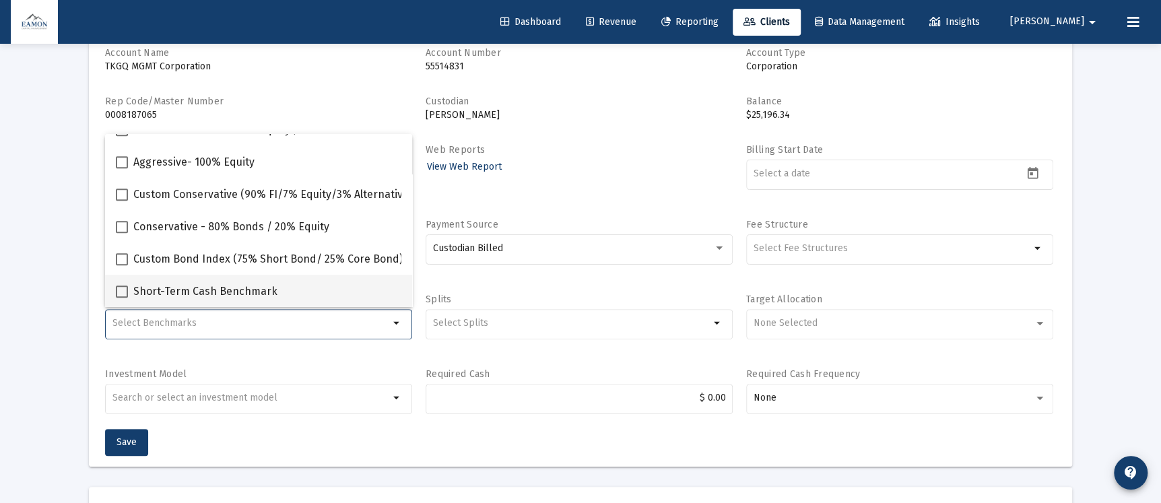
click at [158, 290] on span "Short-Term Cash Benchmark" at bounding box center [205, 292] width 144 height 16
click at [122, 298] on input "Short-Term Cash Benchmark" at bounding box center [121, 298] width 1 height 1
checkbox input "true"
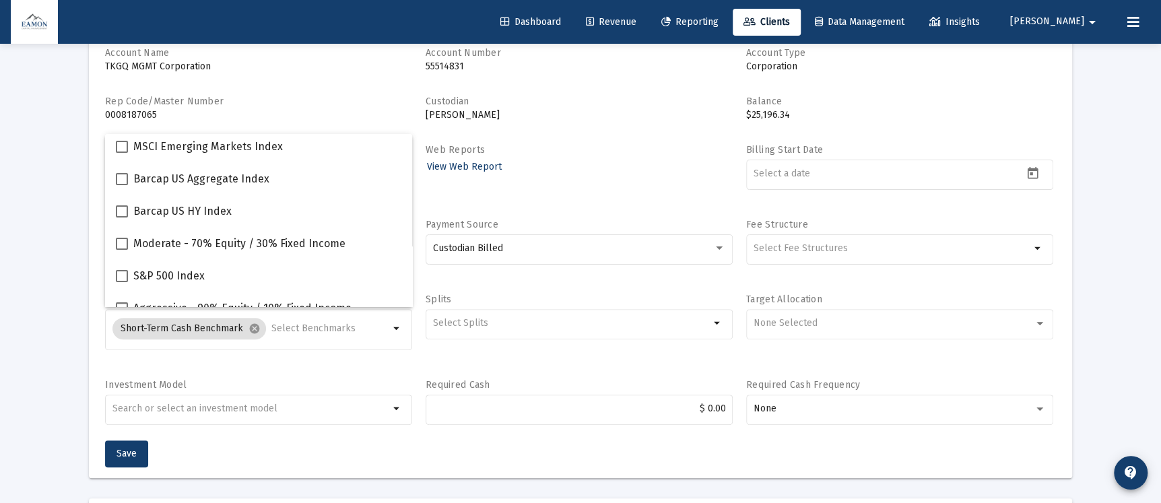
scroll to position [202, 0]
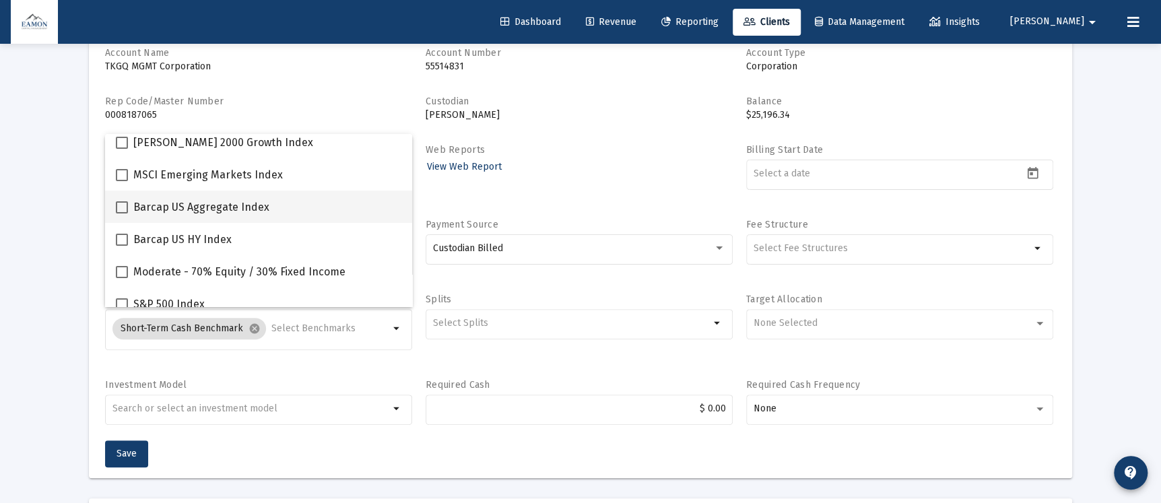
click at [121, 211] on span at bounding box center [122, 207] width 12 height 12
click at [121, 214] on input "Barcap US Aggregate Index" at bounding box center [121, 214] width 1 height 1
checkbox input "true"
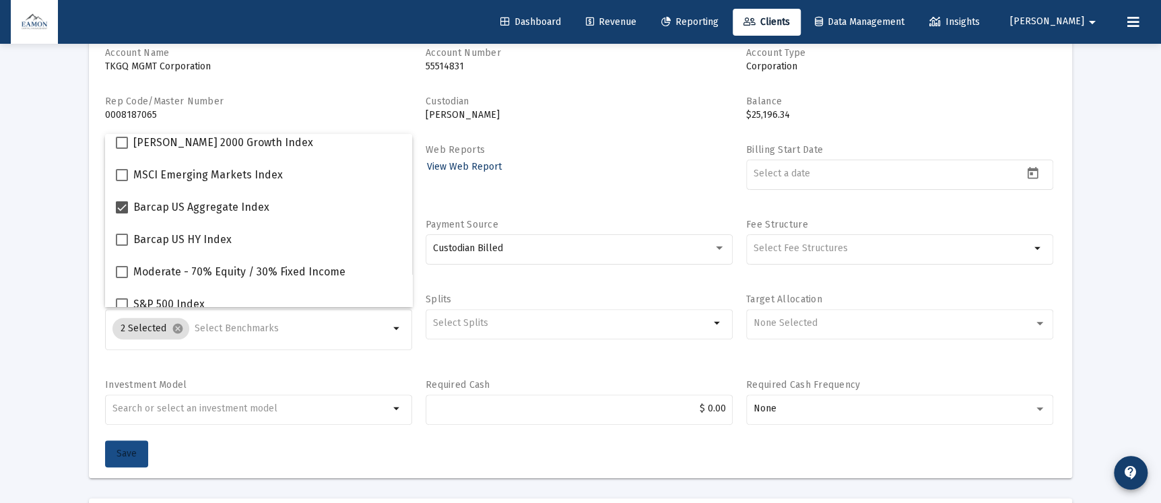
click at [130, 446] on button "Save" at bounding box center [126, 453] width 43 height 27
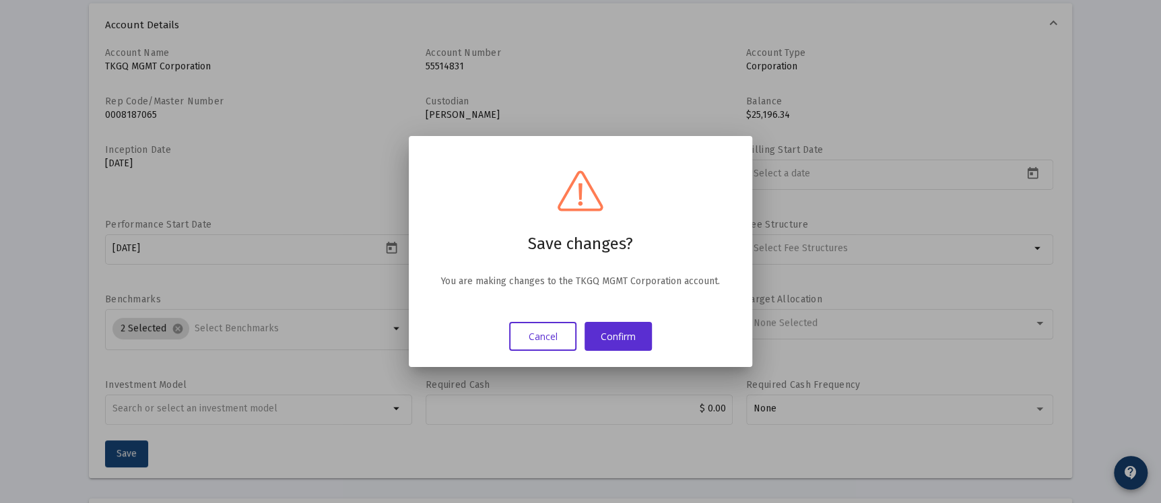
scroll to position [0, 0]
click at [623, 330] on button "Confirm" at bounding box center [618, 336] width 67 height 29
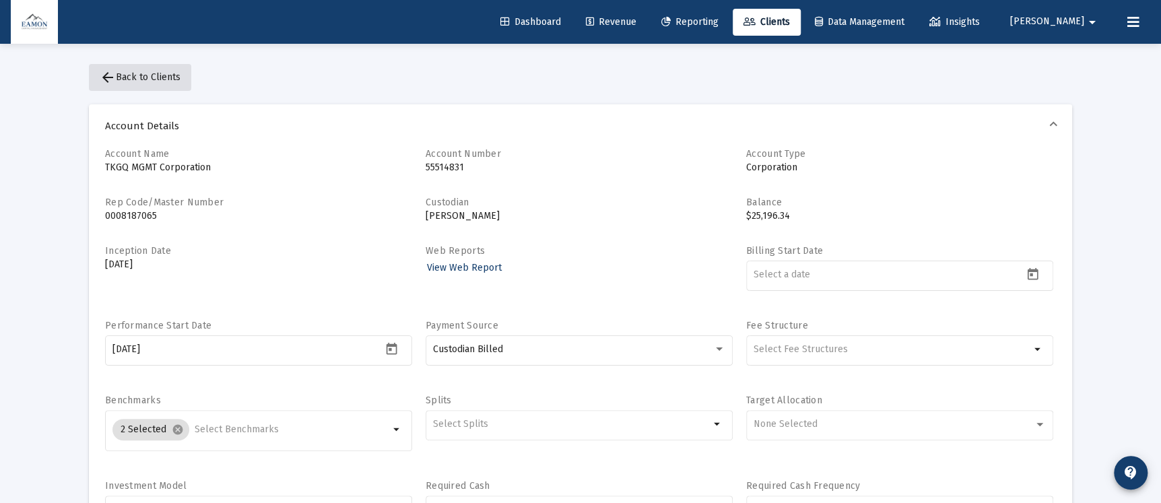
click at [100, 74] on mat-icon "arrow_back" at bounding box center [108, 77] width 16 height 16
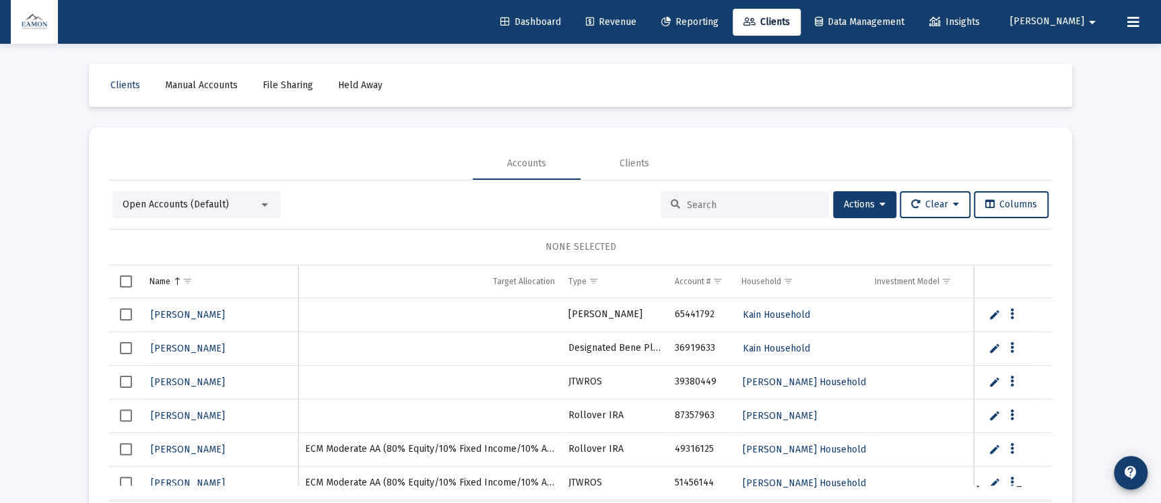
click at [729, 28] on link "Reporting" at bounding box center [690, 22] width 79 height 27
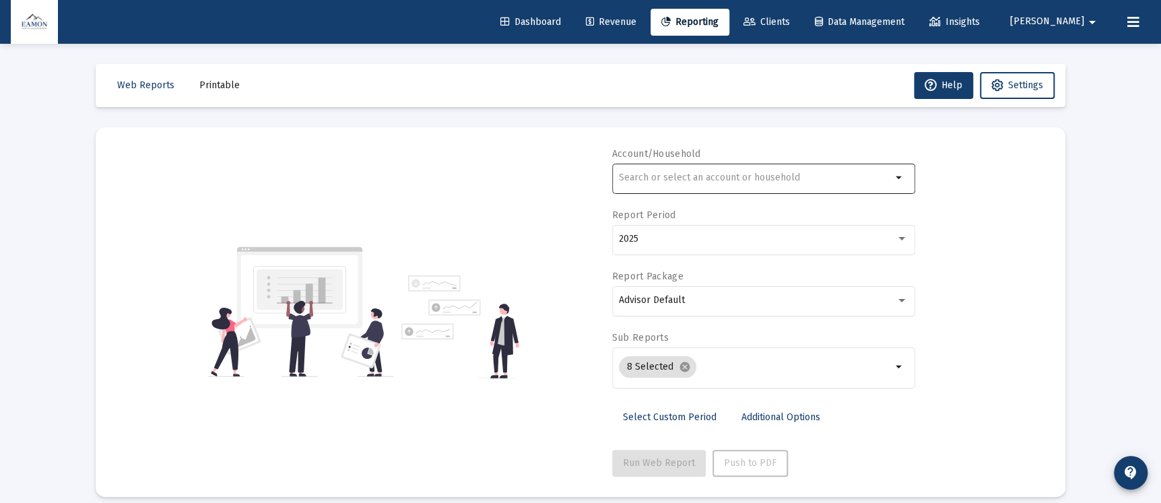
click at [703, 175] on input "text" at bounding box center [755, 177] width 273 height 11
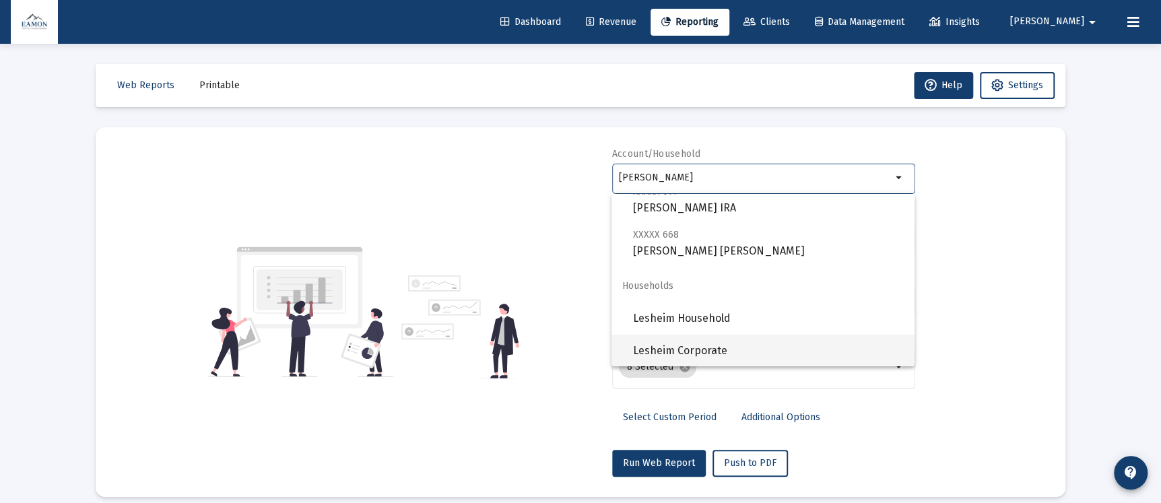
click at [680, 339] on span "Lesheim Corporate" at bounding box center [768, 351] width 271 height 32
type input "Lesheim Corporate"
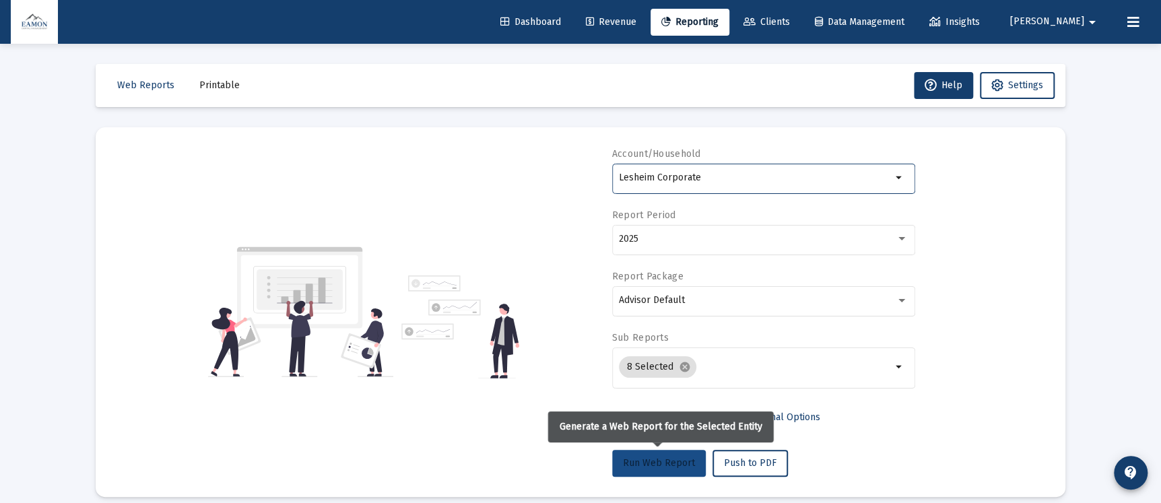
click at [649, 457] on span "Run Web Report" at bounding box center [659, 462] width 72 height 11
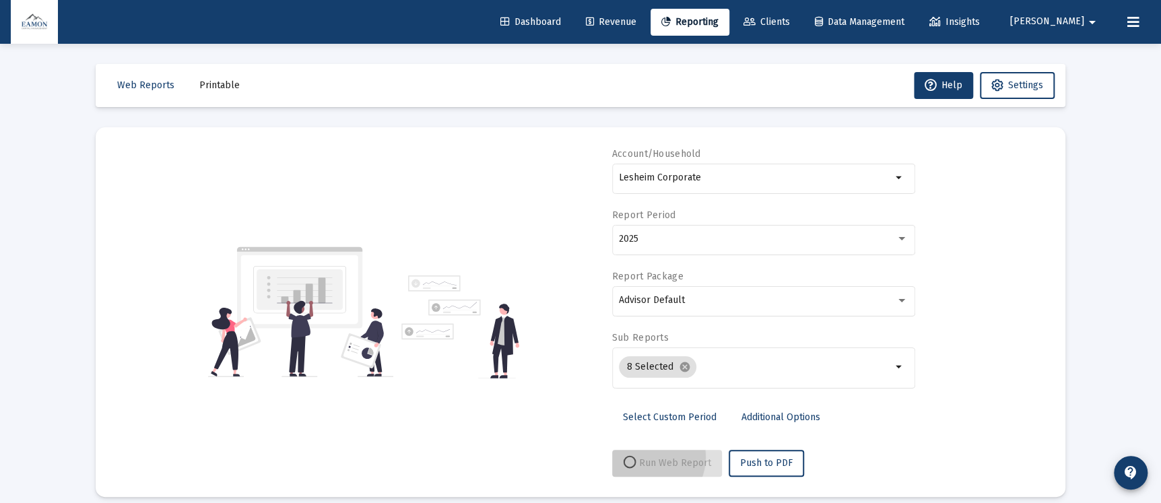
select select "View all"
click at [801, 15] on link "Clients" at bounding box center [767, 22] width 68 height 27
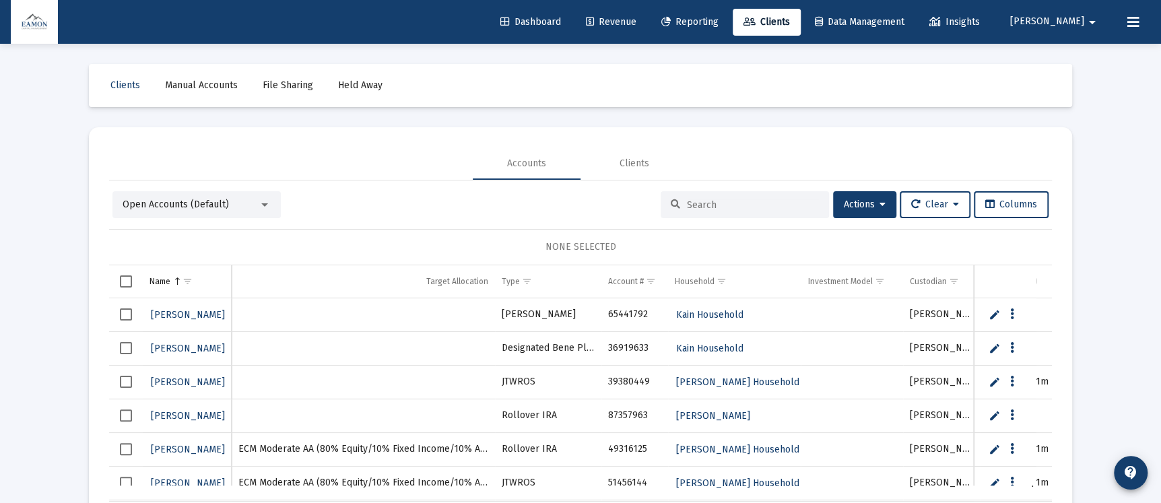
click at [729, 15] on link "Reporting" at bounding box center [690, 22] width 79 height 27
select select "View all"
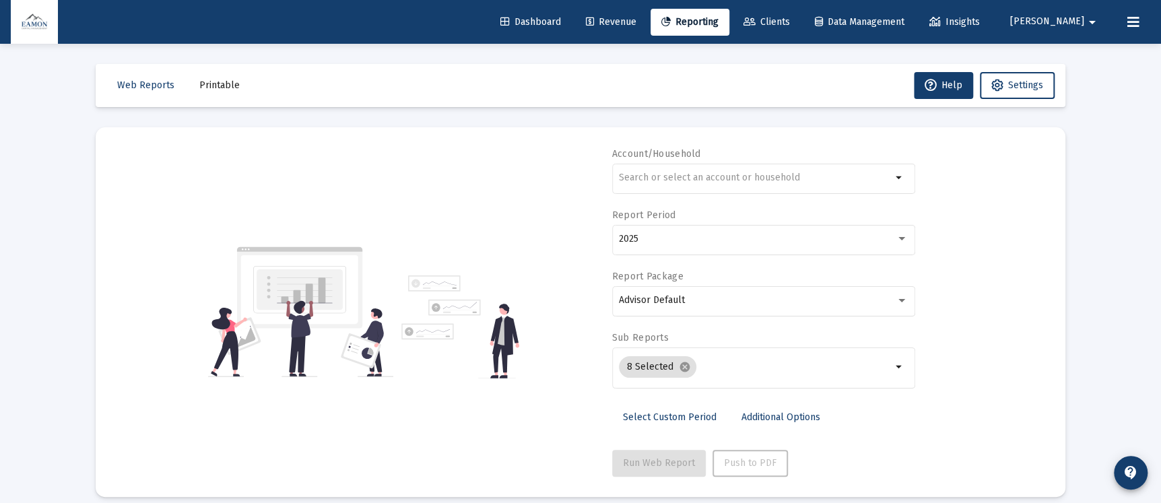
click at [801, 9] on link "Clients" at bounding box center [767, 22] width 68 height 27
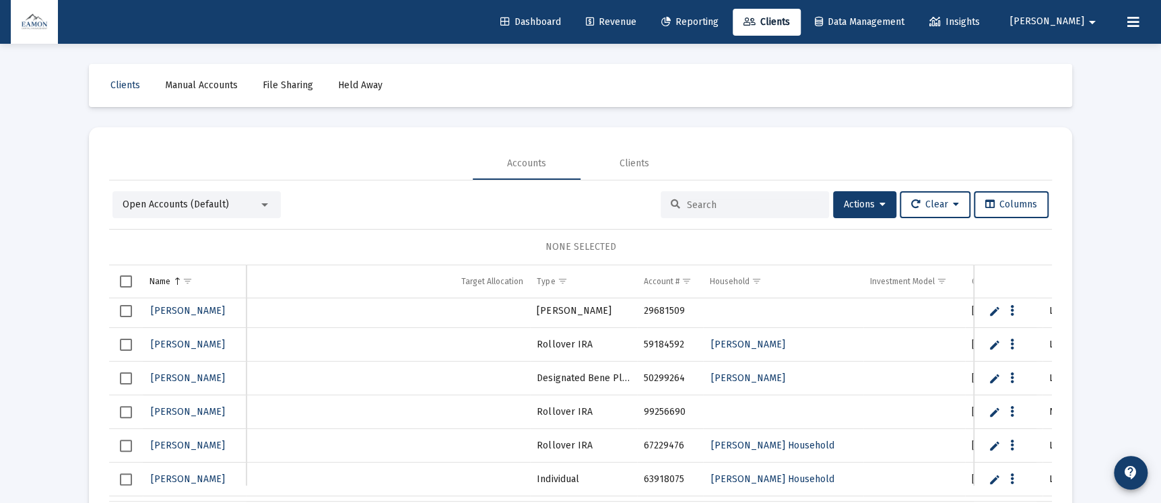
scroll to position [1212, 0]
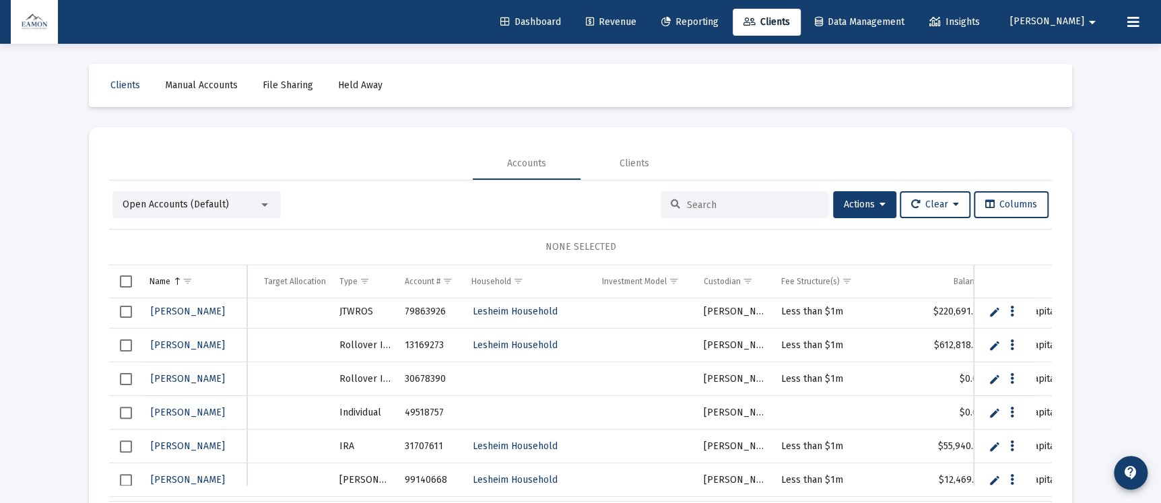
click at [131, 407] on span "Select row" at bounding box center [126, 413] width 12 height 12
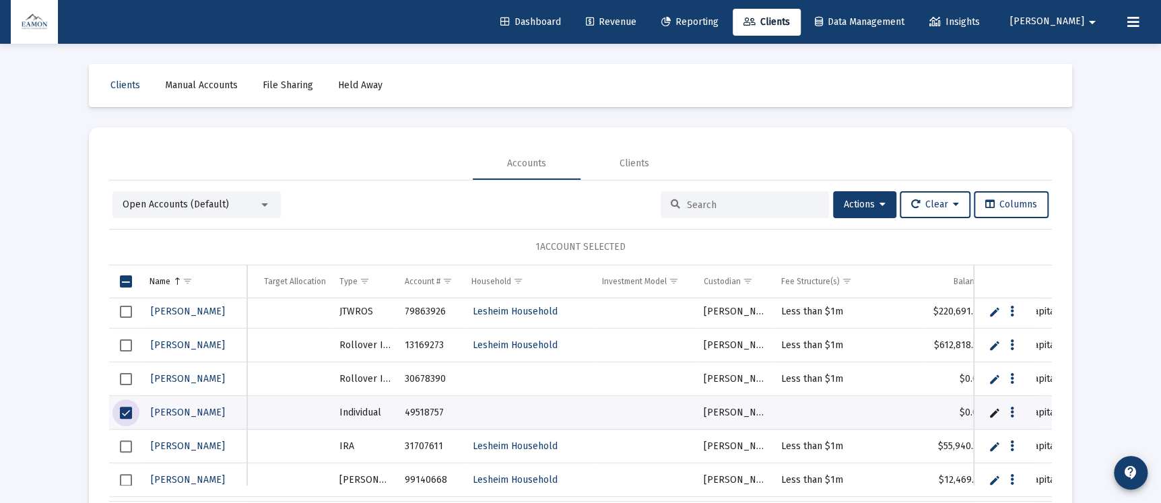
click at [992, 413] on link "Edit" at bounding box center [995, 413] width 12 height 12
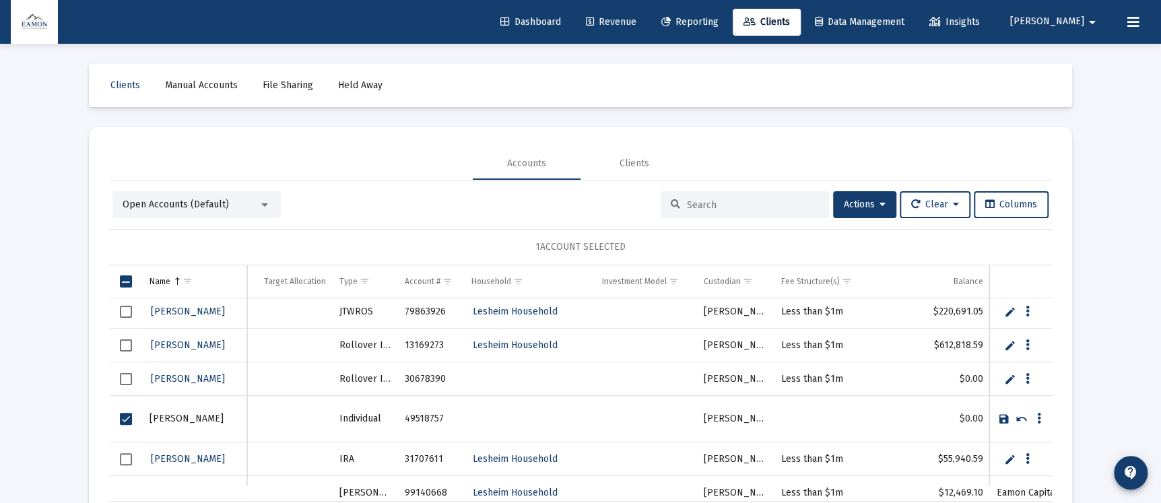
click at [1098, 394] on div "Loading... Clients Manual Accounts File Sharing Held Away Accounts Clients Open…" at bounding box center [580, 283] width 1161 height 566
click at [1021, 413] on link "Cancel" at bounding box center [1022, 419] width 12 height 12
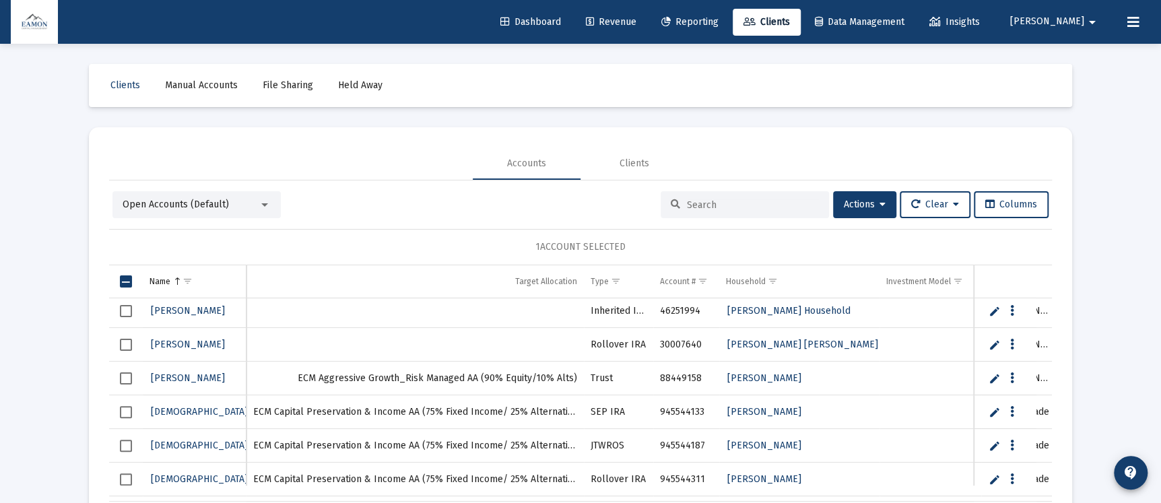
scroll to position [1819, 0]
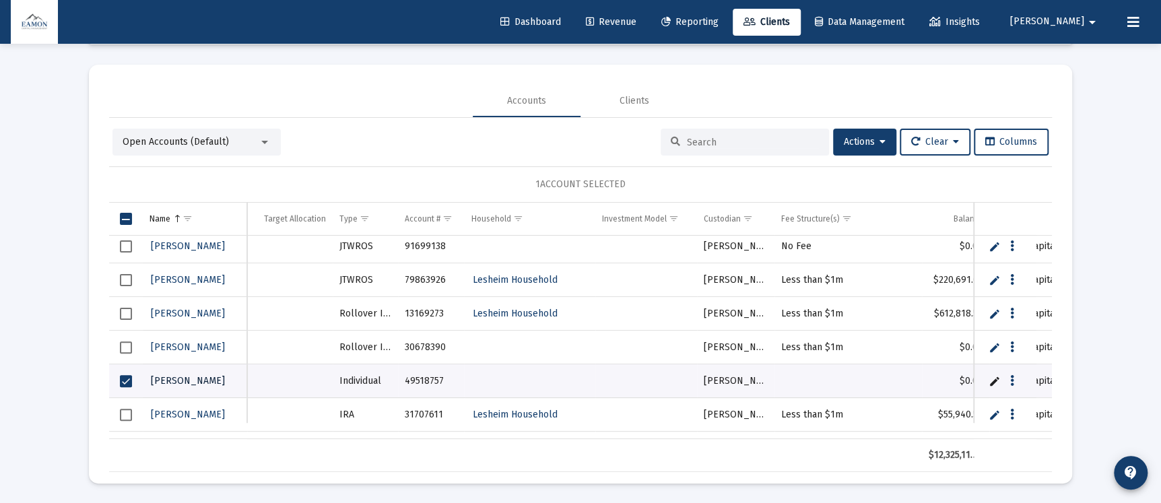
click at [172, 375] on span "[PERSON_NAME]" at bounding box center [188, 380] width 74 height 11
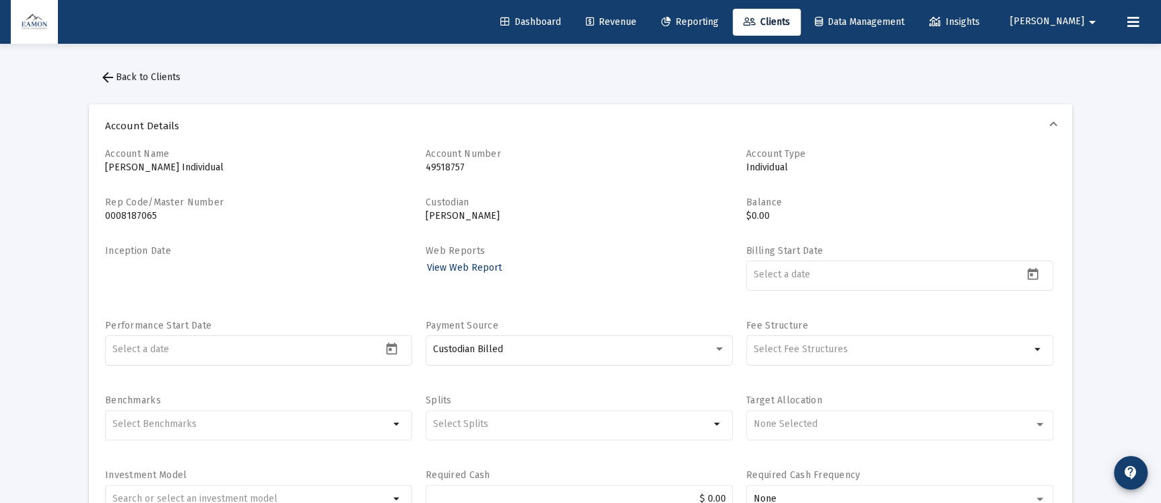
click at [101, 64] on button "arrow_back Back to Clients" at bounding box center [140, 77] width 102 height 27
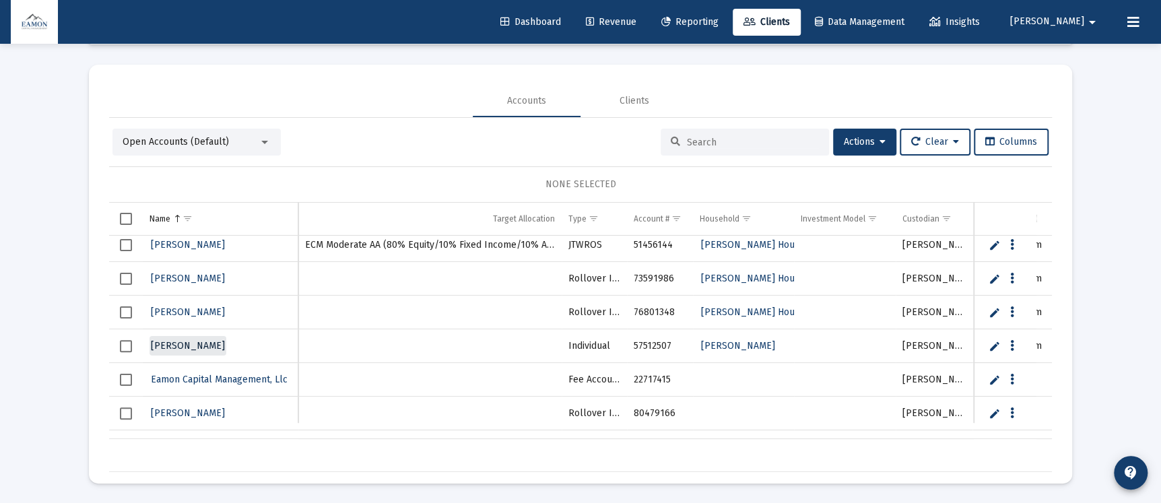
click at [193, 340] on span "[PERSON_NAME]" at bounding box center [188, 345] width 74 height 11
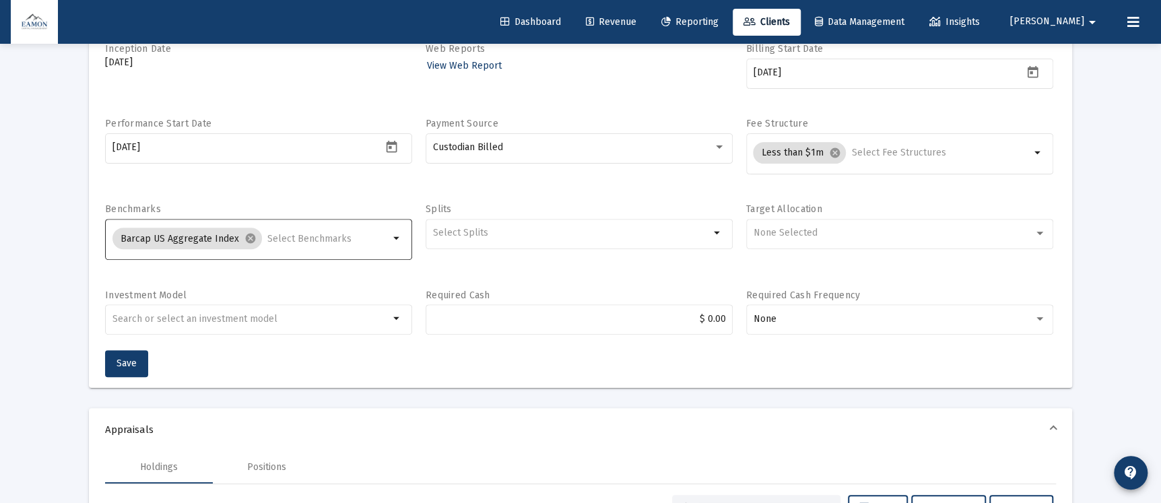
click at [337, 239] on input "Selection" at bounding box center [328, 239] width 122 height 11
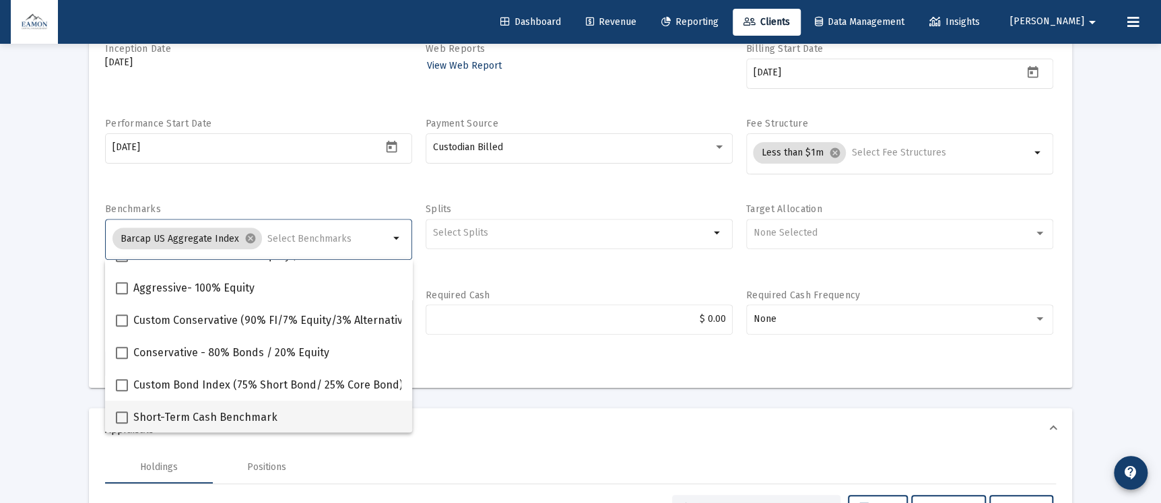
click at [199, 422] on span "Short-Term Cash Benchmark" at bounding box center [205, 418] width 144 height 16
click at [122, 424] on input "Short-Term Cash Benchmark" at bounding box center [121, 424] width 1 height 1
checkbox input "true"
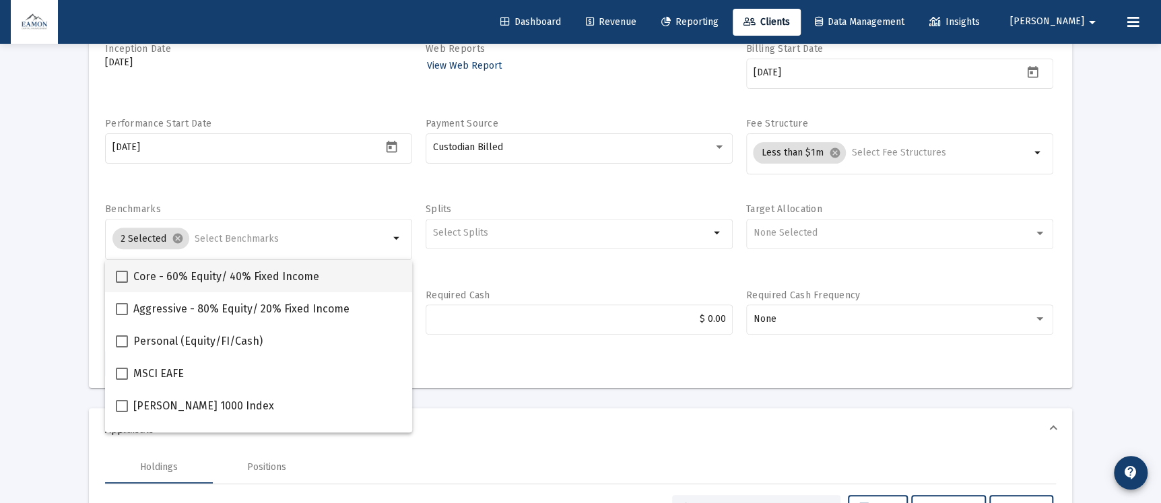
click at [124, 275] on span at bounding box center [122, 277] width 12 height 12
click at [122, 283] on input "Core - 60% Equity/ 40% Fixed Income" at bounding box center [121, 283] width 1 height 1
click at [117, 272] on span at bounding box center [122, 277] width 12 height 12
click at [121, 283] on input "Core - 60% Equity/ 40% Fixed Income" at bounding box center [121, 283] width 1 height 1
checkbox input "false"
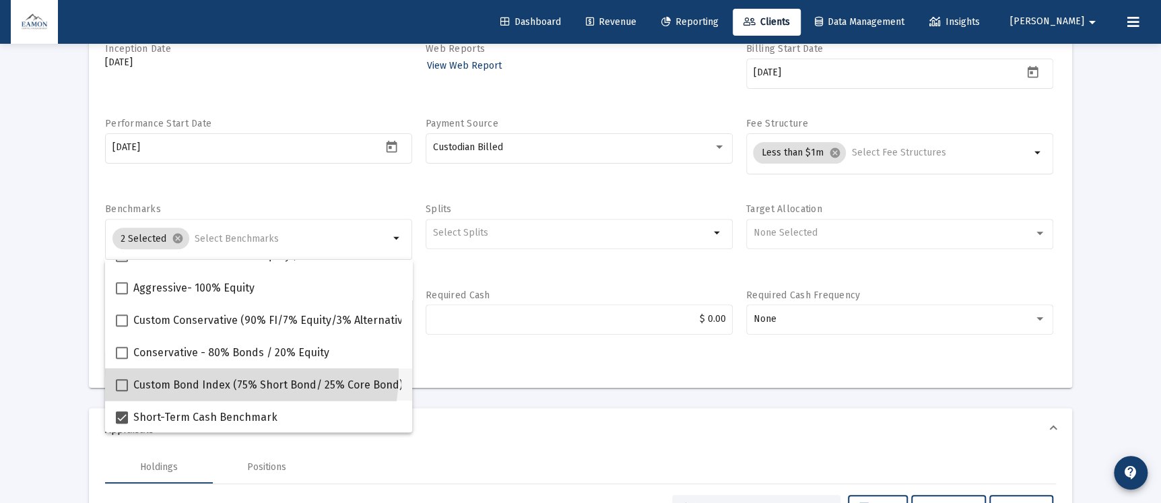
click at [201, 372] on mat-checkbox "Custom Bond Index (75% Short Bond/ 25% Core Bond)" at bounding box center [259, 384] width 287 height 32
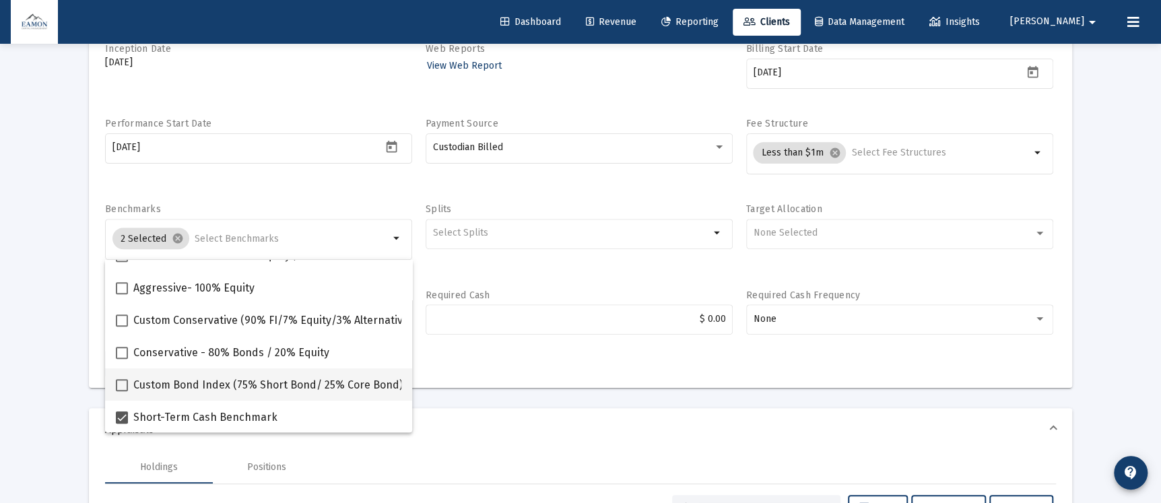
click at [121, 379] on span at bounding box center [122, 385] width 12 height 12
click at [121, 391] on input "Custom Bond Index (75% Short Bond/ 25% Core Bond)" at bounding box center [121, 391] width 1 height 1
checkbox input "true"
click at [479, 346] on div "$ 0.00" at bounding box center [579, 325] width 307 height 43
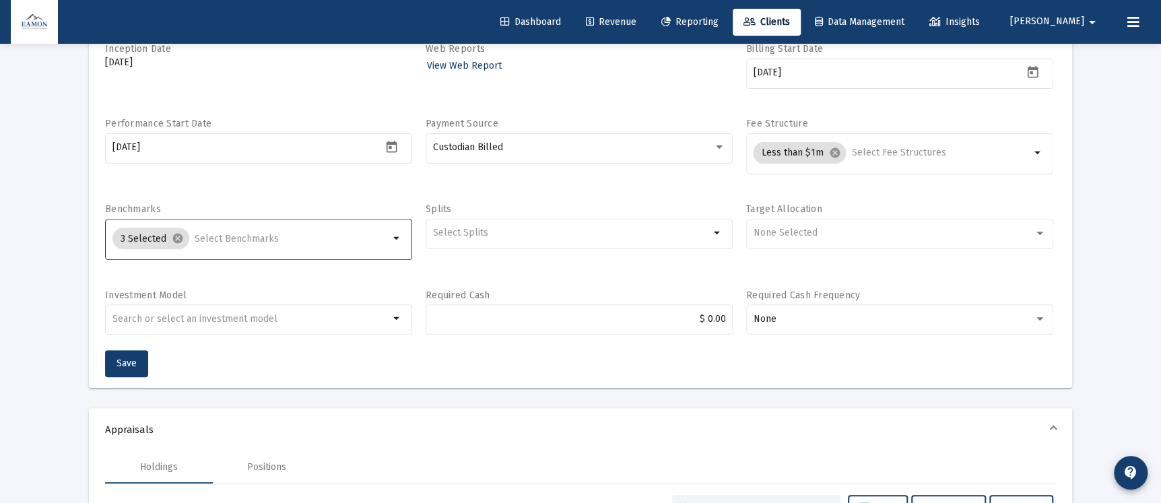
click at [277, 240] on input "Selection" at bounding box center [292, 239] width 195 height 11
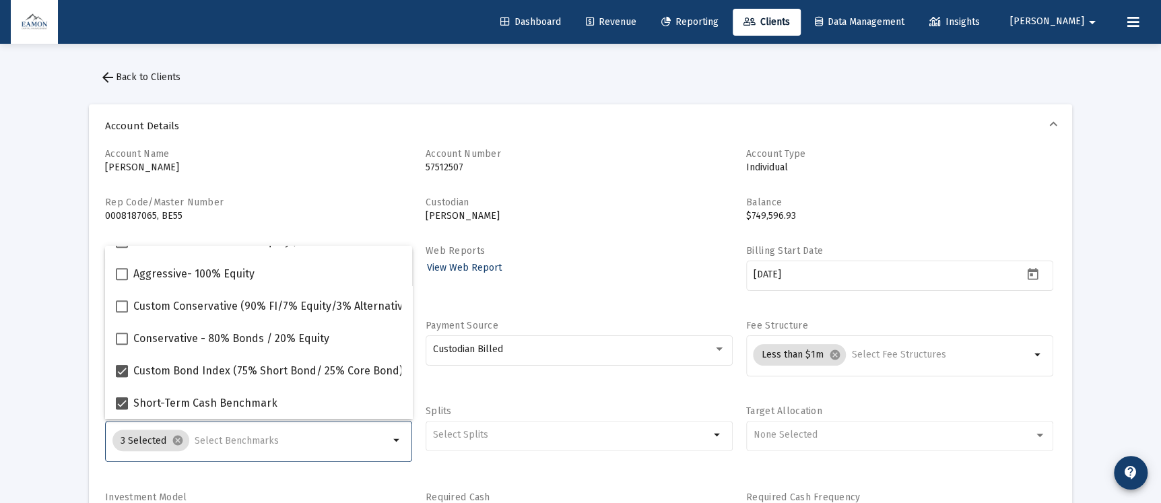
click at [352, 472] on div "3 Selected cancel arrow_drop_down" at bounding box center [258, 448] width 307 height 54
click at [614, 131] on span "Account Details" at bounding box center [578, 125] width 946 height 13
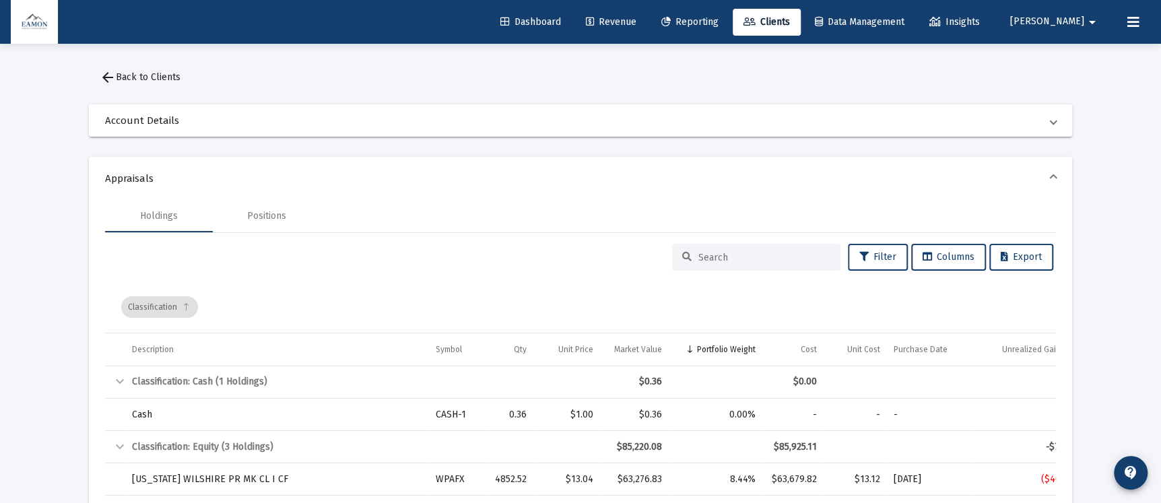
click at [555, 123] on span "Account Details" at bounding box center [578, 120] width 946 height 13
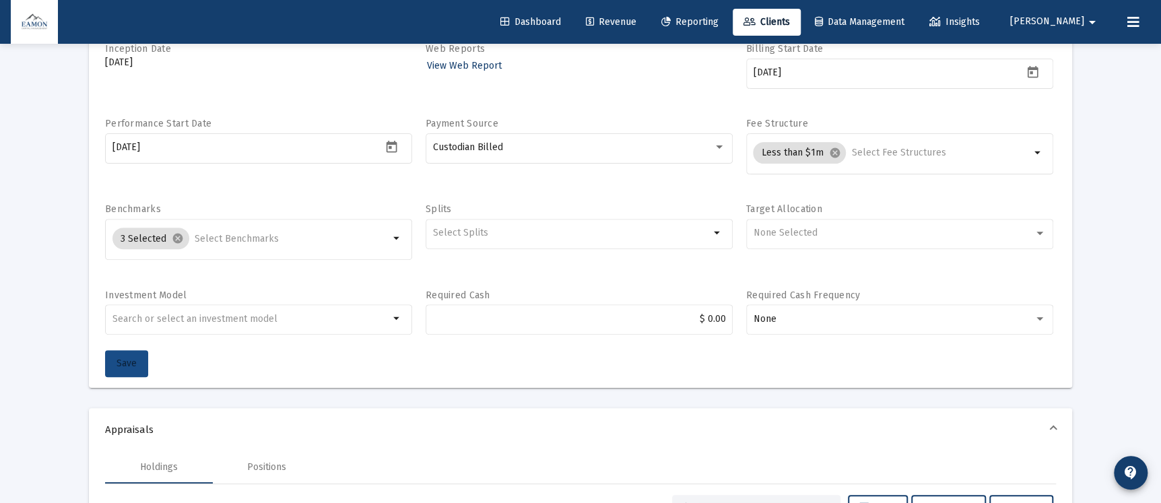
click at [114, 359] on button "Save" at bounding box center [126, 363] width 43 height 27
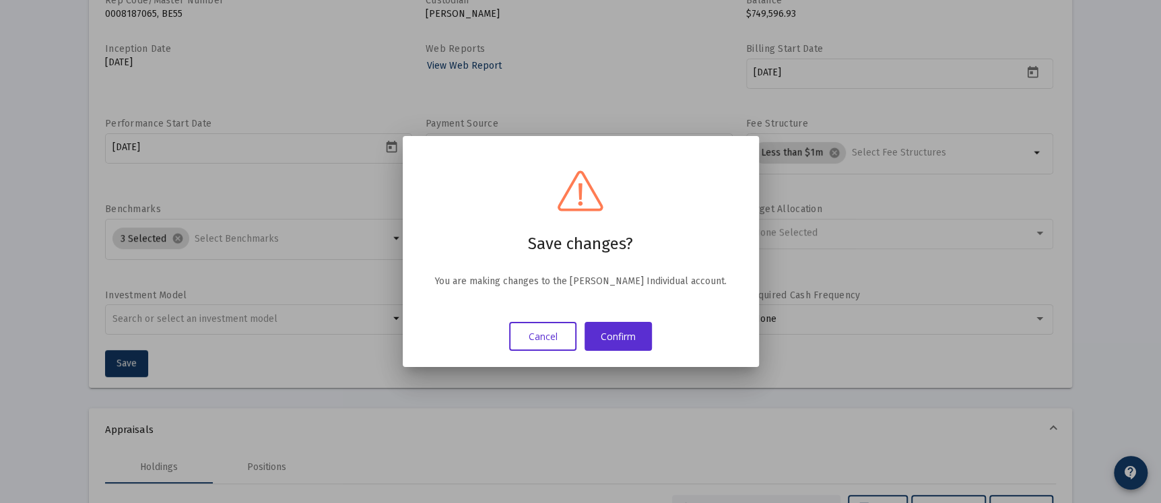
click at [599, 321] on div "Save changes? You are making changes to the [PERSON_NAME] Individual account. C…" at bounding box center [581, 251] width 324 height 199
click at [600, 339] on button "Confirm" at bounding box center [618, 336] width 67 height 29
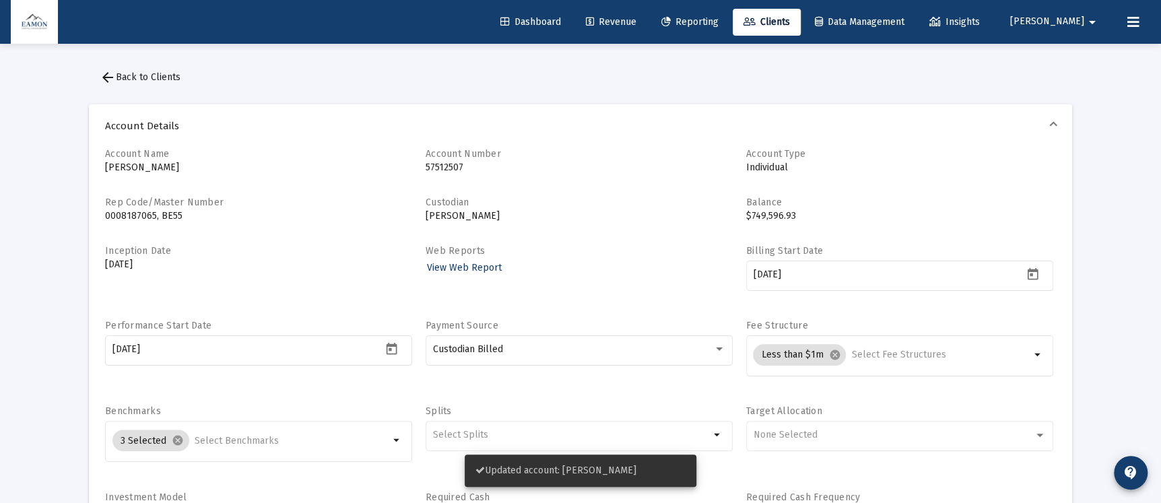
click at [110, 70] on mat-icon "arrow_back" at bounding box center [108, 77] width 16 height 16
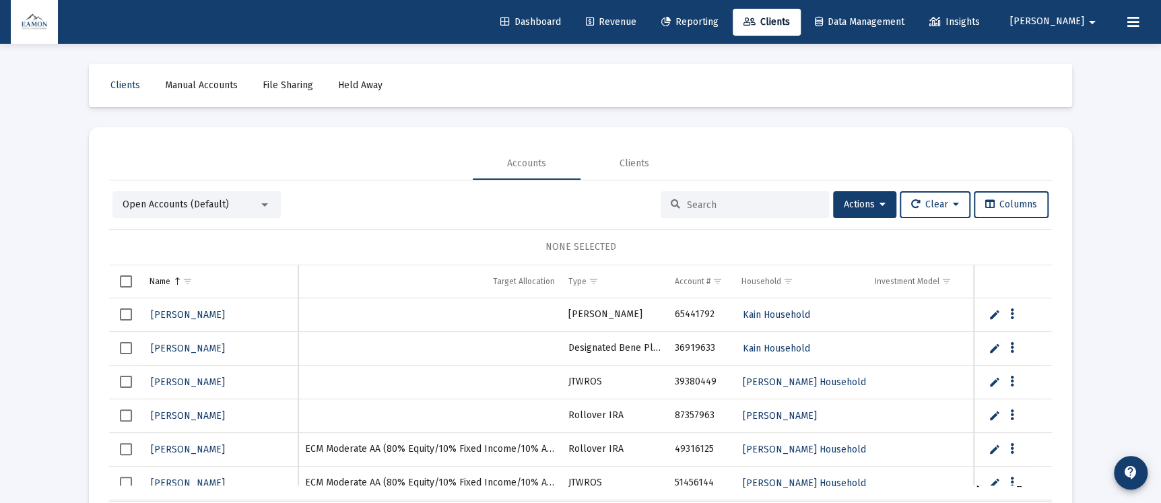
click at [211, 192] on div "Open Accounts (Default)" at bounding box center [196, 204] width 168 height 27
click at [211, 193] on div "Open Accounts (Default)" at bounding box center [196, 204] width 168 height 27
click at [210, 205] on span "Open Accounts (Default)" at bounding box center [176, 204] width 106 height 11
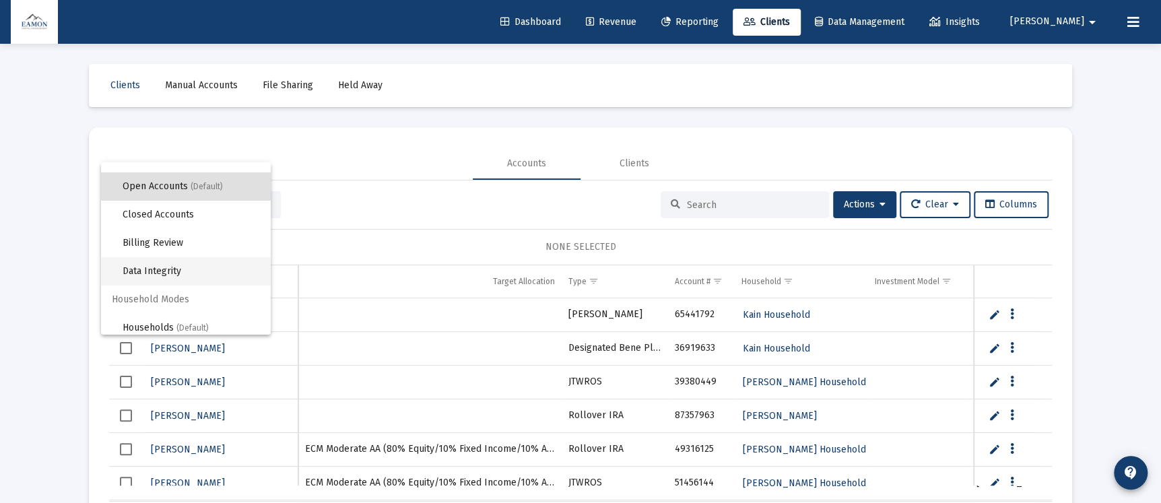
scroll to position [25, 0]
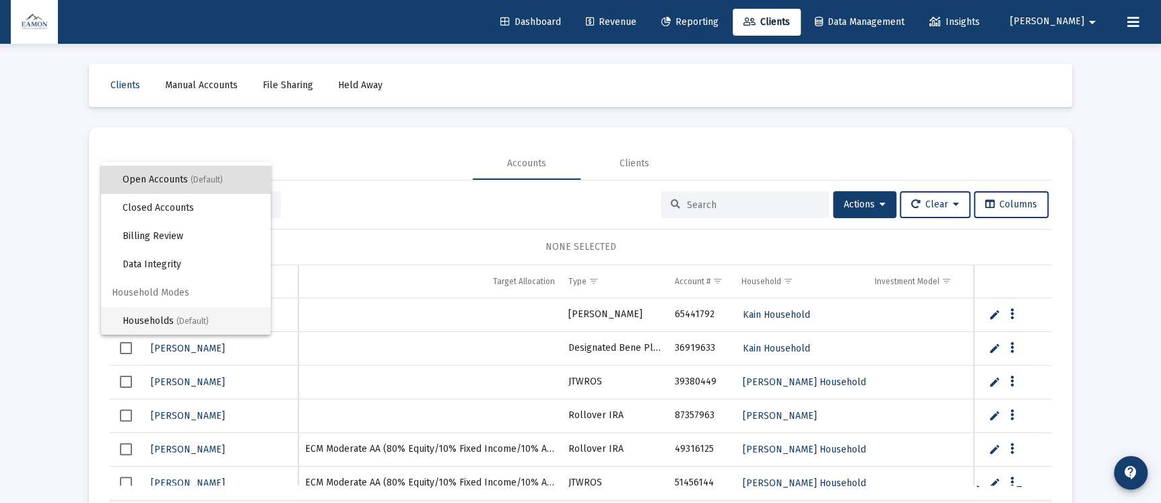
click at [166, 318] on span "Households (Default)" at bounding box center [191, 321] width 137 height 28
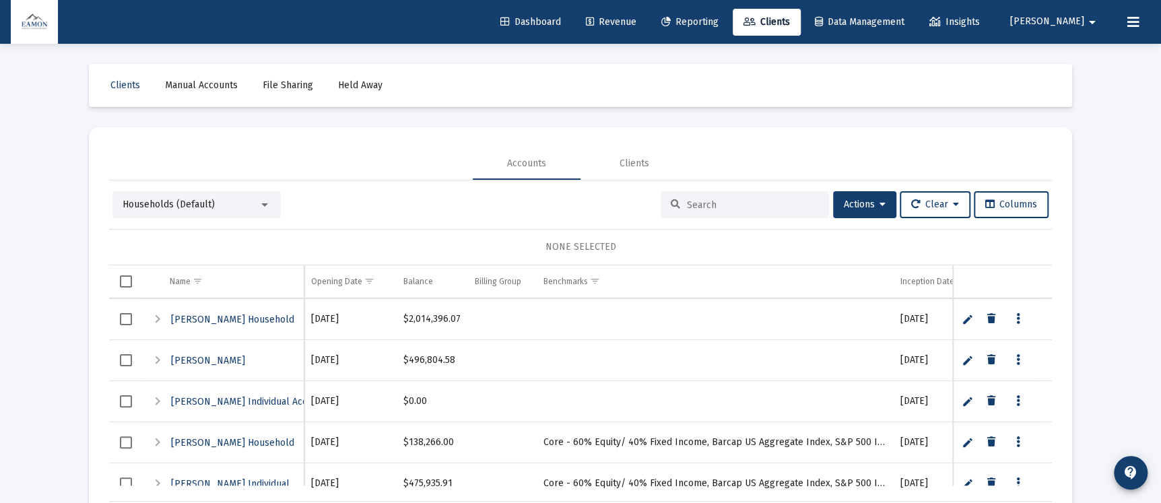
scroll to position [63, 0]
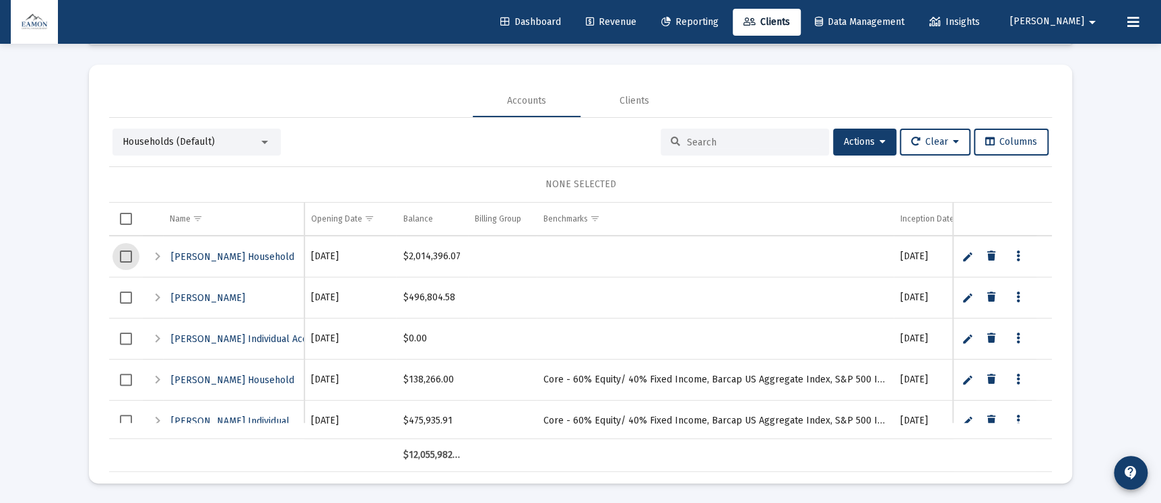
click at [127, 253] on span "Select row" at bounding box center [126, 257] width 12 height 12
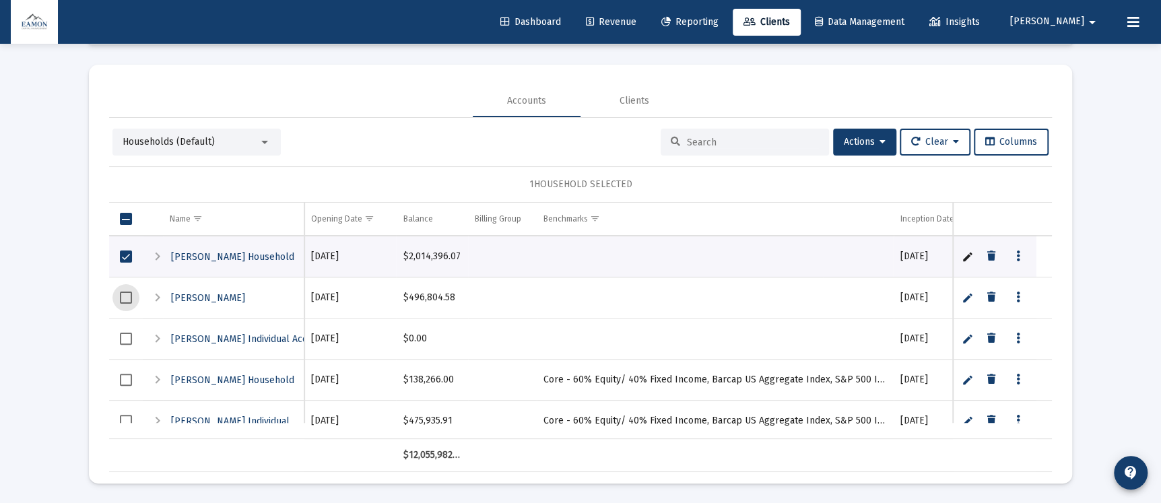
click at [128, 294] on span "Select row" at bounding box center [126, 298] width 12 height 12
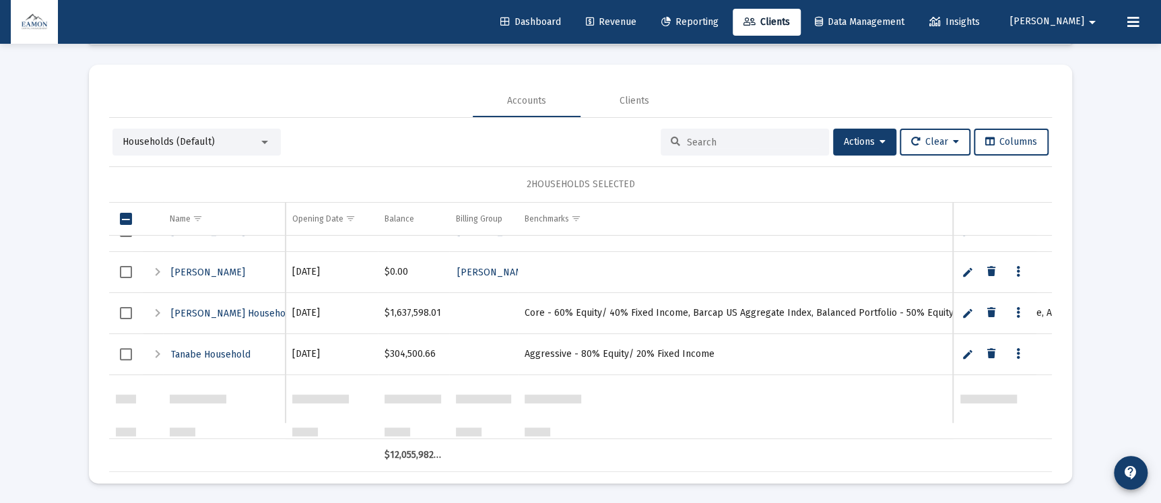
scroll to position [109, 0]
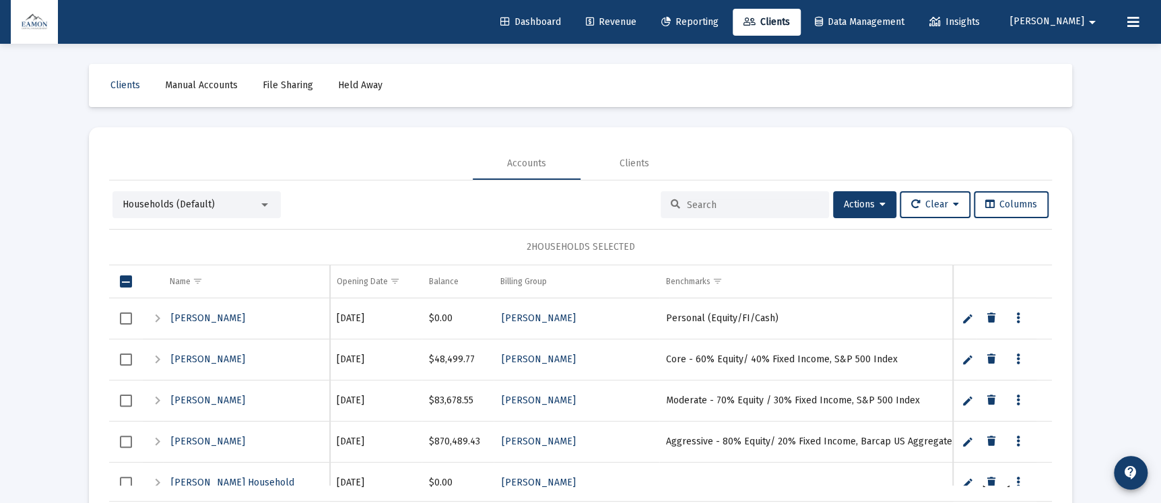
click at [127, 356] on span "Select row" at bounding box center [126, 360] width 12 height 12
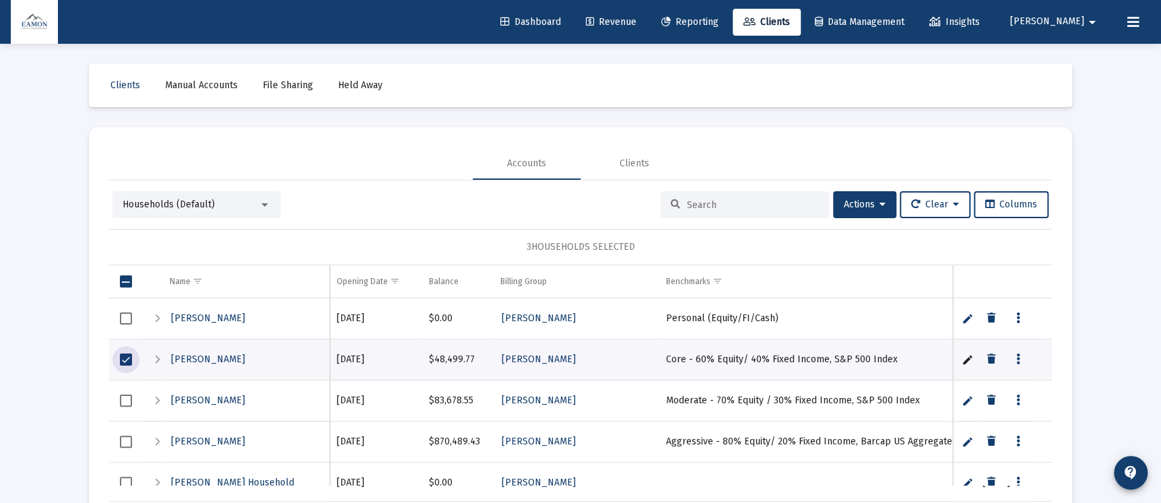
click at [129, 395] on span "Select row" at bounding box center [126, 401] width 12 height 12
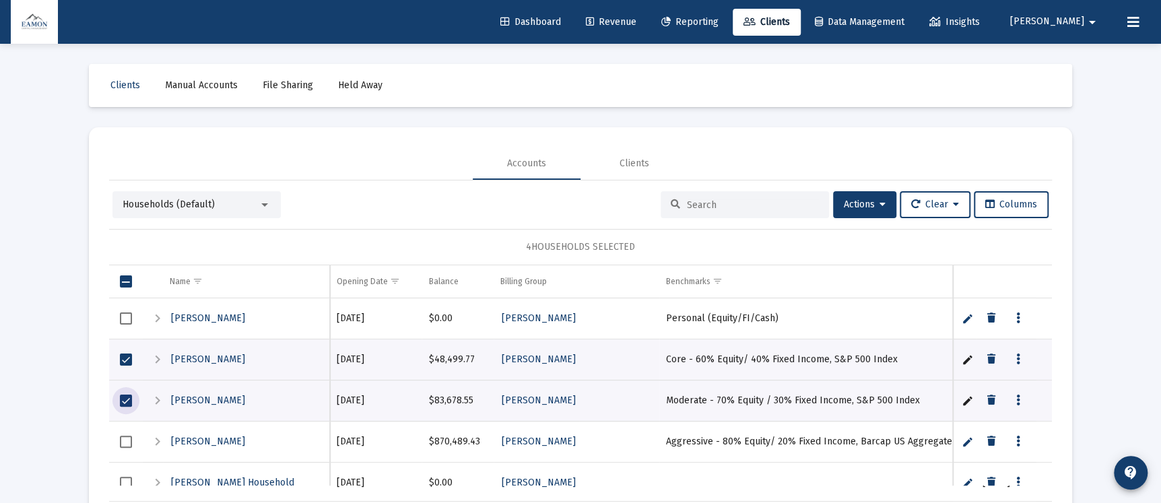
click at [125, 439] on span "Select row" at bounding box center [126, 442] width 12 height 12
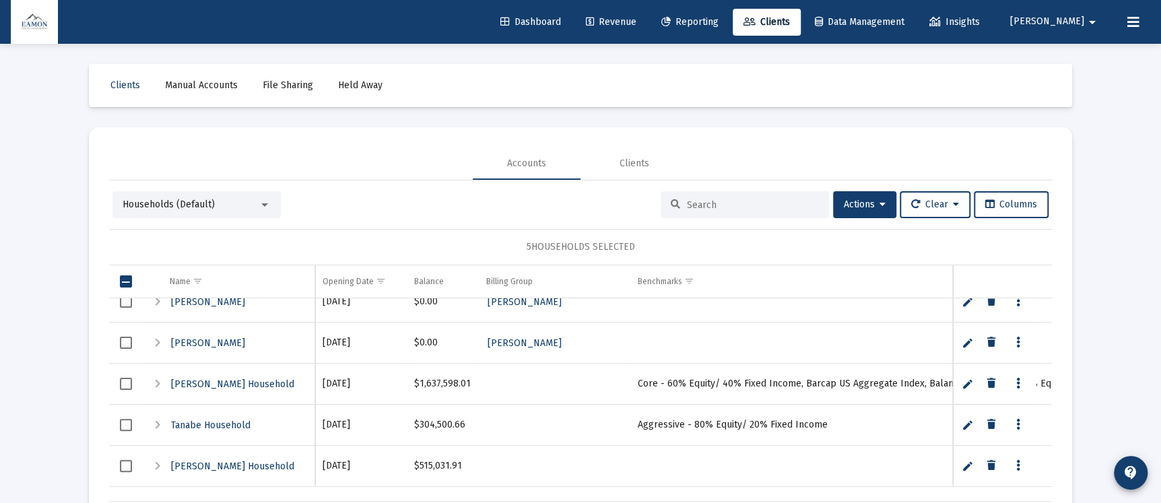
click at [122, 379] on span "Select row" at bounding box center [126, 384] width 12 height 12
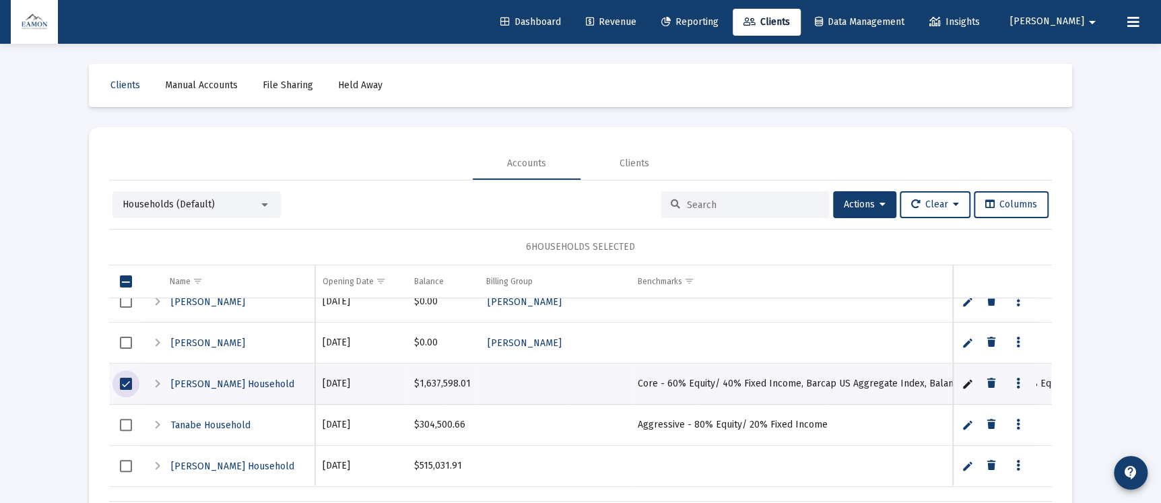
click at [128, 424] on span "Select row" at bounding box center [126, 425] width 12 height 12
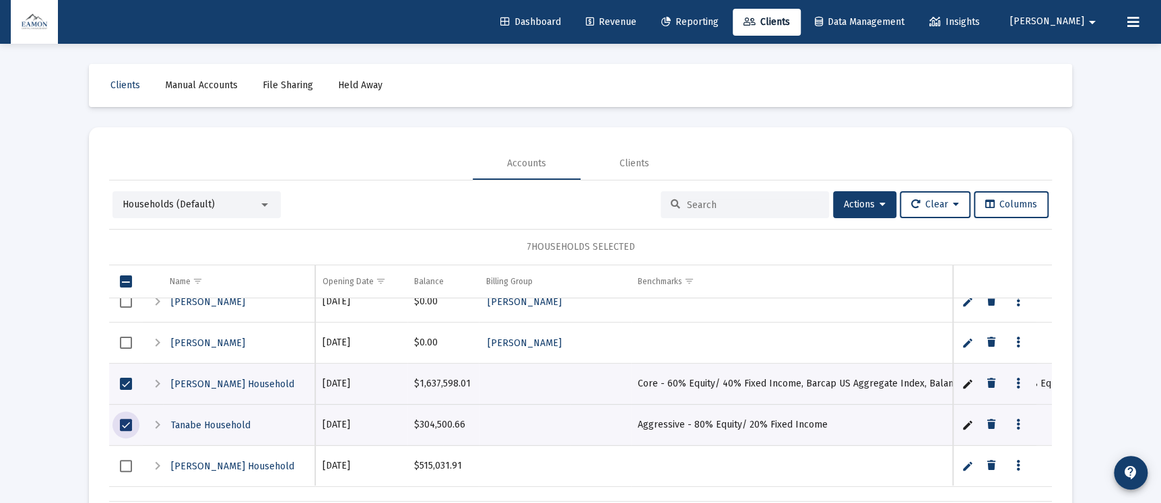
click at [128, 460] on span "Select row" at bounding box center [126, 466] width 12 height 12
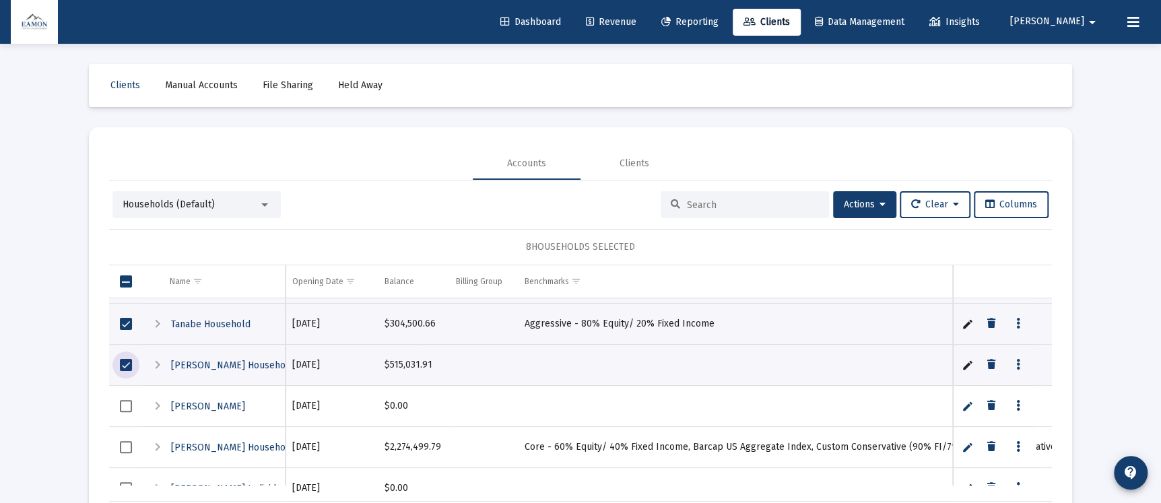
click at [125, 442] on span "Select row" at bounding box center [126, 447] width 12 height 12
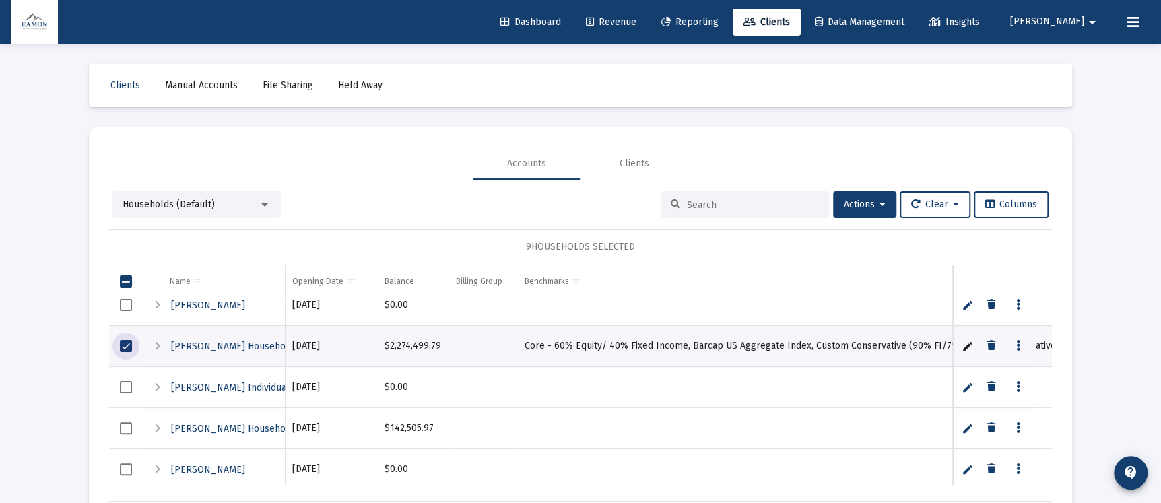
click at [128, 429] on span "Select row" at bounding box center [126, 428] width 12 height 12
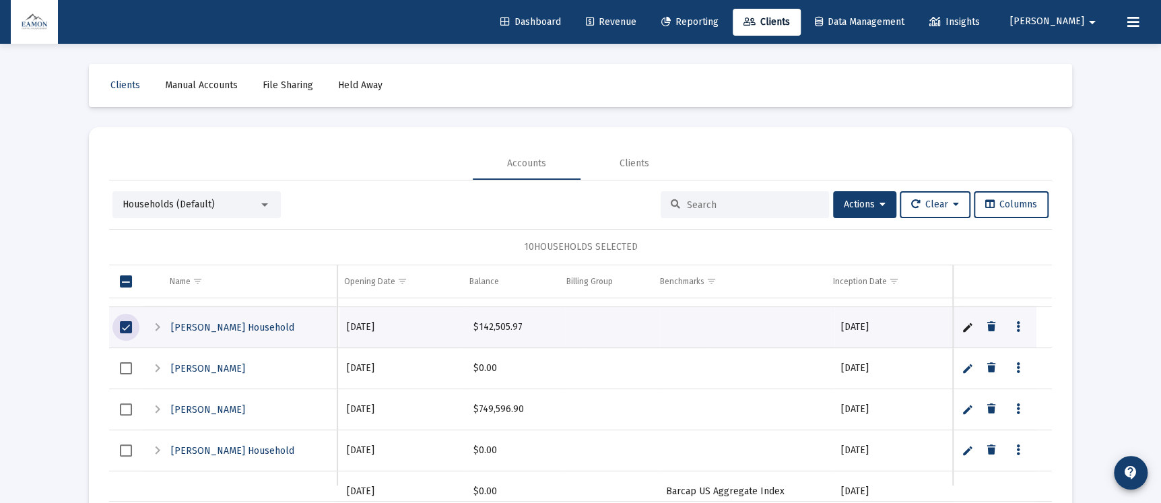
click at [121, 410] on span "Select row" at bounding box center [126, 409] width 12 height 12
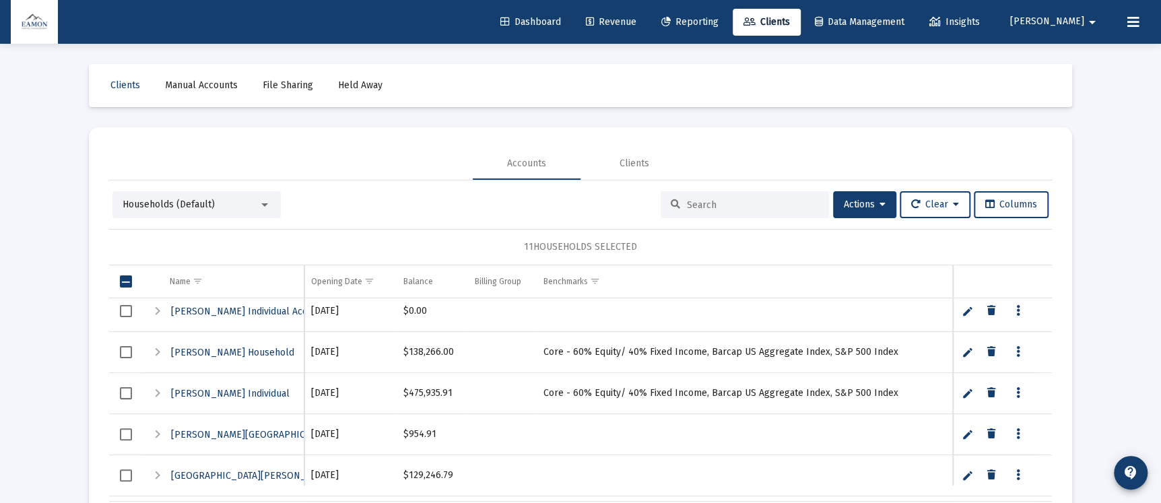
click at [126, 356] on span "Select row" at bounding box center [126, 352] width 12 height 12
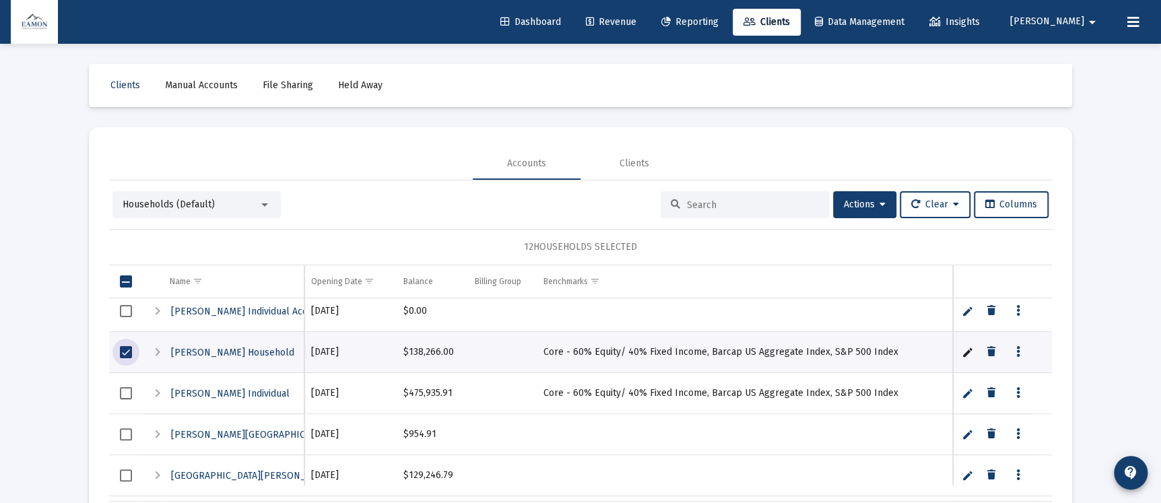
click at [124, 395] on span "Select row" at bounding box center [126, 393] width 12 height 12
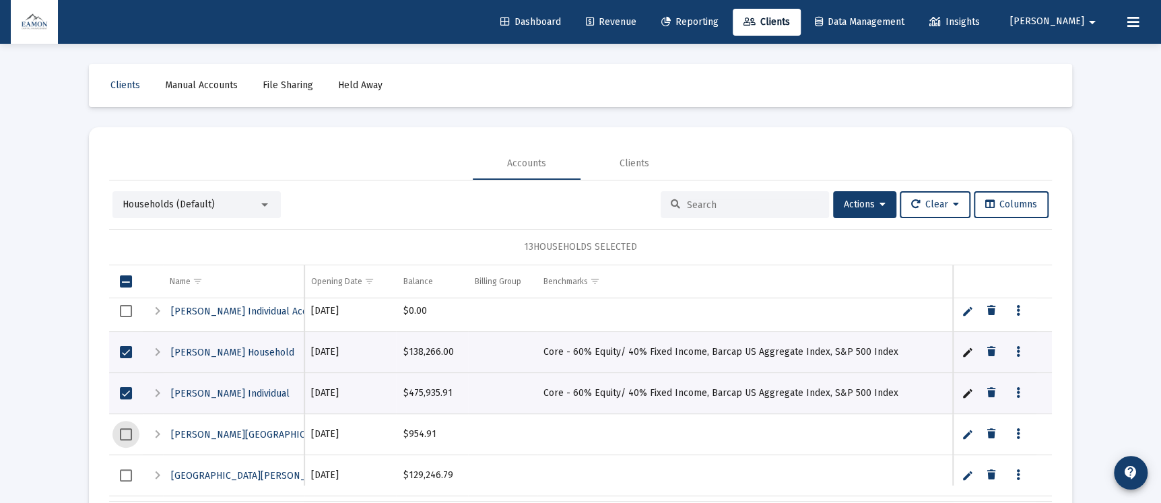
click at [122, 434] on span "Select row" at bounding box center [126, 434] width 12 height 12
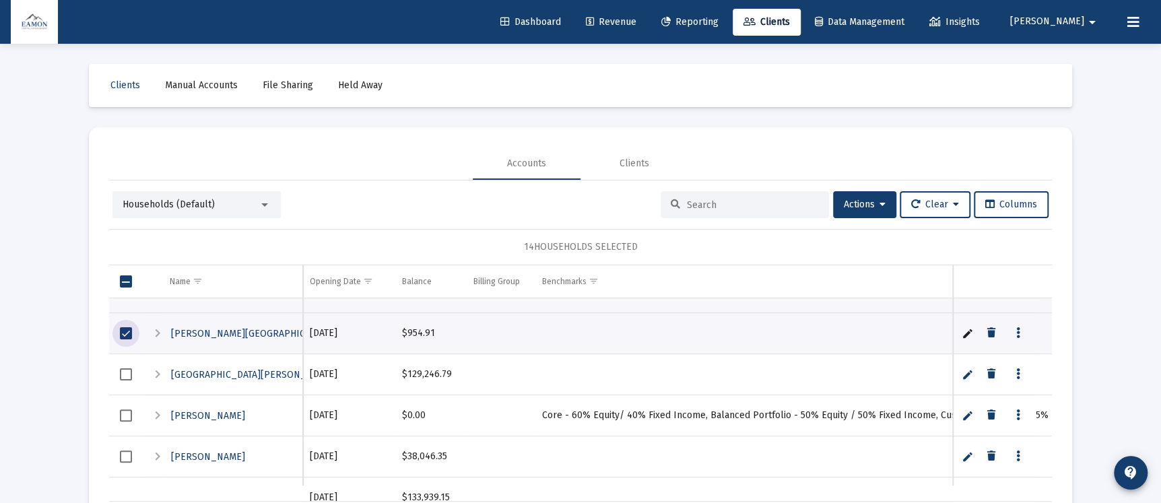
click at [127, 370] on span "Select row" at bounding box center [126, 374] width 12 height 12
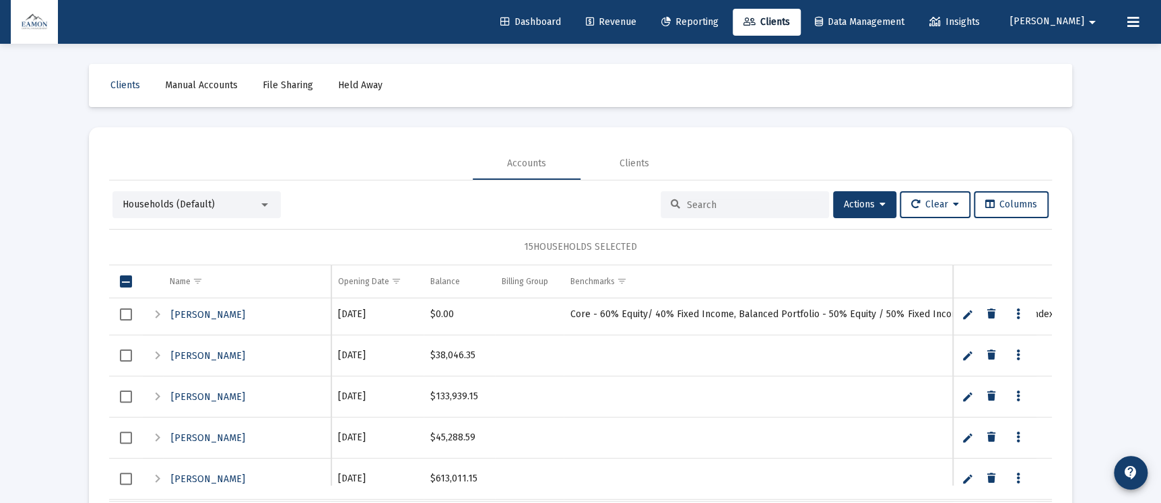
click at [122, 354] on span "Select row" at bounding box center [126, 356] width 12 height 12
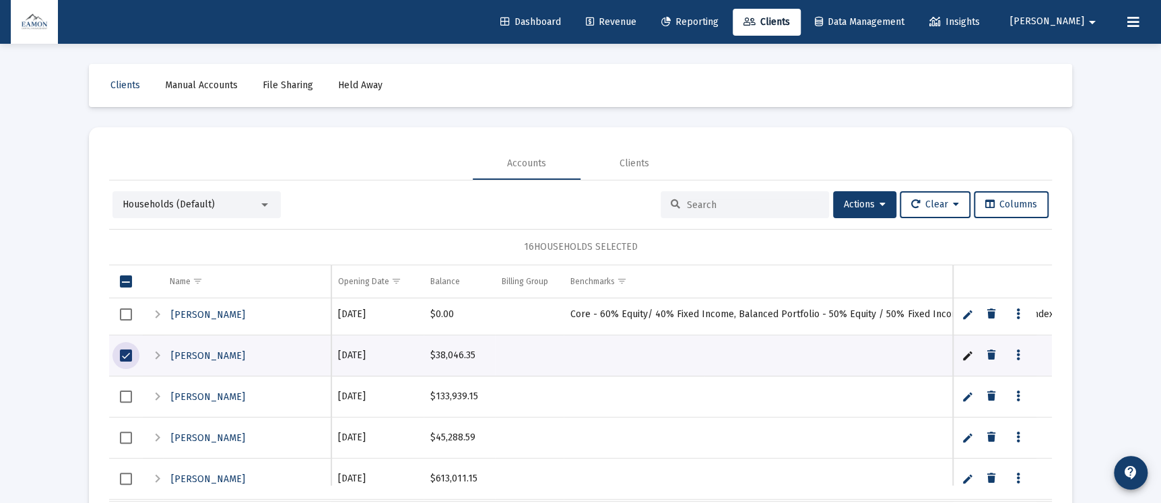
click at [121, 400] on span "Select row" at bounding box center [126, 397] width 12 height 12
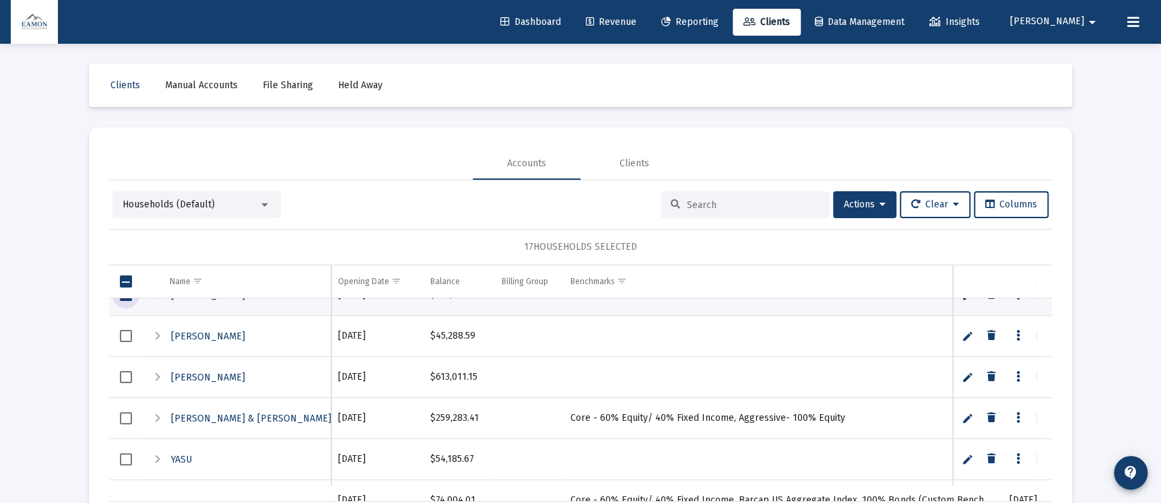
click at [122, 339] on span "Select row" at bounding box center [126, 336] width 12 height 12
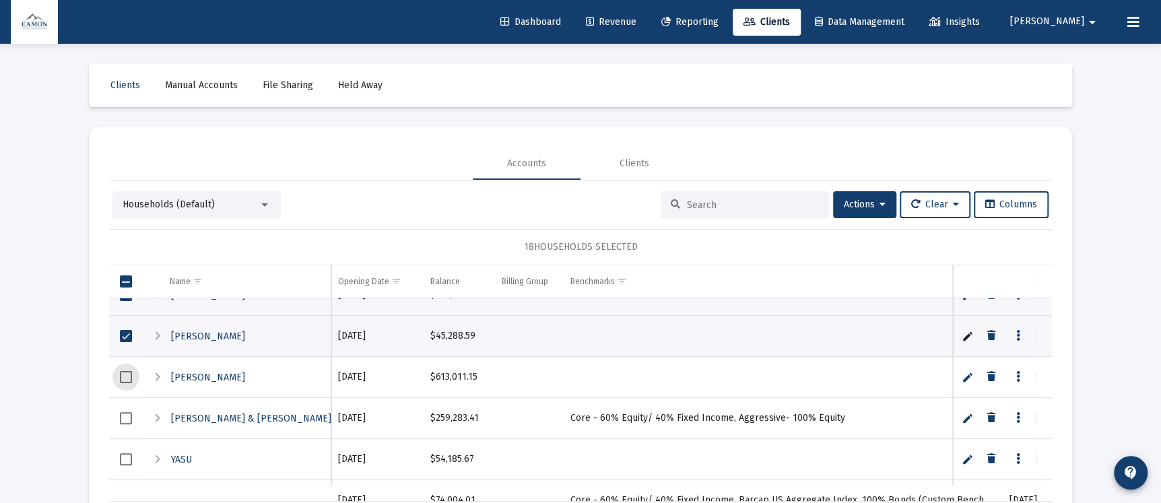
click at [121, 378] on span "Select row" at bounding box center [126, 377] width 12 height 12
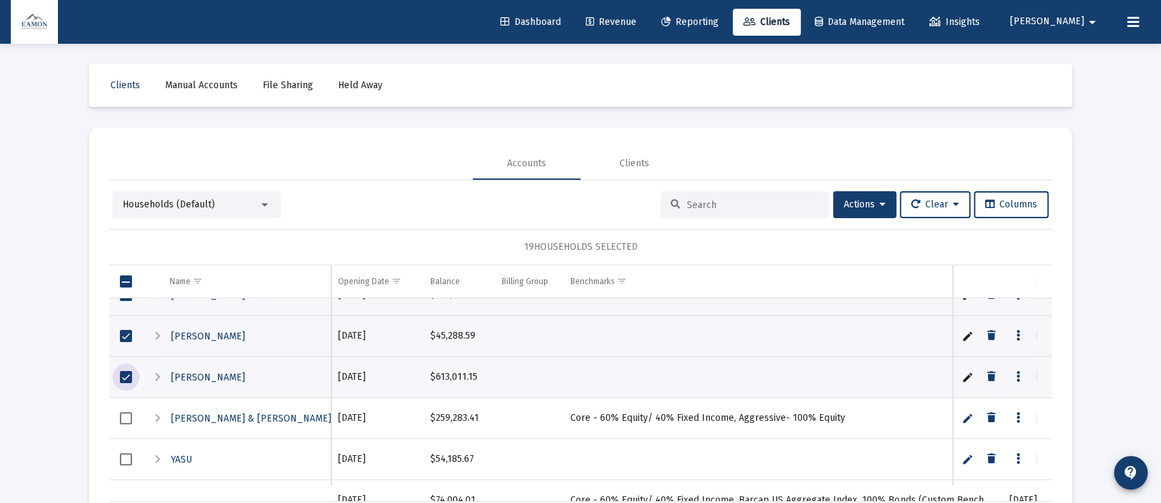
click at [128, 420] on span "Select row" at bounding box center [126, 418] width 12 height 12
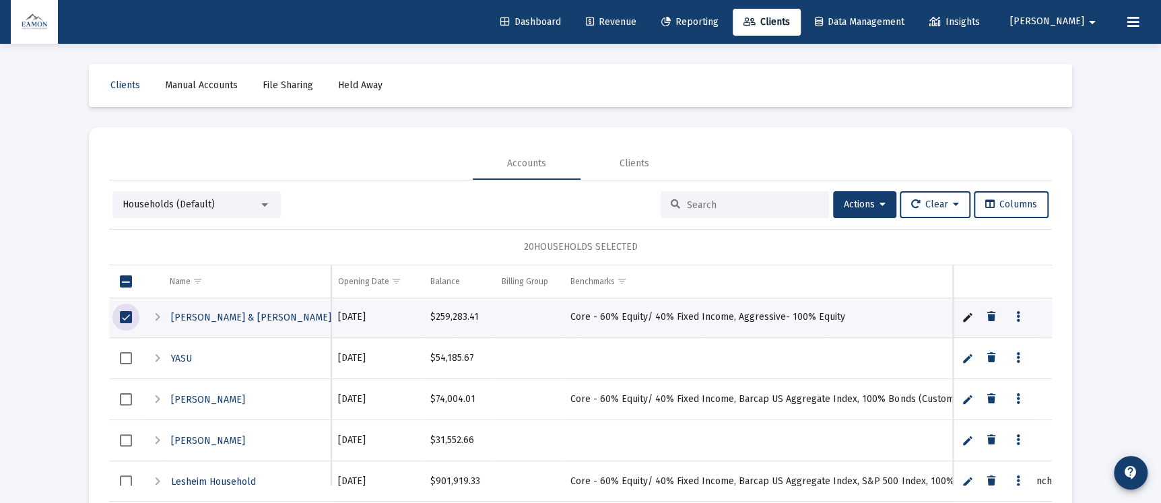
click at [121, 360] on span "Select row" at bounding box center [126, 358] width 12 height 12
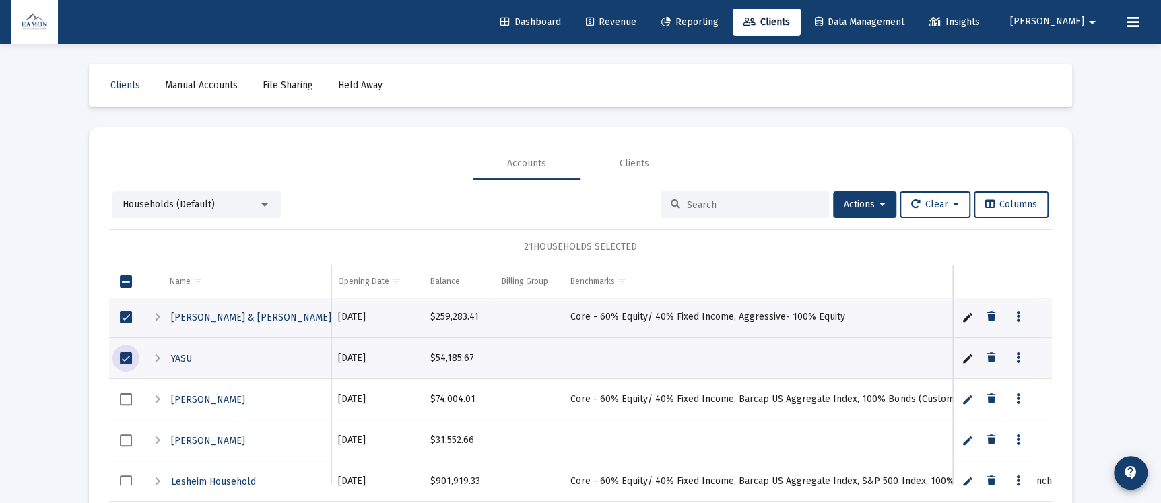
click at [118, 394] on td "Data grid" at bounding box center [126, 399] width 34 height 41
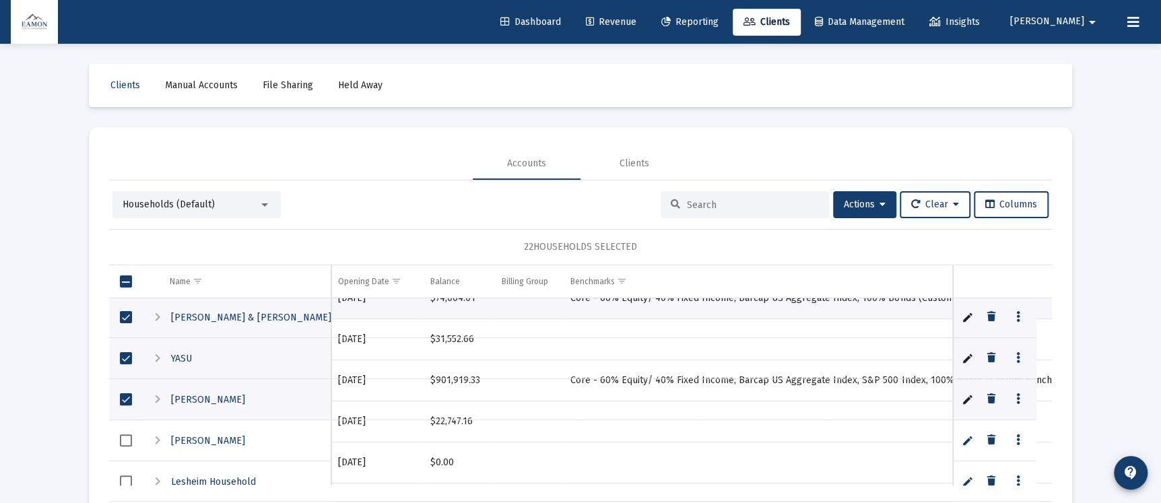
scroll to position [1414, 0]
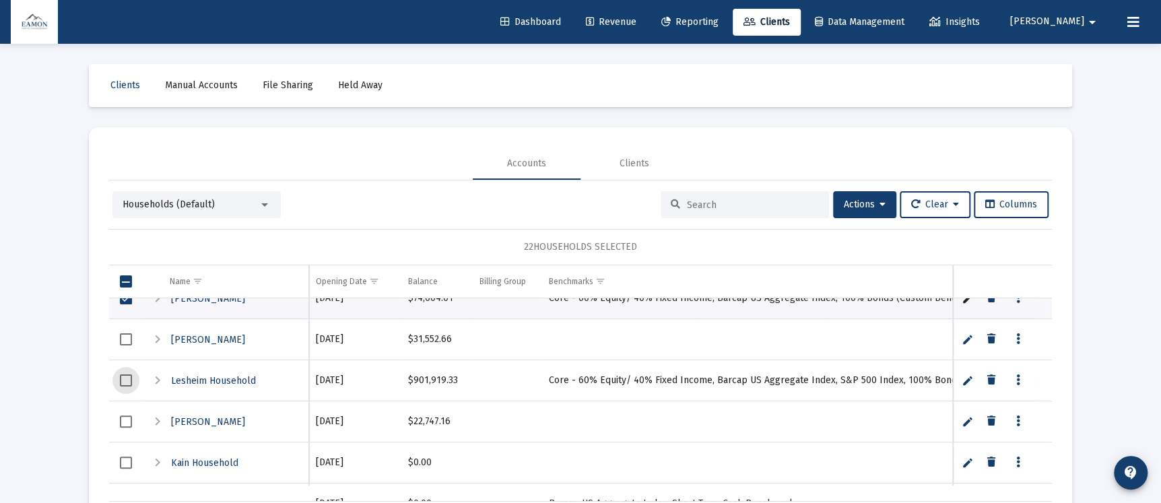
click at [125, 383] on span "Select row" at bounding box center [126, 380] width 12 height 12
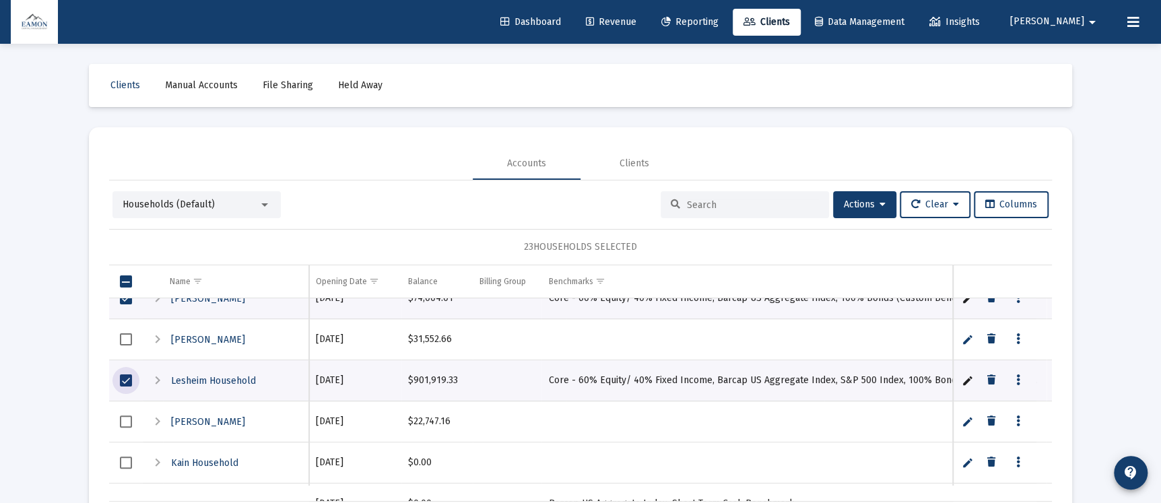
click at [120, 419] on span "Select row" at bounding box center [126, 422] width 12 height 12
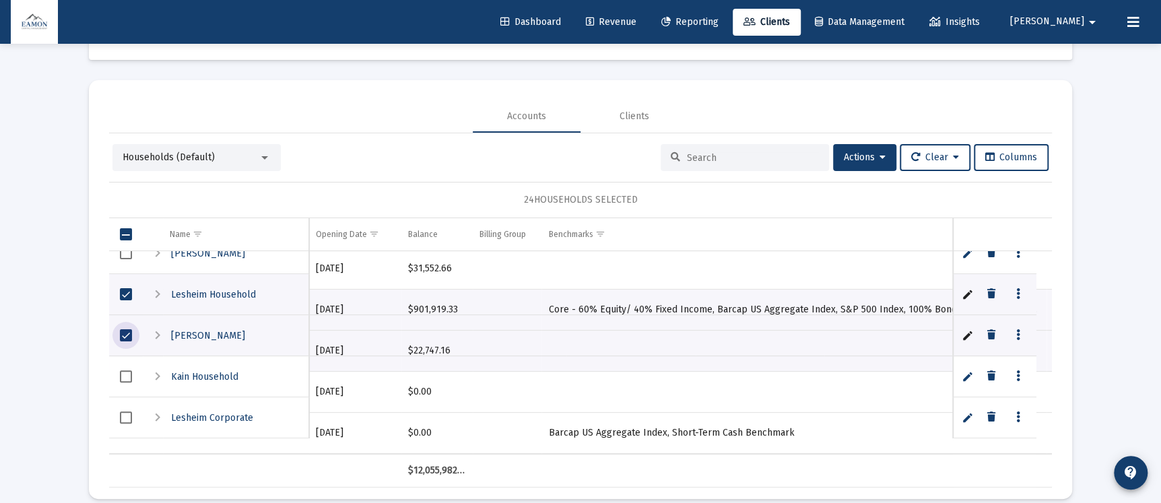
scroll to position [63, 0]
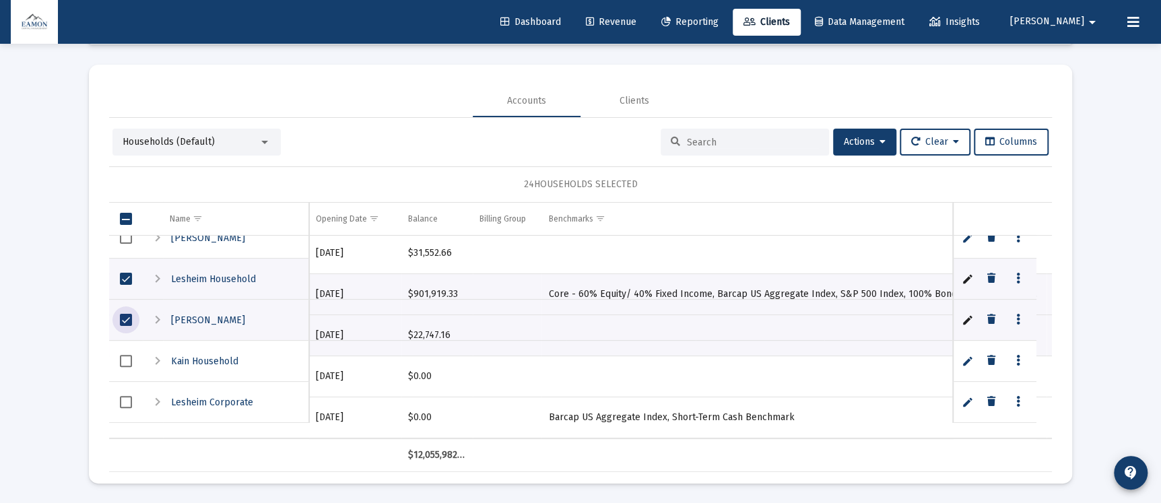
click at [129, 398] on span "Select row" at bounding box center [126, 402] width 12 height 12
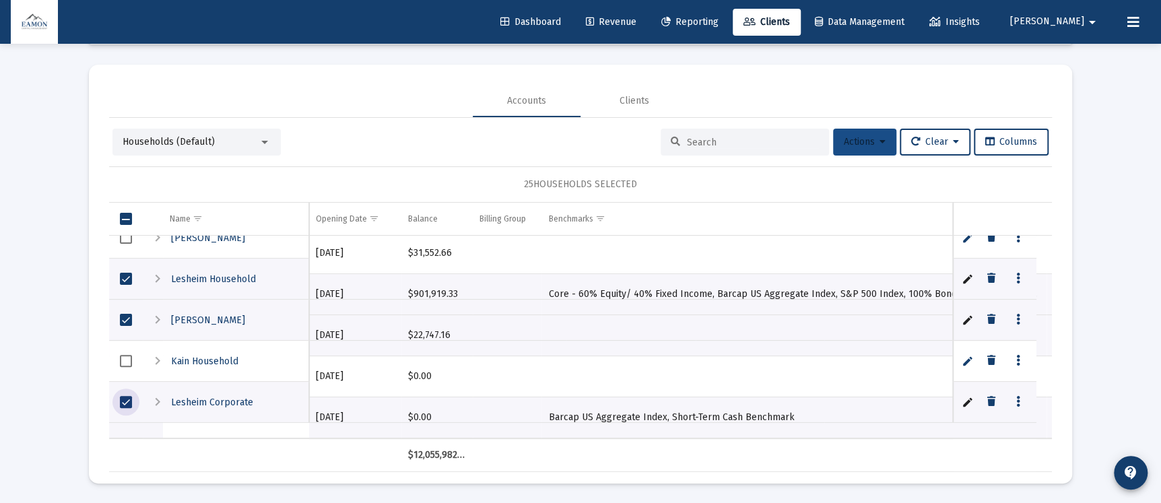
click at [880, 143] on icon at bounding box center [883, 141] width 6 height 9
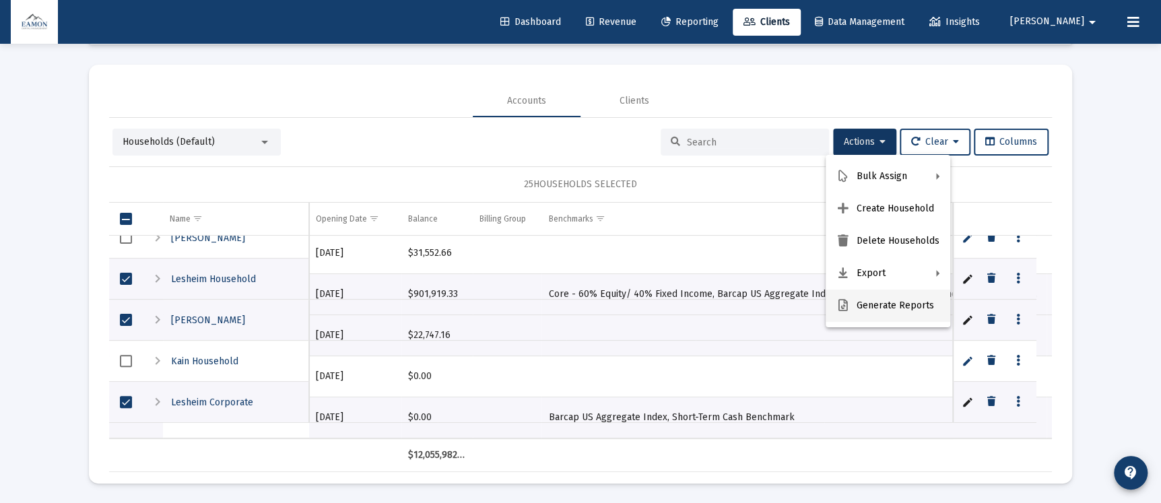
click at [893, 298] on button "Generate Reports" at bounding box center [888, 306] width 125 height 32
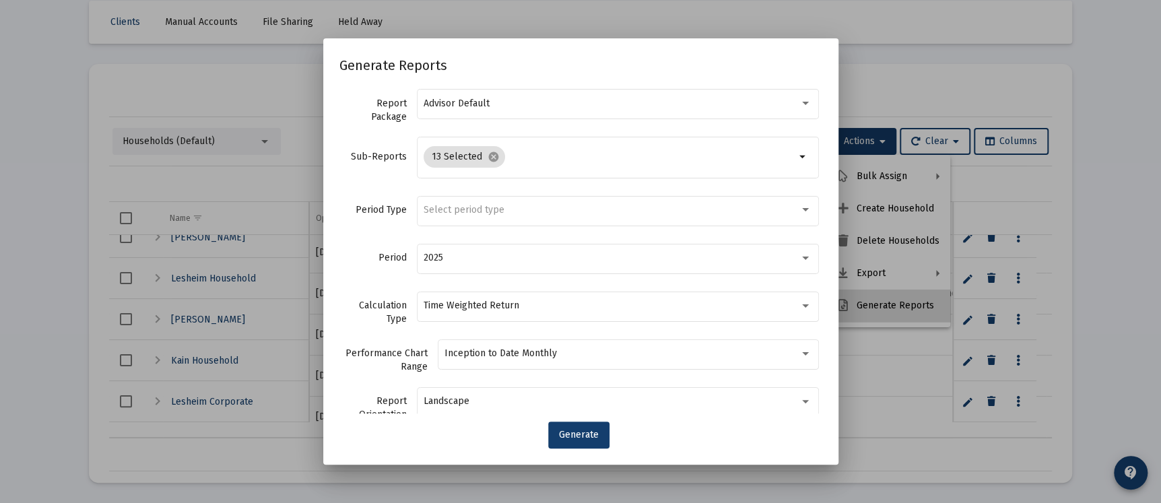
scroll to position [0, 0]
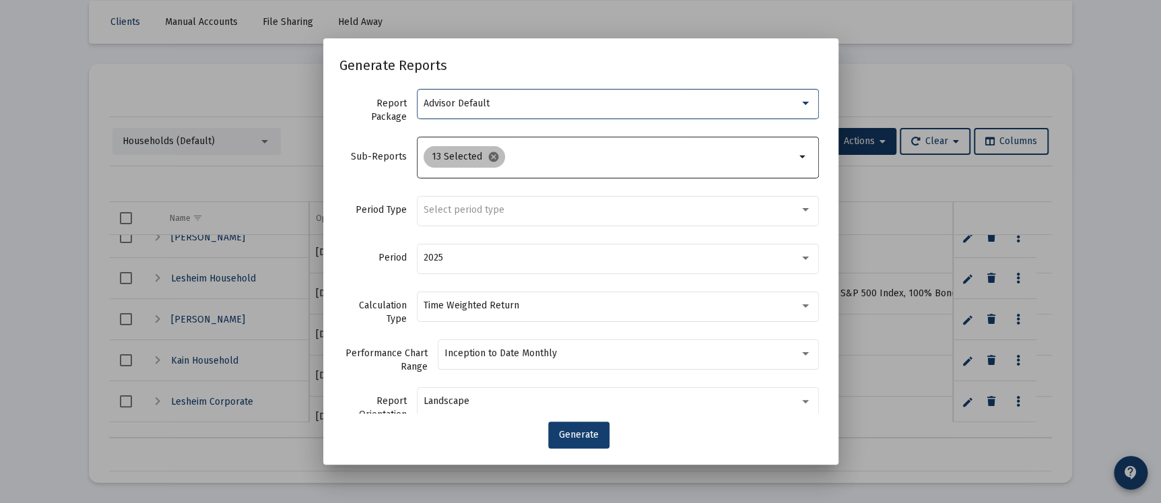
click at [491, 160] on mat-icon "cancel" at bounding box center [494, 157] width 12 height 12
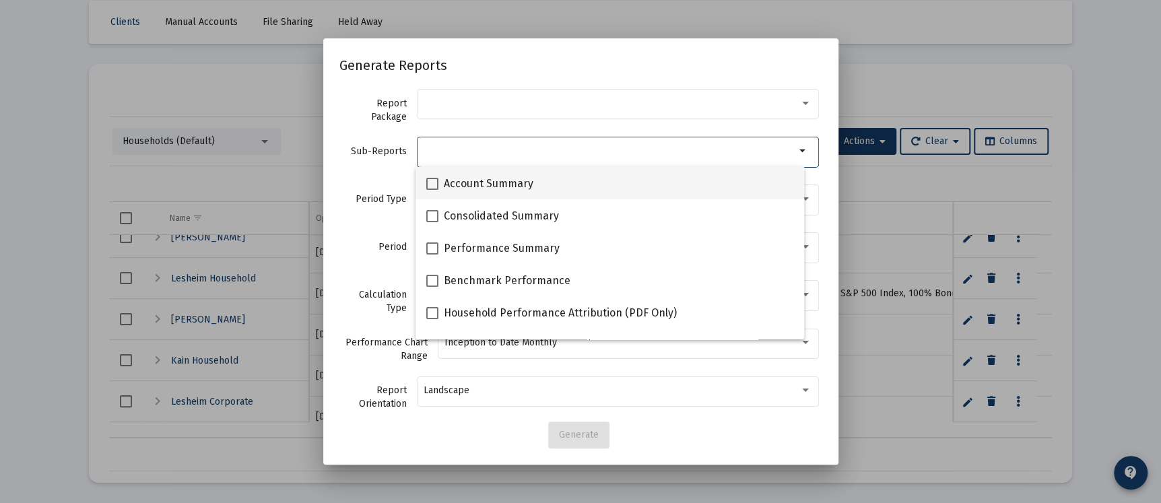
click at [429, 178] on span at bounding box center [432, 184] width 12 height 12
click at [432, 190] on input "Account Summary" at bounding box center [432, 190] width 1 height 1
checkbox input "true"
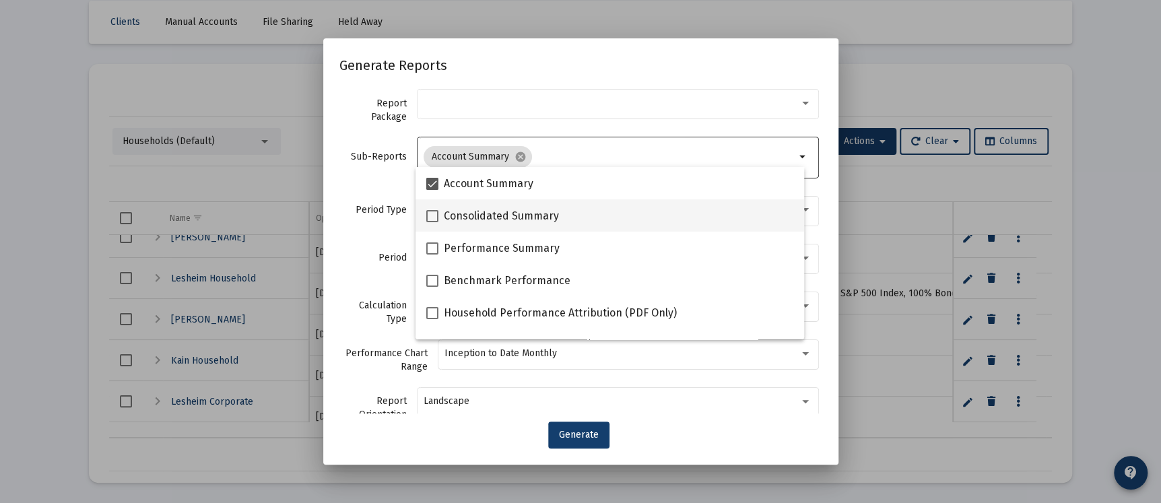
click at [431, 217] on span at bounding box center [432, 216] width 12 height 12
click at [432, 222] on input "Consolidated Summary" at bounding box center [432, 222] width 1 height 1
checkbox input "true"
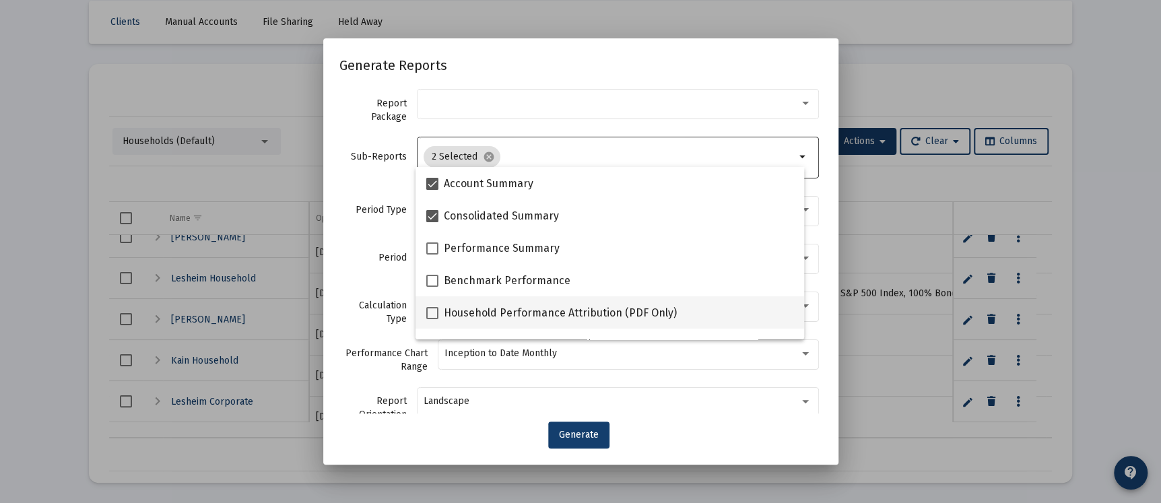
click at [434, 312] on span at bounding box center [432, 313] width 12 height 12
click at [432, 319] on input "Household Performance Attribution (PDF Only)" at bounding box center [432, 319] width 1 height 1
checkbox input "true"
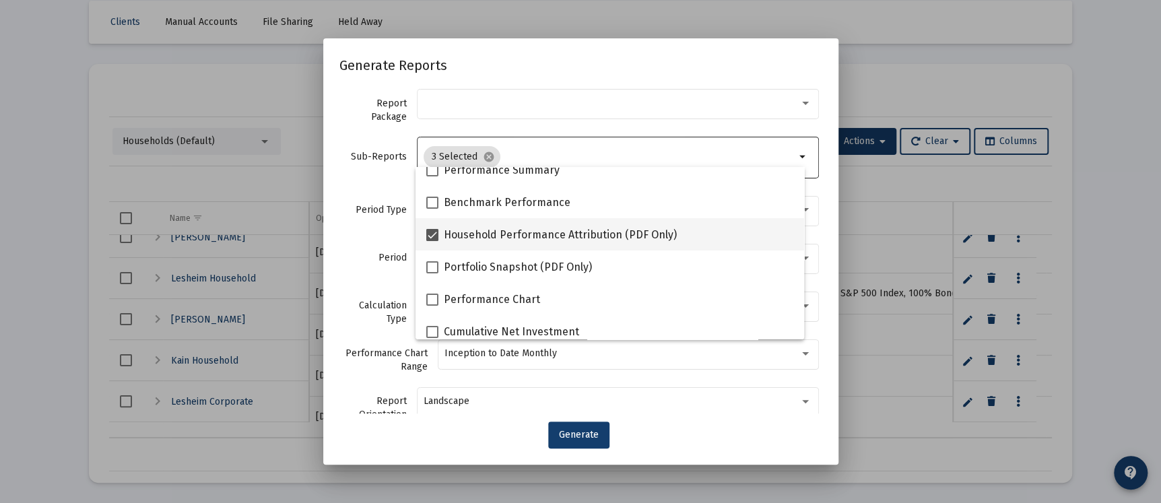
scroll to position [101, 0]
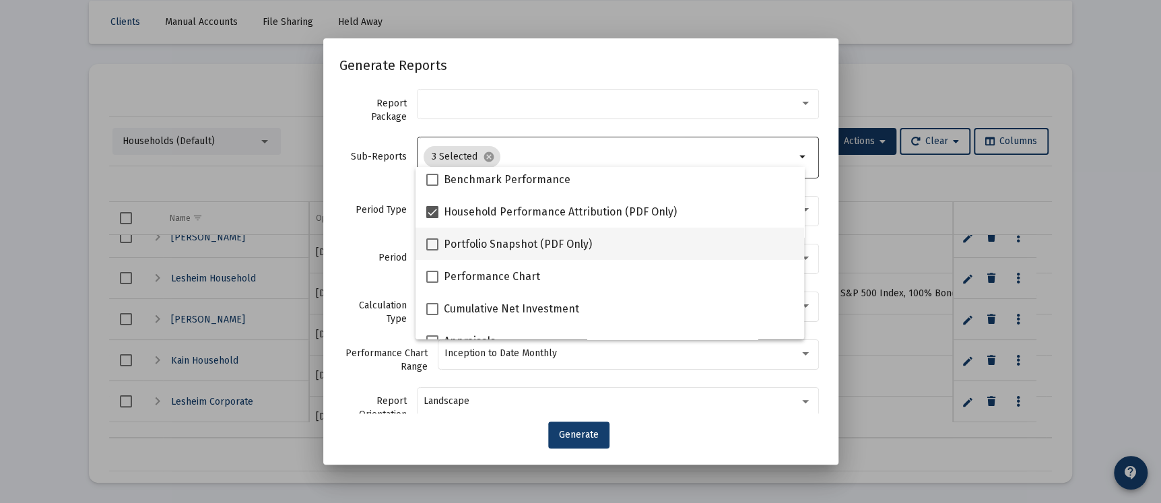
click at [428, 245] on span at bounding box center [432, 244] width 12 height 12
click at [432, 251] on input "Portfolio Snapshot (PDF Only)" at bounding box center [432, 251] width 1 height 1
checkbox input "true"
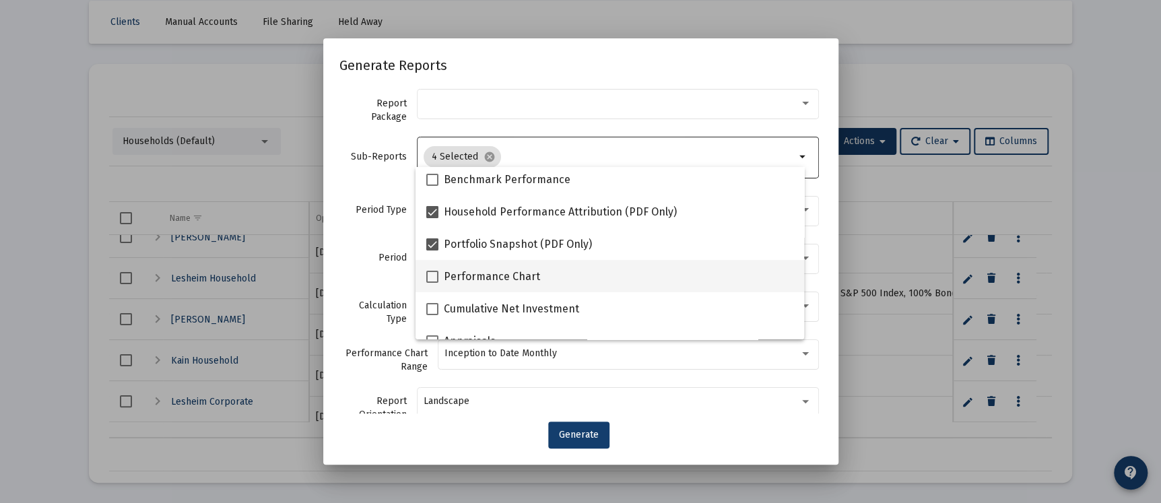
click at [434, 269] on label "Performance Chart" at bounding box center [483, 277] width 114 height 16
click at [432, 283] on input "Performance Chart" at bounding box center [432, 283] width 1 height 1
checkbox input "true"
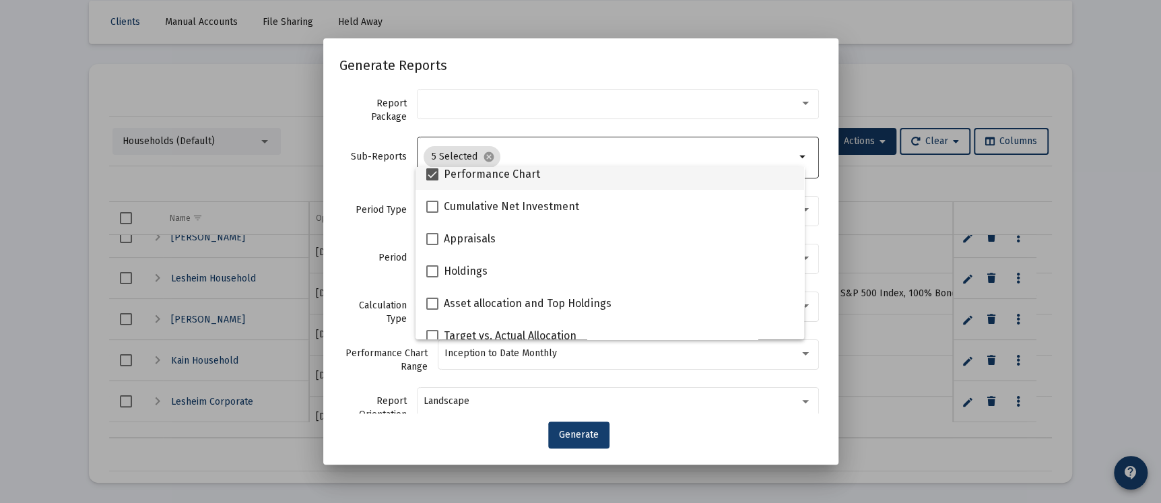
scroll to position [303, 0]
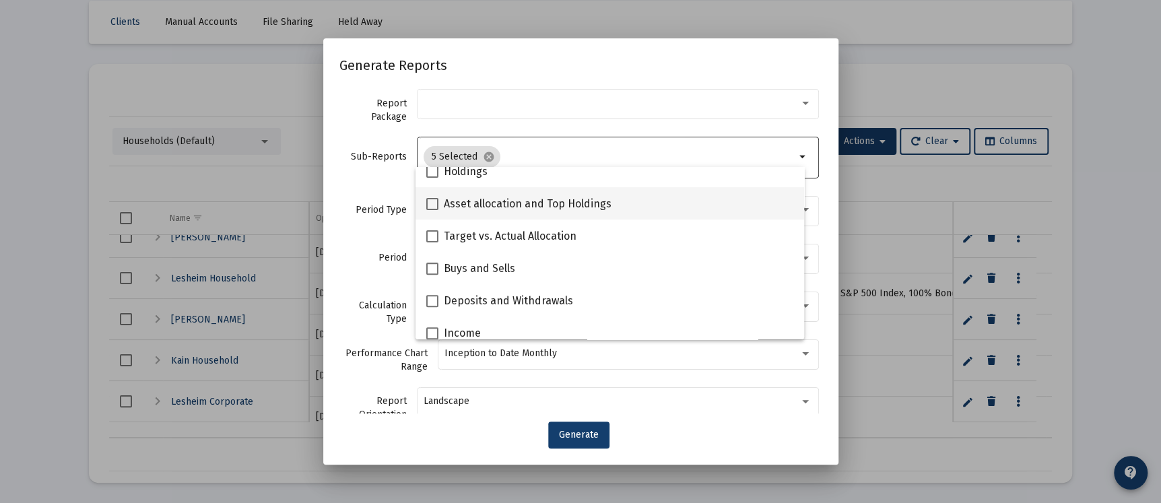
click at [431, 205] on span at bounding box center [432, 204] width 12 height 12
click at [432, 210] on input "Asset allocation and Top Holdings" at bounding box center [432, 210] width 1 height 1
checkbox input "true"
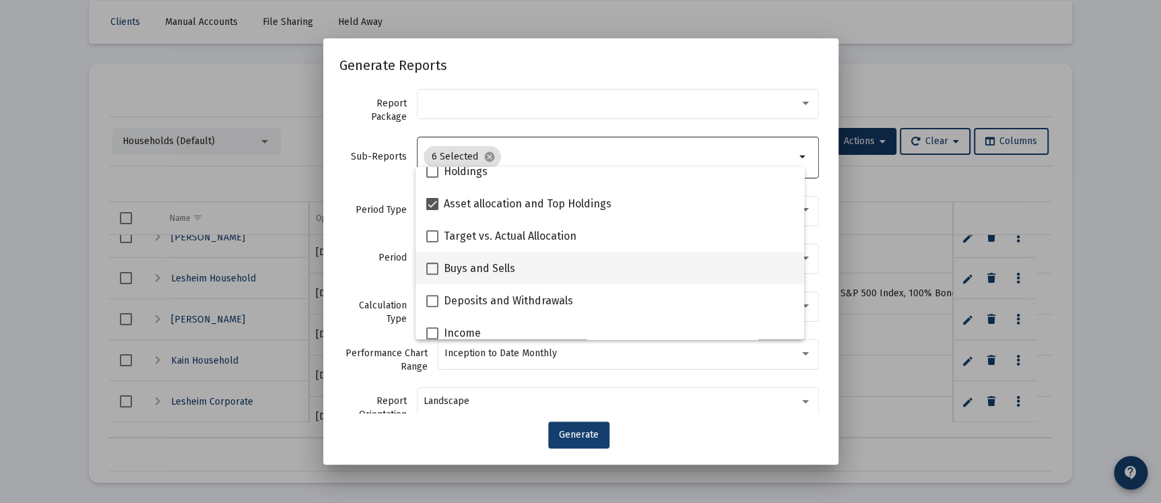
scroll to position [404, 0]
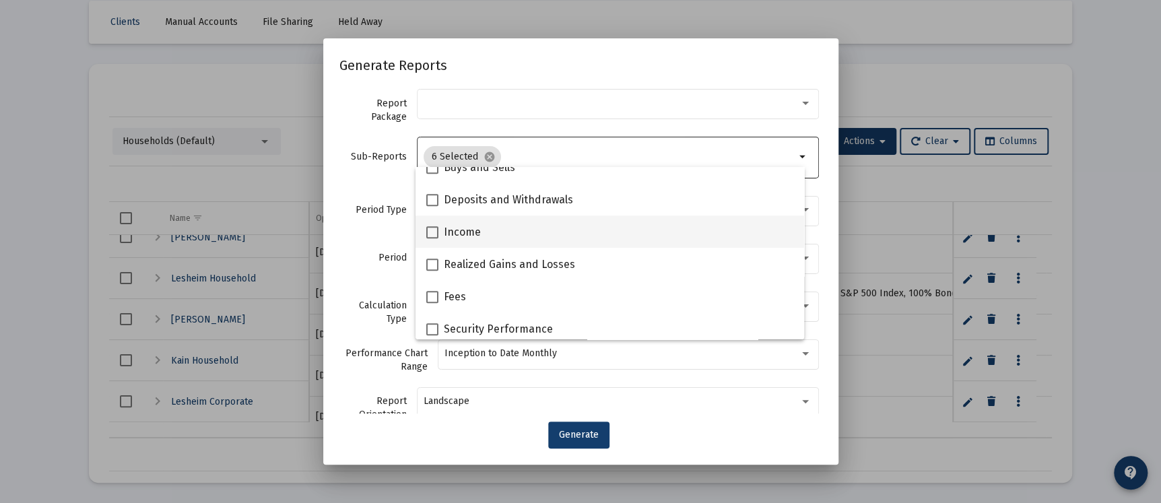
click at [431, 228] on span at bounding box center [432, 232] width 12 height 12
click at [432, 238] on input "Income" at bounding box center [432, 238] width 1 height 1
checkbox input "true"
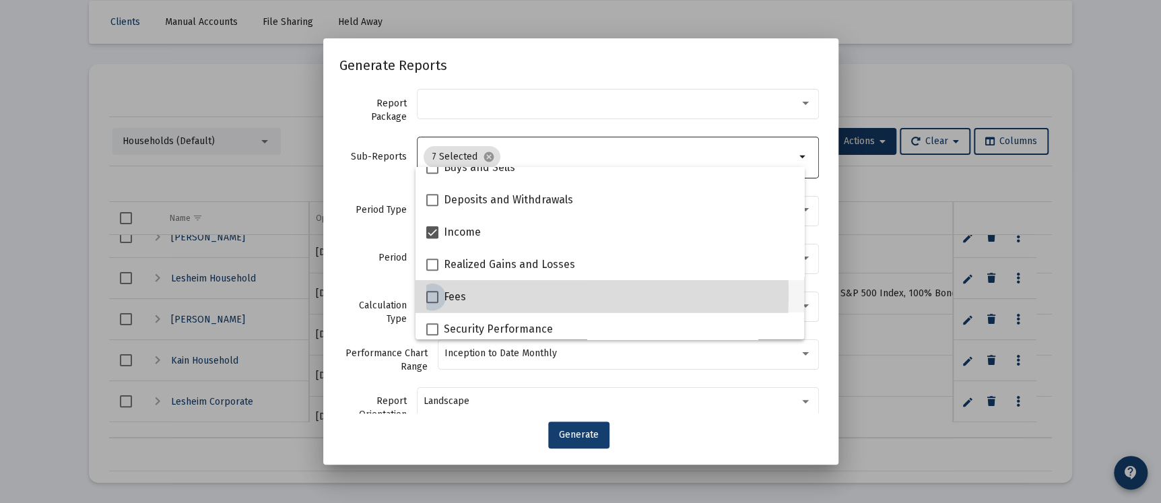
click at [431, 295] on span at bounding box center [432, 297] width 12 height 12
click at [432, 303] on input "Fees" at bounding box center [432, 303] width 1 height 1
checkbox input "true"
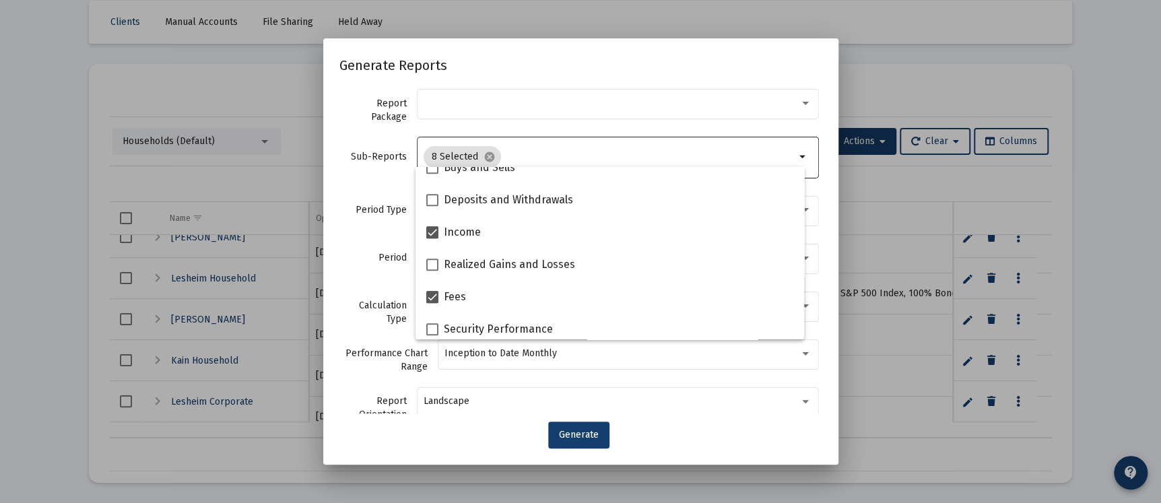
click at [451, 420] on div "Generate Reports Report Package Sub-Reports 8 Selected cancel arrow_drop_down P…" at bounding box center [580, 252] width 483 height 395
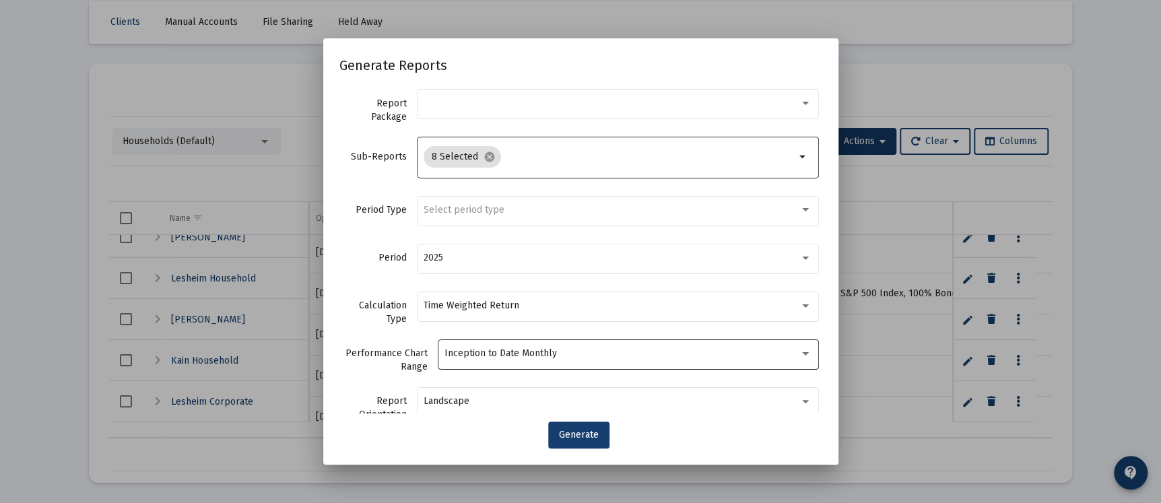
scroll to position [94, 0]
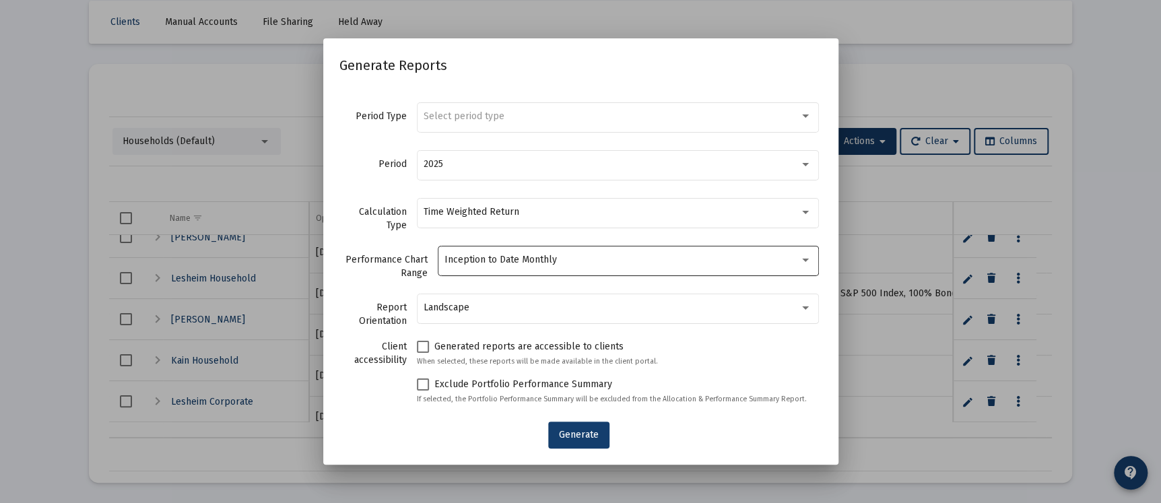
click at [516, 267] on div "Inception to Date Monthly" at bounding box center [628, 259] width 367 height 33
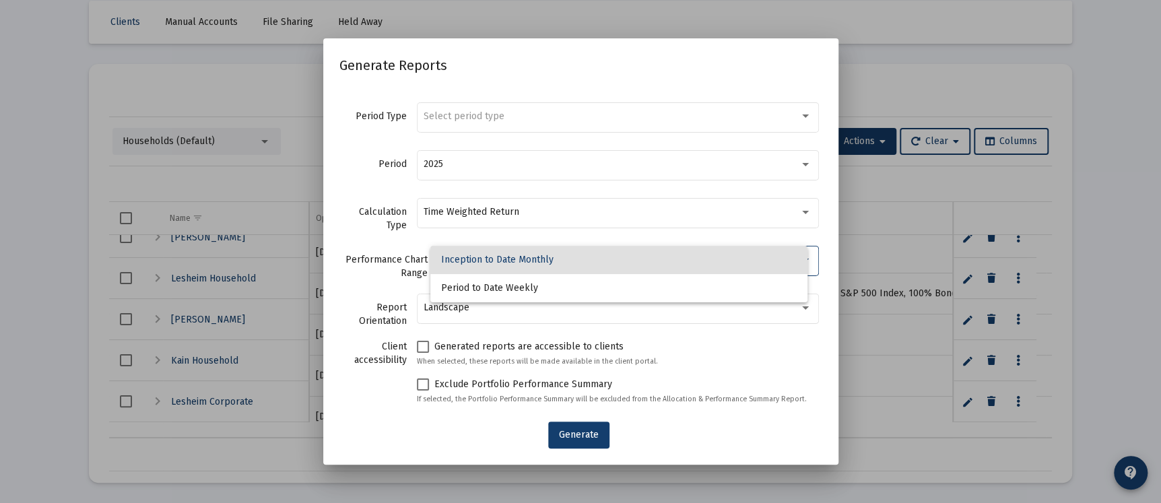
click at [516, 267] on span "Inception to Date Monthly" at bounding box center [619, 260] width 356 height 28
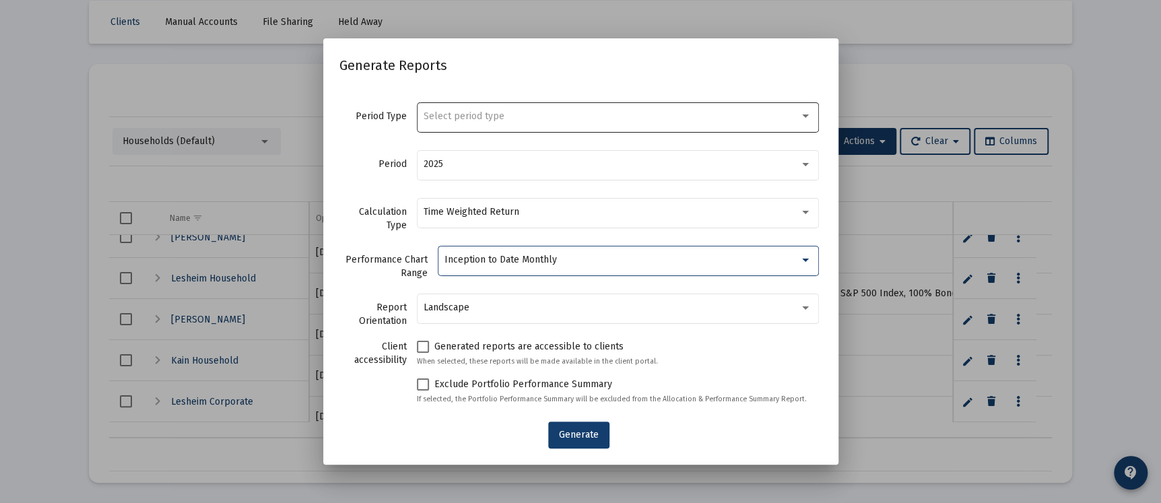
click at [492, 123] on div "Select period type" at bounding box center [618, 116] width 388 height 33
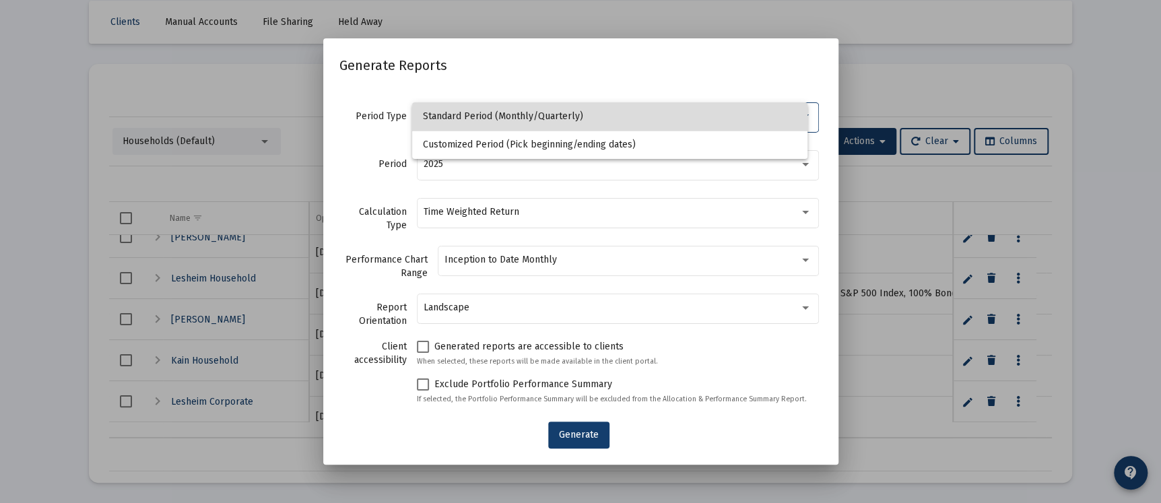
click at [482, 115] on span "Standard Period (Monthly/Quarterly)" at bounding box center [610, 116] width 374 height 28
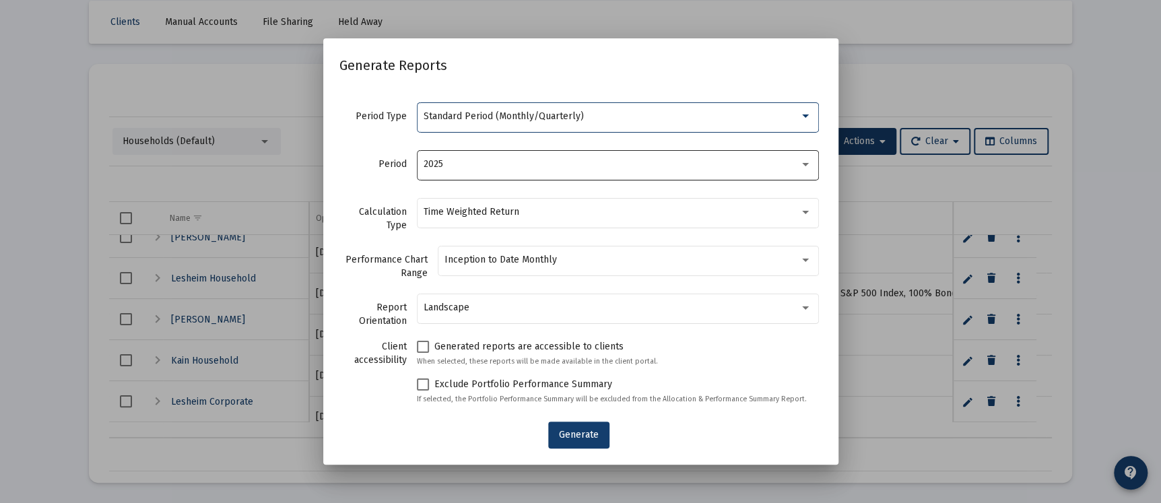
click at [473, 159] on div "2025" at bounding box center [612, 164] width 376 height 11
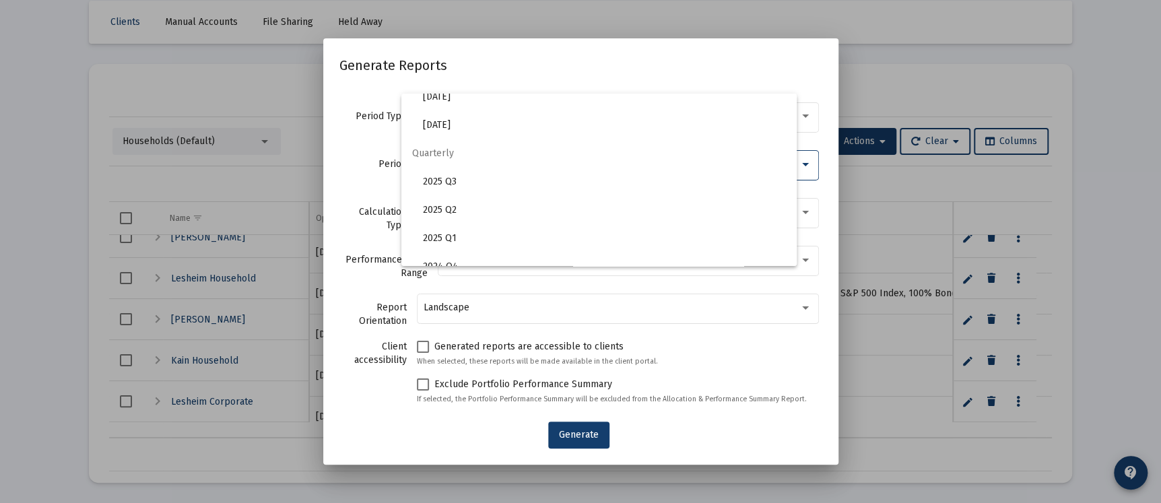
scroll to position [449, 0]
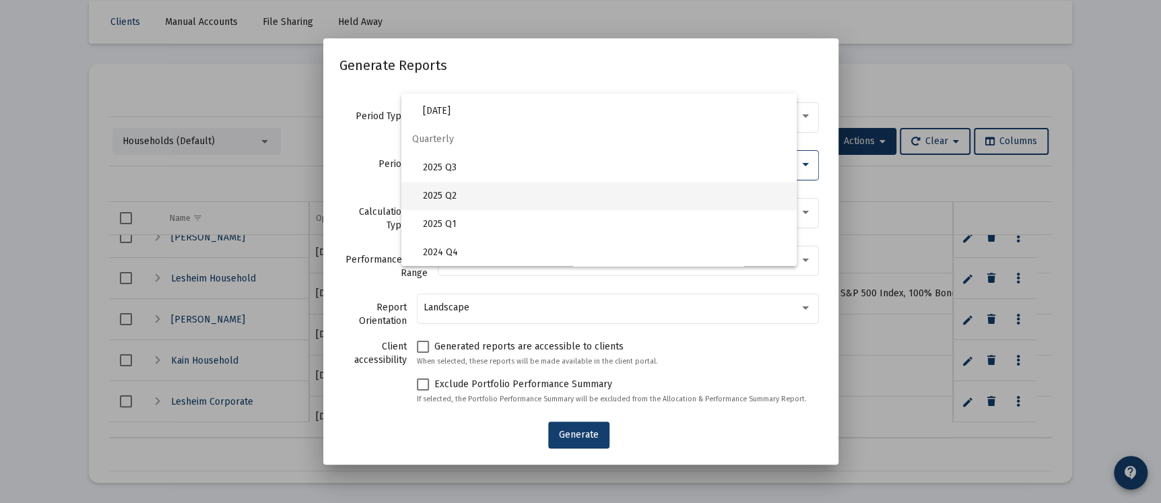
click at [446, 195] on span "2025 Q2" at bounding box center [604, 196] width 363 height 28
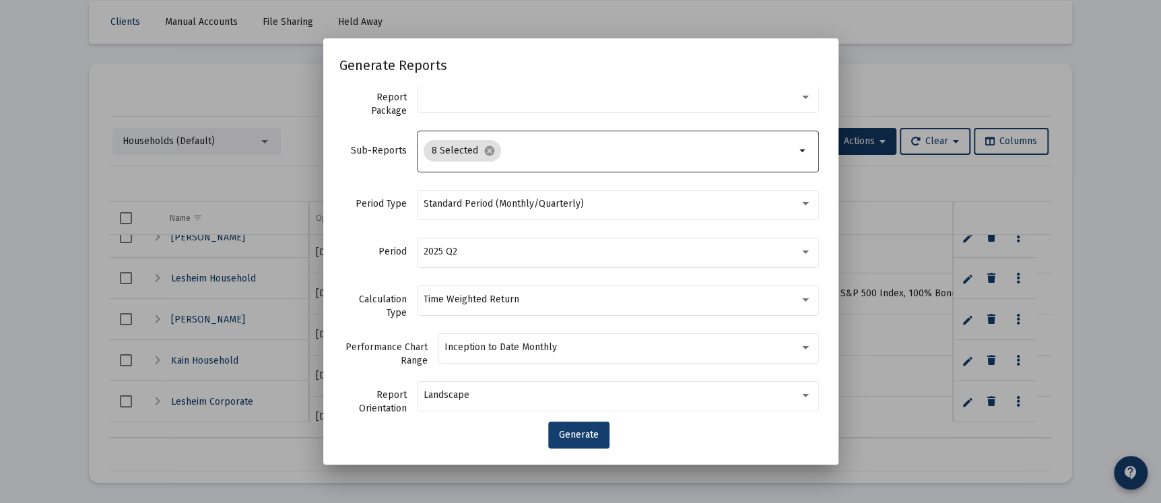
scroll to position [0, 0]
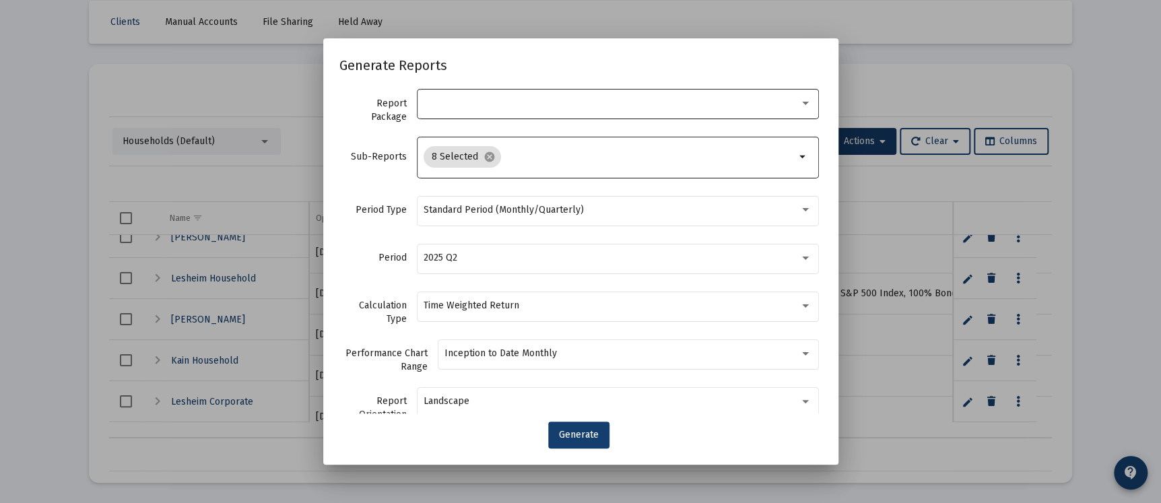
click at [764, 95] on div at bounding box center [618, 103] width 388 height 33
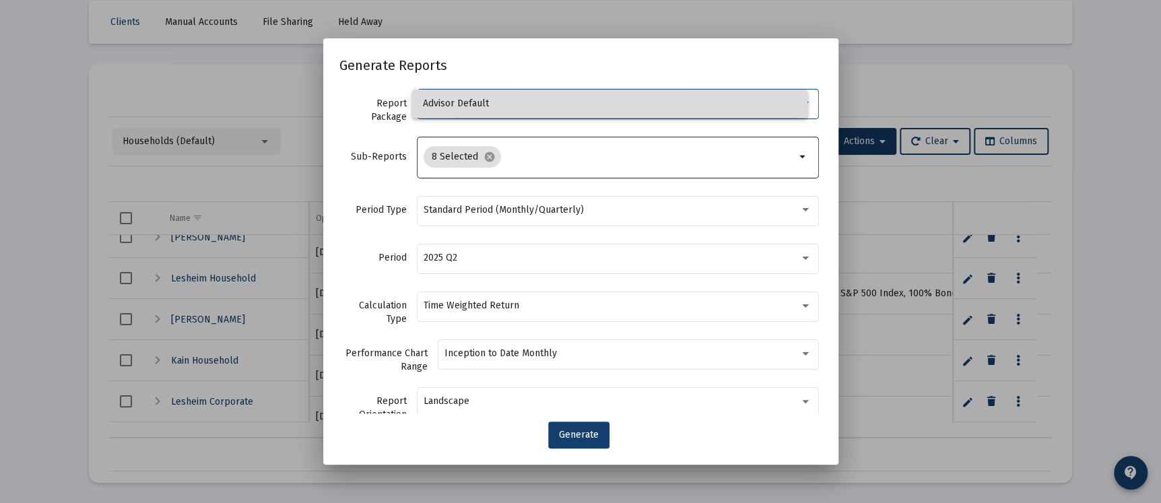
click at [460, 107] on span "Advisor Default" at bounding box center [610, 104] width 374 height 28
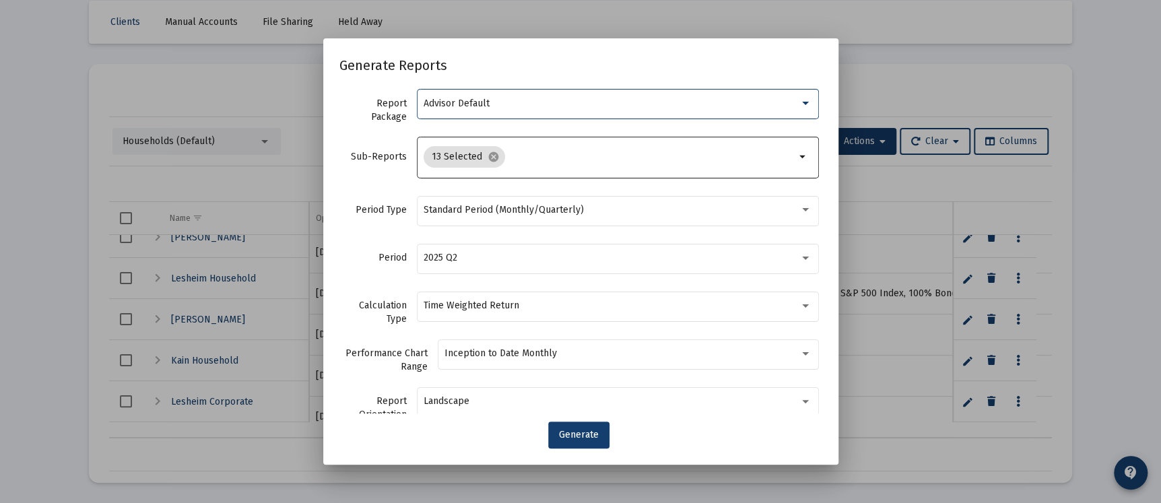
click at [521, 105] on div "Advisor Default" at bounding box center [612, 103] width 376 height 11
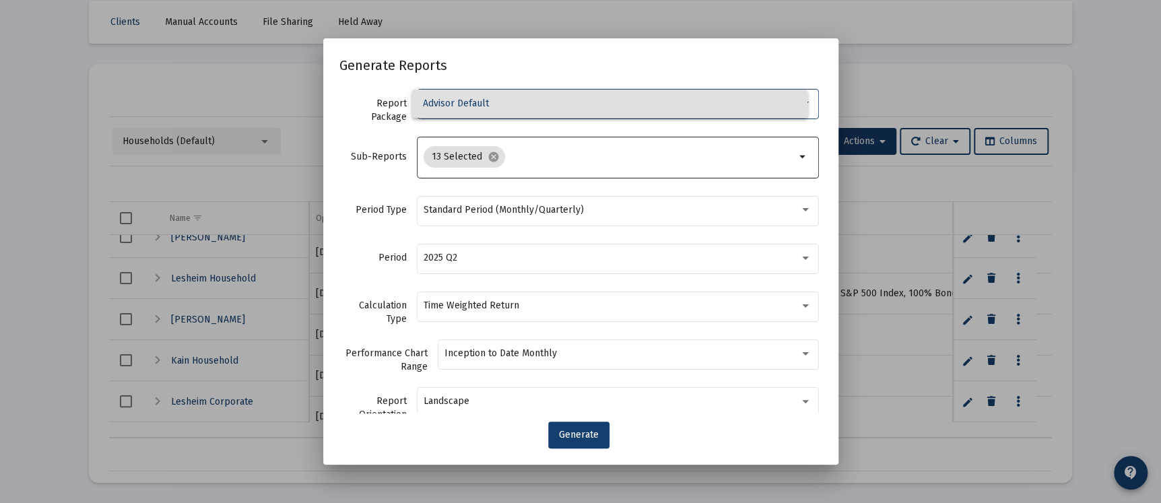
click at [492, 158] on div at bounding box center [580, 251] width 1161 height 503
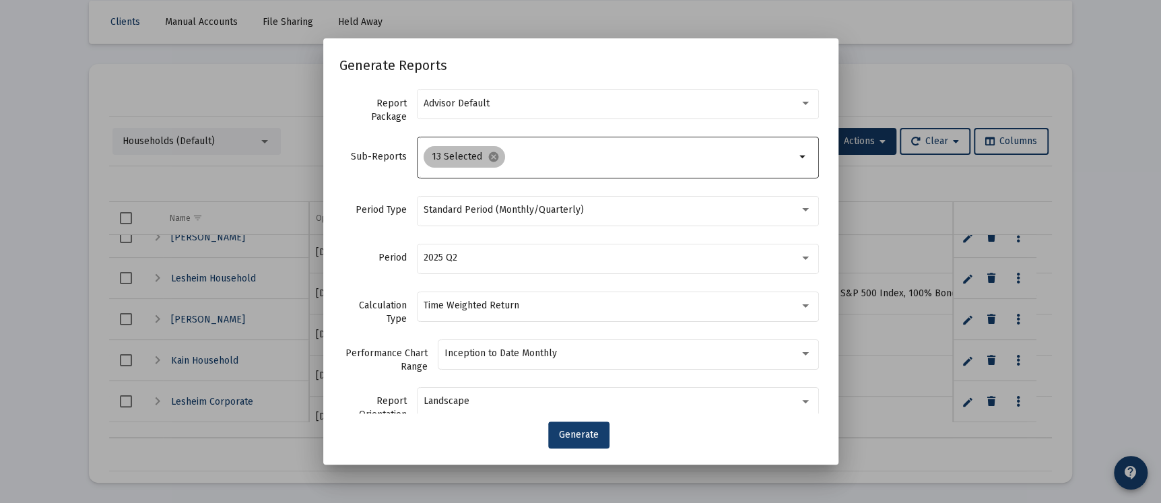
click at [492, 158] on mat-icon "cancel" at bounding box center [494, 157] width 12 height 12
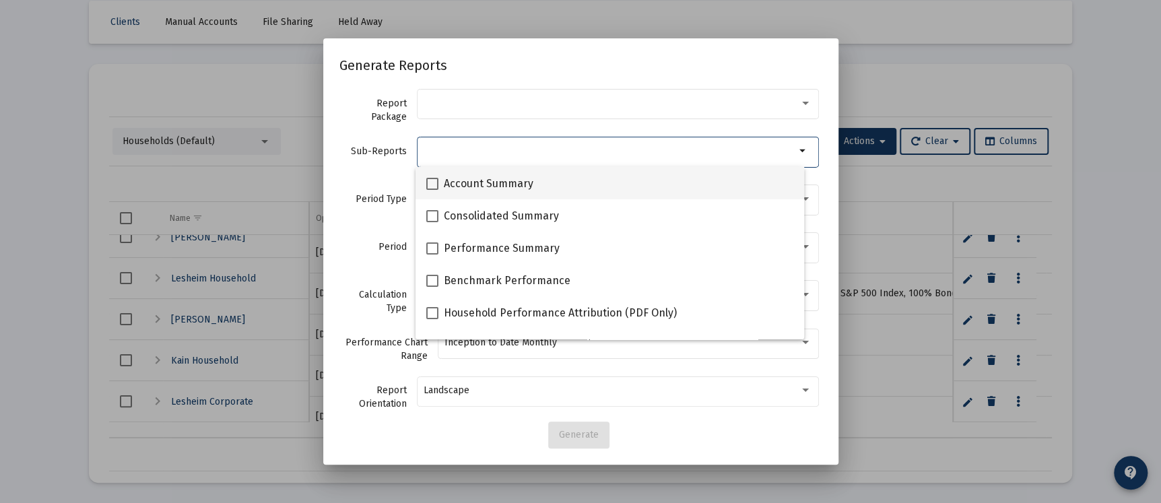
click at [432, 183] on span at bounding box center [432, 184] width 12 height 12
click at [432, 190] on input "Account Summary" at bounding box center [432, 190] width 1 height 1
checkbox input "true"
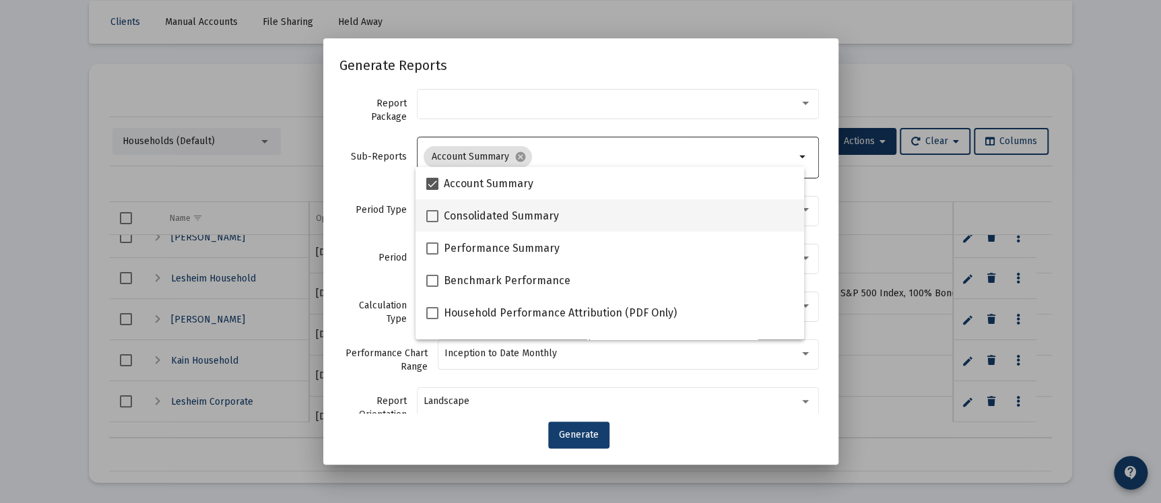
click at [431, 217] on span at bounding box center [432, 216] width 12 height 12
click at [432, 222] on input "Consolidated Summary" at bounding box center [432, 222] width 1 height 1
checkbox input "true"
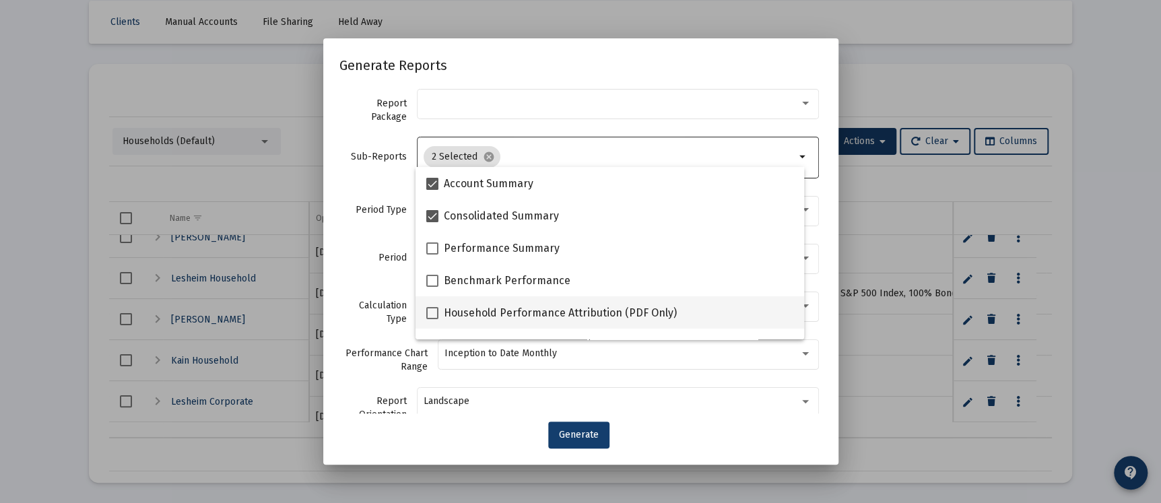
click at [431, 310] on span at bounding box center [432, 313] width 12 height 12
click at [432, 319] on input "Household Performance Attribution (PDF Only)" at bounding box center [432, 319] width 1 height 1
checkbox input "true"
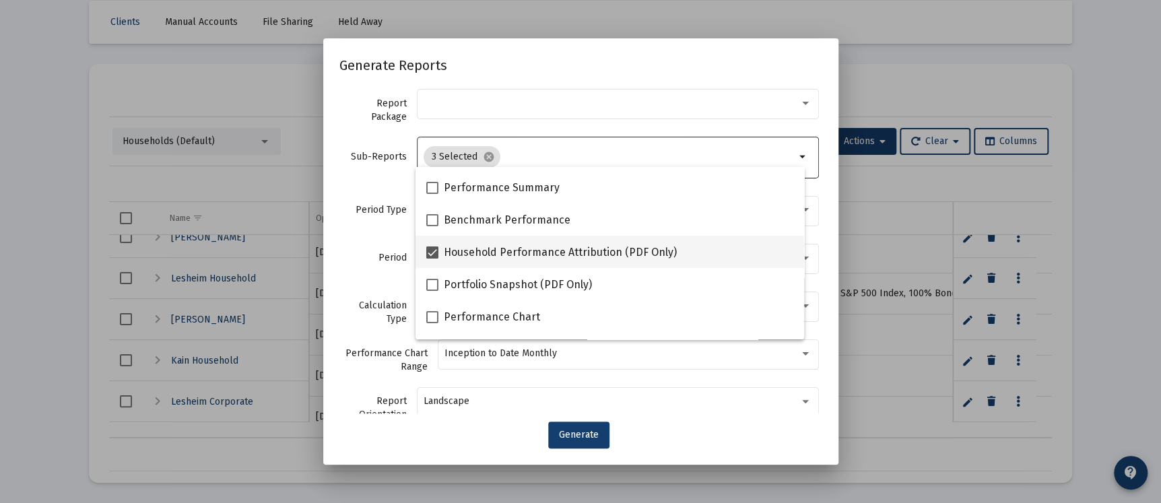
scroll to position [101, 0]
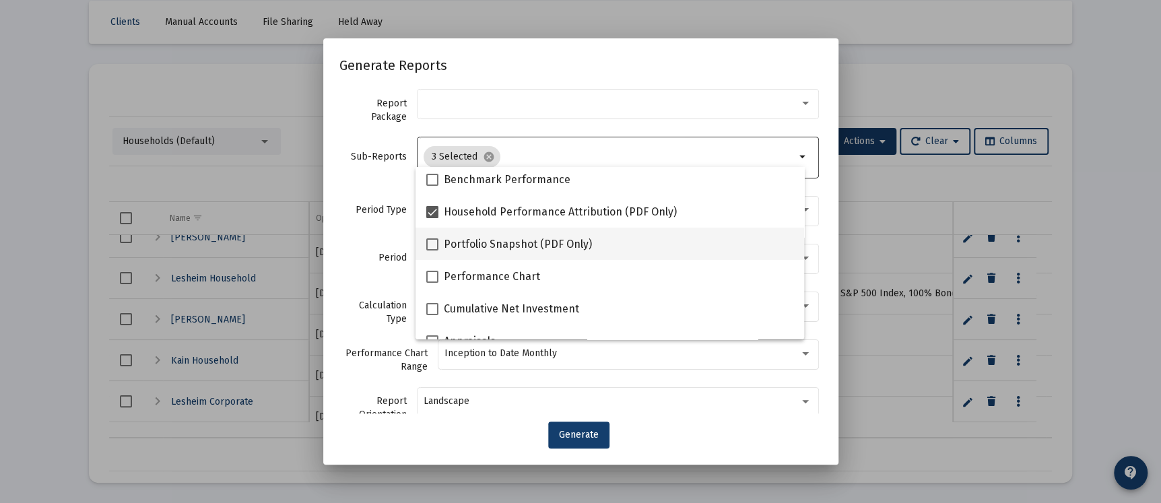
click at [431, 242] on span at bounding box center [432, 244] width 12 height 12
click at [432, 251] on input "Portfolio Snapshot (PDF Only)" at bounding box center [432, 251] width 1 height 1
checkbox input "true"
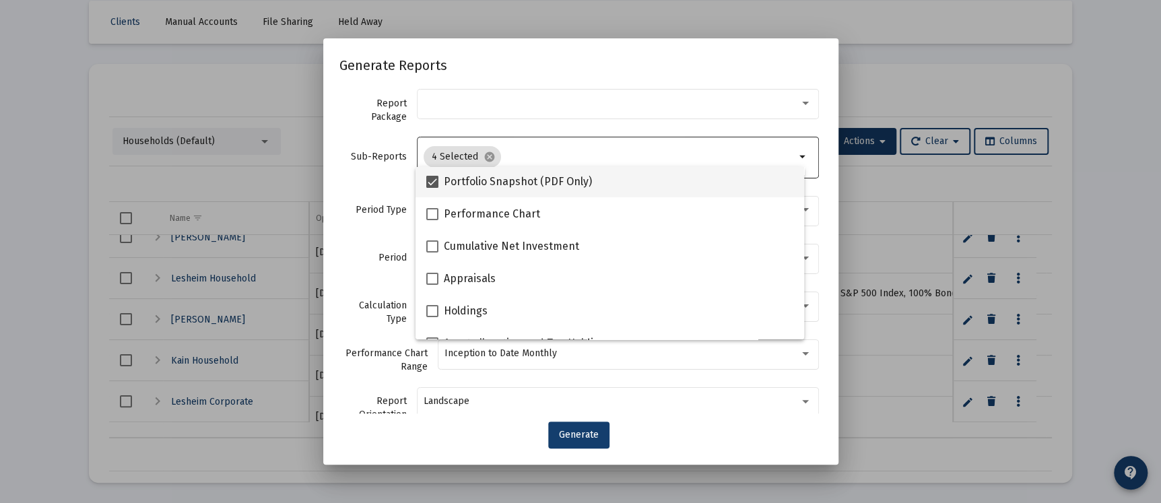
scroll to position [202, 0]
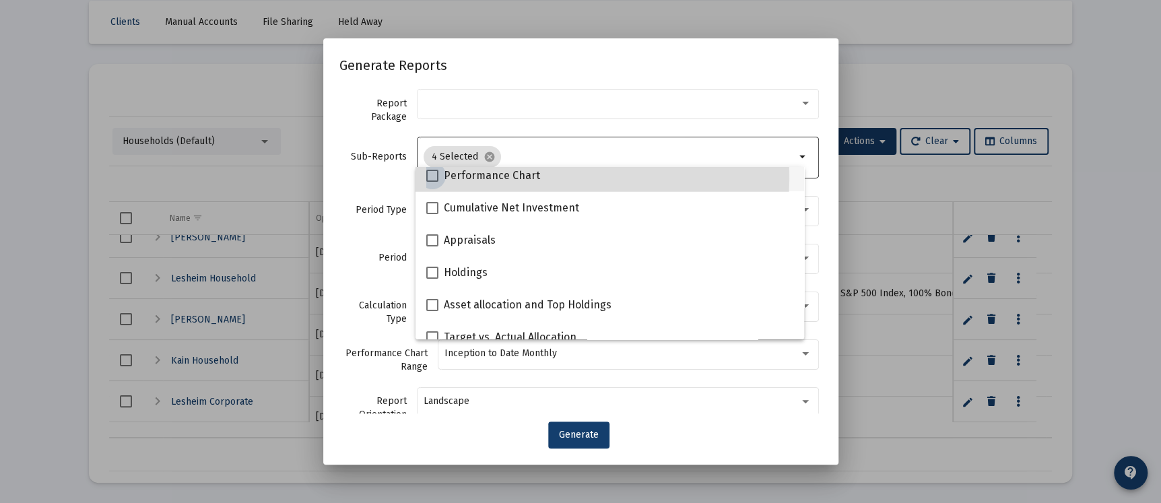
click at [432, 178] on span at bounding box center [432, 176] width 12 height 12
click at [432, 182] on input "Performance Chart" at bounding box center [432, 182] width 1 height 1
checkbox input "true"
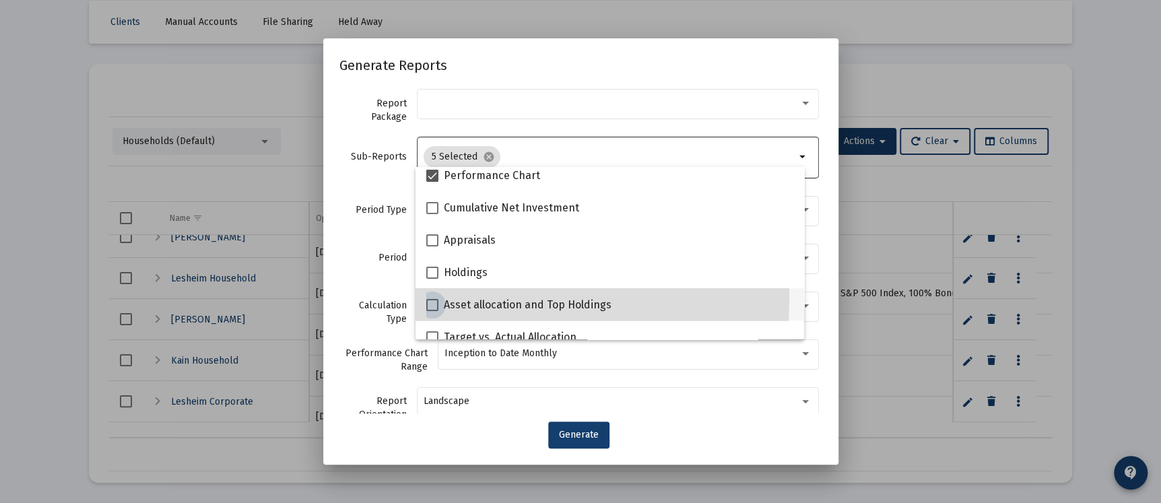
click at [433, 299] on span at bounding box center [432, 305] width 12 height 12
click at [432, 311] on input "Asset allocation and Top Holdings" at bounding box center [432, 311] width 1 height 1
checkbox input "true"
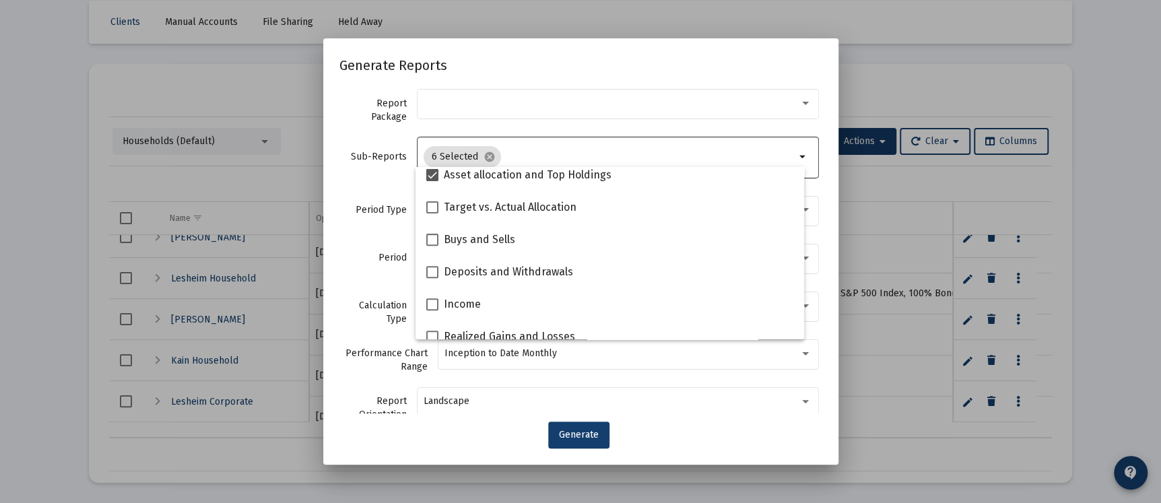
scroll to position [404, 0]
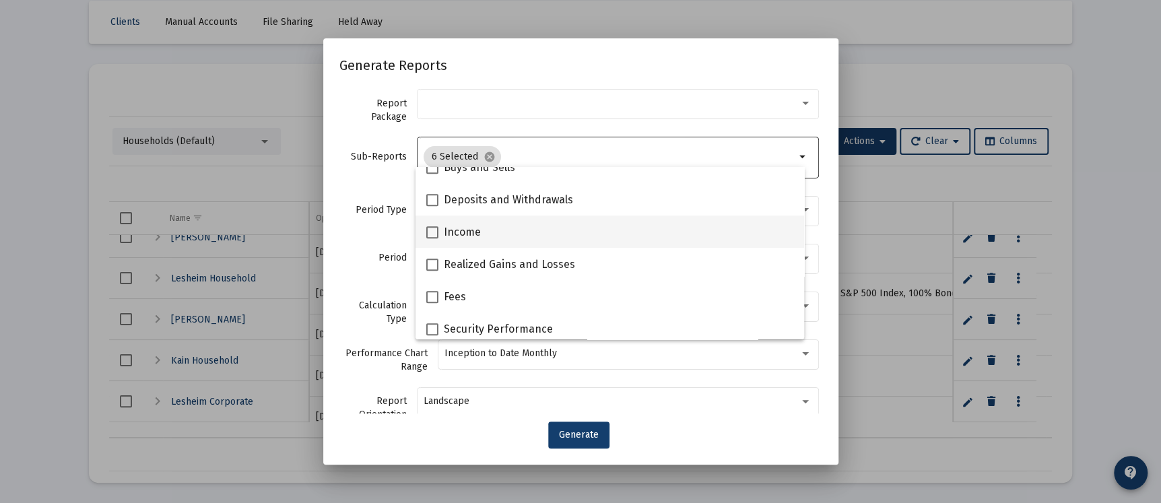
click at [428, 228] on span at bounding box center [432, 232] width 12 height 12
click at [432, 238] on input "Income" at bounding box center [432, 238] width 1 height 1
checkbox input "true"
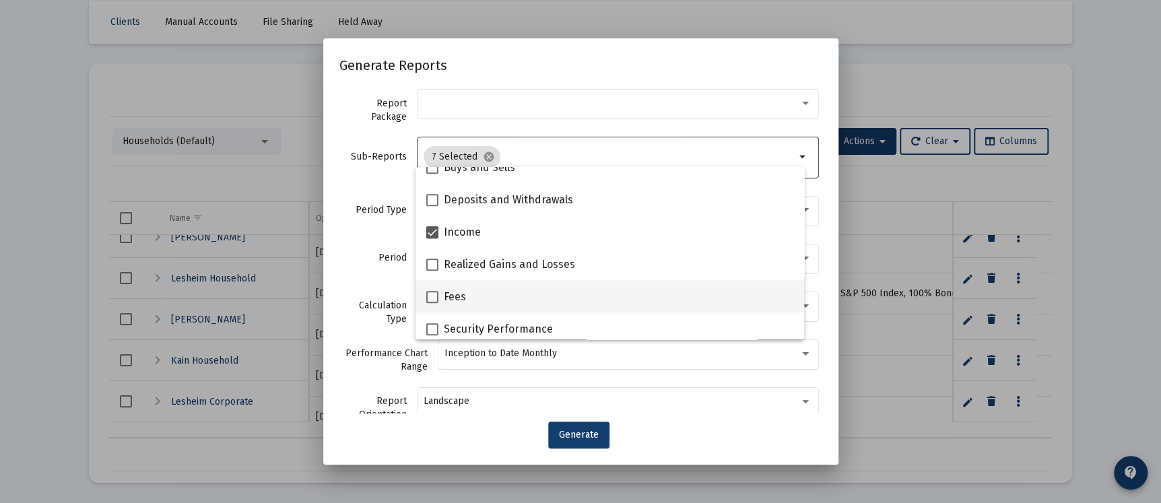
click at [432, 297] on span at bounding box center [432, 297] width 12 height 12
click at [432, 303] on input "Fees" at bounding box center [432, 303] width 1 height 1
checkbox input "true"
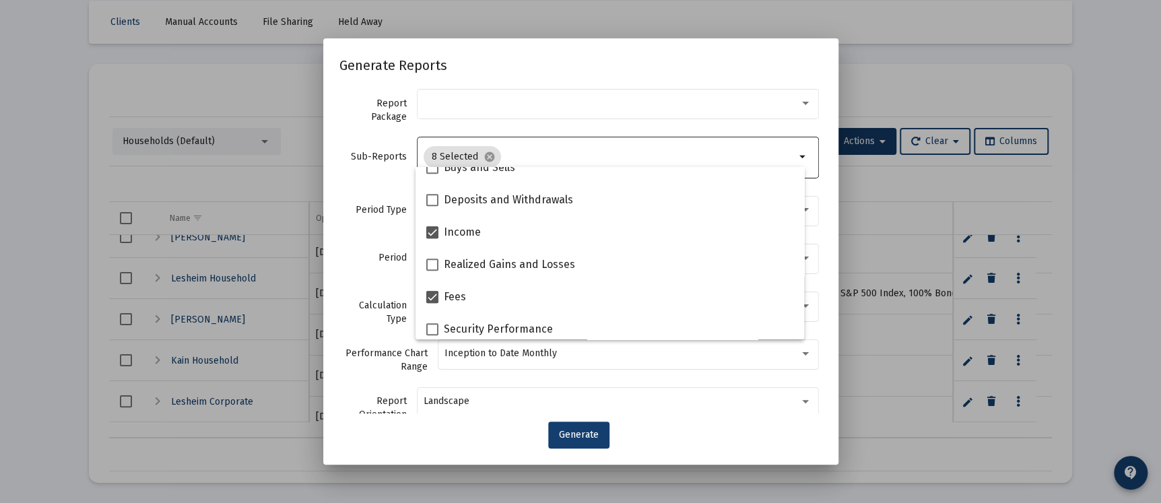
click at [484, 437] on div "Generate" at bounding box center [580, 435] width 483 height 27
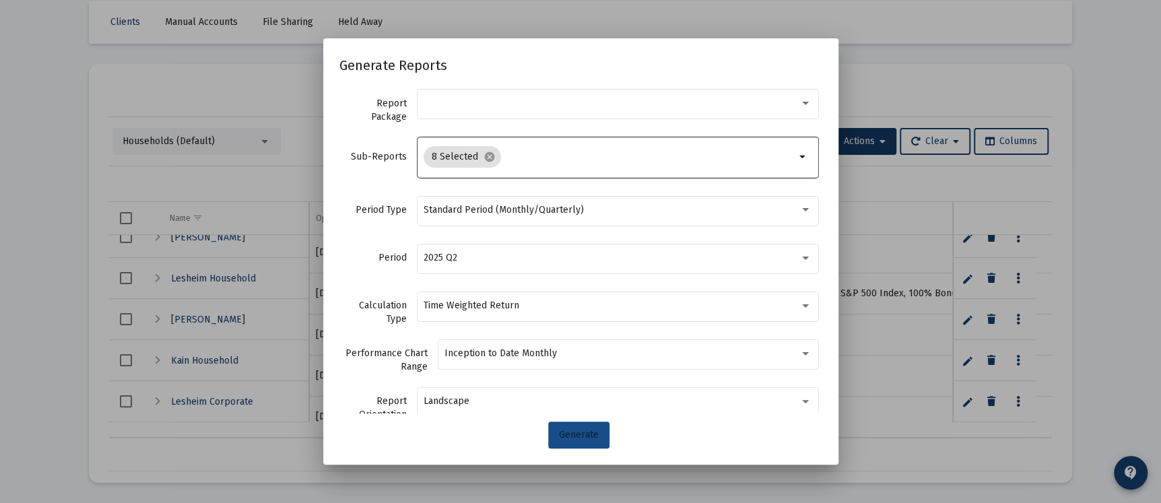
click at [596, 436] on span "Generate" at bounding box center [579, 434] width 40 height 11
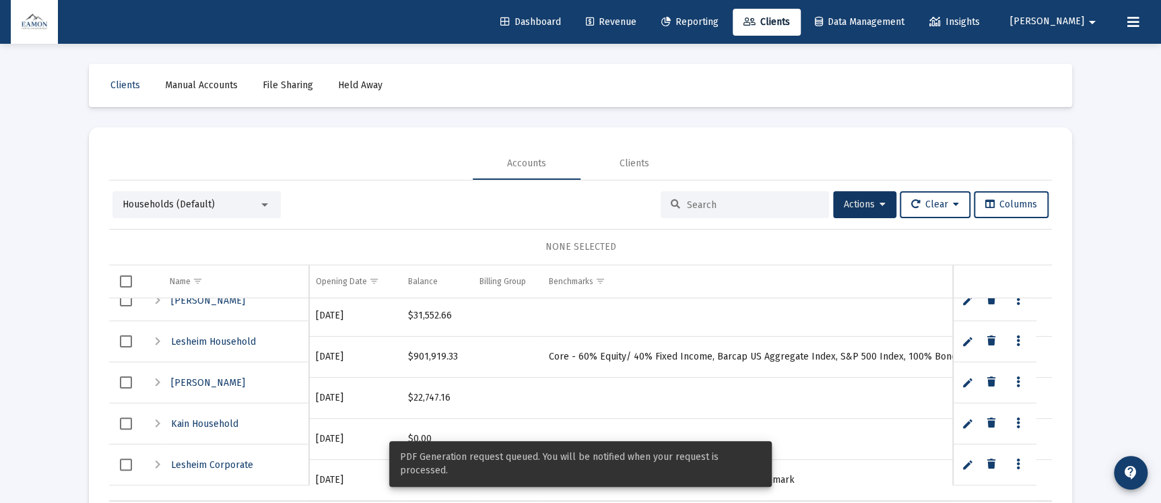
scroll to position [63, 0]
